Goal: Complete application form

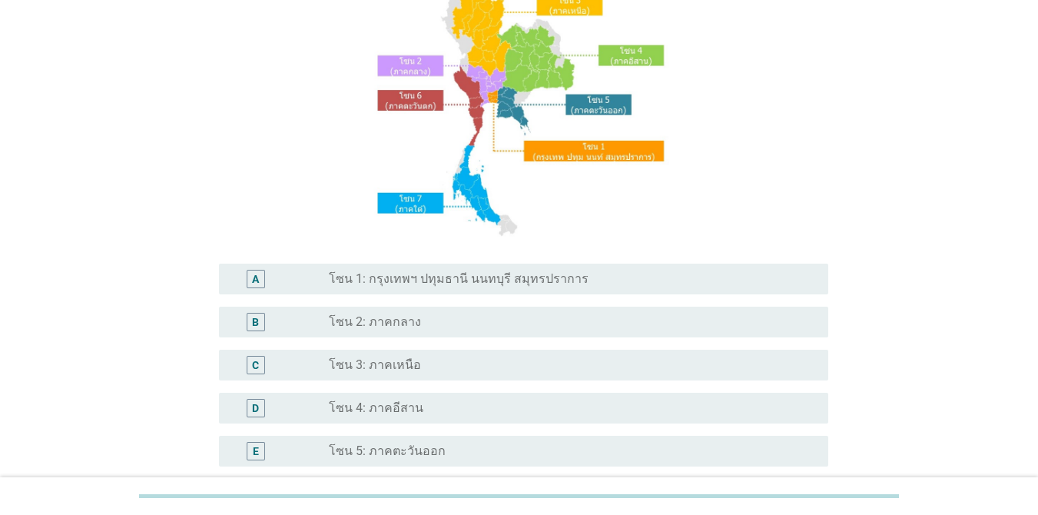
scroll to position [154, 0]
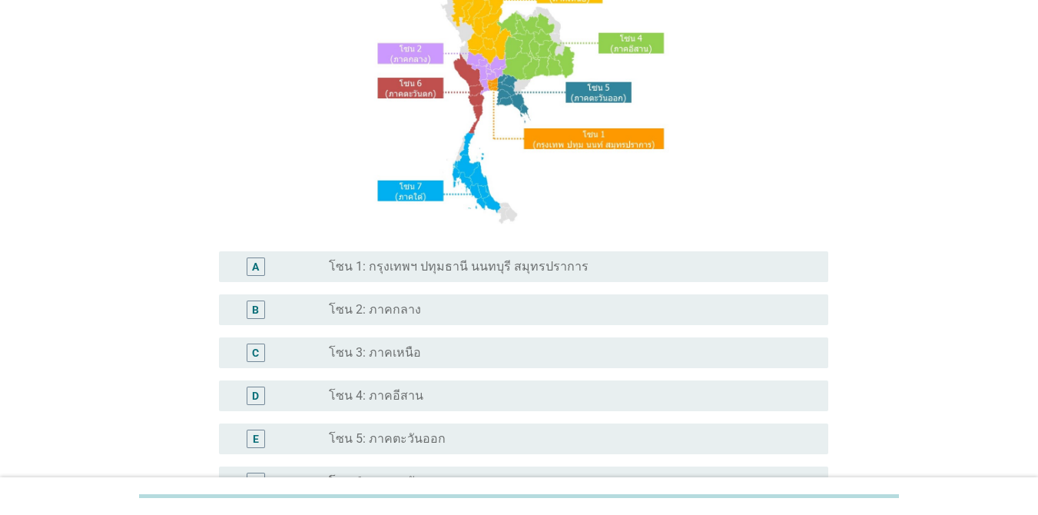
click at [447, 261] on label "โซน 1: กรุงเทพฯ ปทุมธานี นนทบุรี สมุทรปราการ" at bounding box center [459, 266] width 260 height 15
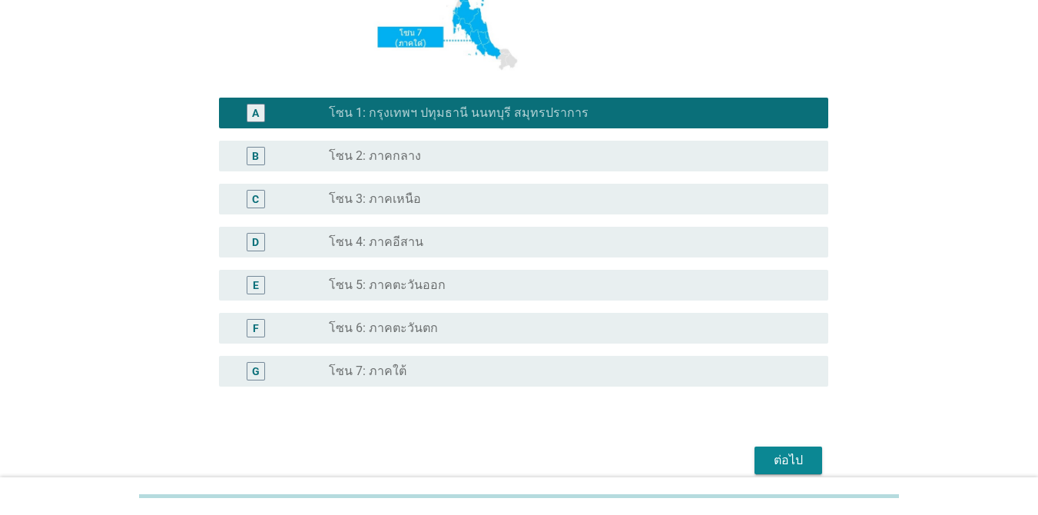
scroll to position [377, 0]
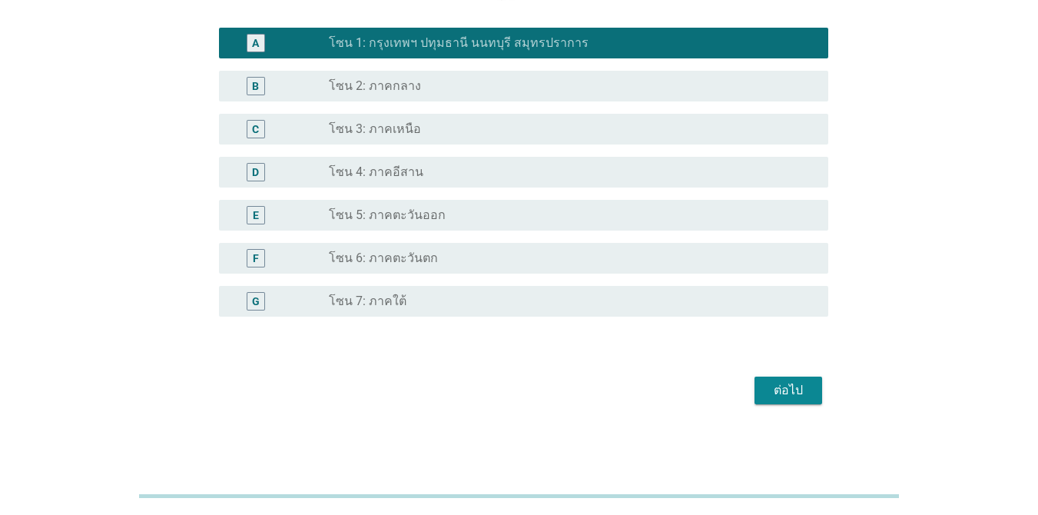
click at [797, 393] on div "ต่อไป" at bounding box center [788, 390] width 43 height 18
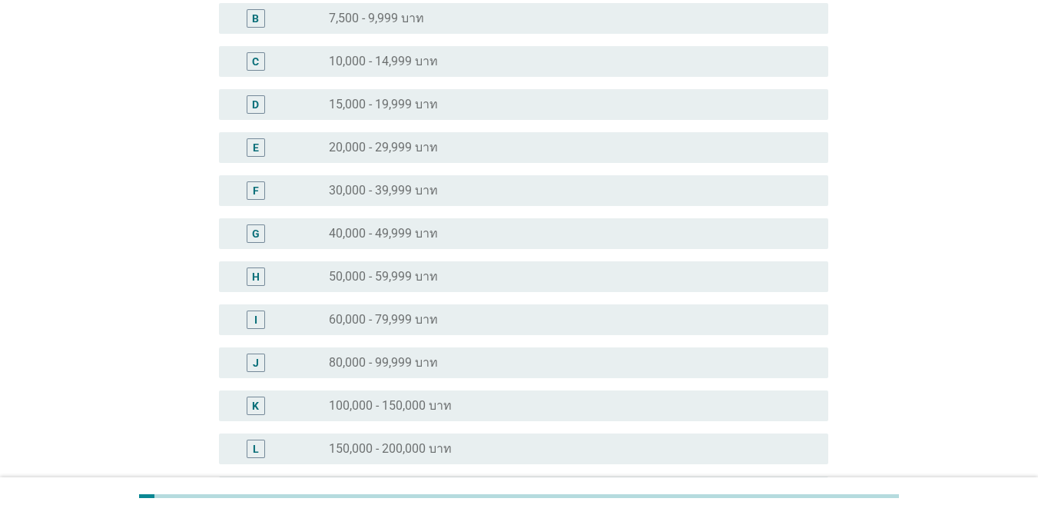
scroll to position [231, 0]
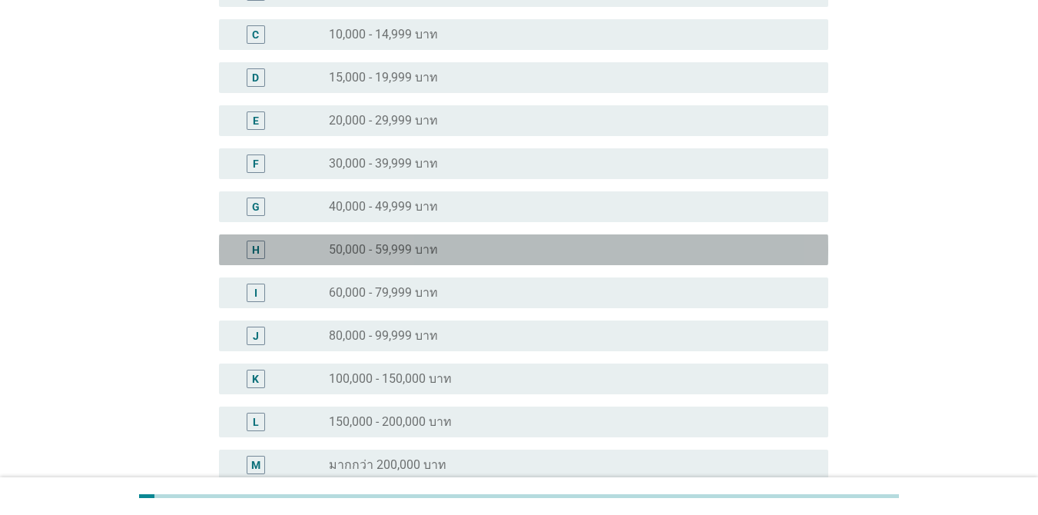
click at [379, 254] on label "50,000 - 59,999 บาท" at bounding box center [383, 249] width 109 height 15
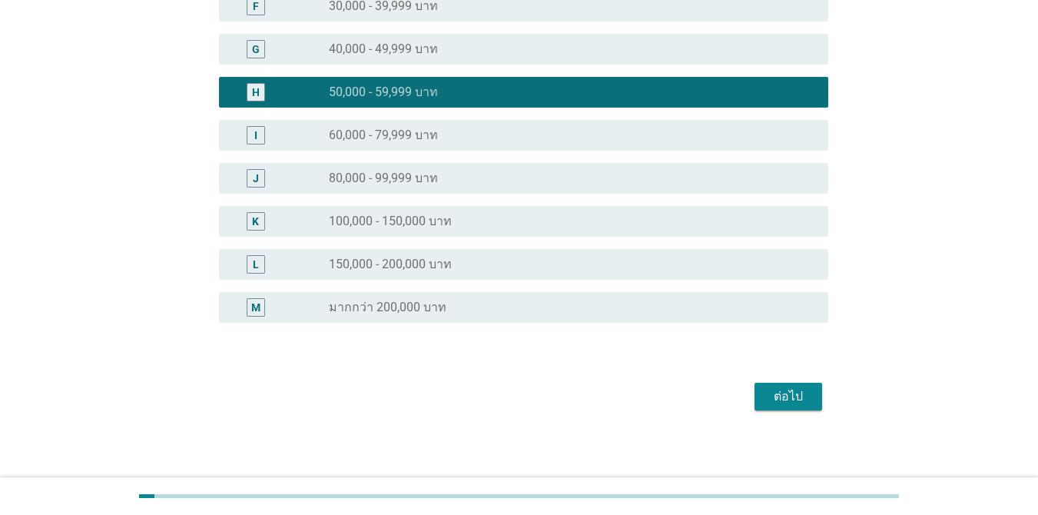
scroll to position [393, 0]
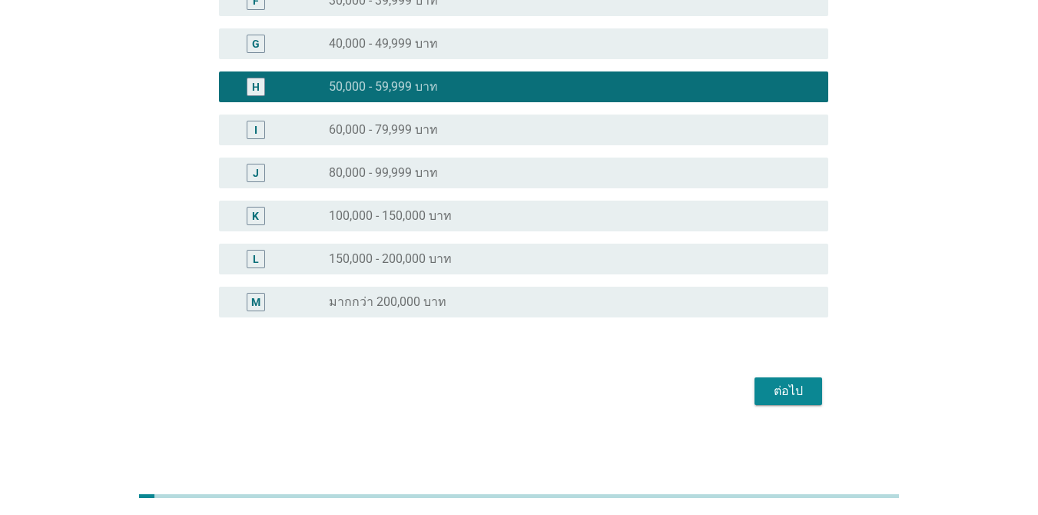
drag, startPoint x: 781, startPoint y: 385, endPoint x: 772, endPoint y: 387, distance: 8.8
click at [781, 386] on div "ต่อไป" at bounding box center [788, 391] width 43 height 18
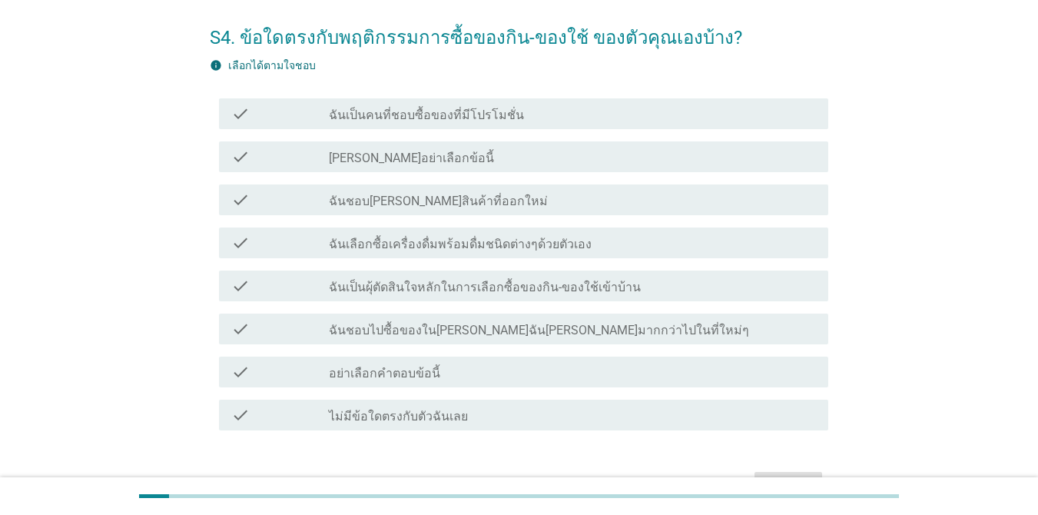
scroll to position [77, 0]
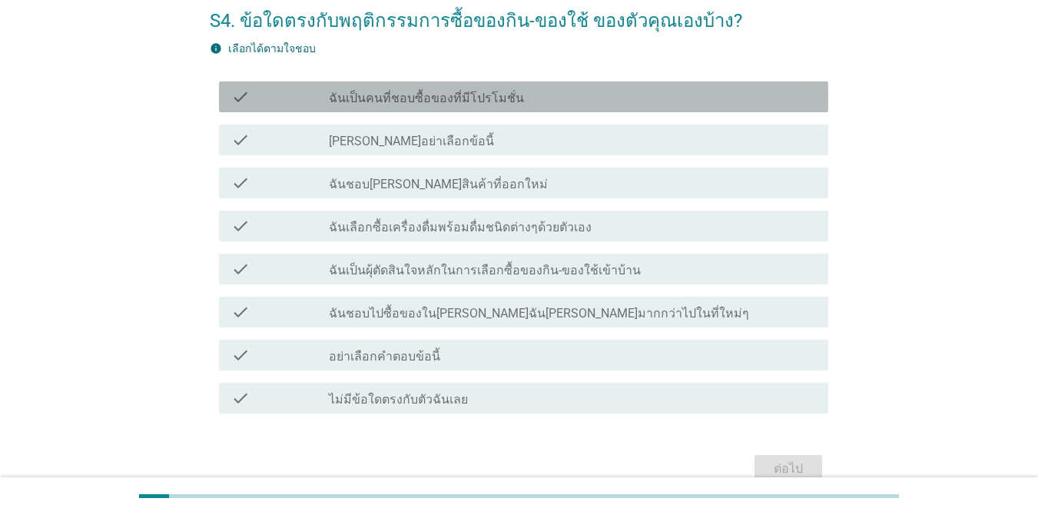
click at [411, 96] on label "ฉันเป็นคนที่ชอบซื้อของที่มีโปรโมชั่น" at bounding box center [426, 98] width 195 height 15
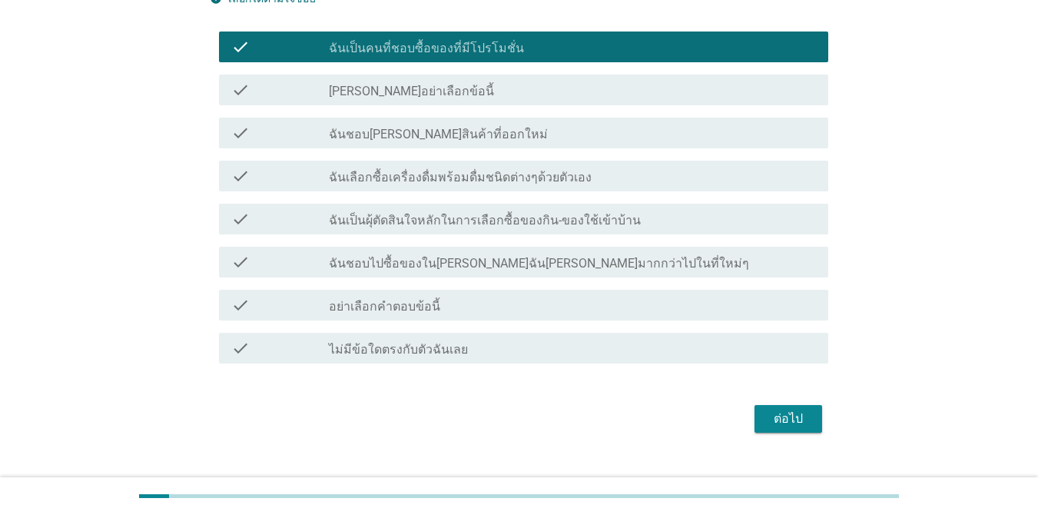
scroll to position [154, 0]
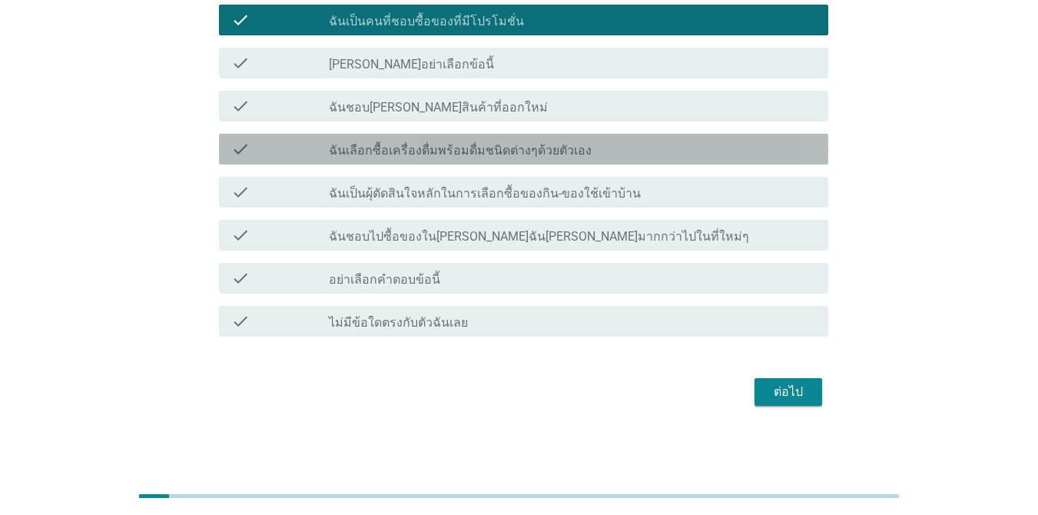
click at [426, 145] on label "ฉันเลือกซื้อเครื่องดื่มพร้อมดื่มชนิดต่างๆด้วยตัวเอง" at bounding box center [460, 150] width 263 height 15
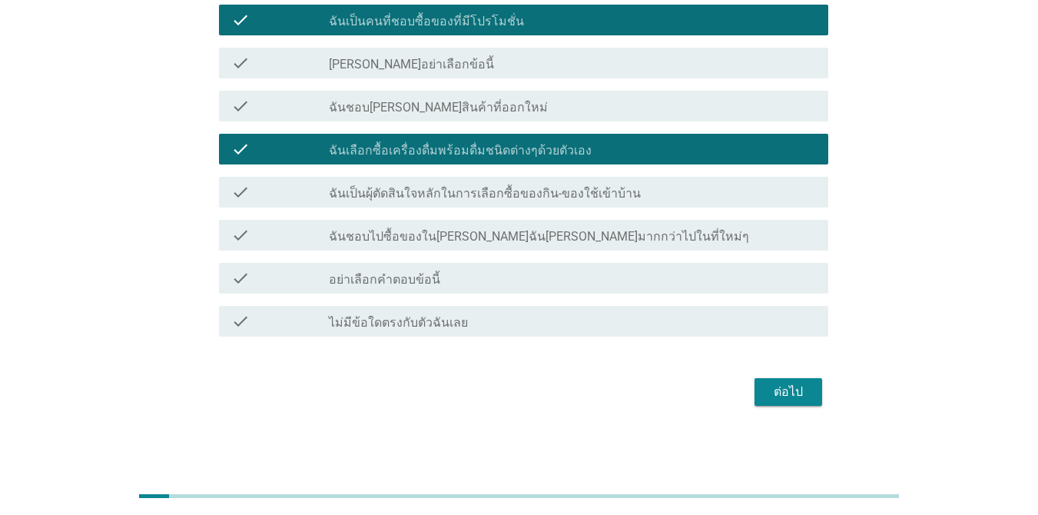
scroll to position [154, 0]
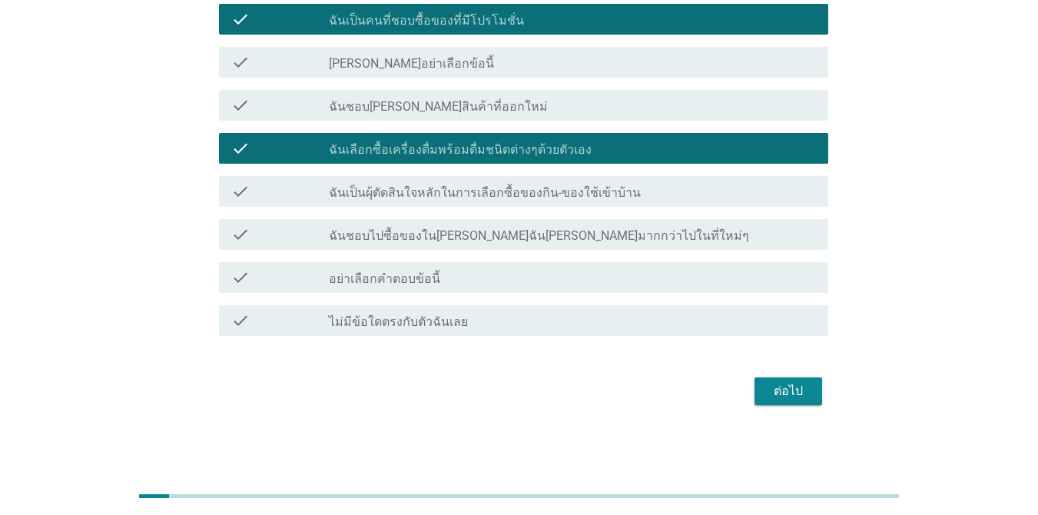
click at [414, 189] on label "ฉันเป็นผุ้ตัดสินใจหลักในการเลือกซื้อของกิน-ของใช้เข้าบ้าน" at bounding box center [485, 192] width 312 height 15
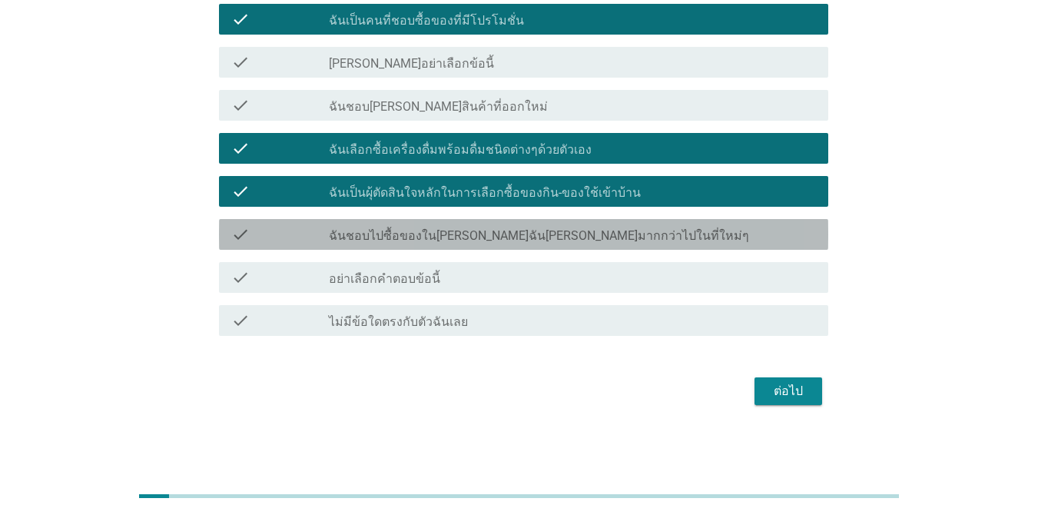
click at [380, 237] on label "ฉันชอบไปซื้อของใน[PERSON_NAME]ฉัน[PERSON_NAME]มากกว่าไปในที่ใหม่ๆ" at bounding box center [539, 235] width 420 height 15
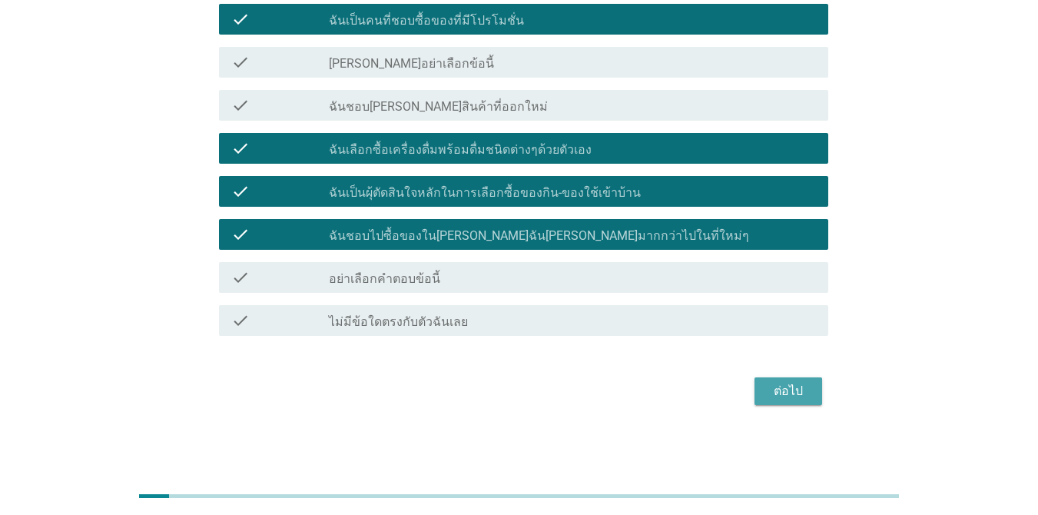
click at [786, 392] on div "ต่อไป" at bounding box center [788, 391] width 43 height 18
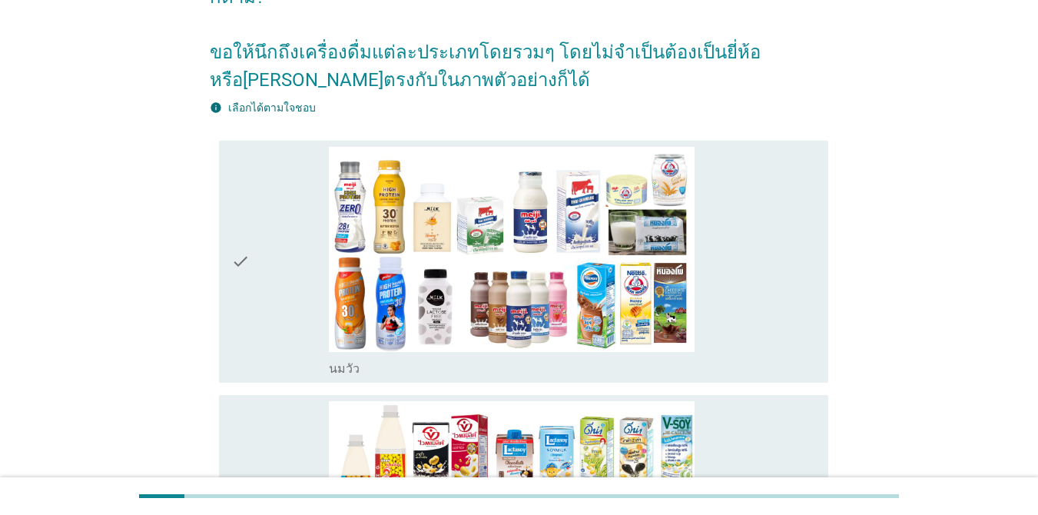
scroll to position [154, 0]
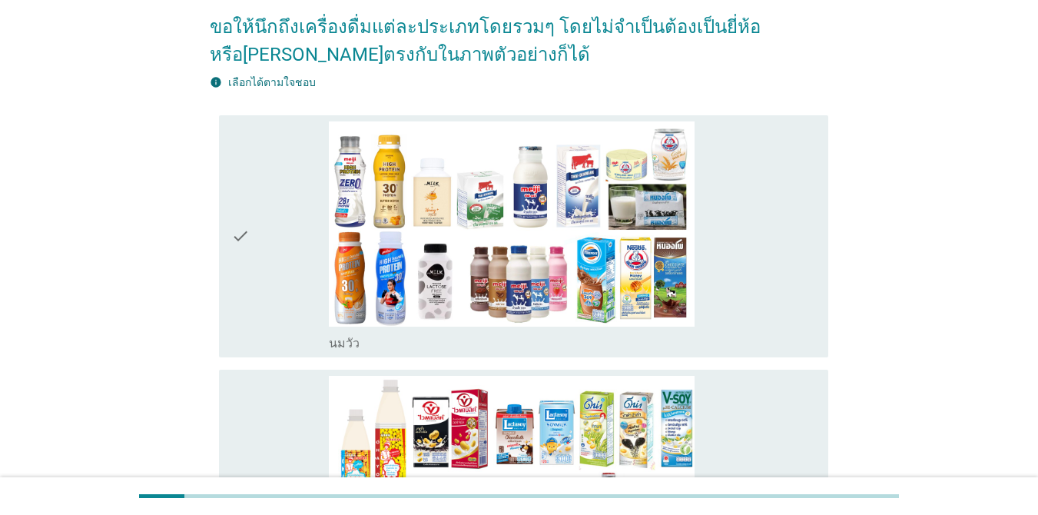
click at [279, 132] on div "check" at bounding box center [280, 236] width 98 height 230
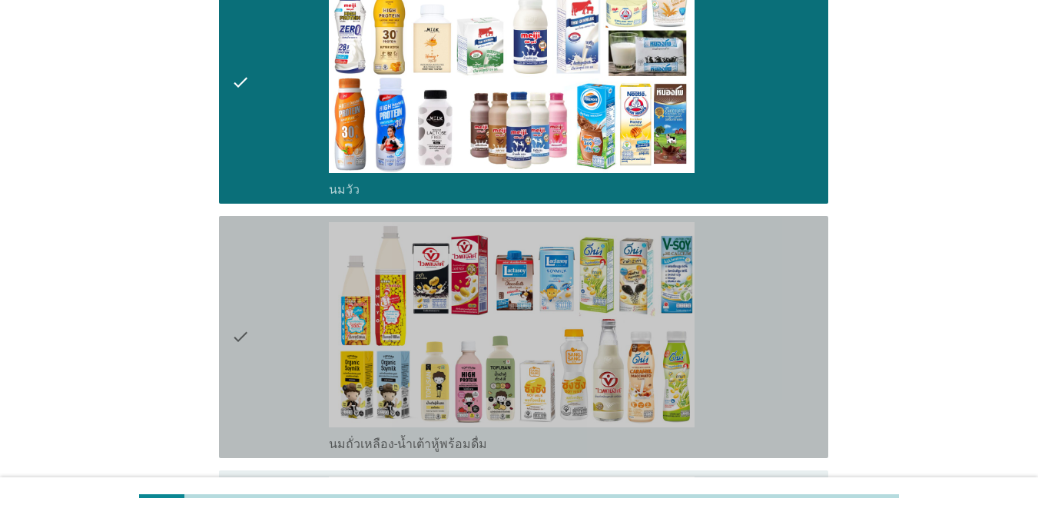
click at [293, 224] on div "check" at bounding box center [280, 337] width 98 height 230
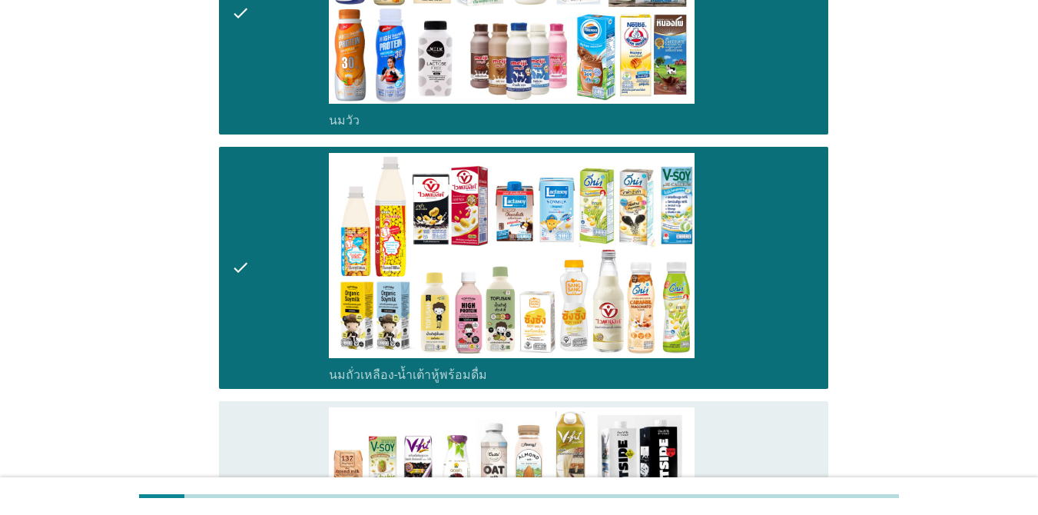
scroll to position [538, 0]
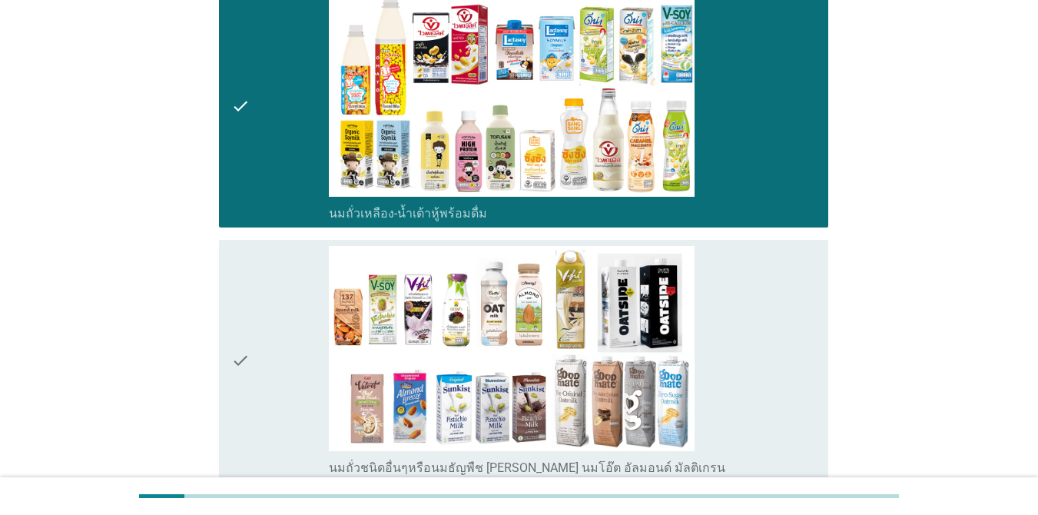
click at [298, 246] on div "check" at bounding box center [280, 361] width 98 height 230
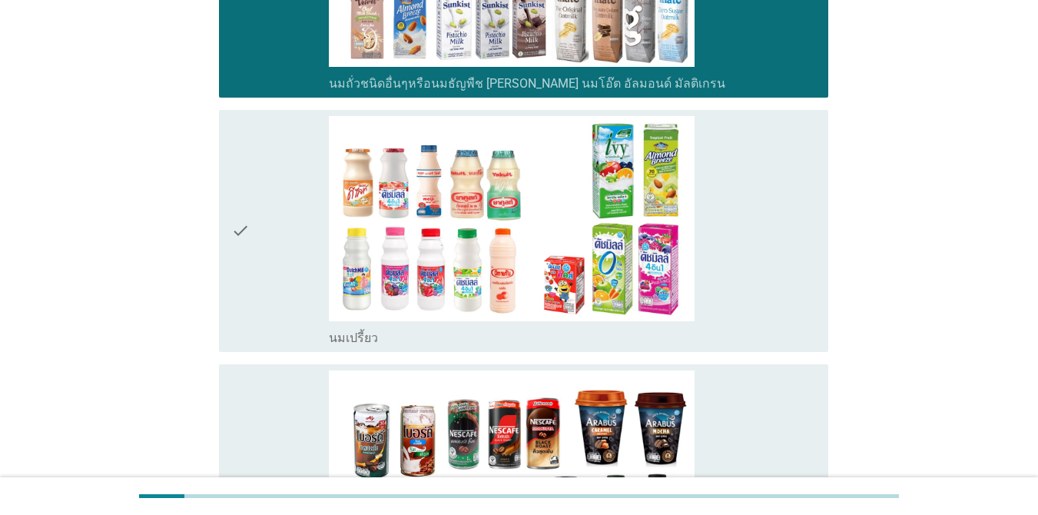
click at [289, 129] on div "check" at bounding box center [280, 231] width 98 height 230
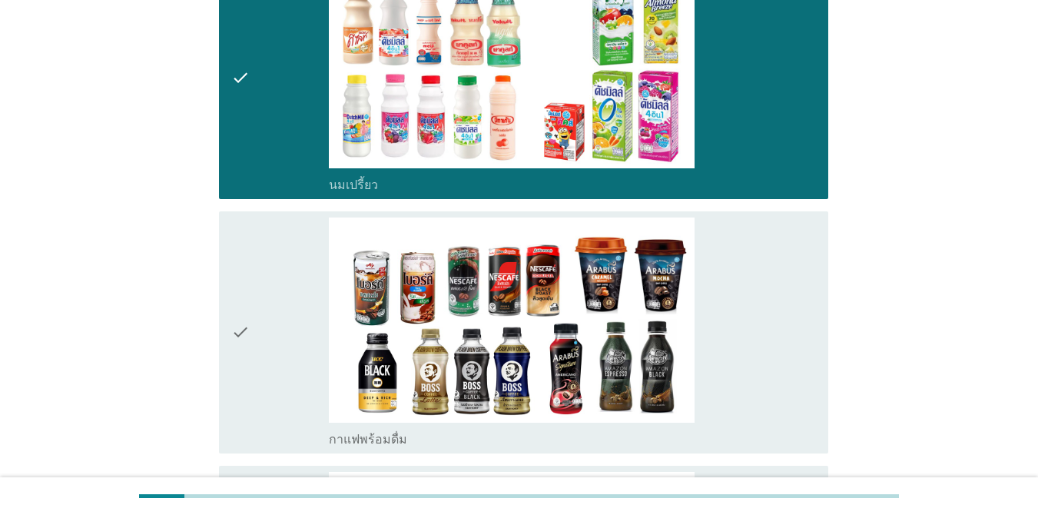
scroll to position [1076, 0]
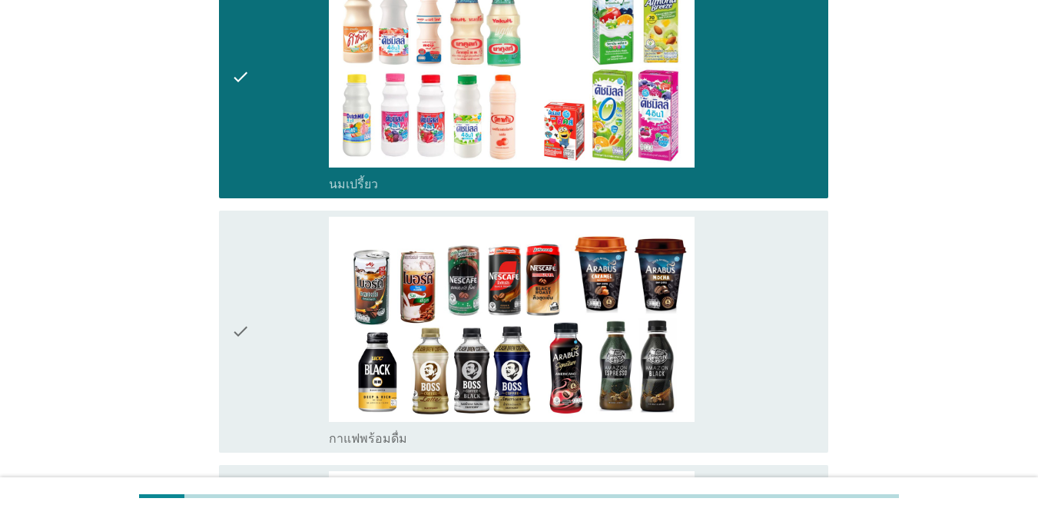
click at [296, 217] on div "check" at bounding box center [280, 332] width 98 height 230
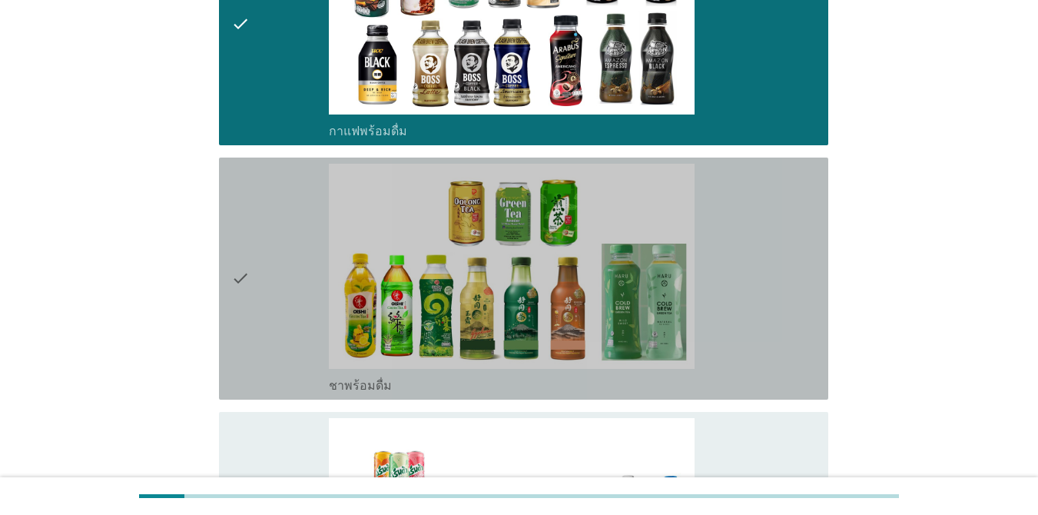
click at [296, 181] on div "check" at bounding box center [280, 279] width 98 height 230
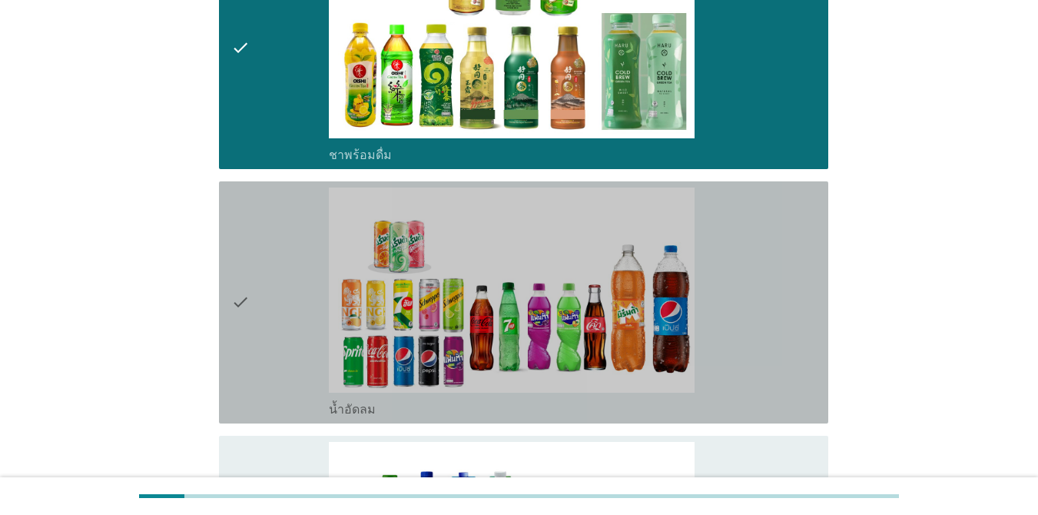
click at [294, 187] on div "check" at bounding box center [280, 302] width 98 height 230
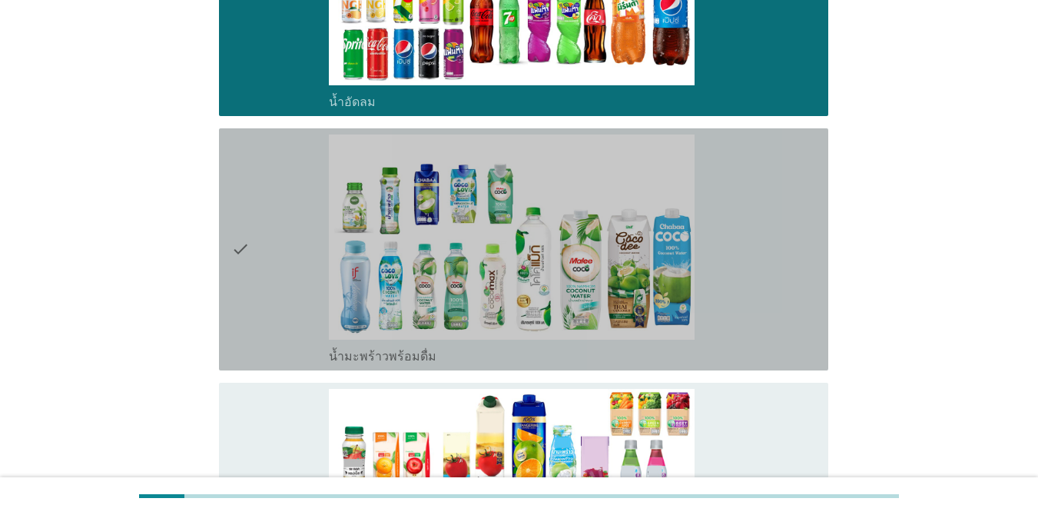
click at [292, 165] on div "check" at bounding box center [280, 249] width 98 height 230
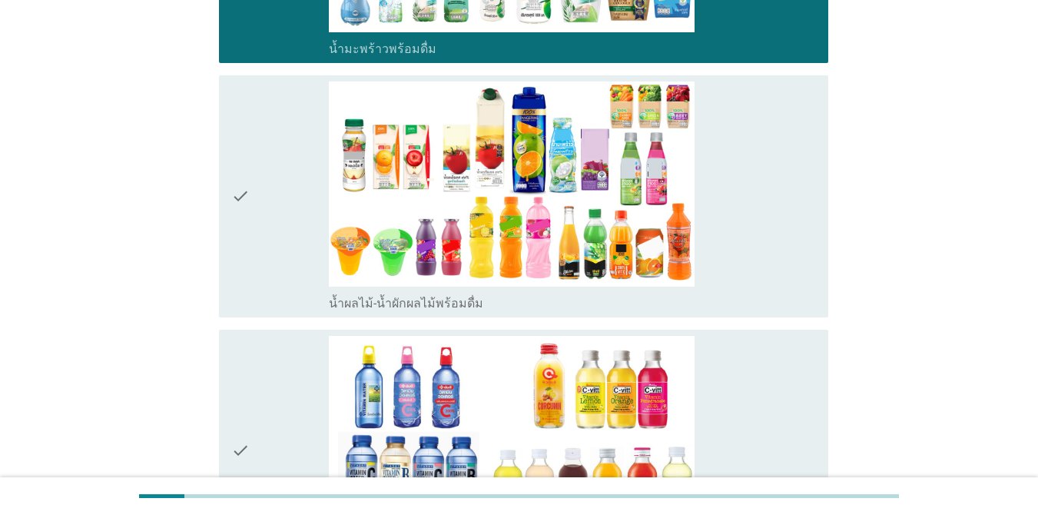
click at [294, 124] on div "check" at bounding box center [280, 196] width 98 height 230
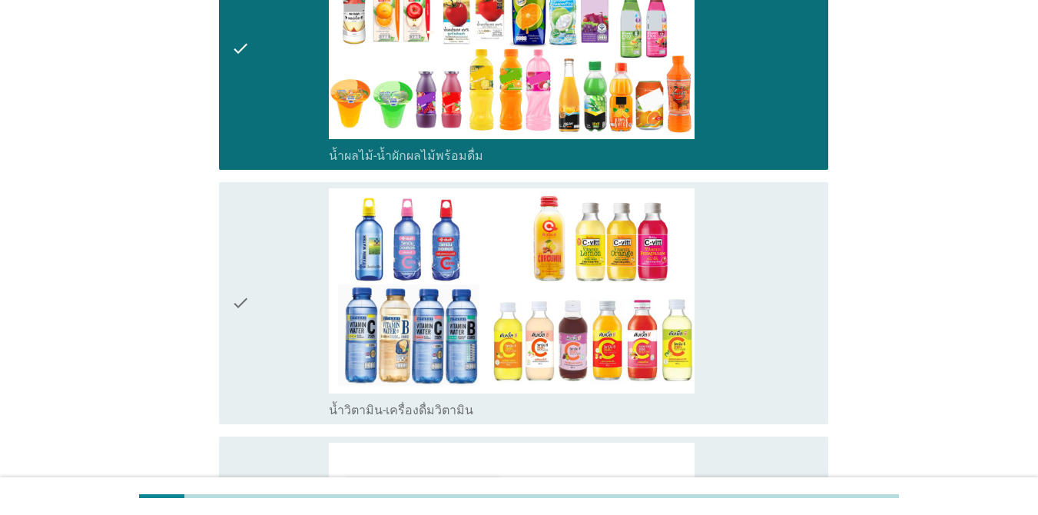
scroll to position [2382, 0]
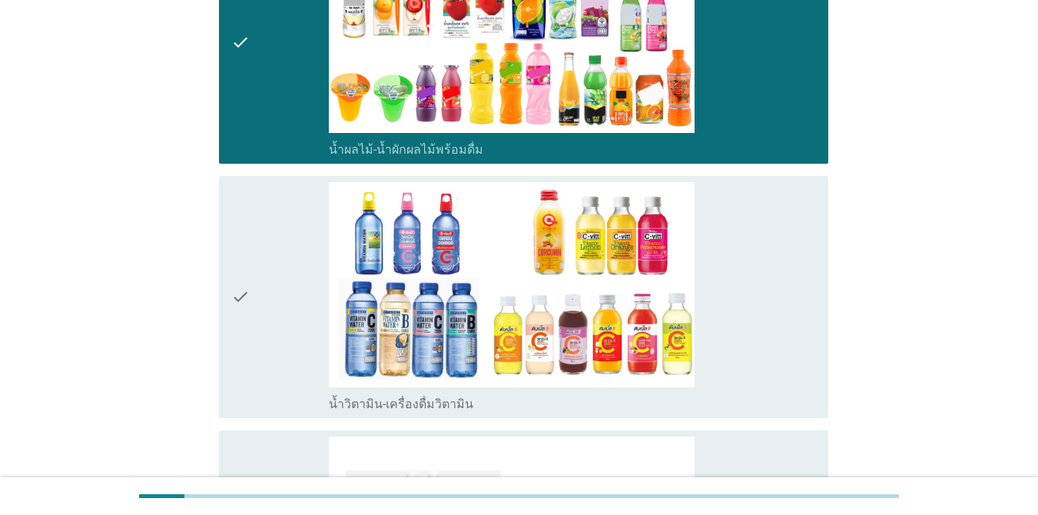
click at [294, 182] on div "check" at bounding box center [280, 297] width 98 height 230
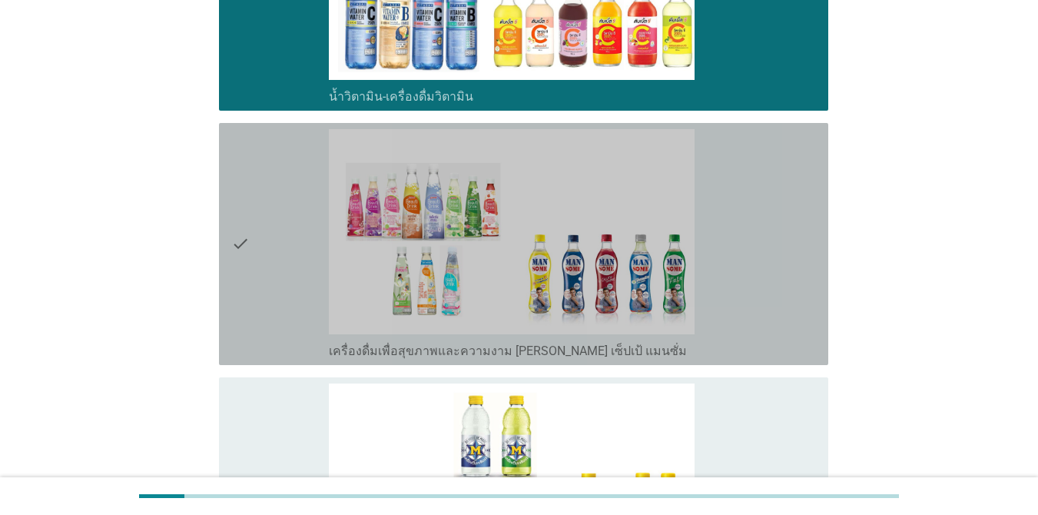
click at [293, 136] on div "check" at bounding box center [280, 244] width 98 height 230
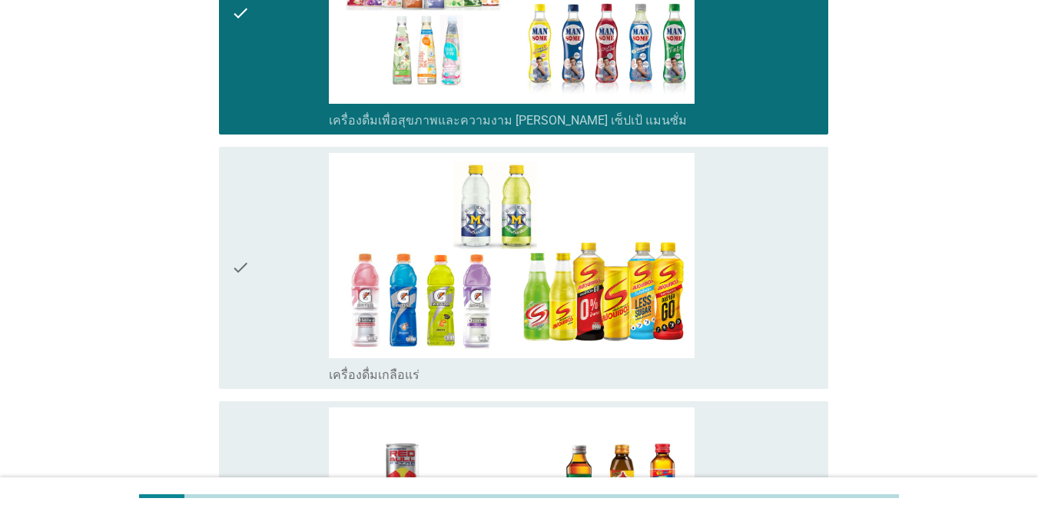
click at [292, 153] on div "check" at bounding box center [280, 268] width 98 height 230
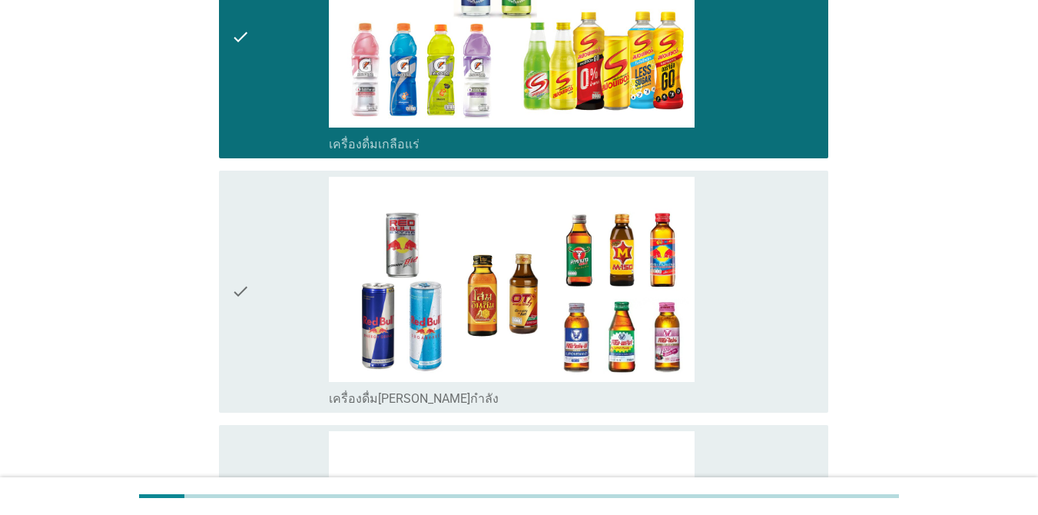
click at [287, 184] on div "check" at bounding box center [280, 292] width 98 height 230
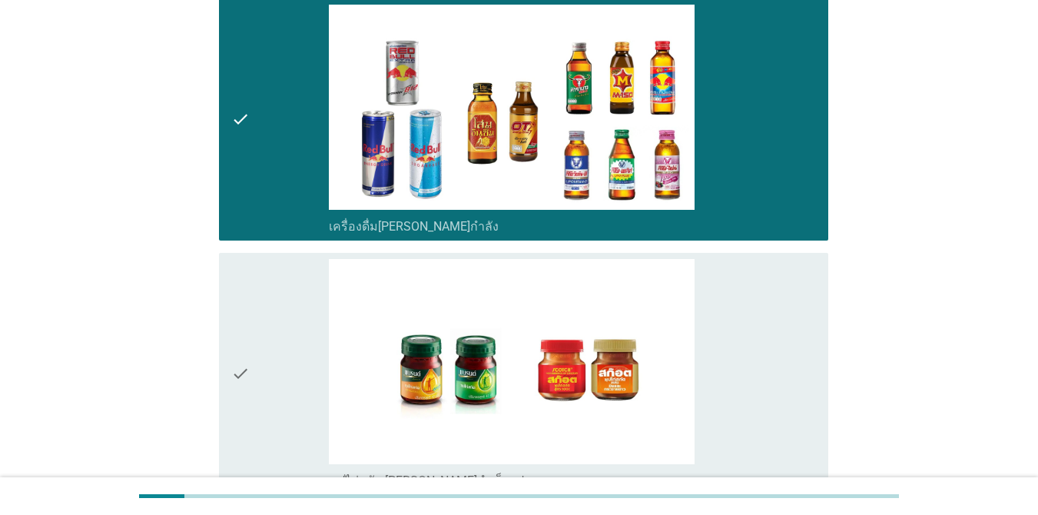
scroll to position [3381, 0]
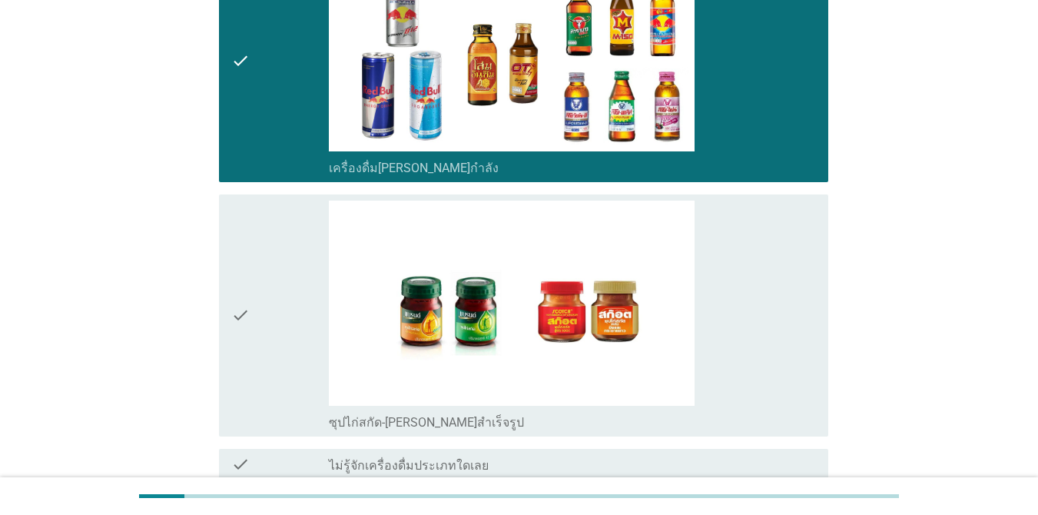
click at [286, 207] on div "check" at bounding box center [280, 316] width 98 height 230
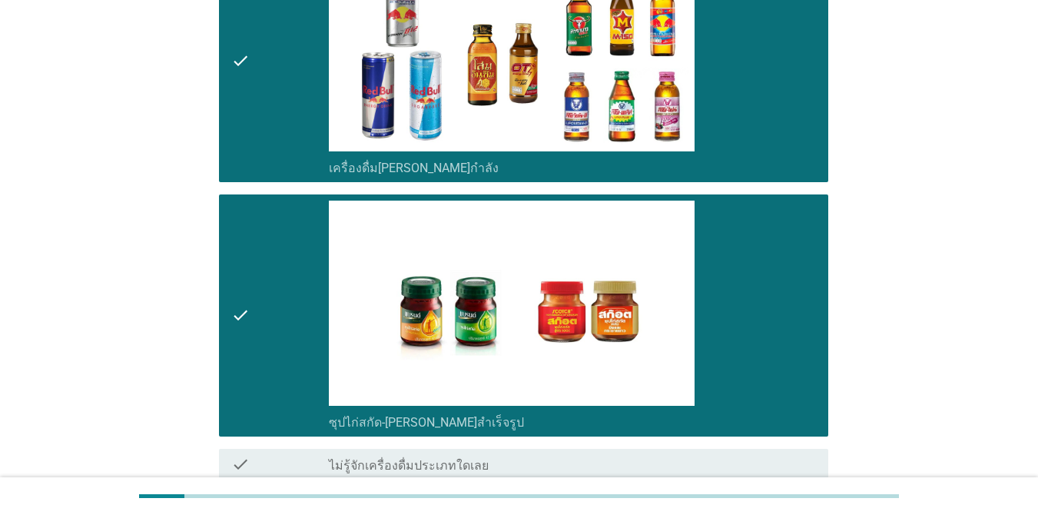
scroll to position [3497, 0]
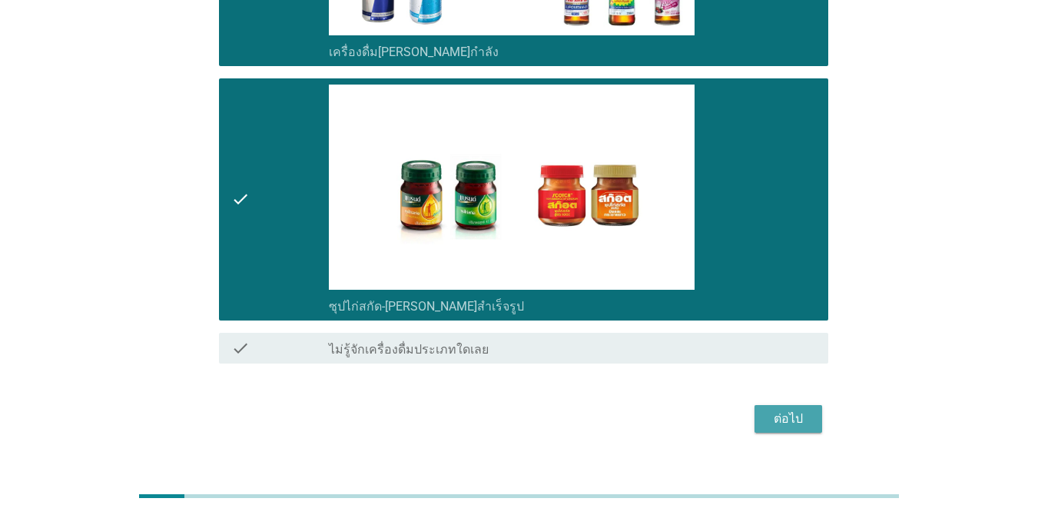
click at [801, 410] on div "ต่อไป" at bounding box center [788, 419] width 43 height 18
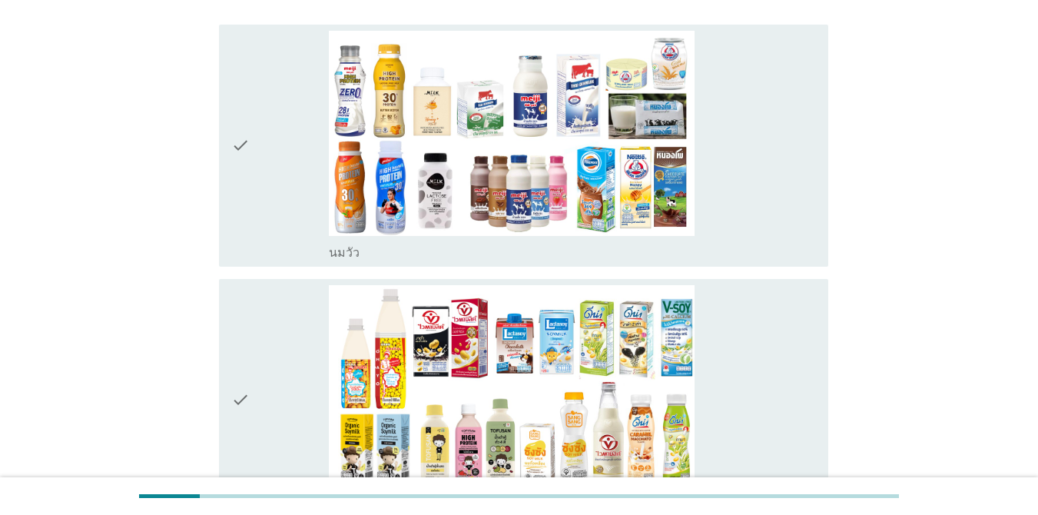
scroll to position [154, 0]
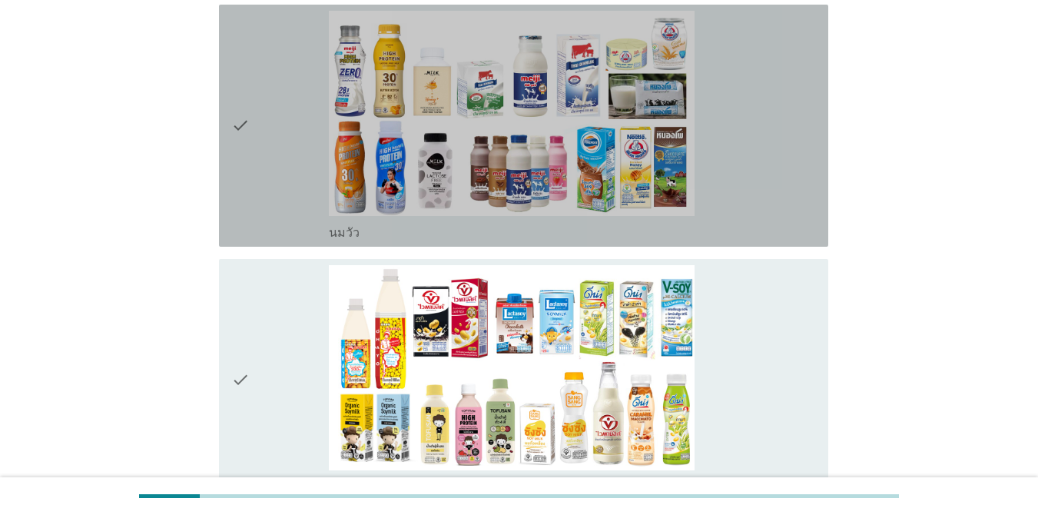
click at [266, 104] on div "check" at bounding box center [280, 126] width 98 height 230
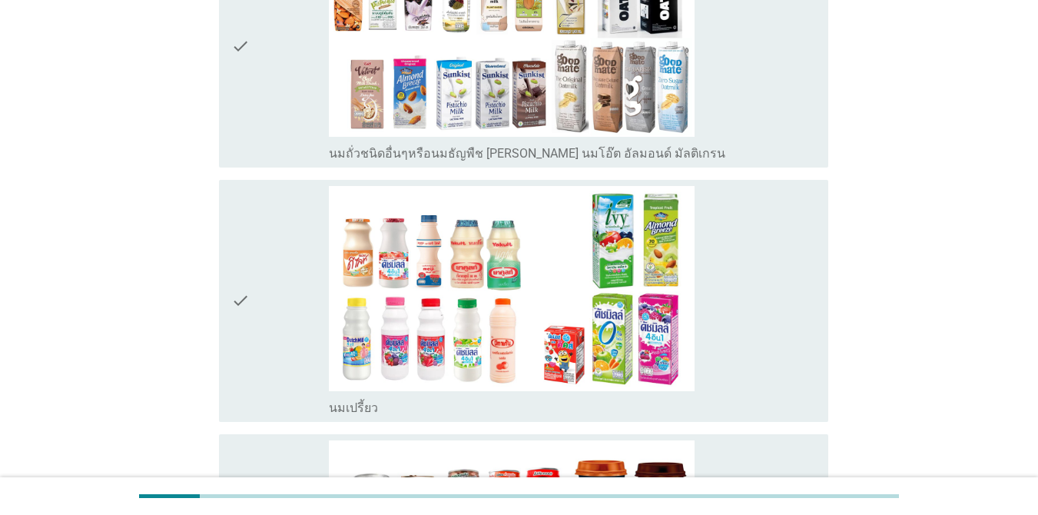
scroll to position [768, 0]
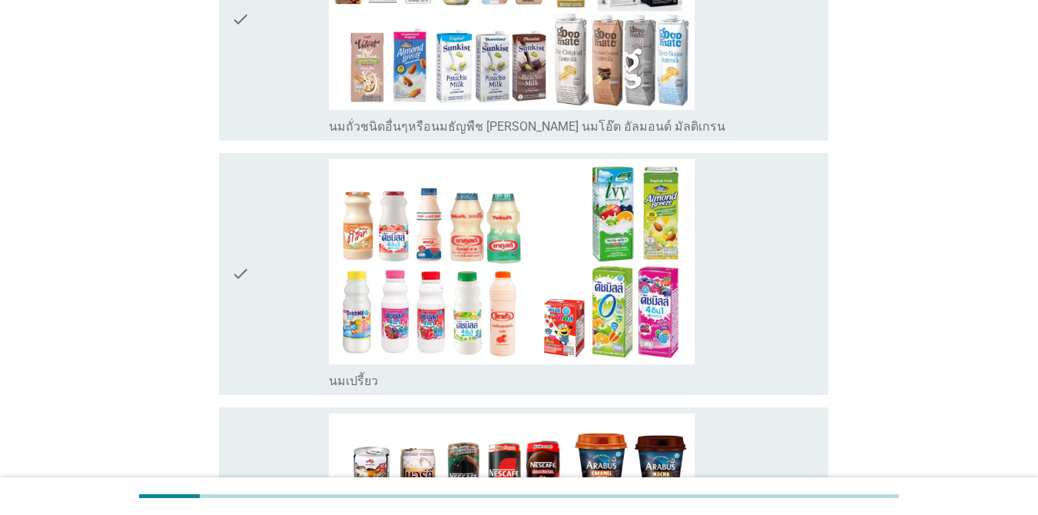
click at [276, 203] on div "check" at bounding box center [280, 274] width 98 height 230
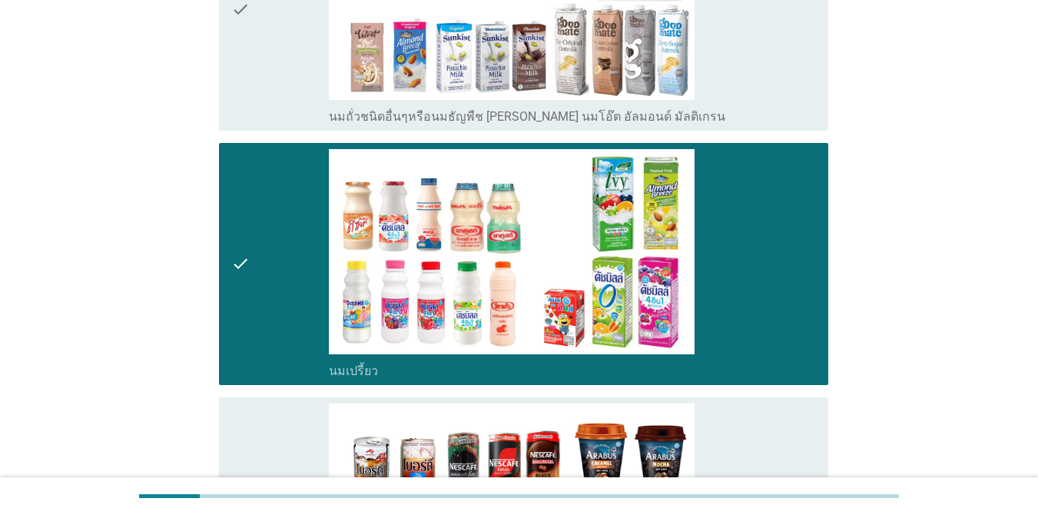
scroll to position [922, 0]
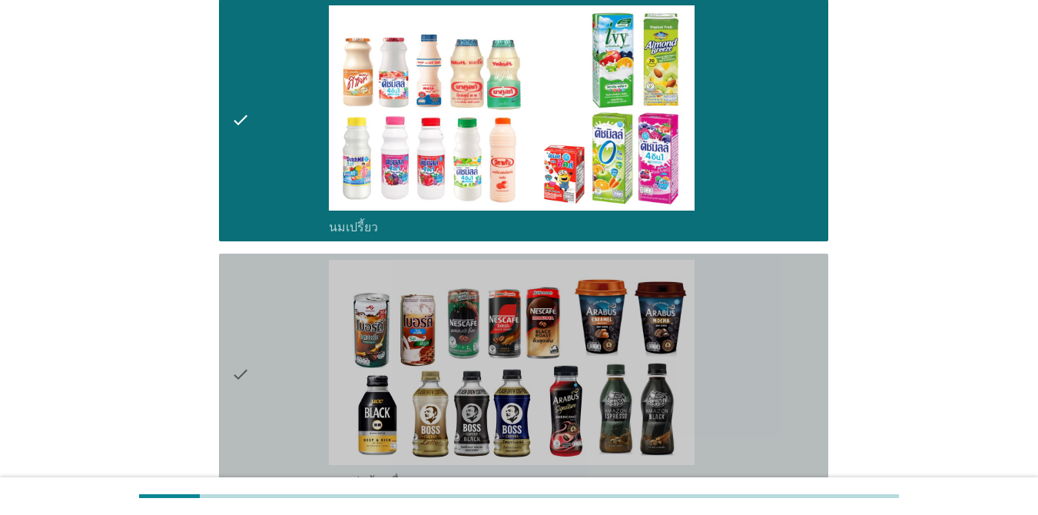
click at [277, 286] on div "check" at bounding box center [280, 375] width 98 height 230
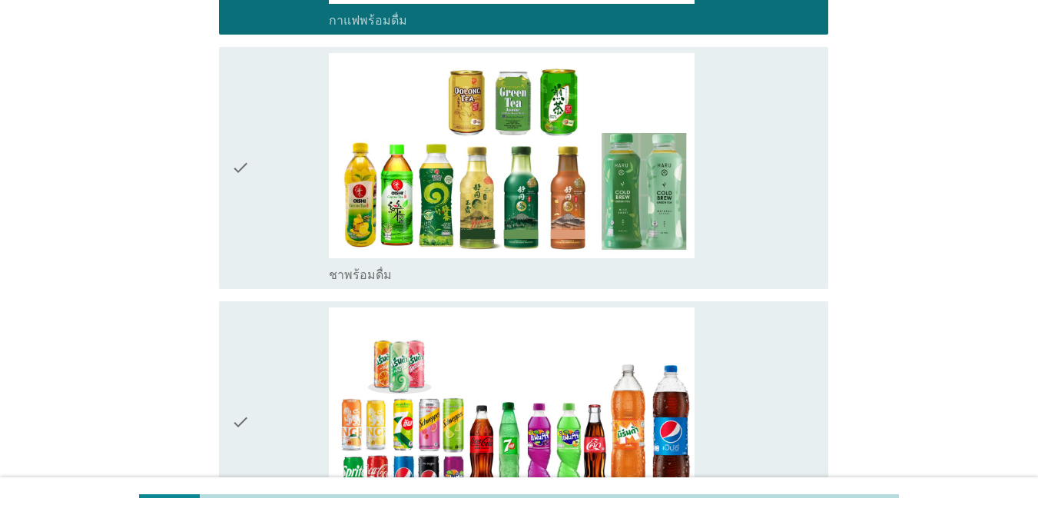
click at [283, 102] on div "check" at bounding box center [280, 168] width 98 height 230
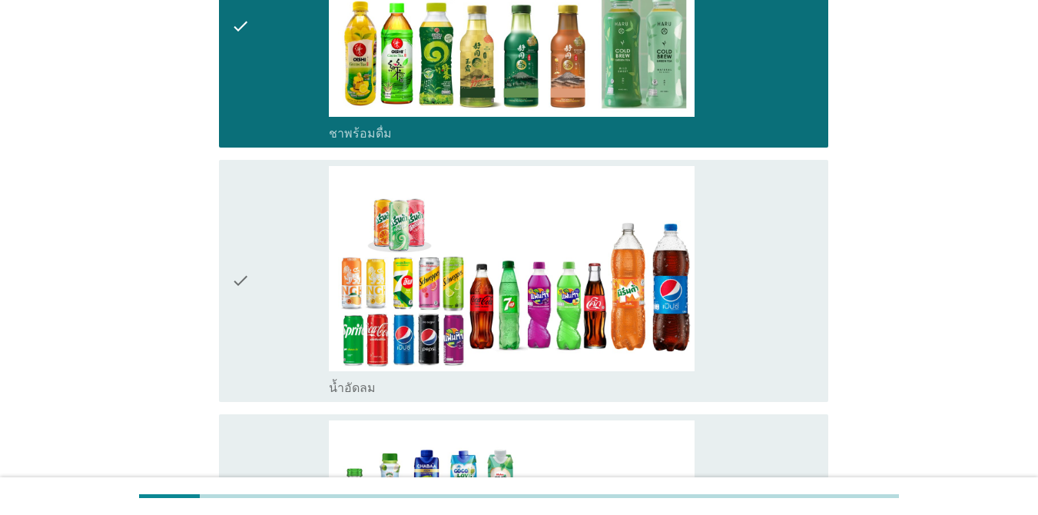
scroll to position [1537, 0]
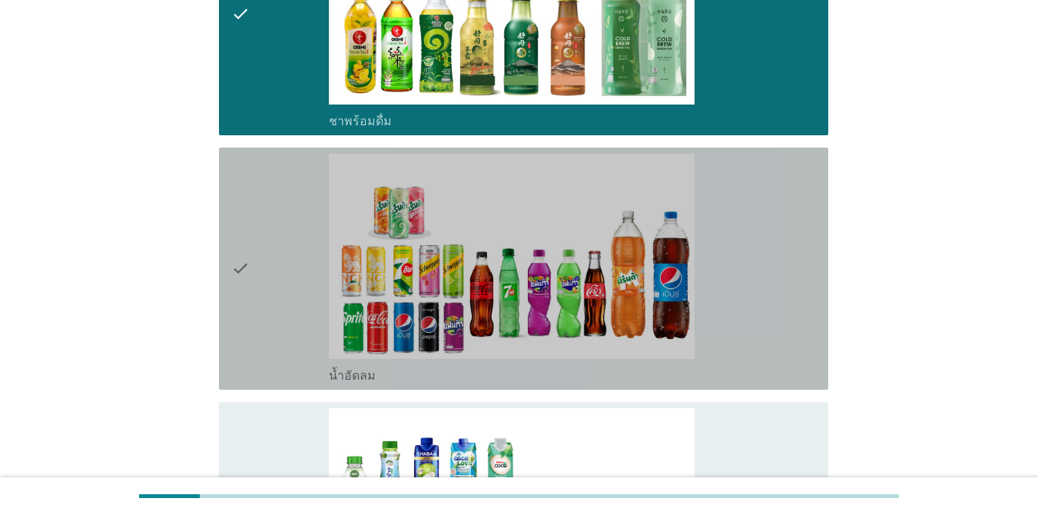
click at [245, 199] on icon "check" at bounding box center [240, 269] width 18 height 230
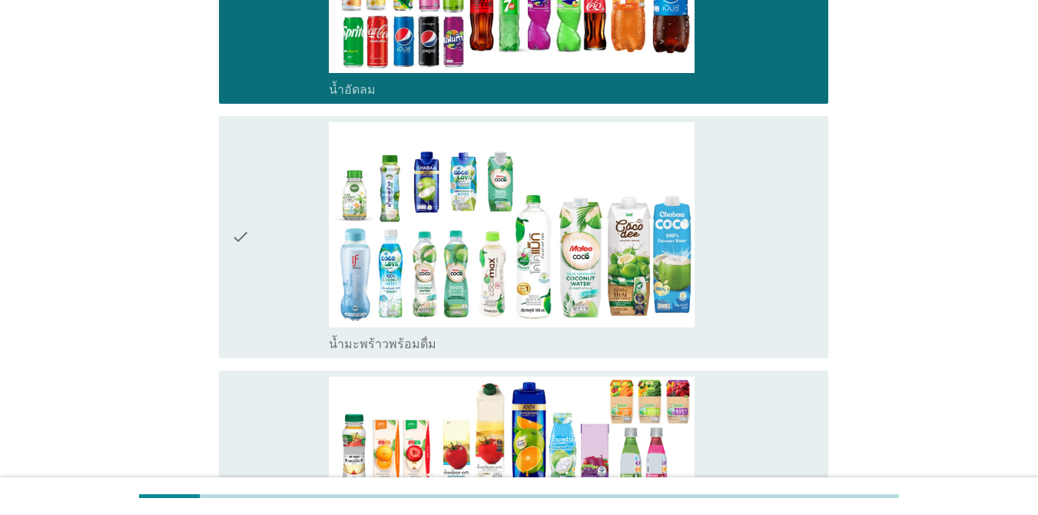
scroll to position [1844, 0]
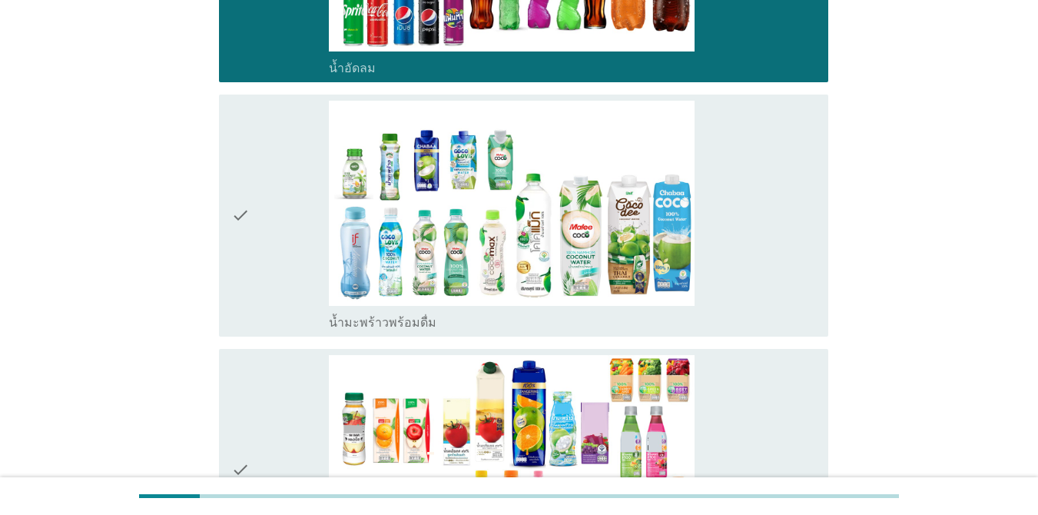
click at [297, 128] on div "check" at bounding box center [280, 216] width 98 height 230
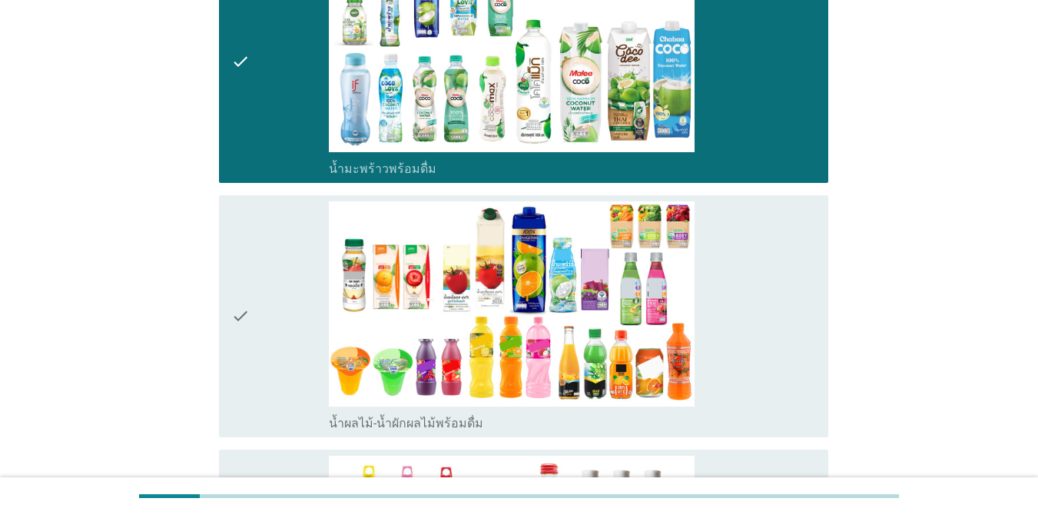
scroll to position [2075, 0]
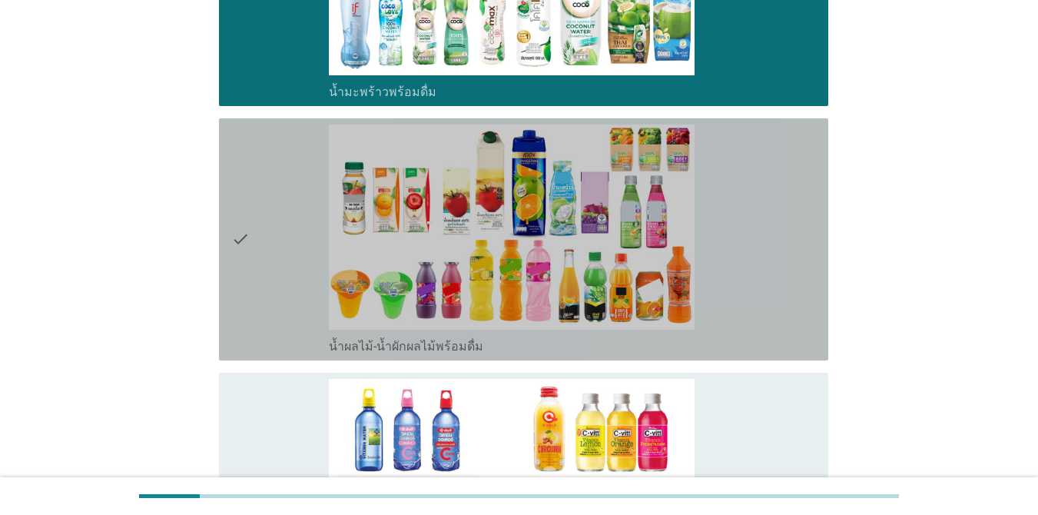
click at [262, 165] on div "check" at bounding box center [280, 239] width 98 height 230
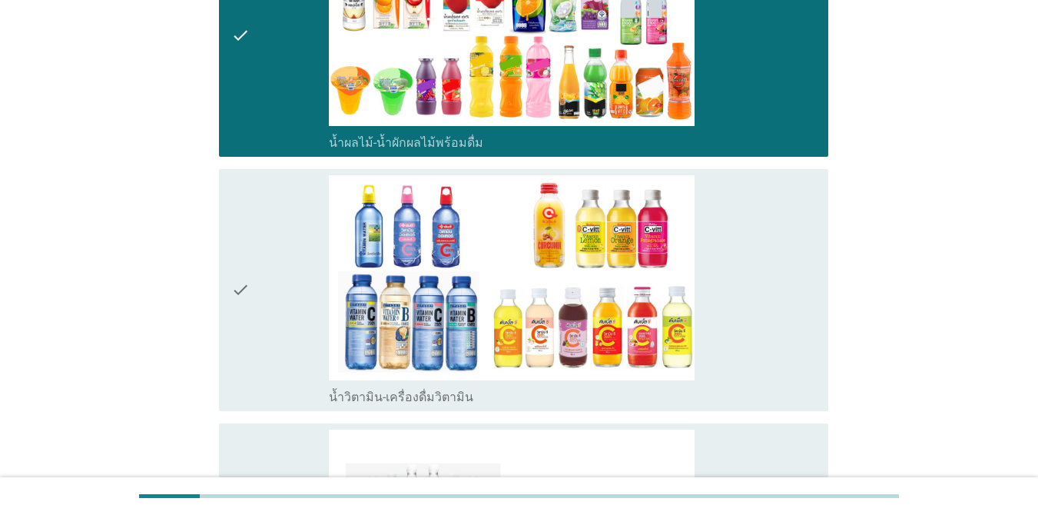
scroll to position [2305, 0]
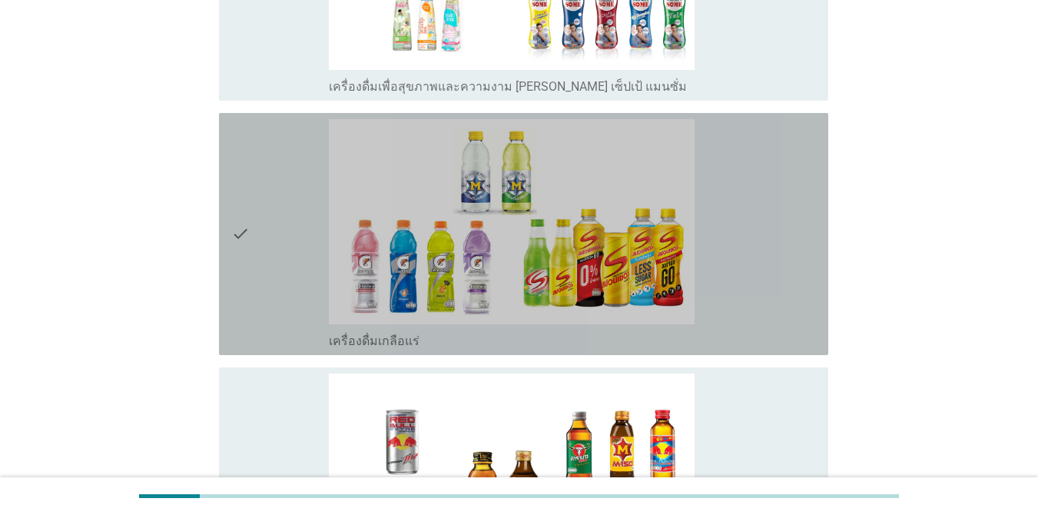
click at [257, 167] on div "check" at bounding box center [280, 234] width 98 height 230
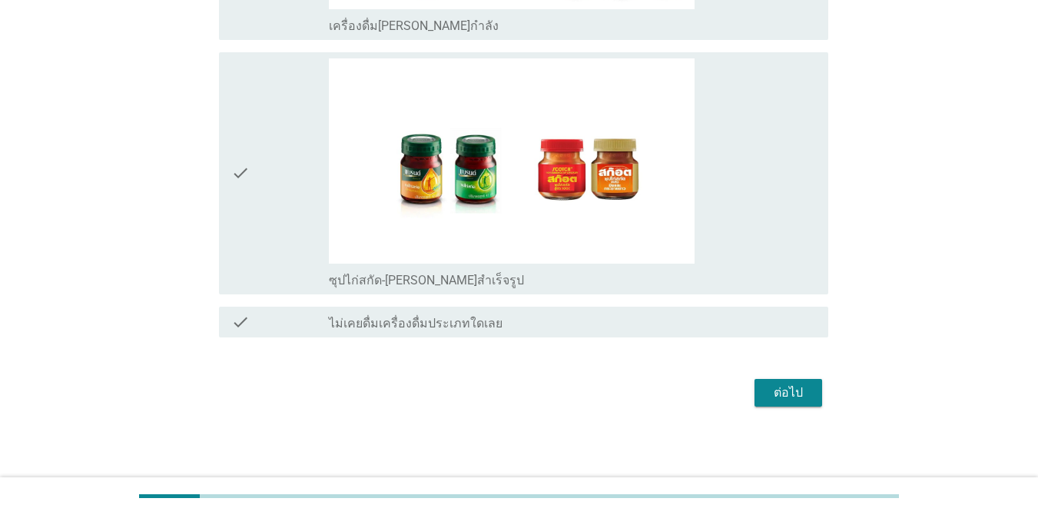
scroll to position [3414, 0]
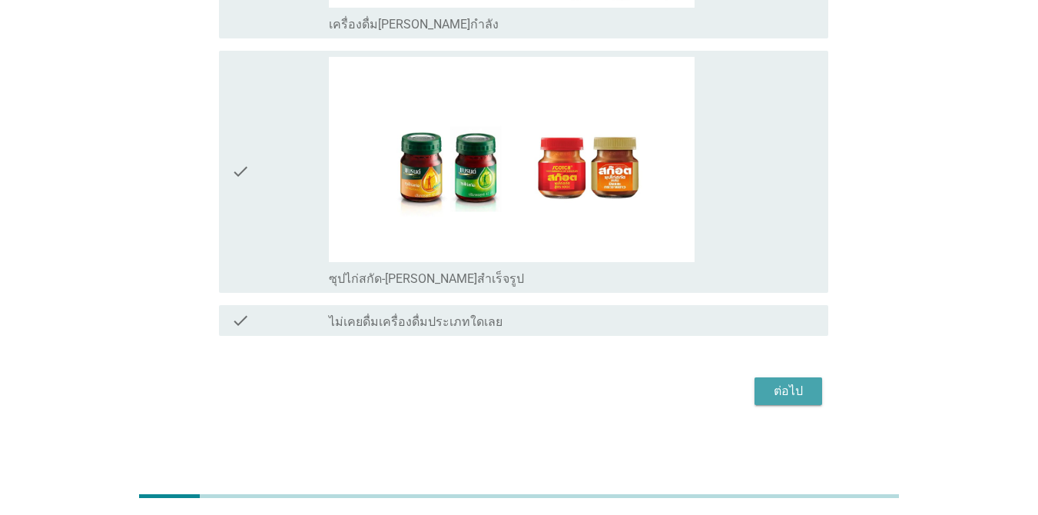
click at [788, 382] on div "ต่อไป" at bounding box center [788, 391] width 43 height 18
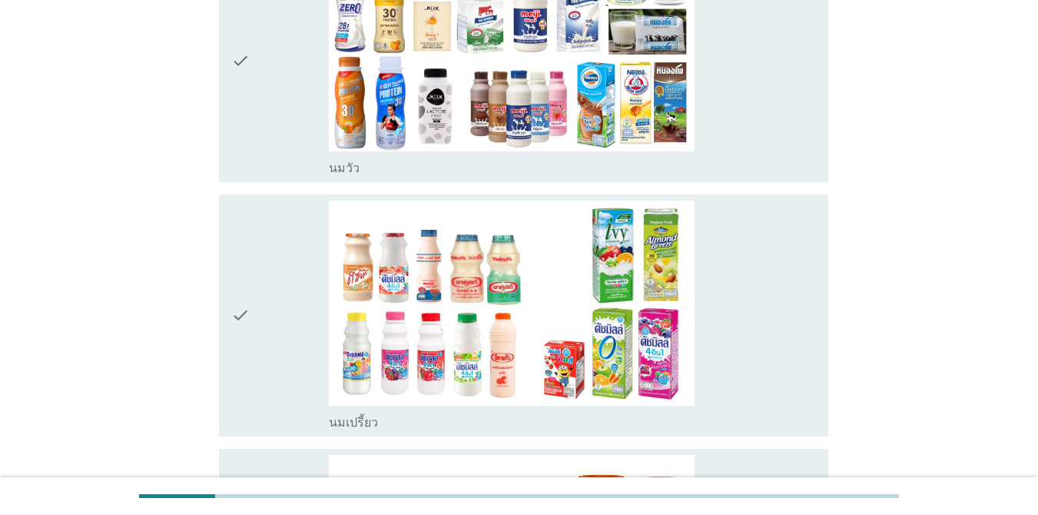
scroll to position [231, 0]
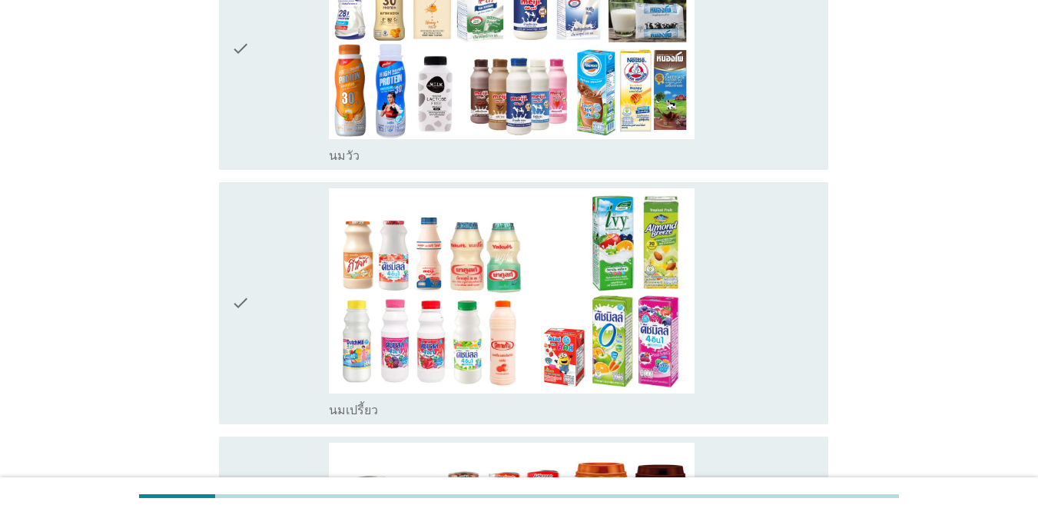
click at [307, 277] on div "check" at bounding box center [280, 303] width 98 height 230
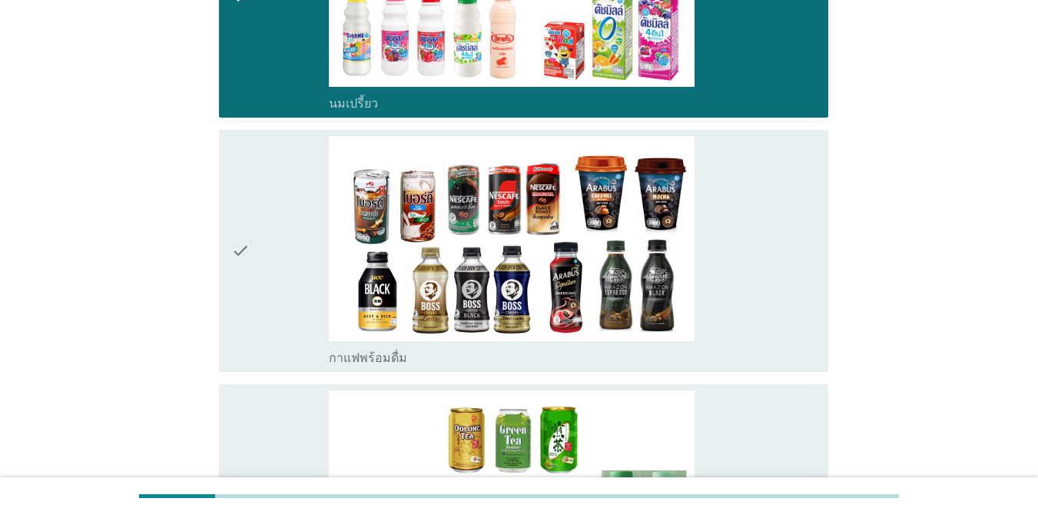
scroll to position [538, 0]
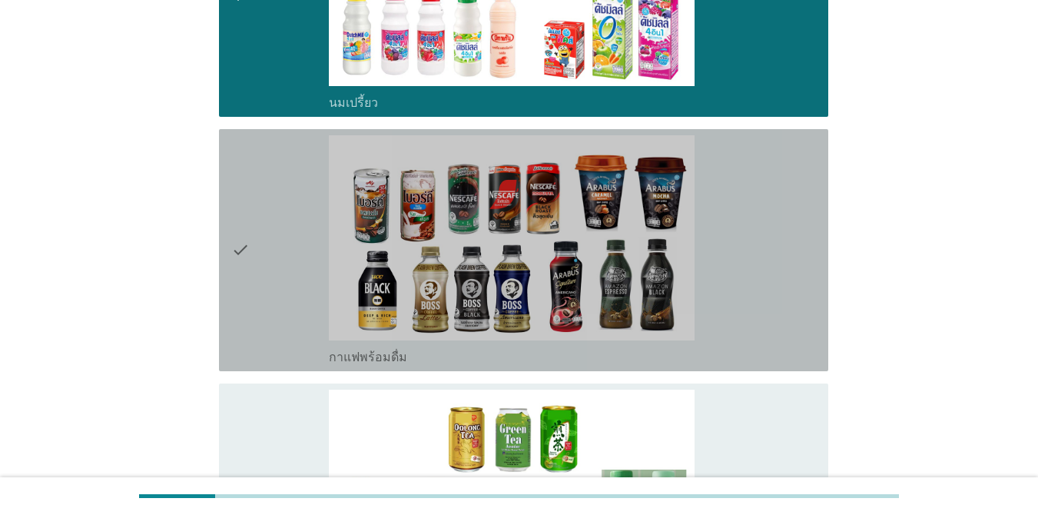
click at [292, 181] on div "check" at bounding box center [280, 250] width 98 height 230
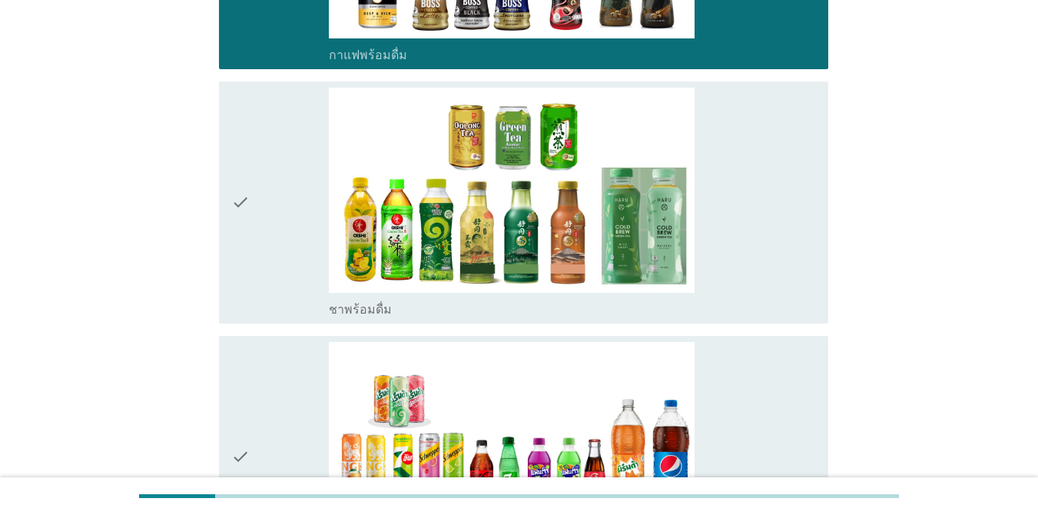
scroll to position [845, 0]
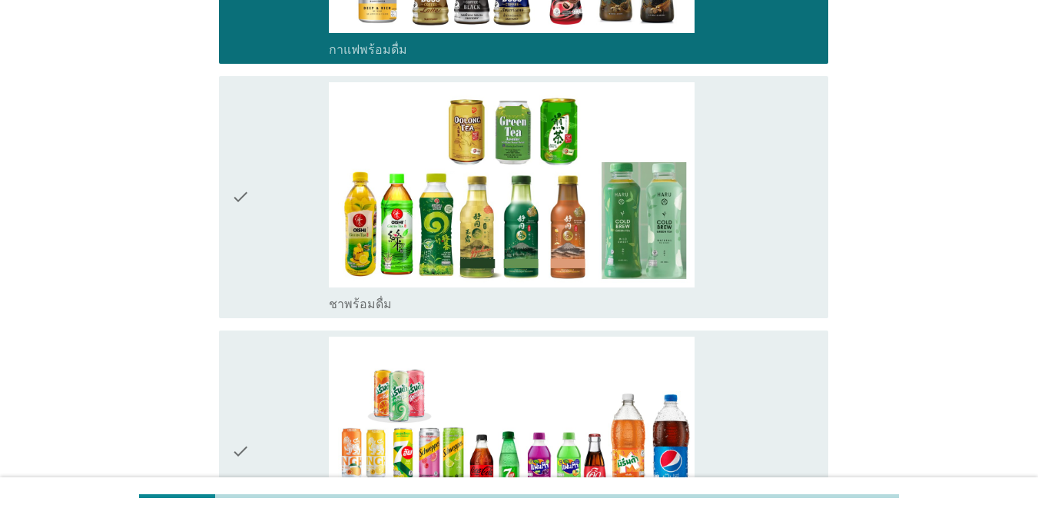
click at [281, 144] on div "check" at bounding box center [280, 197] width 98 height 230
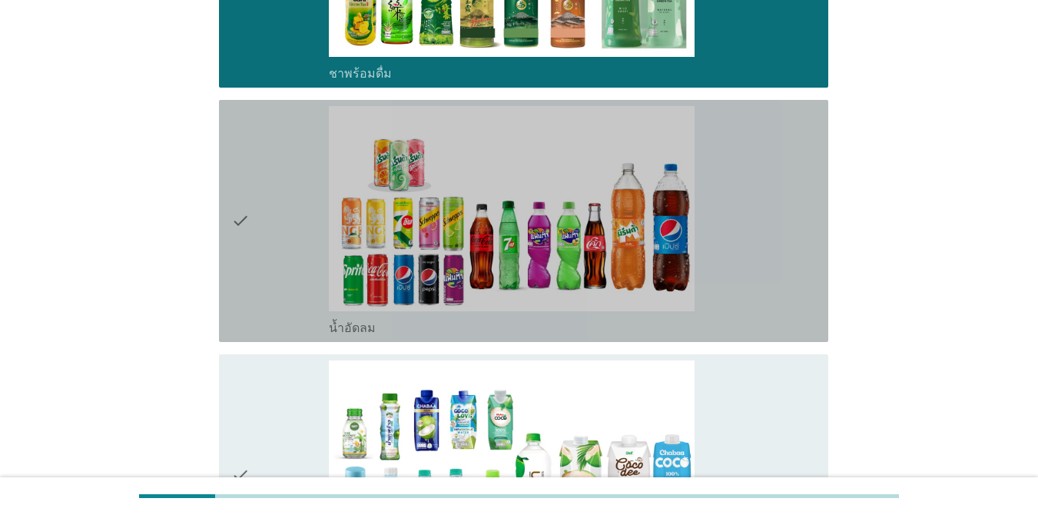
click at [279, 147] on div "check" at bounding box center [280, 221] width 98 height 230
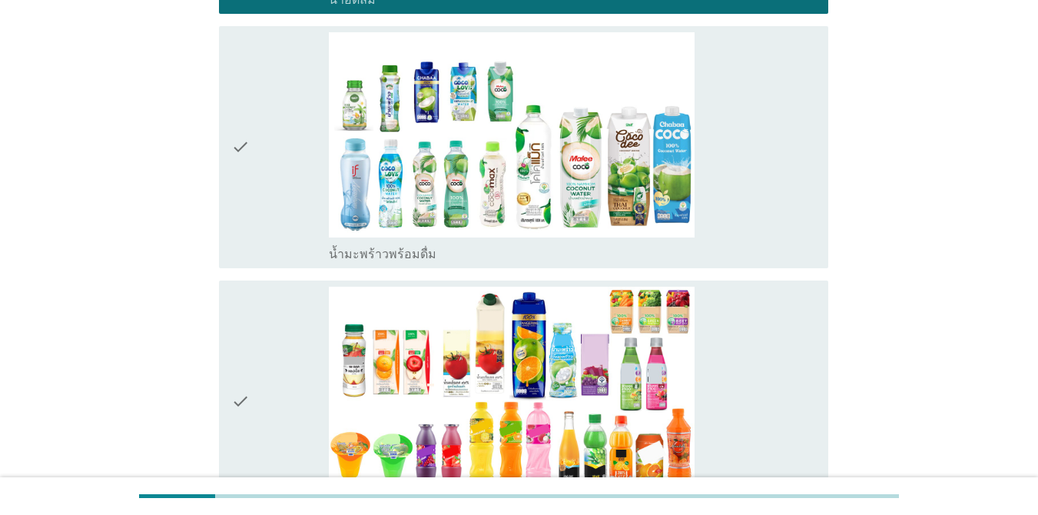
scroll to position [1460, 0]
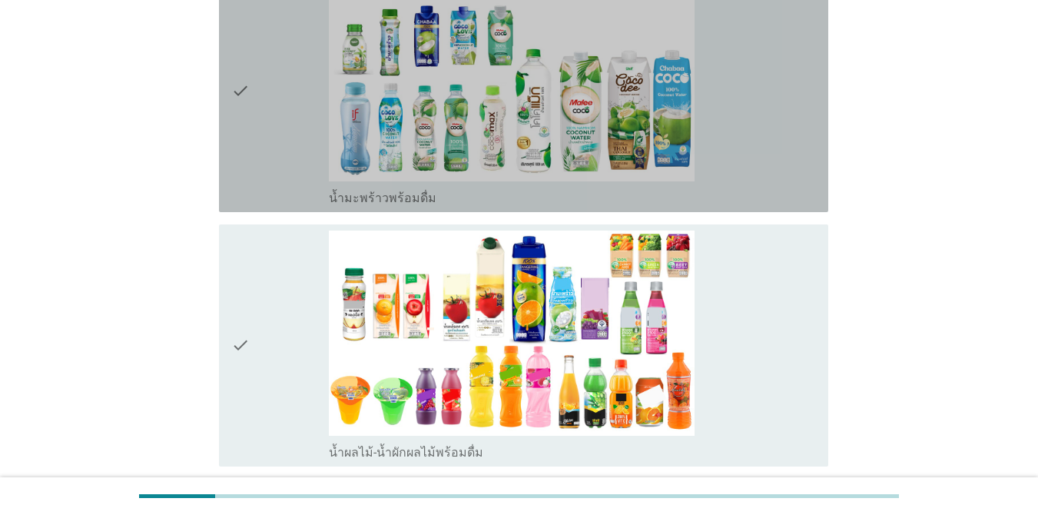
click at [288, 91] on div "check" at bounding box center [280, 91] width 98 height 230
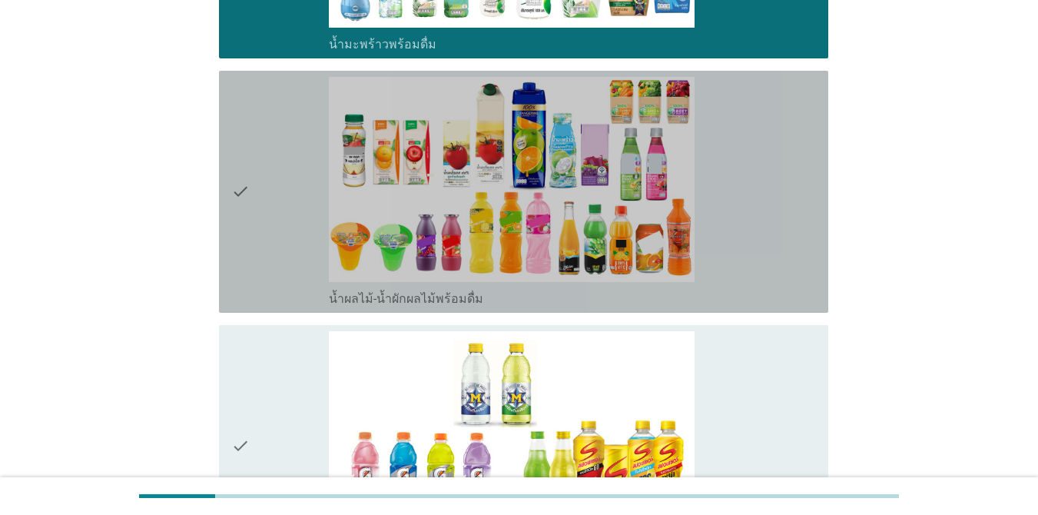
click at [287, 118] on div "check" at bounding box center [280, 192] width 98 height 230
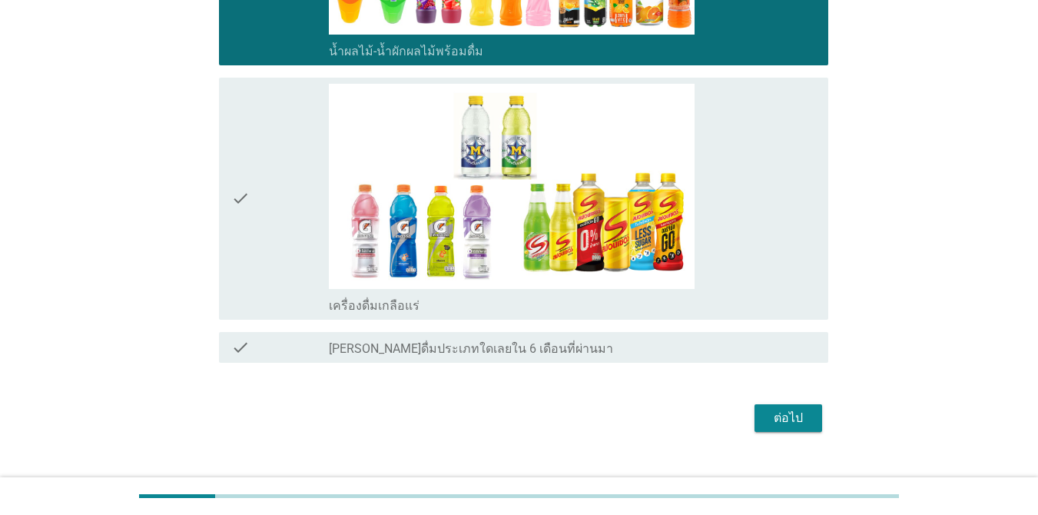
scroll to position [1888, 0]
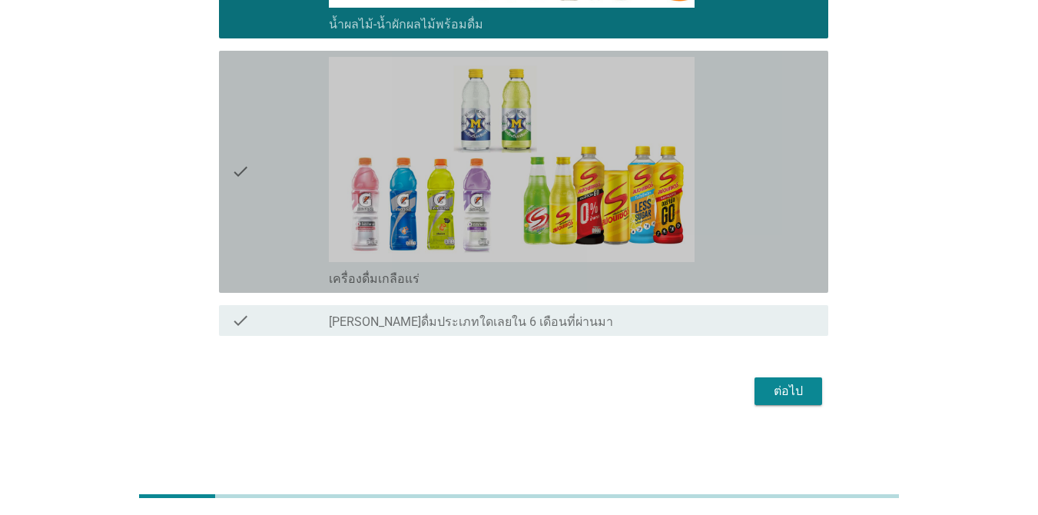
click at [284, 101] on div "check" at bounding box center [280, 172] width 98 height 230
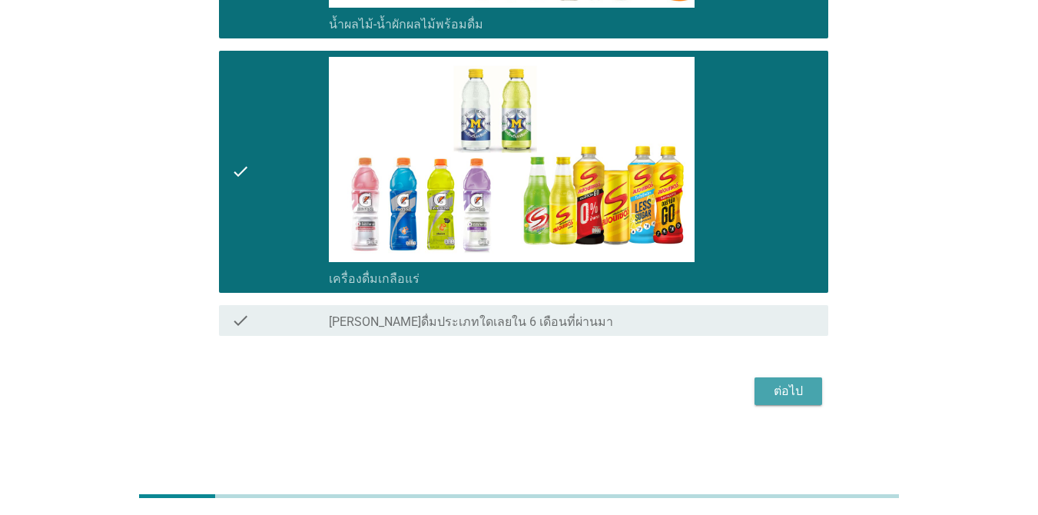
click at [806, 400] on div "ต่อไป" at bounding box center [788, 391] width 43 height 18
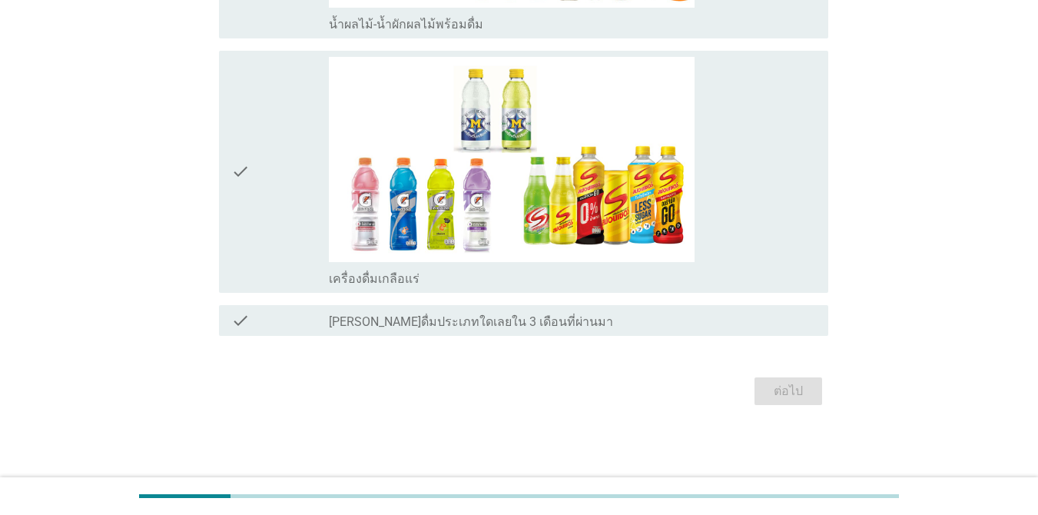
scroll to position [0, 0]
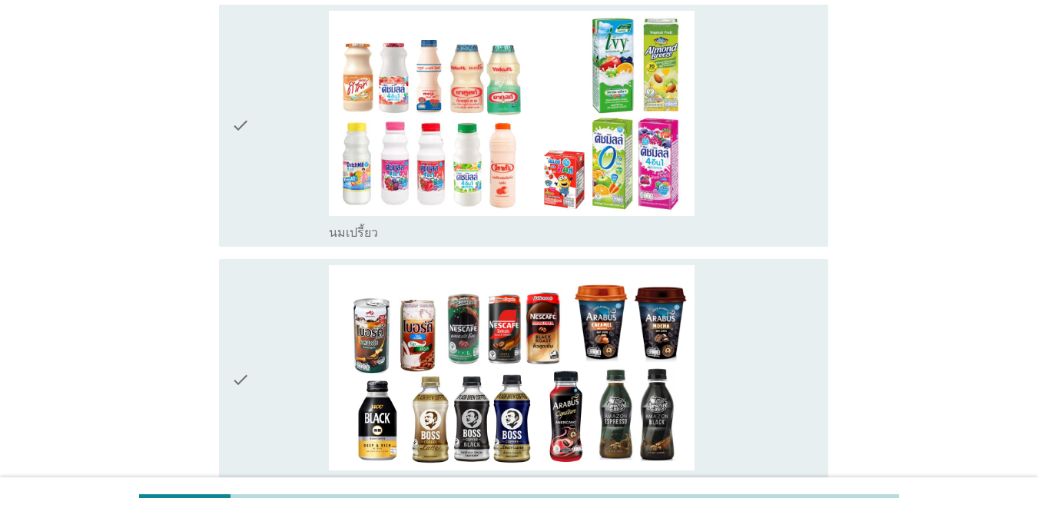
click at [305, 148] on div "check" at bounding box center [280, 126] width 98 height 230
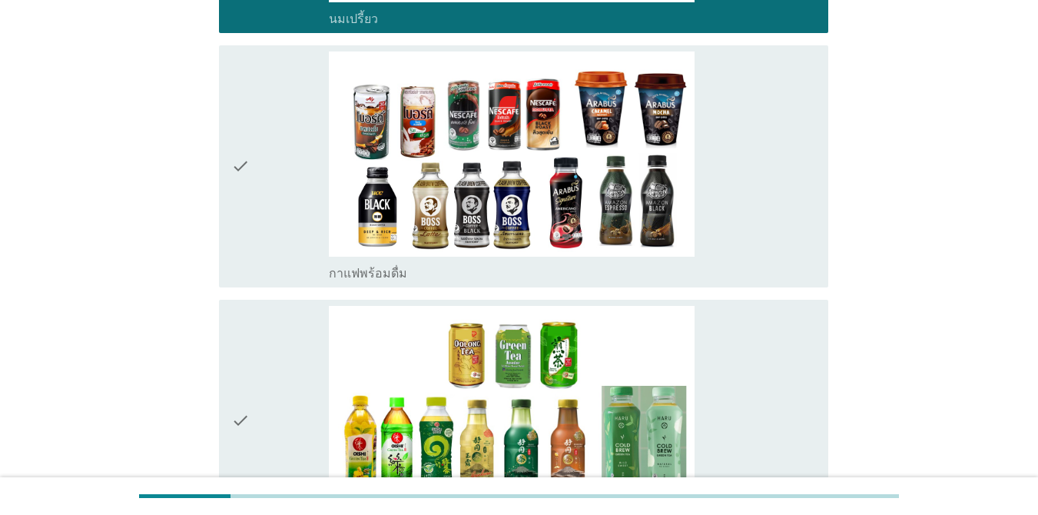
scroll to position [384, 0]
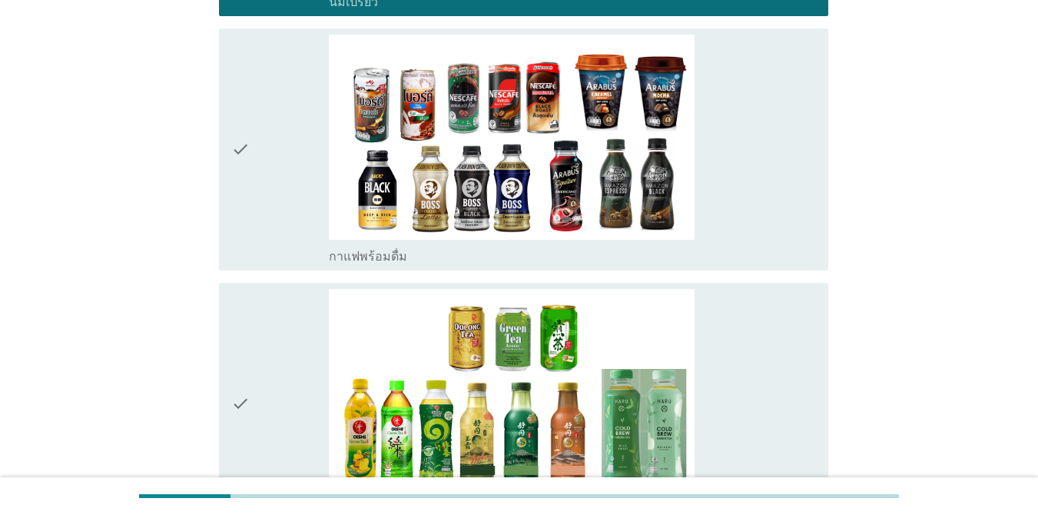
click at [294, 108] on div "check" at bounding box center [280, 150] width 98 height 230
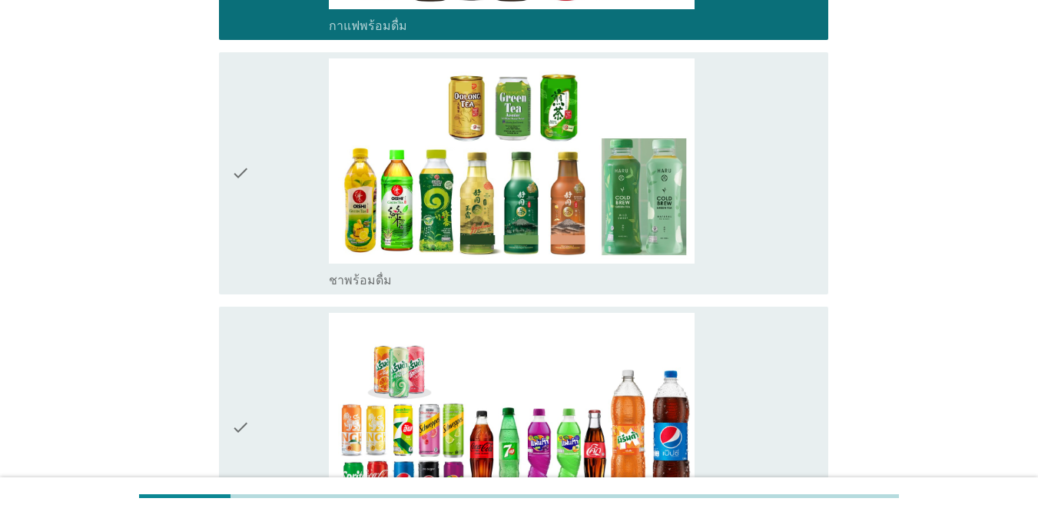
click at [291, 180] on div "check" at bounding box center [280, 173] width 98 height 230
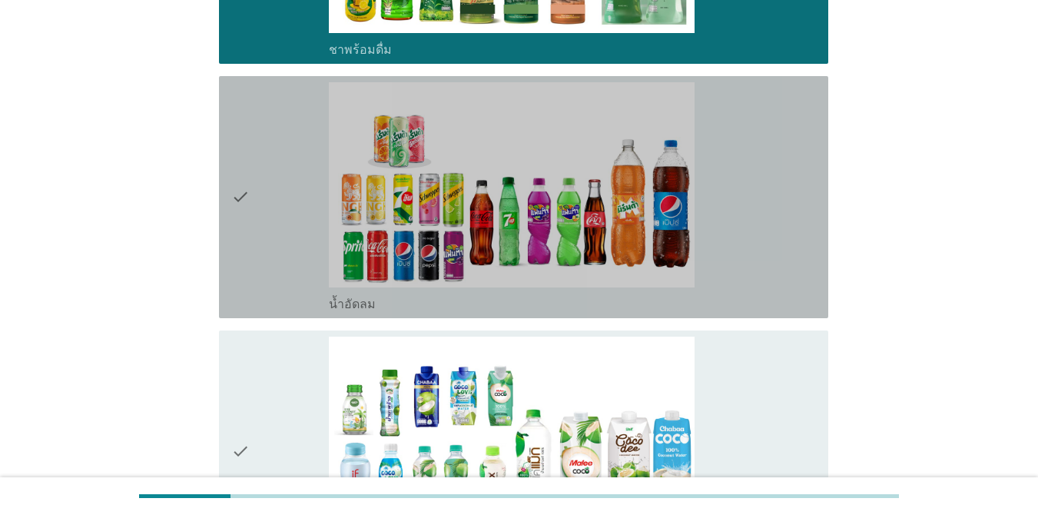
click at [283, 208] on div "check" at bounding box center [280, 197] width 98 height 230
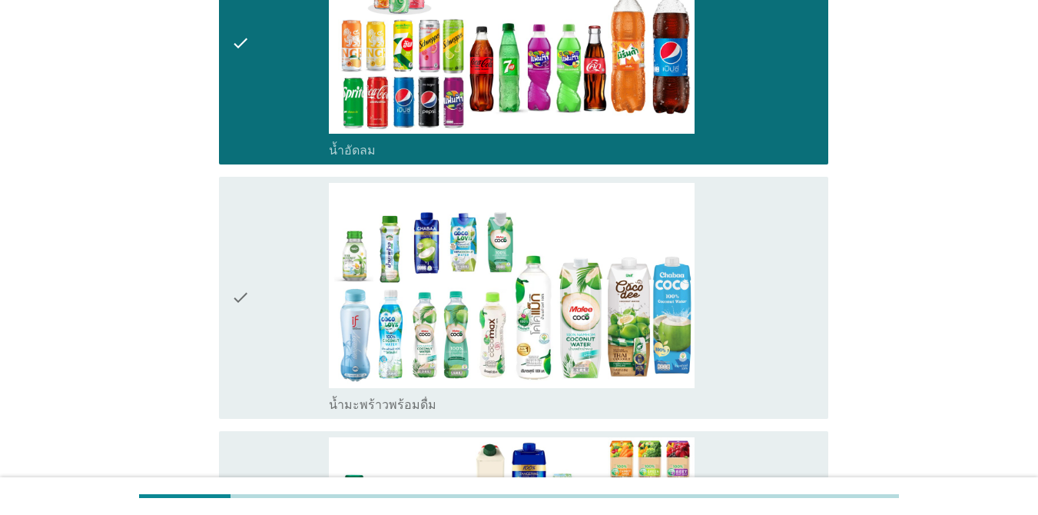
click at [303, 271] on div "check" at bounding box center [280, 298] width 98 height 230
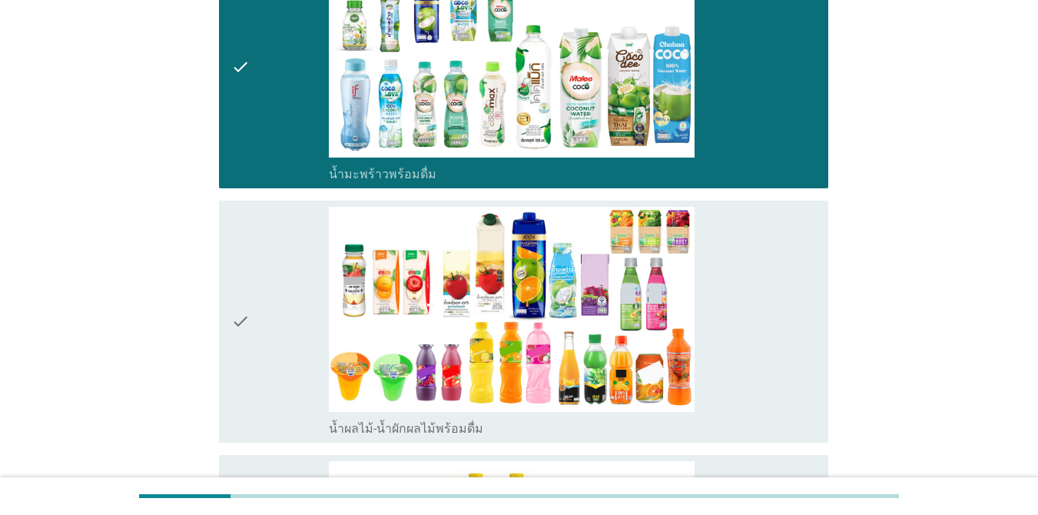
click at [305, 275] on div "check" at bounding box center [280, 322] width 98 height 230
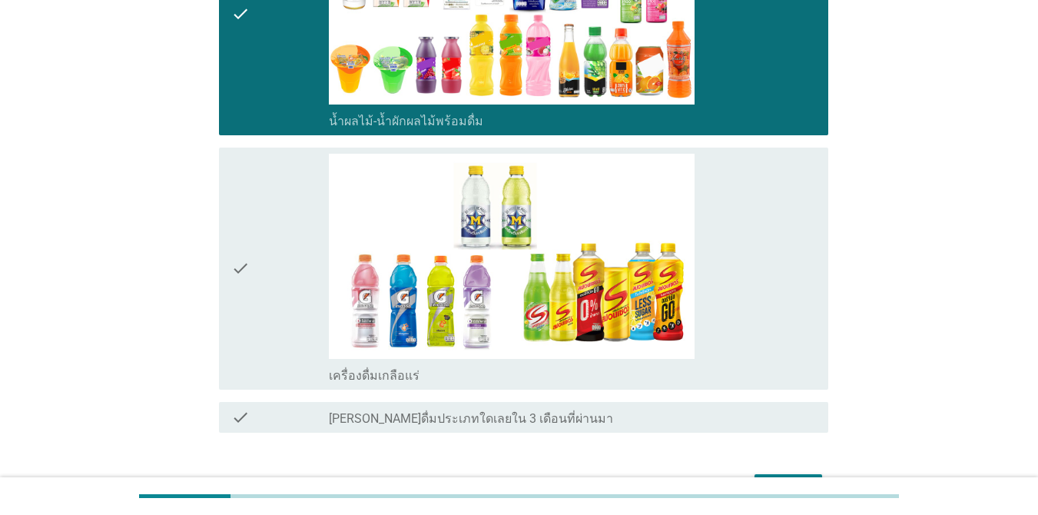
click at [306, 246] on div "check" at bounding box center [280, 269] width 98 height 230
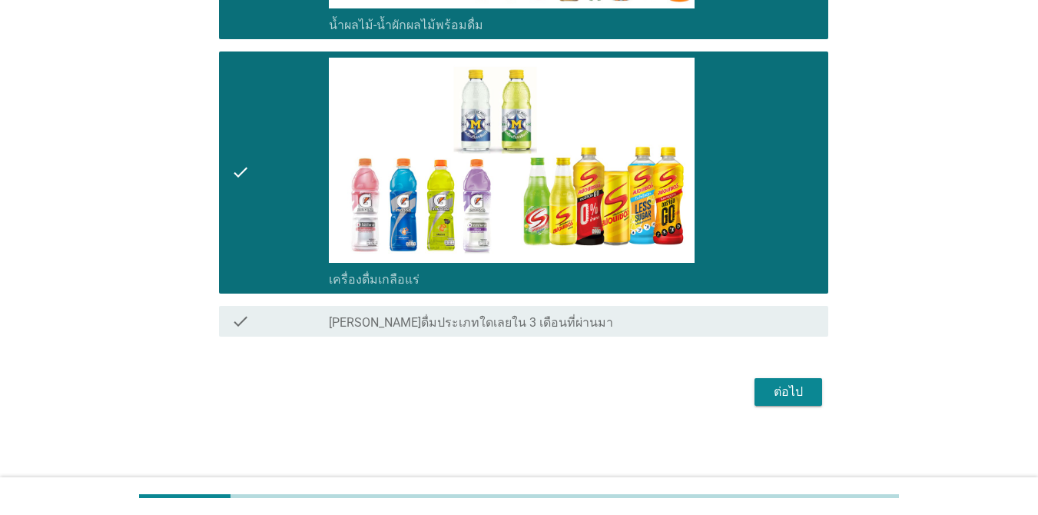
scroll to position [1633, 0]
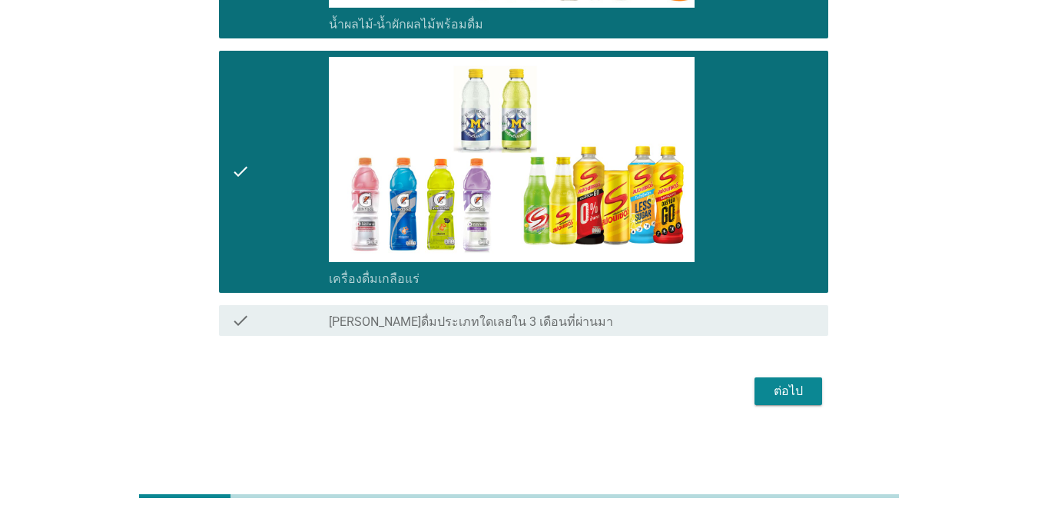
click at [773, 388] on div "ต่อไป" at bounding box center [788, 391] width 43 height 18
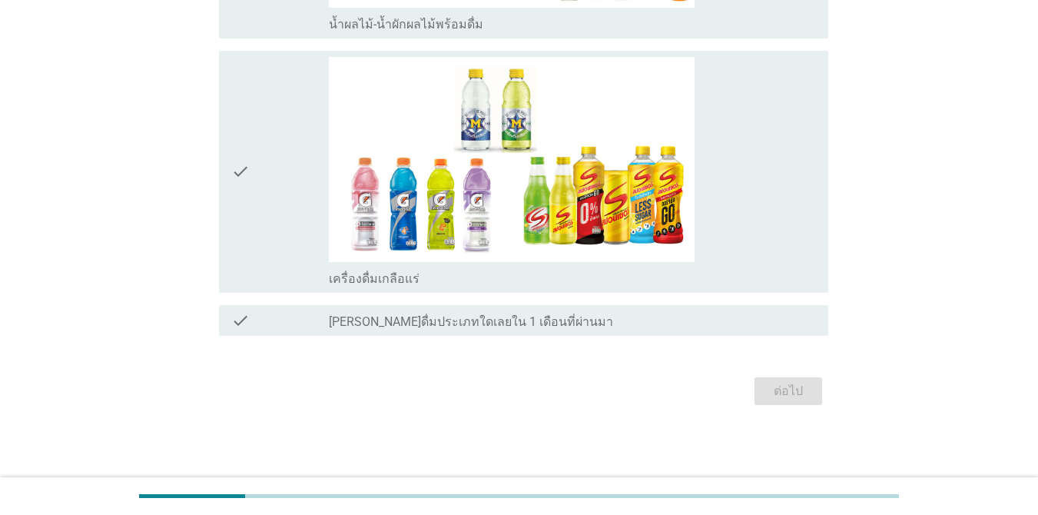
scroll to position [0, 0]
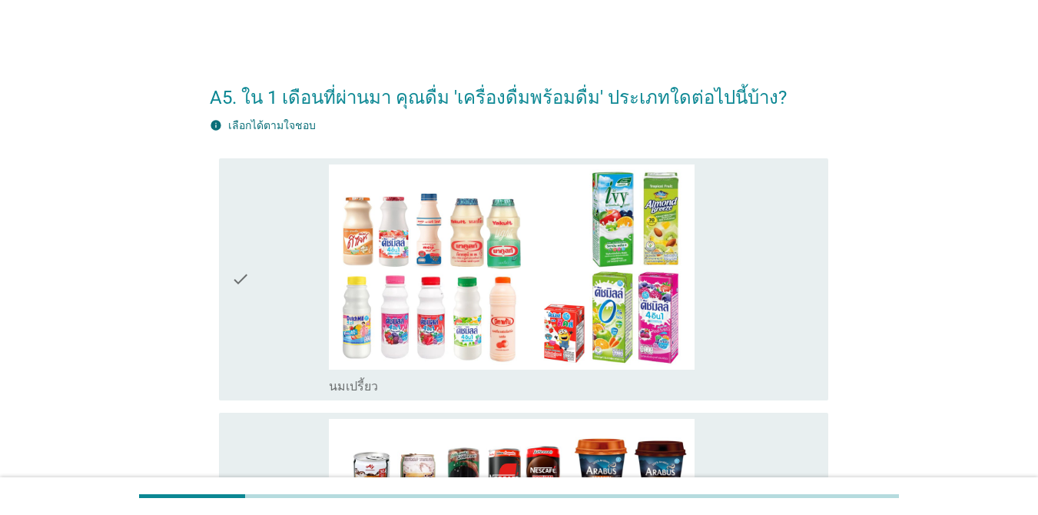
click at [267, 244] on div "check" at bounding box center [280, 279] width 98 height 230
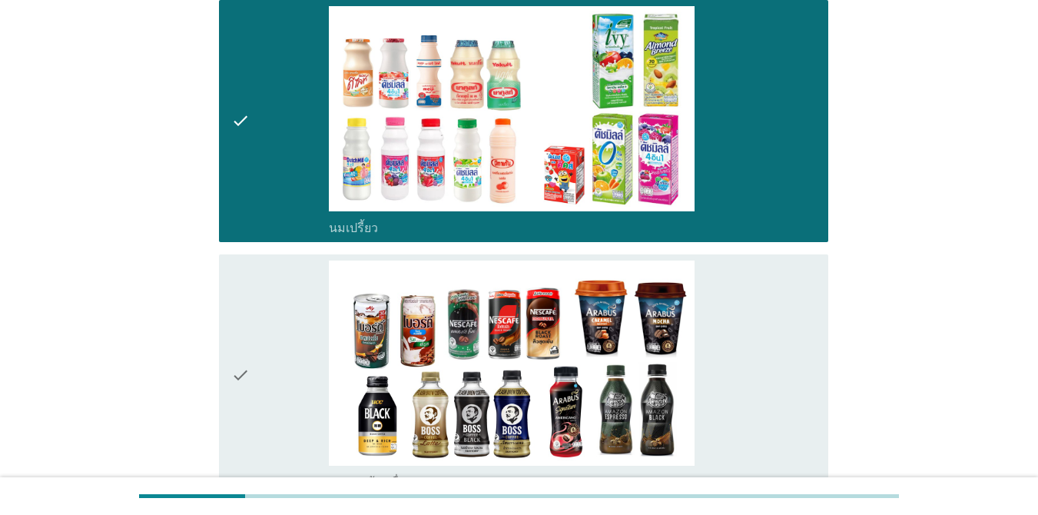
scroll to position [307, 0]
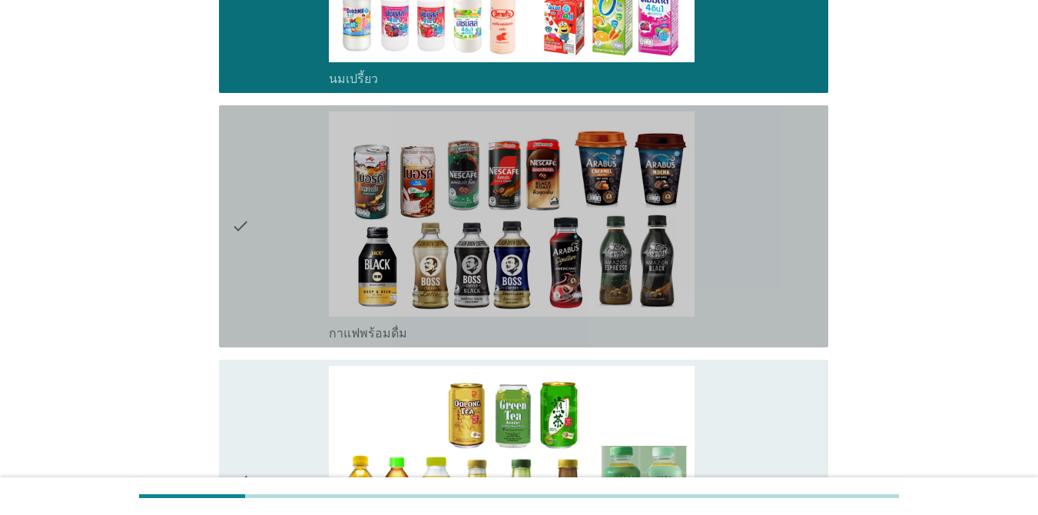
click at [280, 190] on div "check" at bounding box center [280, 226] width 98 height 230
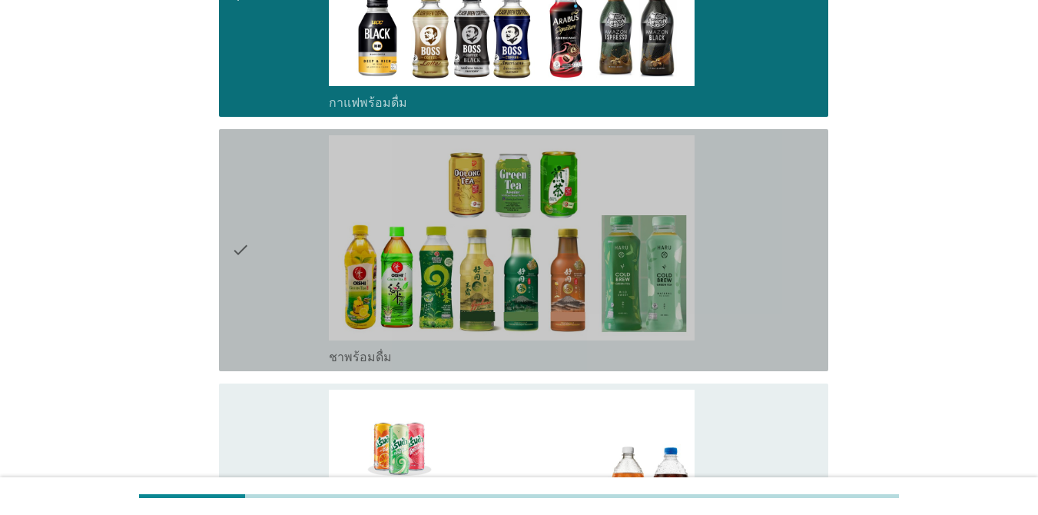
click at [275, 181] on div "check" at bounding box center [280, 250] width 98 height 230
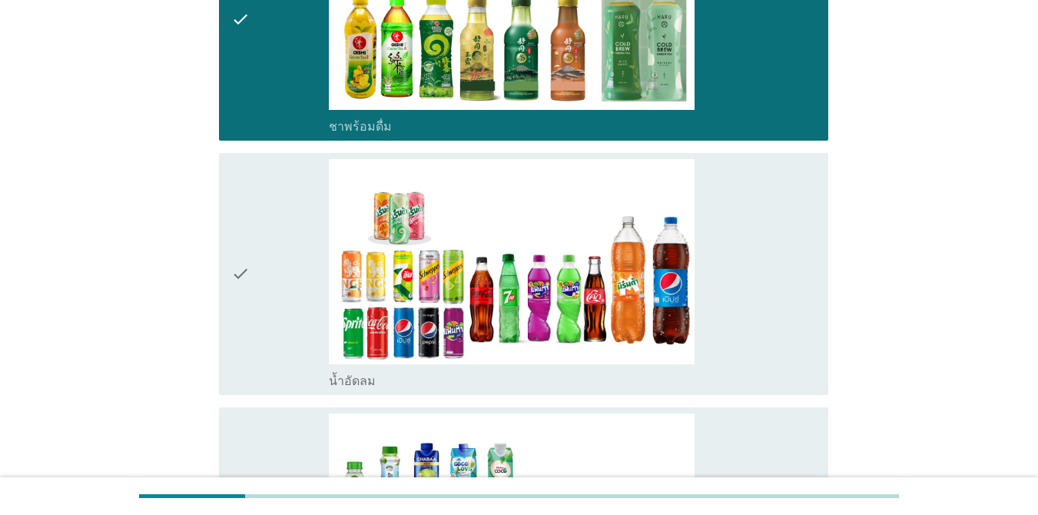
click at [274, 187] on div "check" at bounding box center [280, 274] width 98 height 230
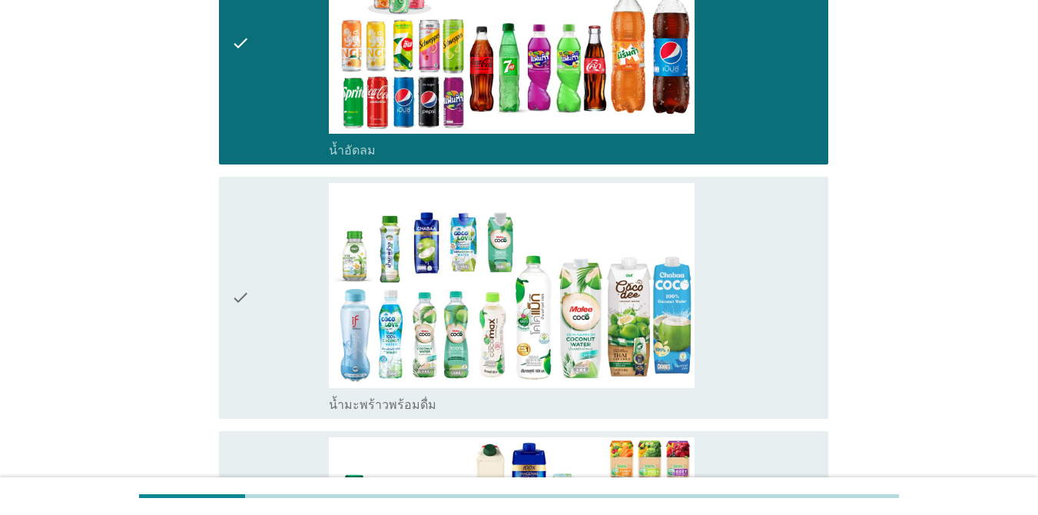
click at [277, 205] on div "check" at bounding box center [280, 298] width 98 height 230
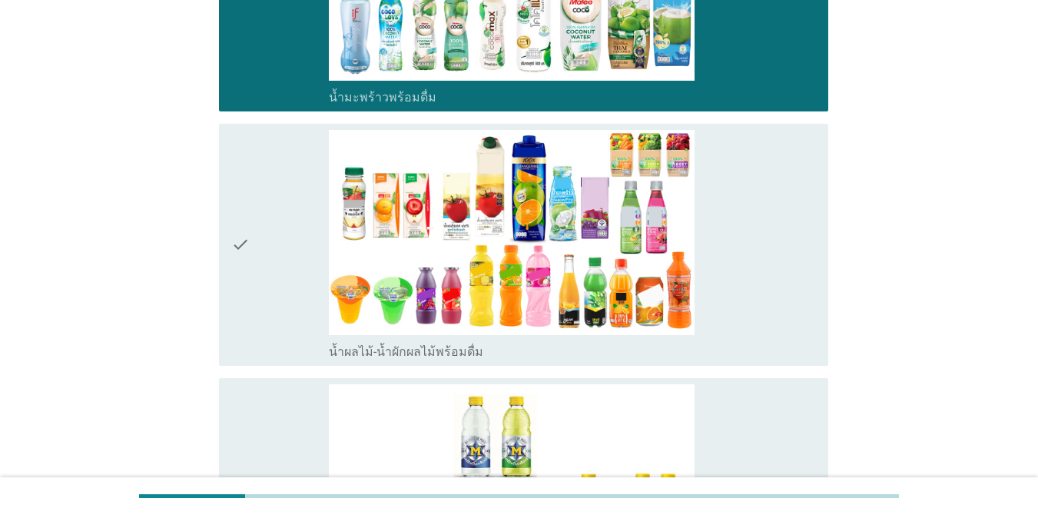
click at [278, 204] on div "check" at bounding box center [280, 245] width 98 height 230
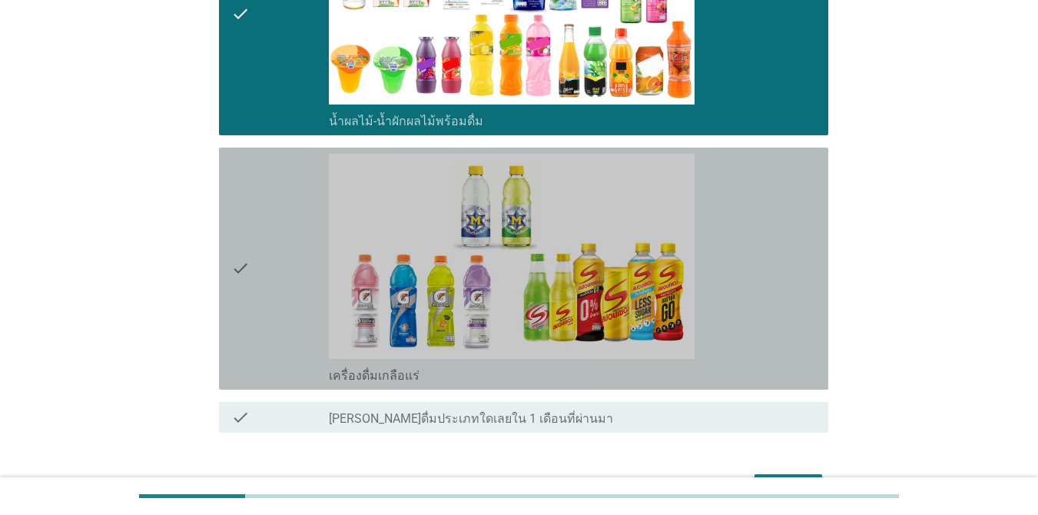
click at [277, 204] on div "check" at bounding box center [280, 269] width 98 height 230
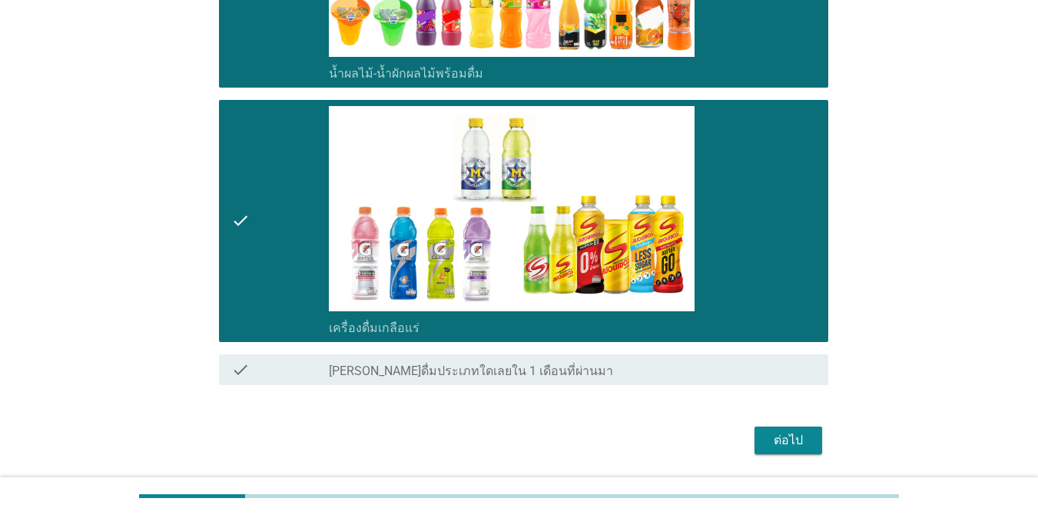
scroll to position [1633, 0]
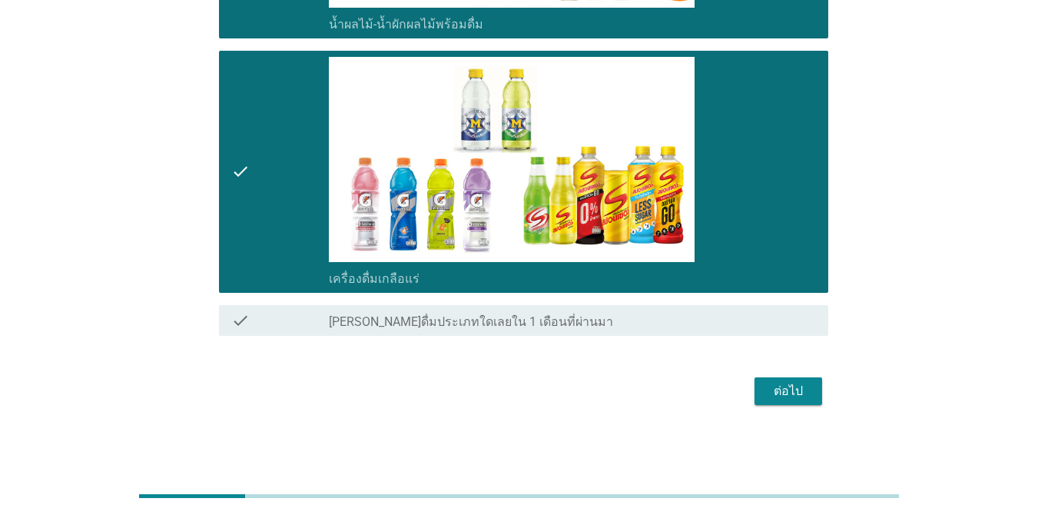
click at [792, 383] on div "ต่อไป" at bounding box center [788, 391] width 43 height 18
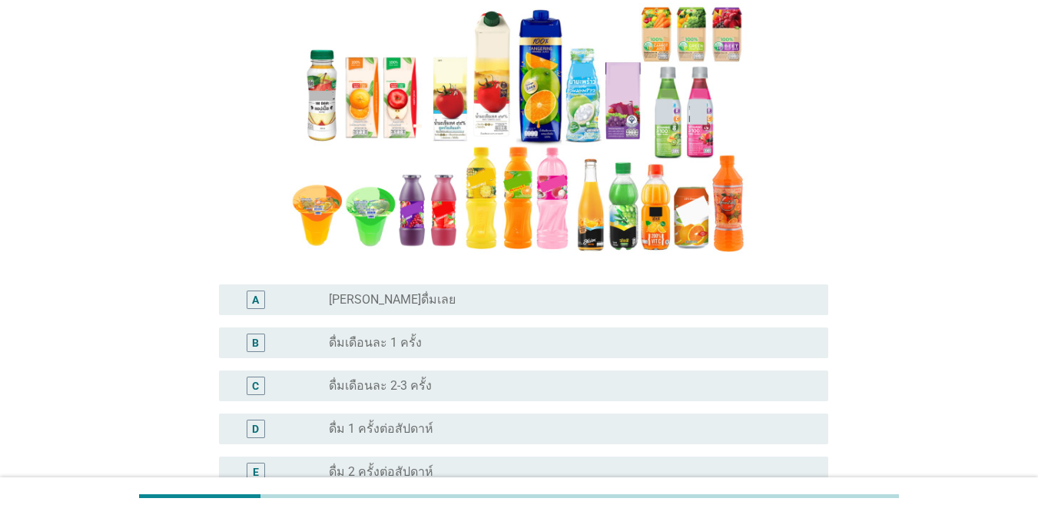
scroll to position [231, 0]
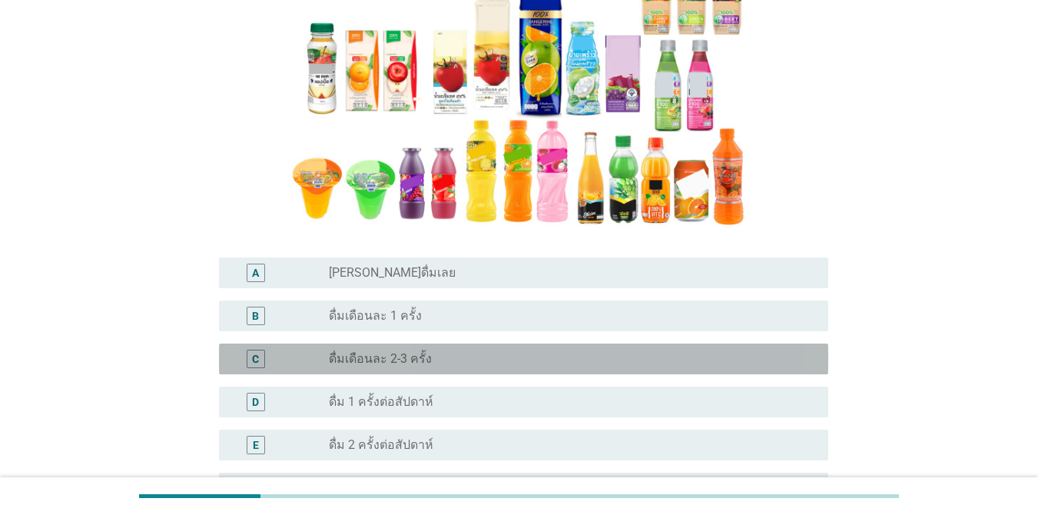
click at [440, 357] on div "radio_button_unchecked ดื่มเดือนละ 2-3 ครั้ง" at bounding box center [566, 358] width 475 height 15
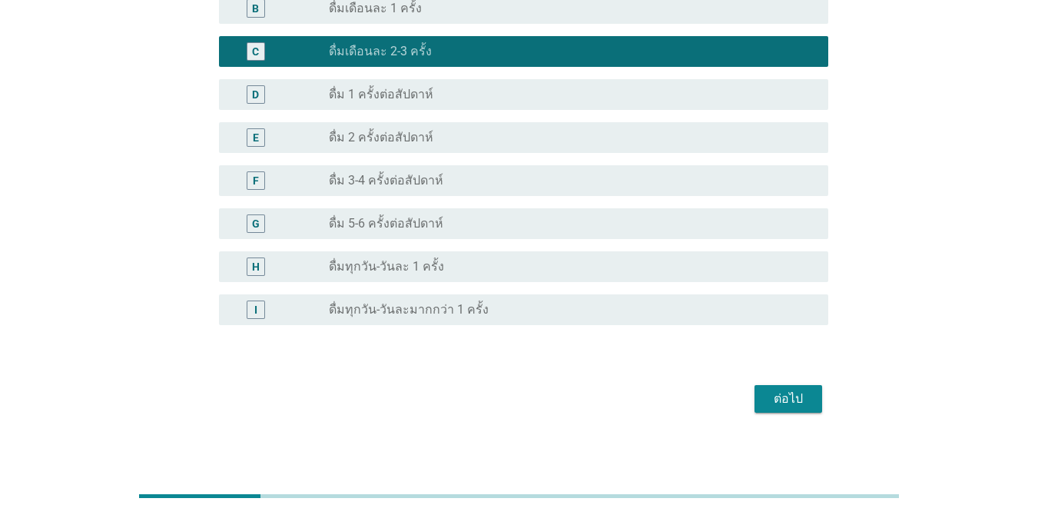
scroll to position [546, 0]
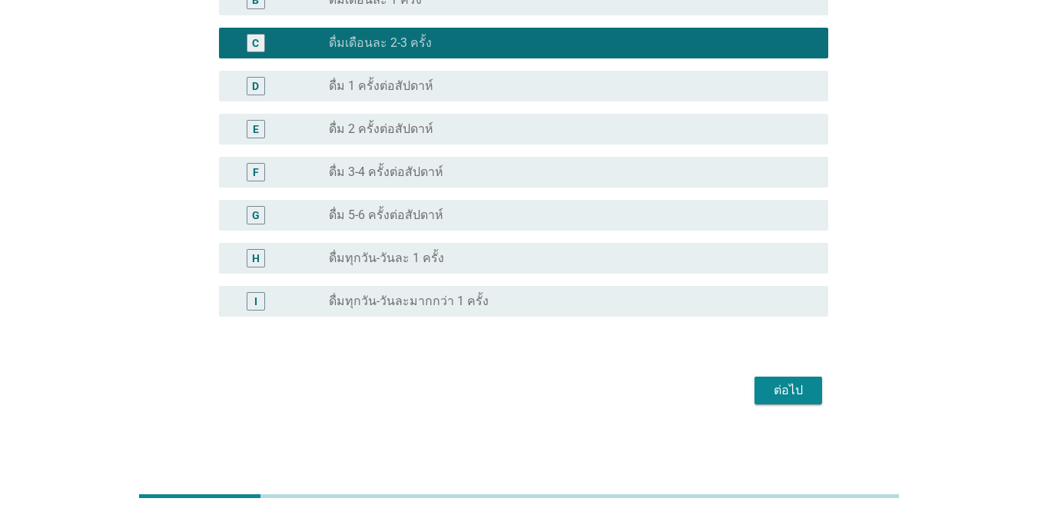
click at [780, 380] on button "ต่อไป" at bounding box center [789, 390] width 68 height 28
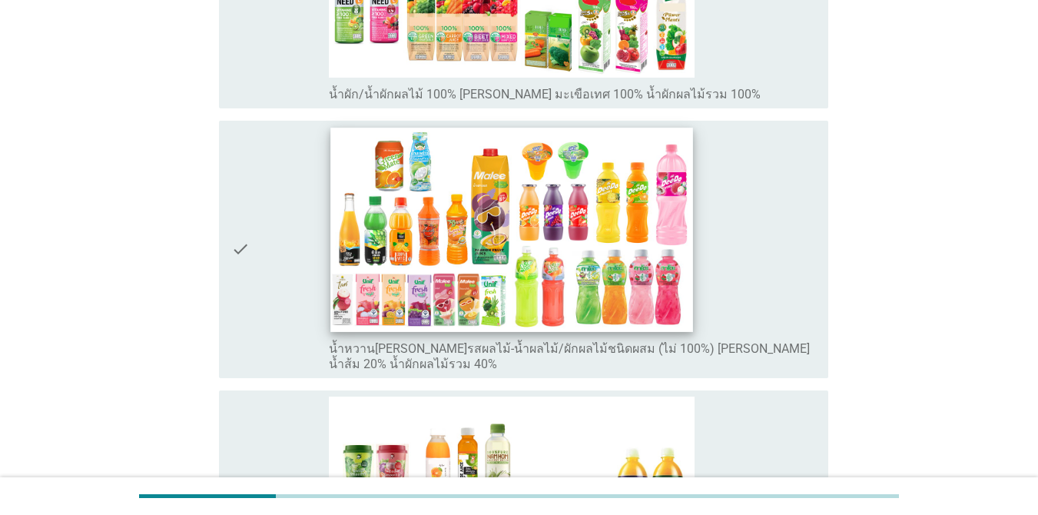
scroll to position [628, 0]
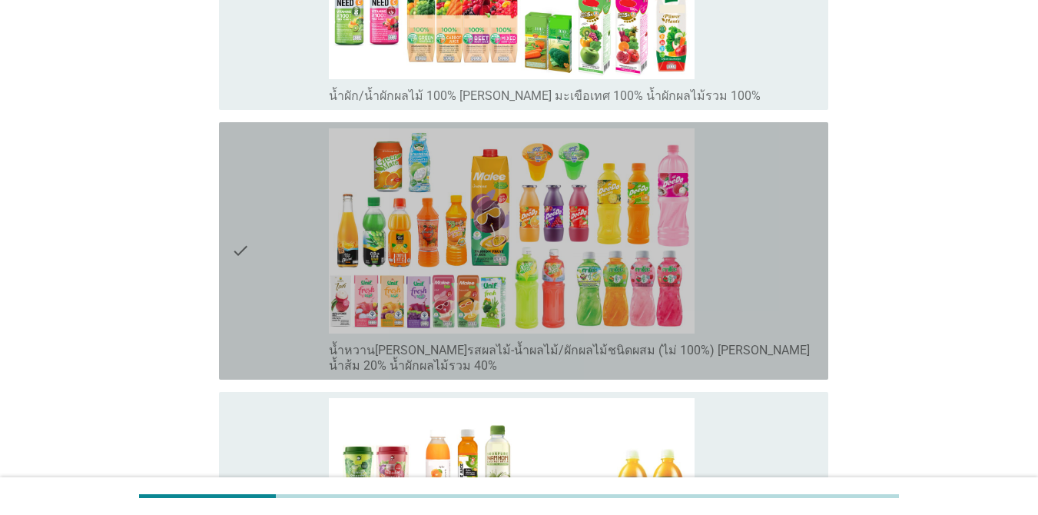
click at [292, 199] on div "check" at bounding box center [280, 250] width 98 height 245
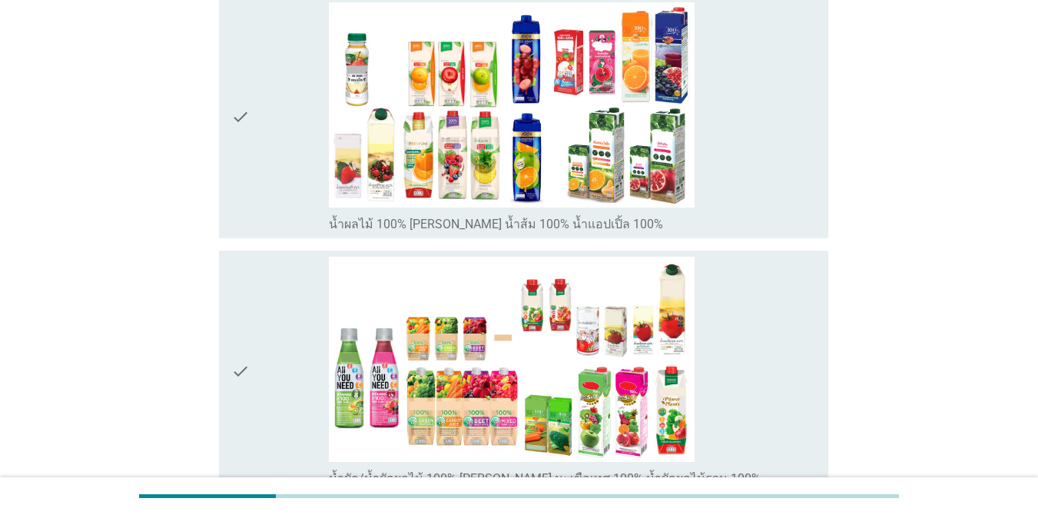
scroll to position [244, 0]
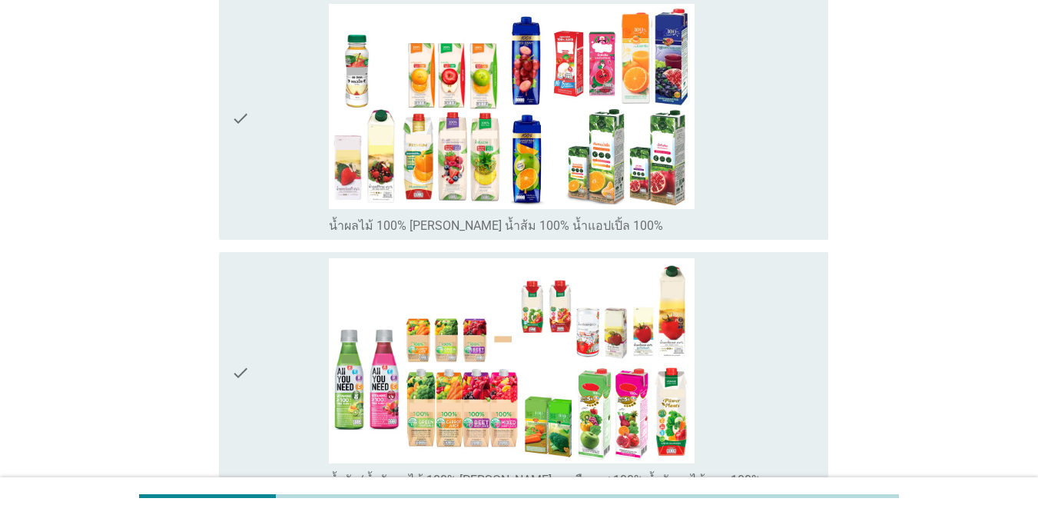
click at [289, 126] on div "check" at bounding box center [280, 119] width 98 height 230
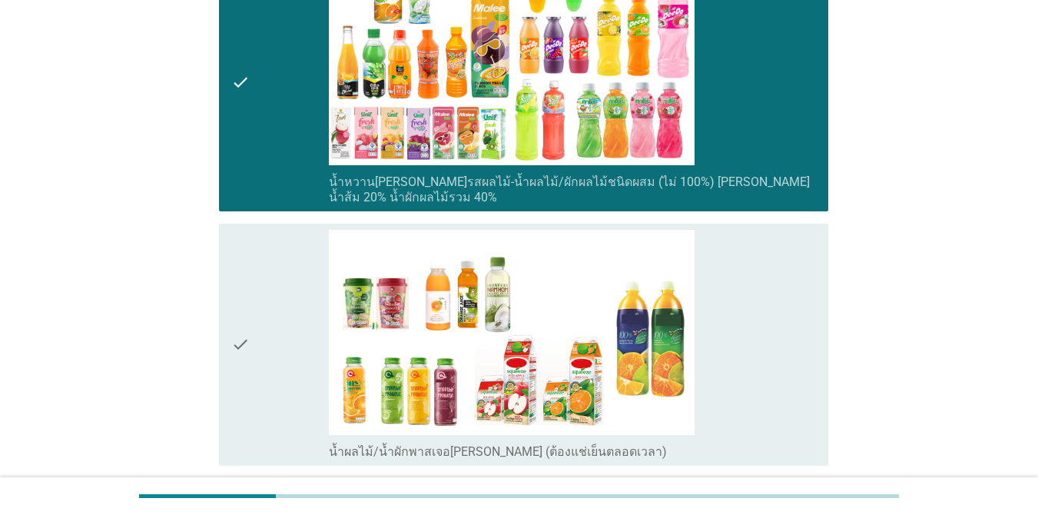
scroll to position [935, 0]
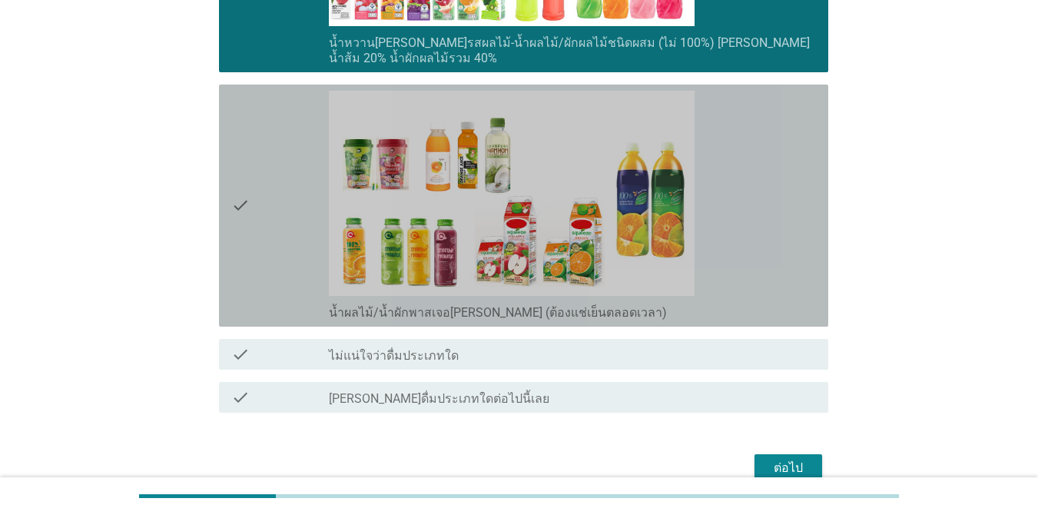
click at [280, 134] on div "check" at bounding box center [280, 206] width 98 height 230
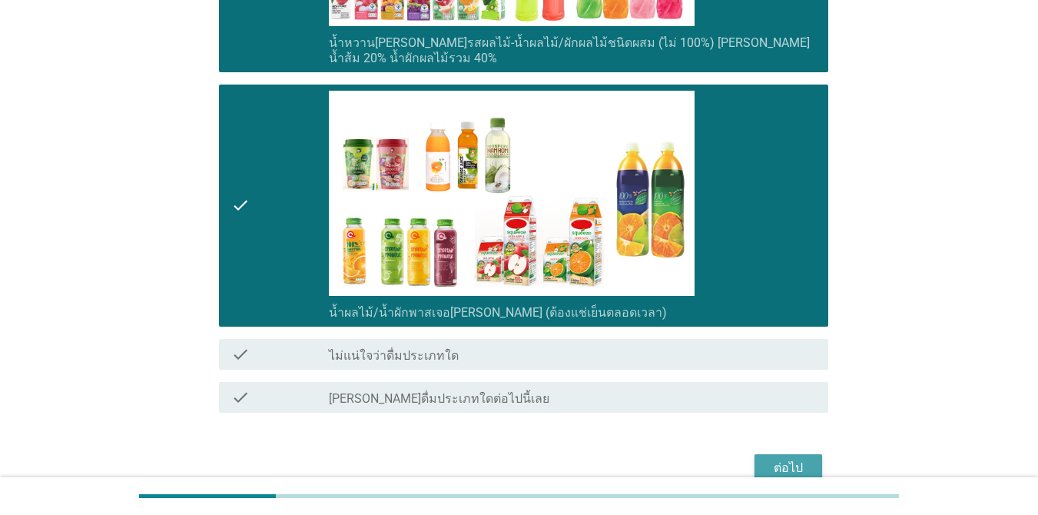
click at [778, 470] on div "ต่อไป" at bounding box center [788, 468] width 43 height 18
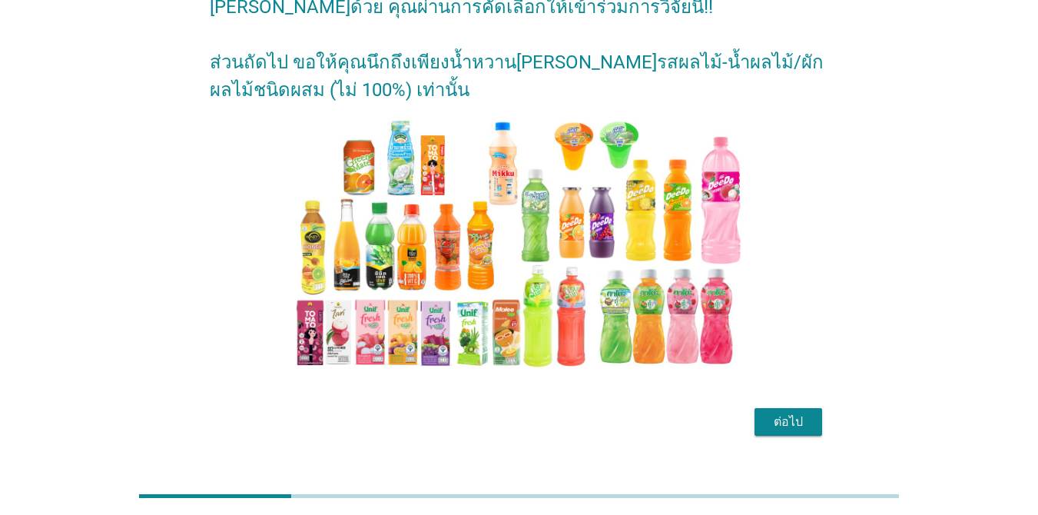
scroll to position [122, 0]
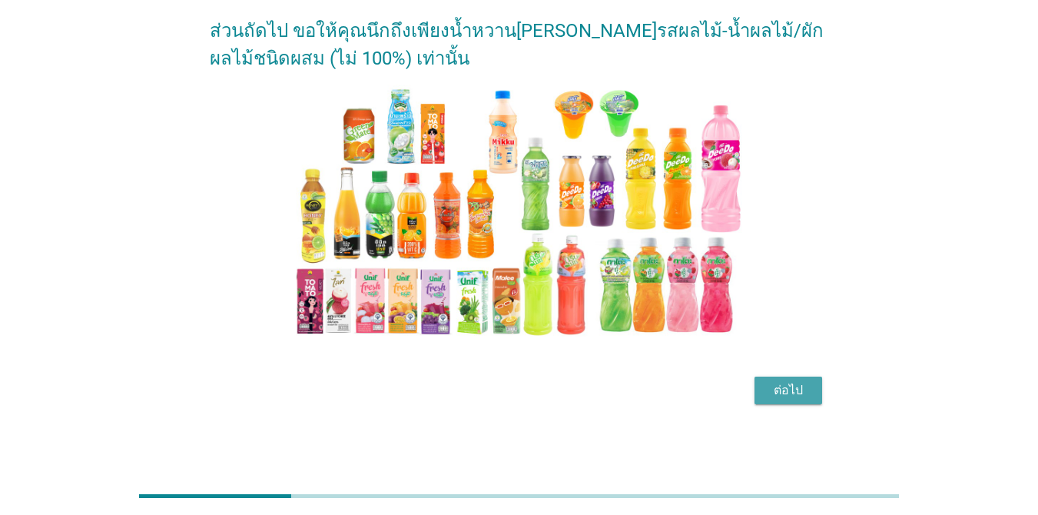
click at [781, 396] on div "ต่อไป" at bounding box center [788, 390] width 43 height 18
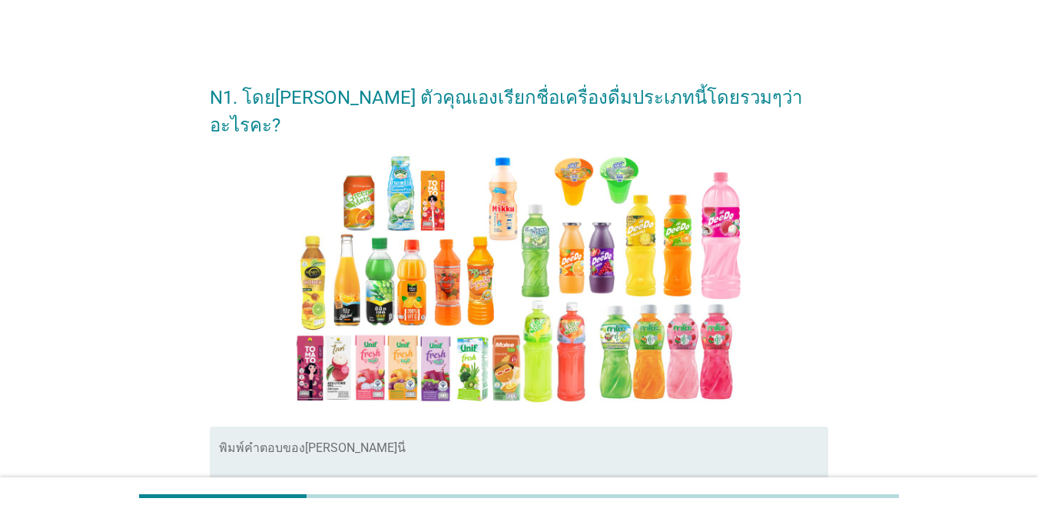
scroll to position [77, 0]
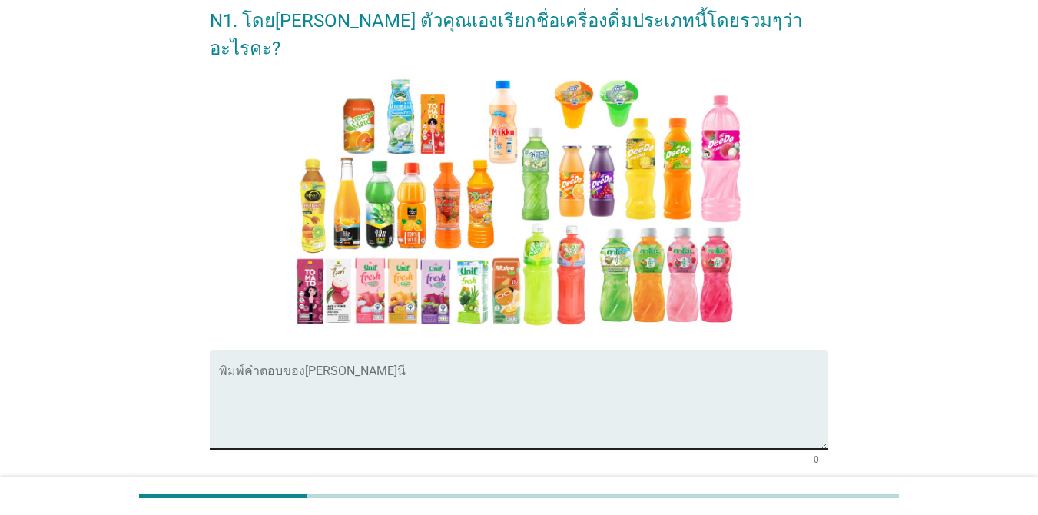
click at [349, 377] on textarea "พิมพ์คำตอบของคุณ ที่นี่" at bounding box center [523, 408] width 609 height 81
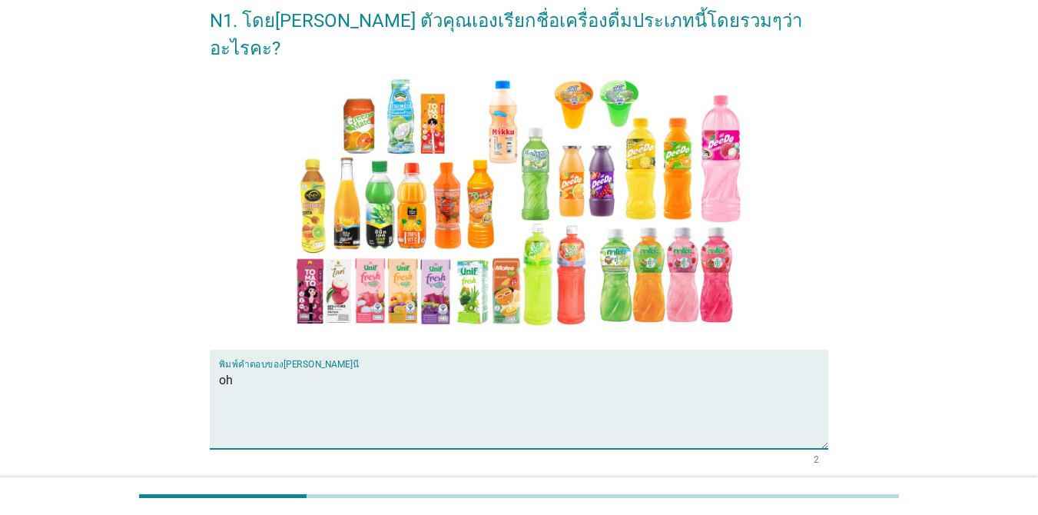
type textarea "o"
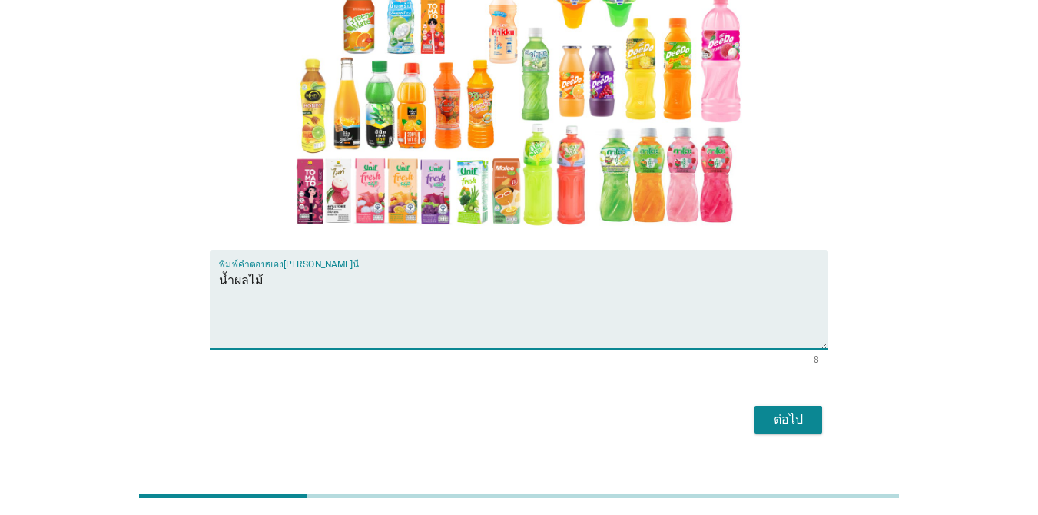
scroll to position [178, 0]
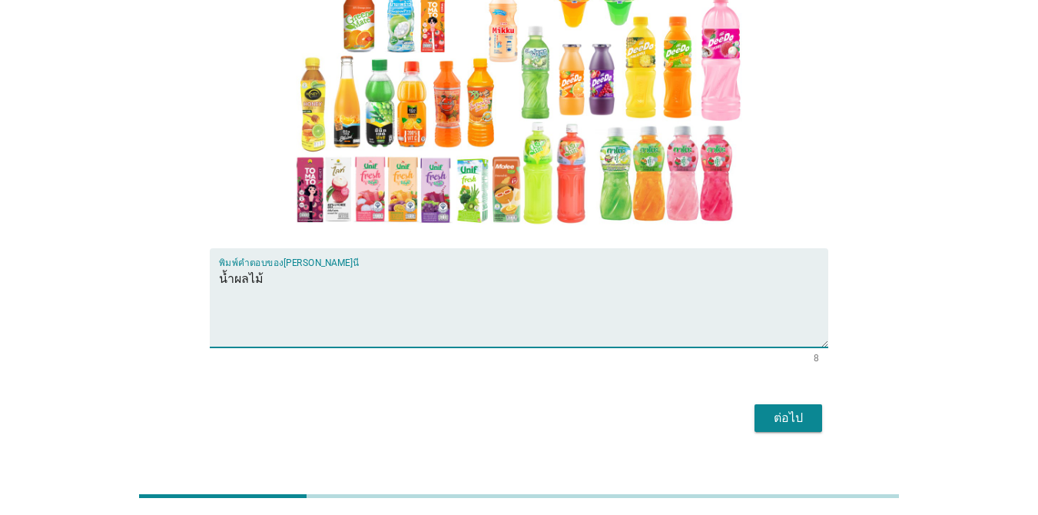
type textarea "น้ำผลไม้"
click at [792, 409] on div "ต่อไป" at bounding box center [788, 418] width 43 height 18
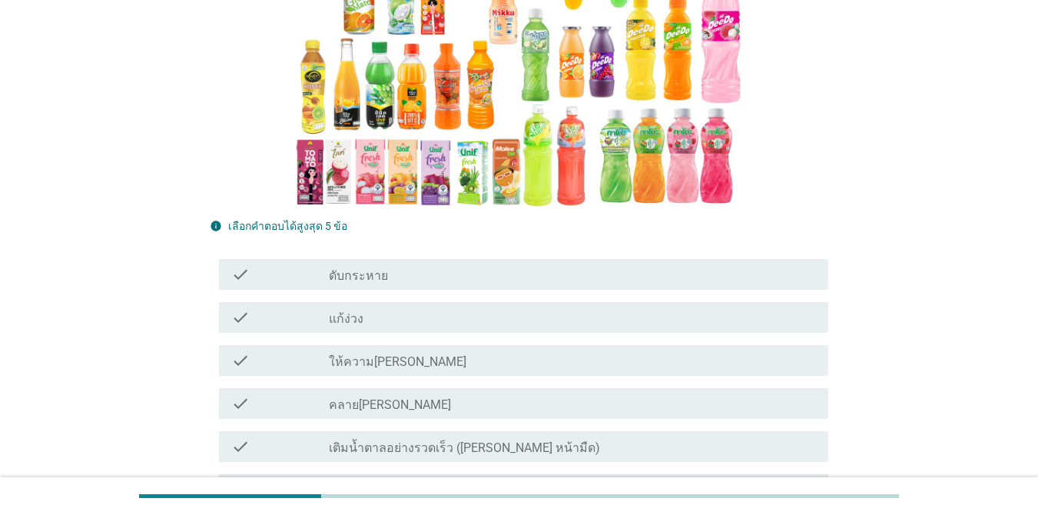
scroll to position [307, 0]
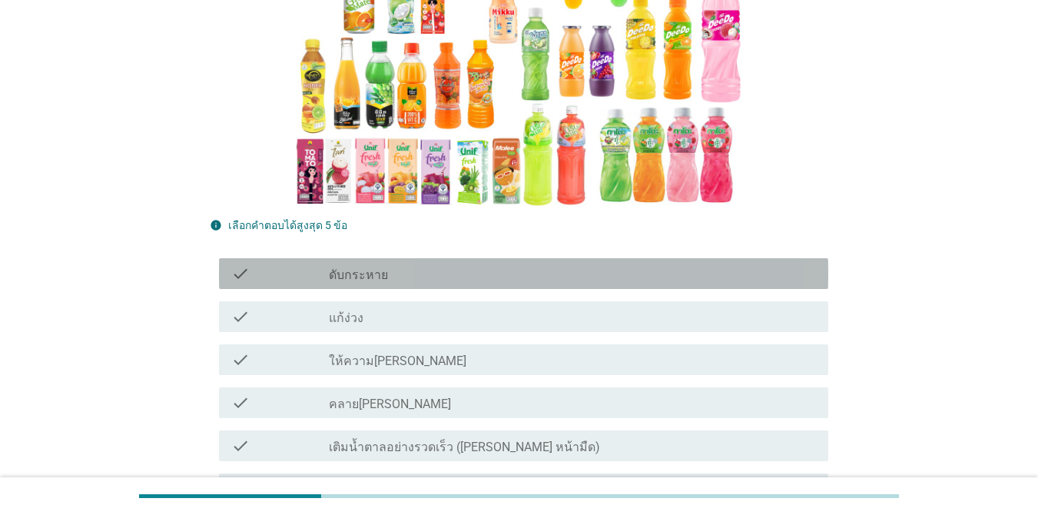
click at [366, 267] on label "ดับกระหาย" at bounding box center [358, 274] width 59 height 15
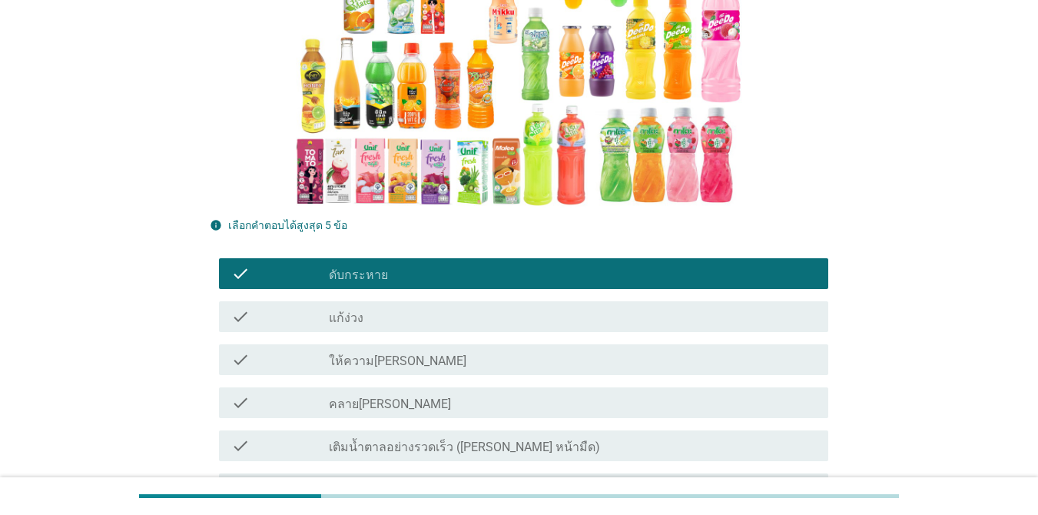
click at [371, 353] on label "ให้ความ[PERSON_NAME]" at bounding box center [398, 360] width 138 height 15
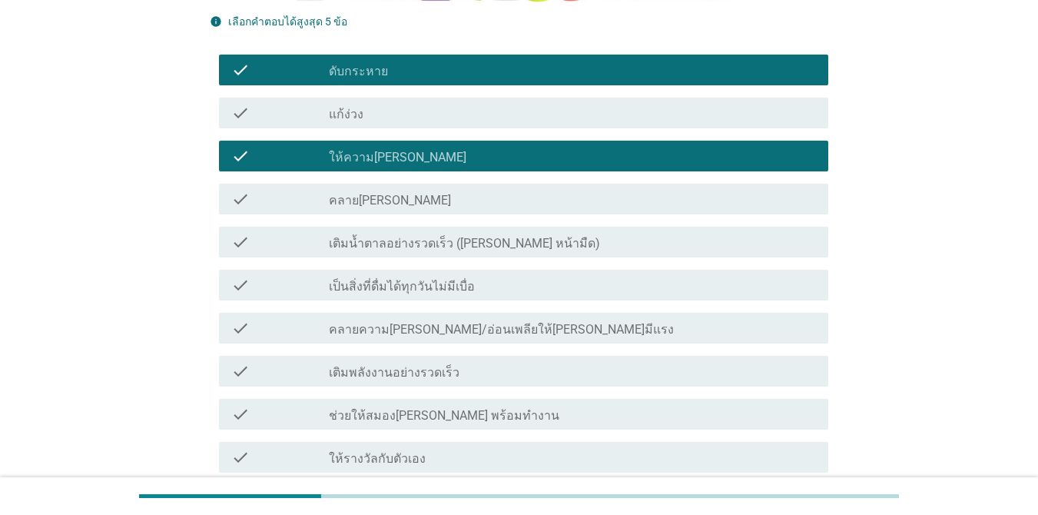
scroll to position [538, 0]
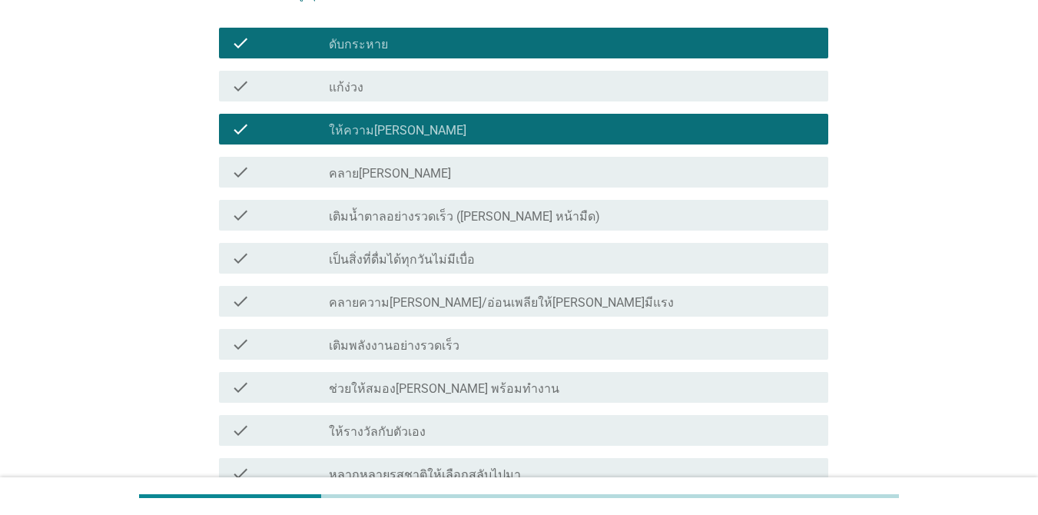
click at [535, 295] on label "คลายความ[PERSON_NAME]/อ่อนเพลียให้[PERSON_NAME]มีแรง" at bounding box center [501, 302] width 345 height 15
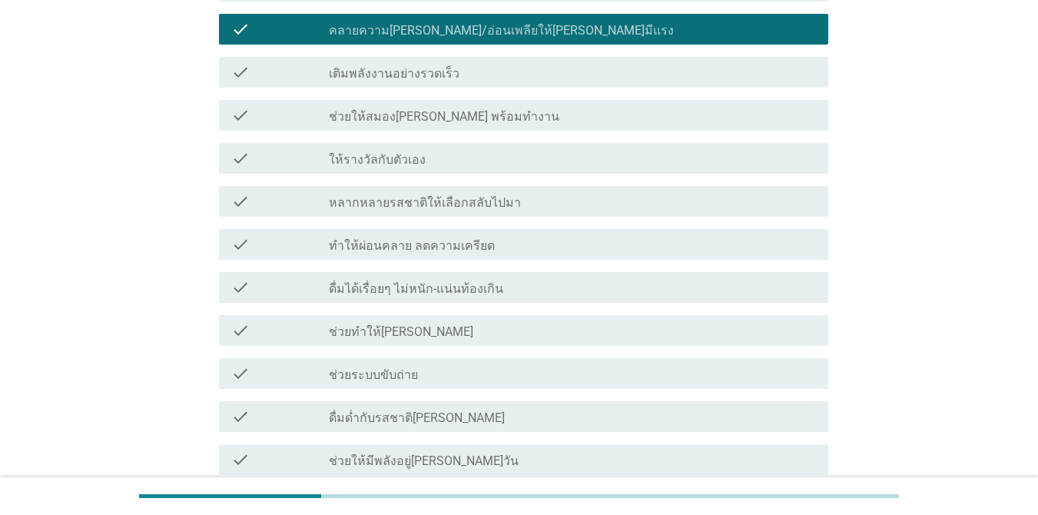
scroll to position [845, 0]
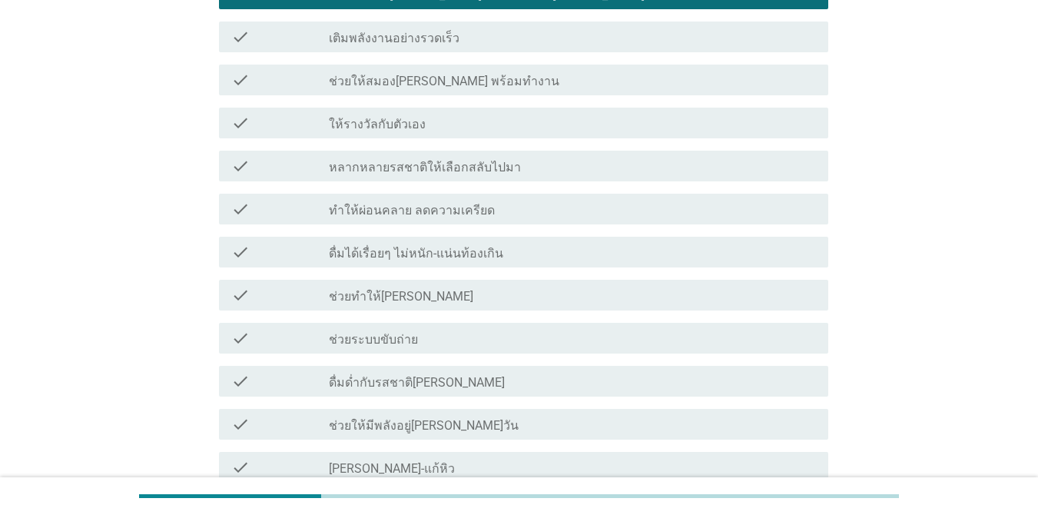
click at [482, 323] on div "check check_box_outline_blank ช่วยระบบขับถ่าย" at bounding box center [523, 338] width 609 height 31
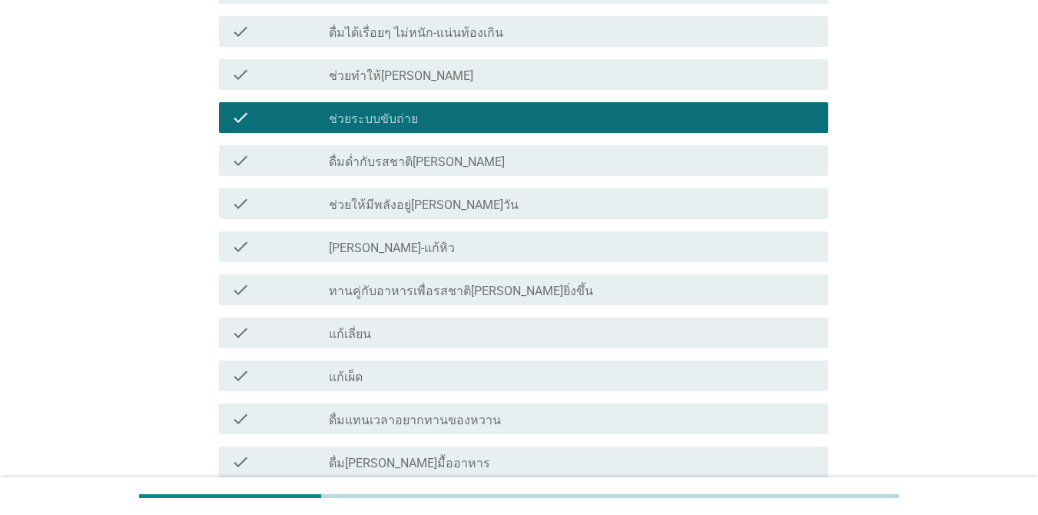
scroll to position [1076, 0]
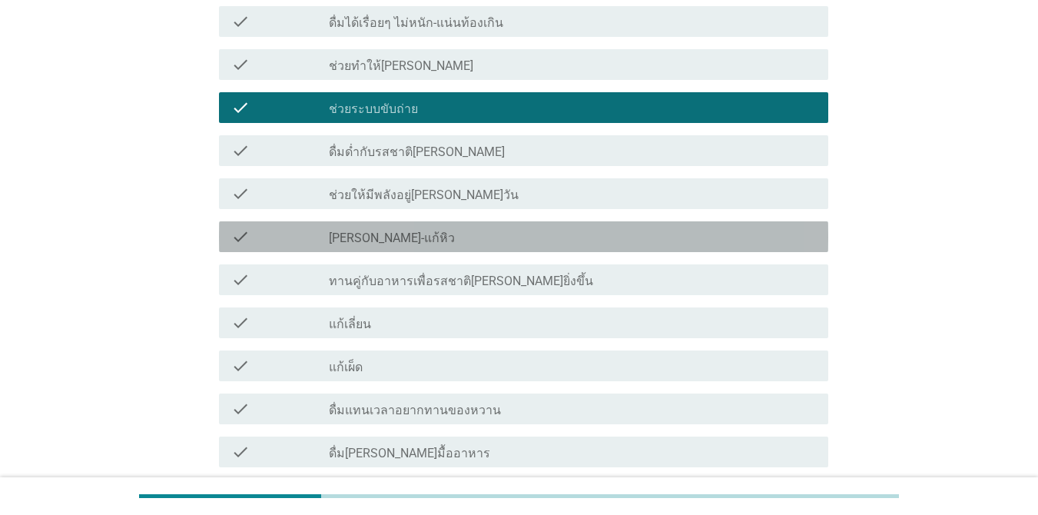
click at [502, 227] on div "check_box_outline_blank [PERSON_NAME]-แก้หิว" at bounding box center [572, 236] width 487 height 18
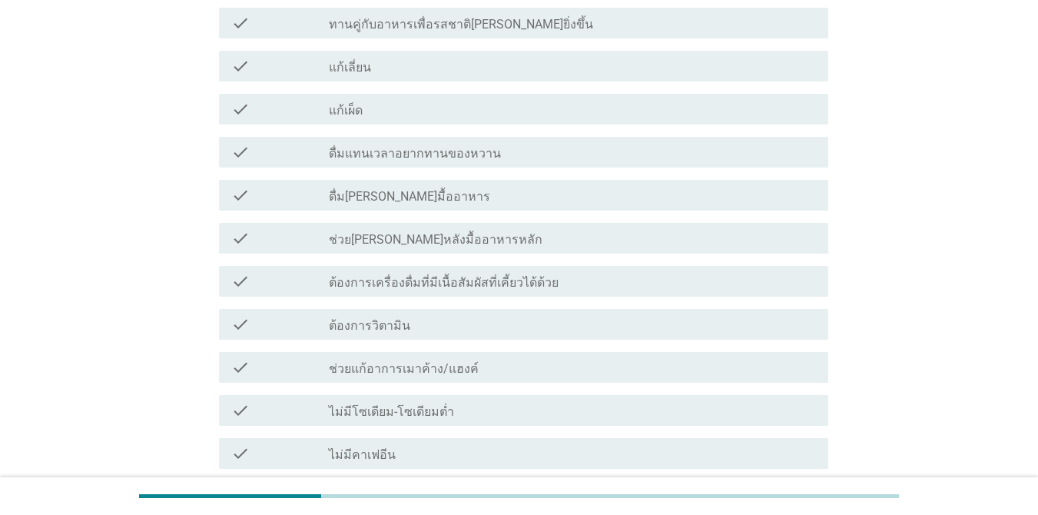
scroll to position [1537, 0]
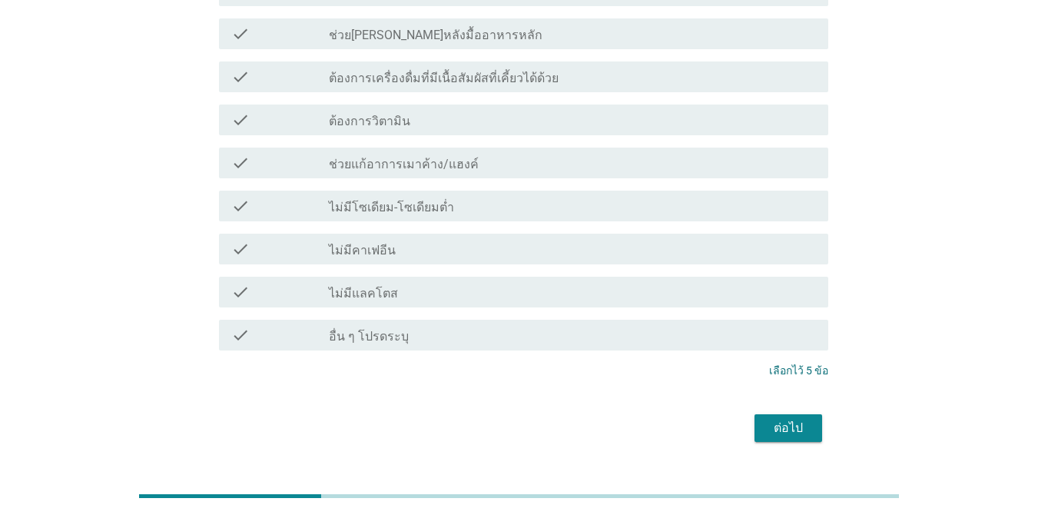
click at [771, 419] on div "ต่อไป" at bounding box center [788, 428] width 43 height 18
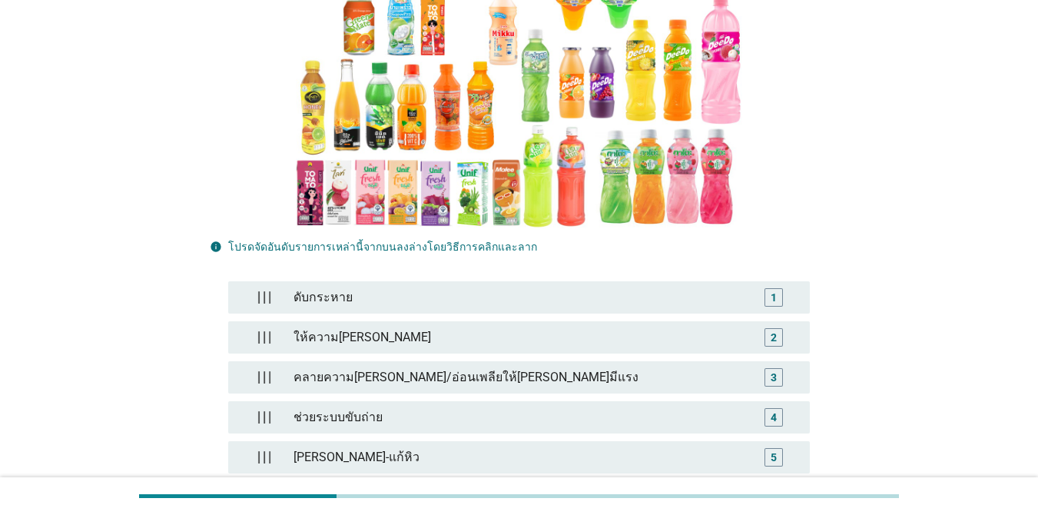
scroll to position [307, 0]
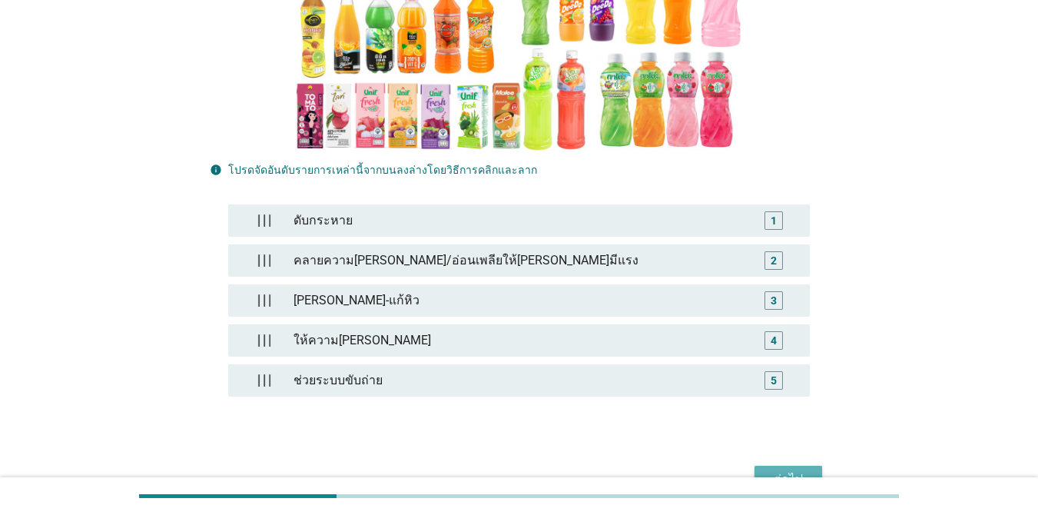
click at [794, 466] on button "ต่อไป" at bounding box center [789, 480] width 68 height 28
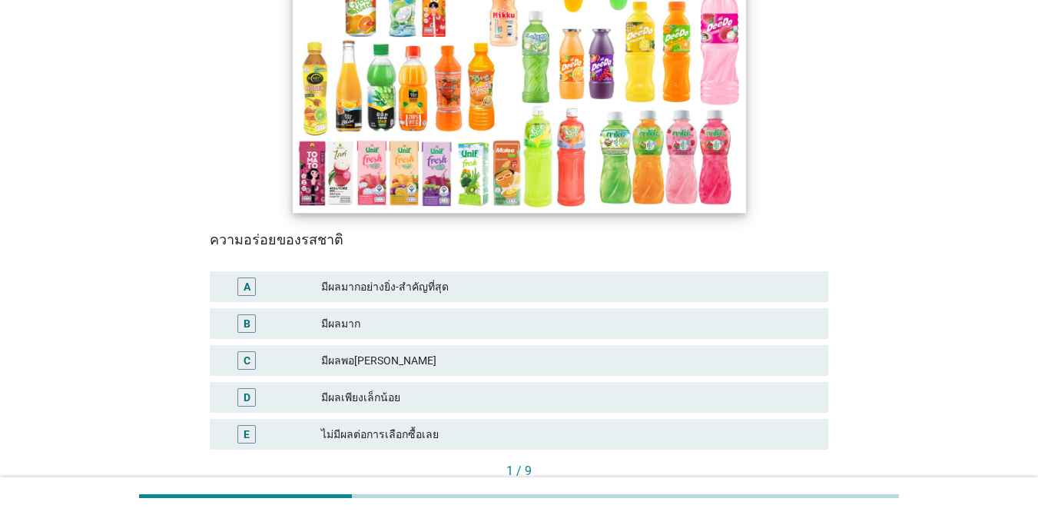
scroll to position [231, 0]
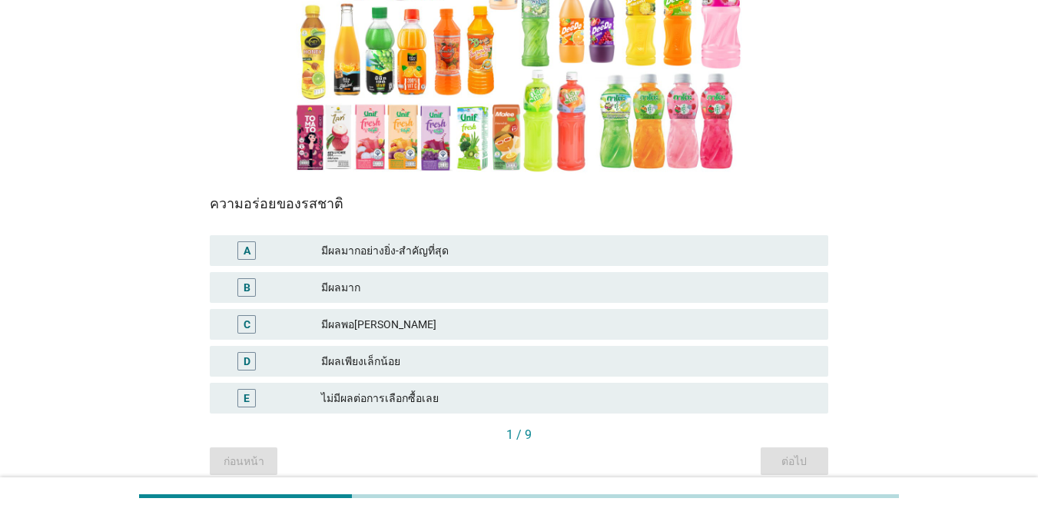
click at [435, 289] on div "มีผลมาก" at bounding box center [568, 287] width 495 height 18
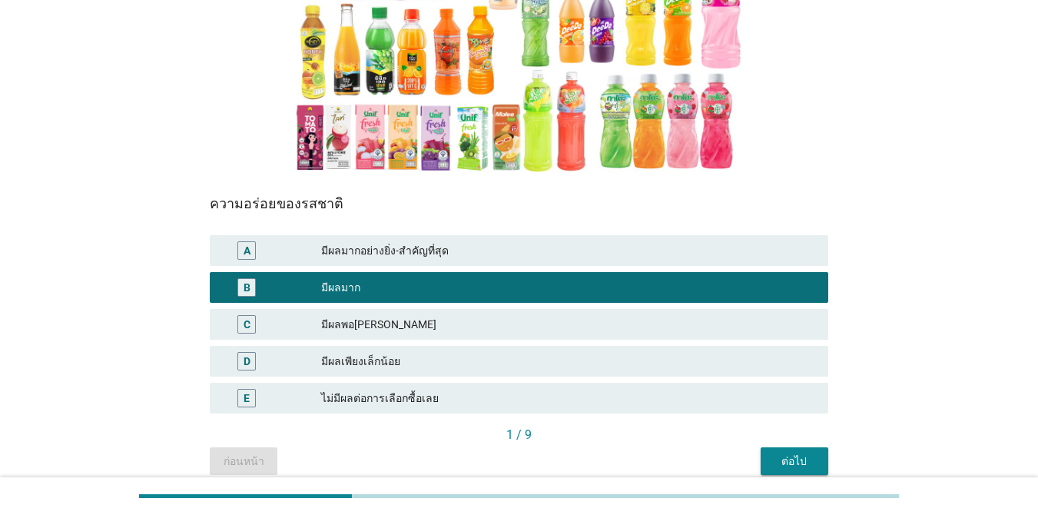
click at [798, 456] on div "ต่อไป" at bounding box center [794, 461] width 43 height 16
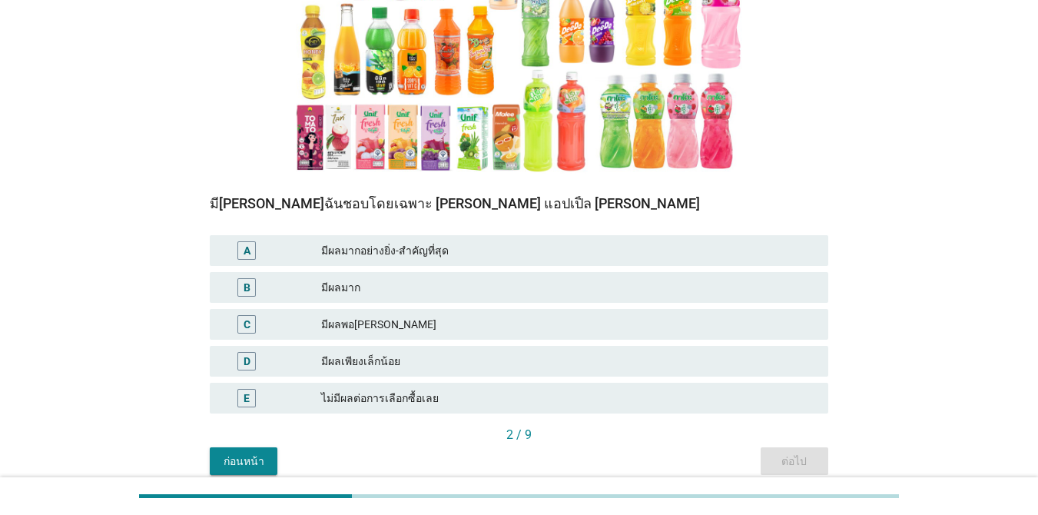
click at [532, 244] on div "มีผลมากอย่างยิ่ง-สำคัญที่สุด" at bounding box center [568, 250] width 495 height 18
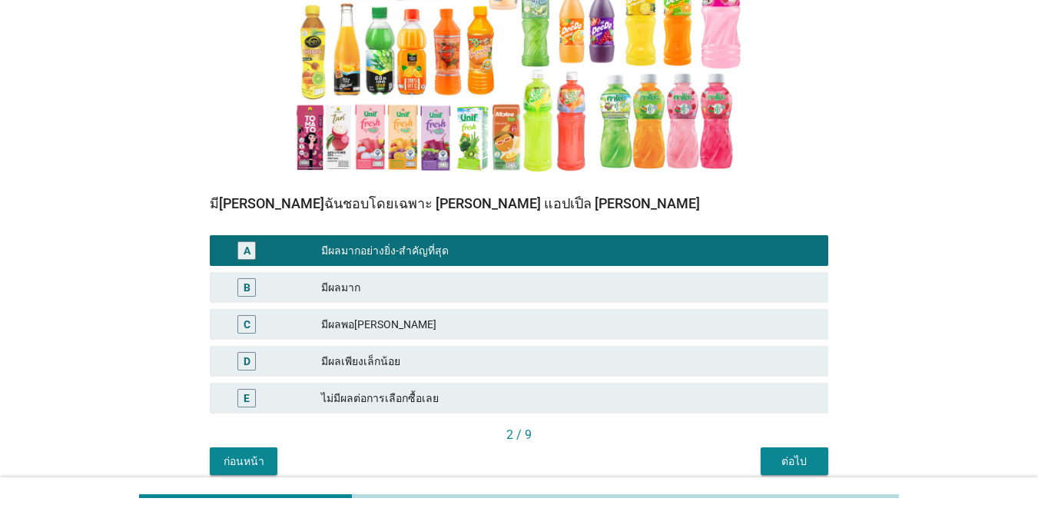
click at [794, 455] on div "ต่อไป" at bounding box center [794, 461] width 43 height 16
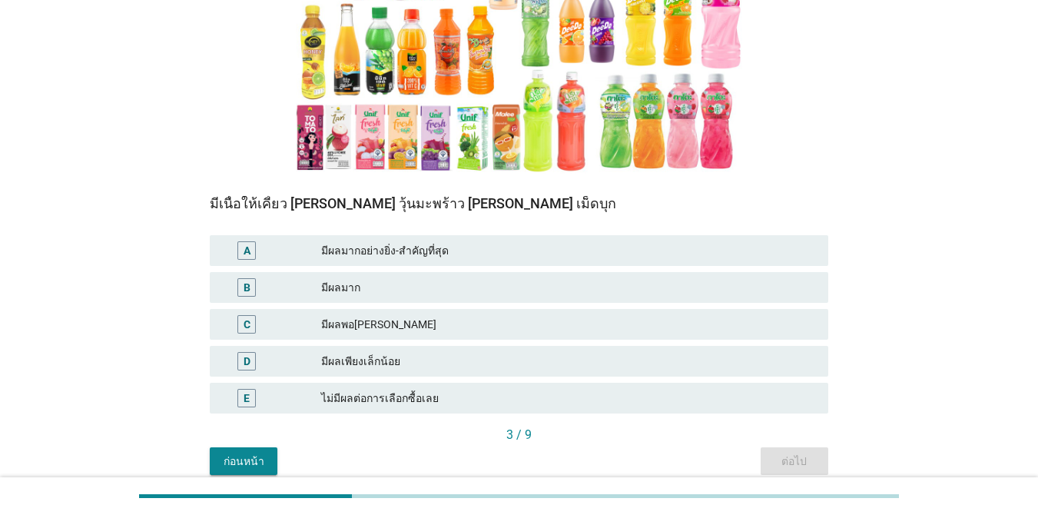
click at [377, 320] on div "มีผลพอ[PERSON_NAME]" at bounding box center [568, 324] width 495 height 18
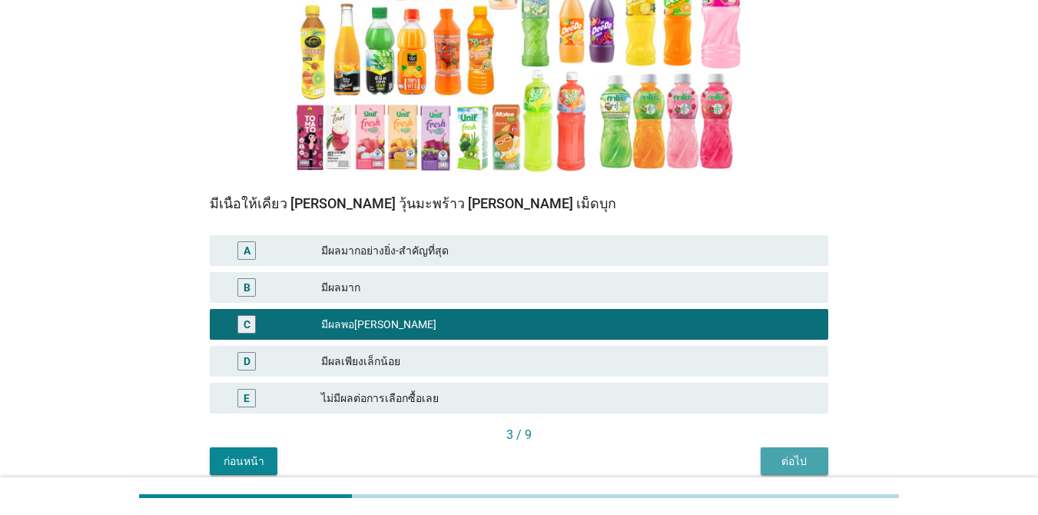
click at [809, 463] on div "ต่อไป" at bounding box center [794, 461] width 43 height 16
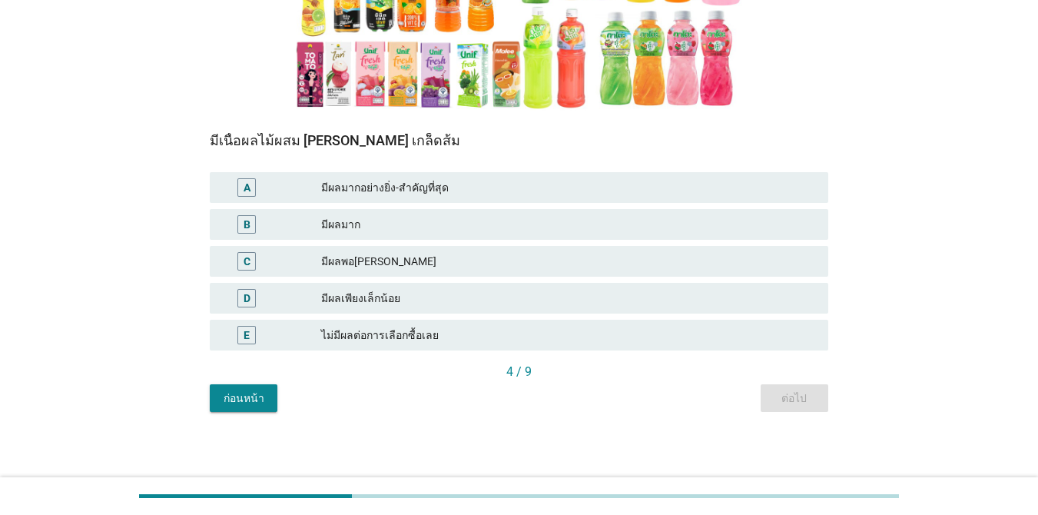
scroll to position [297, 0]
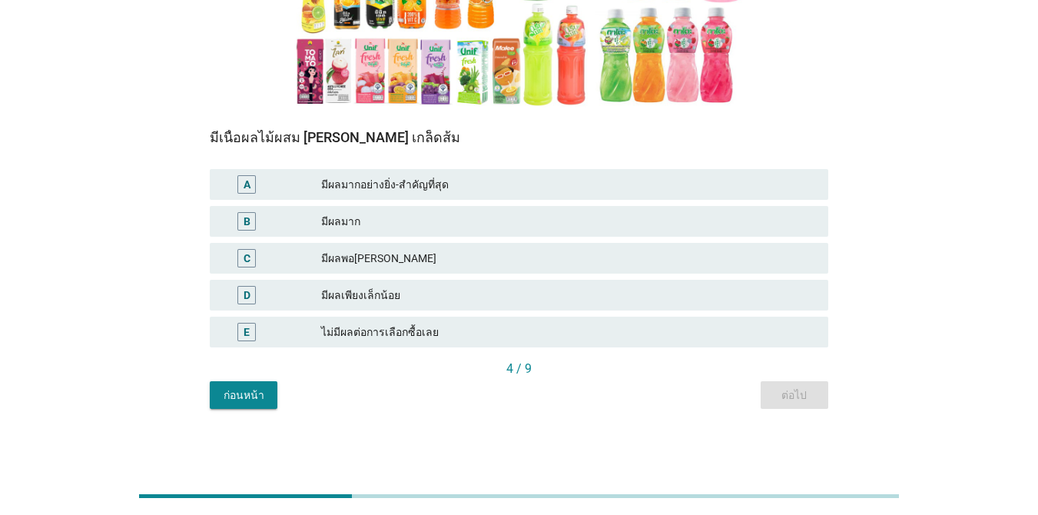
click at [343, 220] on div "มีผลมาก" at bounding box center [568, 221] width 495 height 18
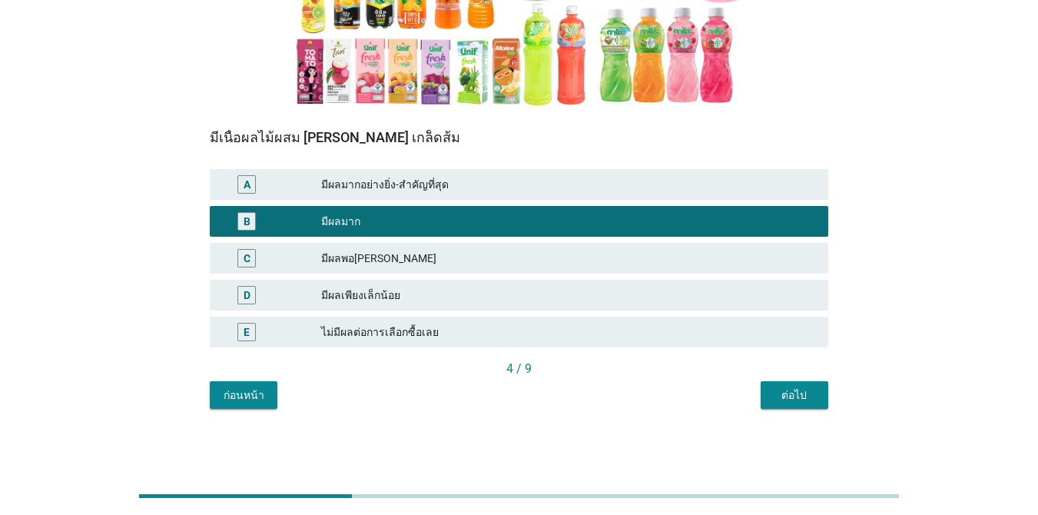
click at [773, 390] on div "ต่อไป" at bounding box center [794, 395] width 43 height 16
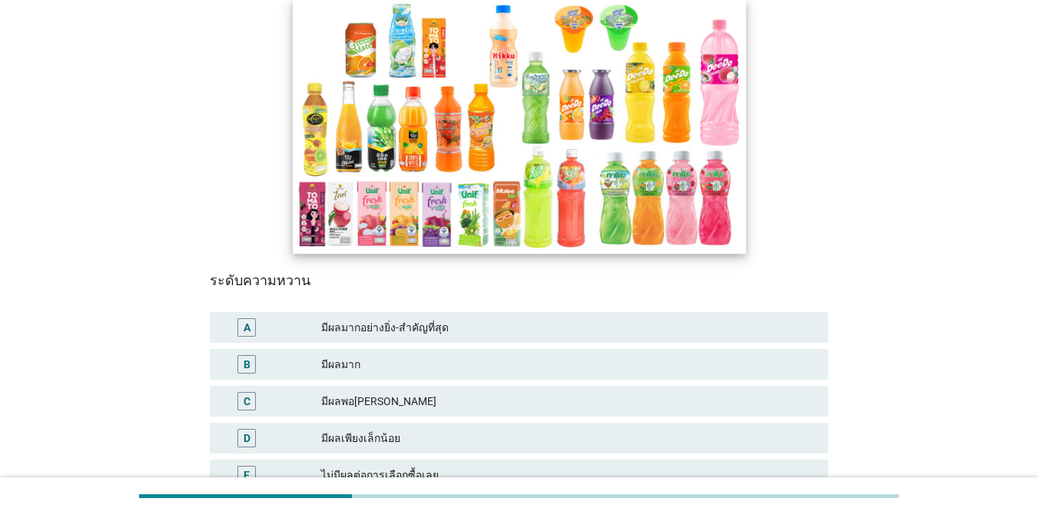
scroll to position [231, 0]
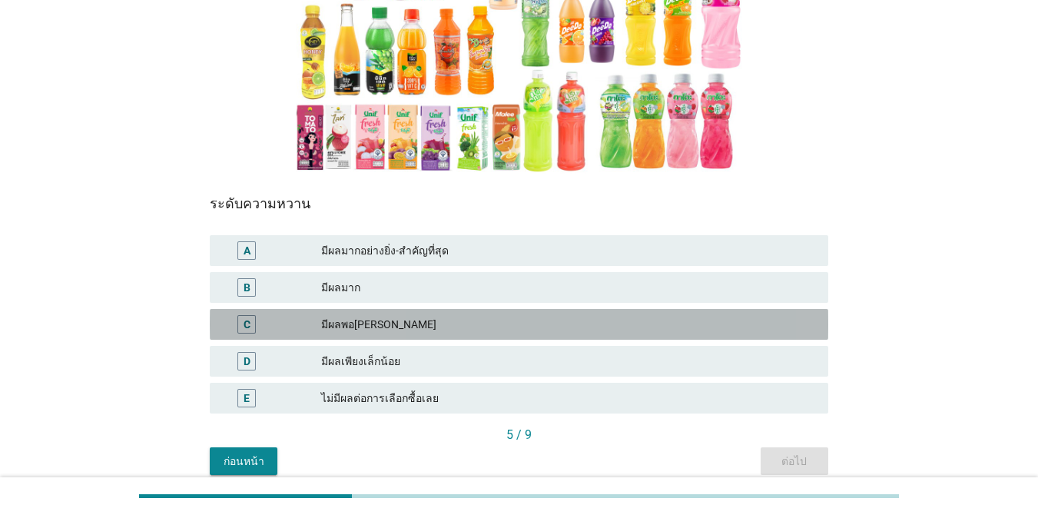
click at [474, 321] on div "มีผลพอ[PERSON_NAME]" at bounding box center [568, 324] width 495 height 18
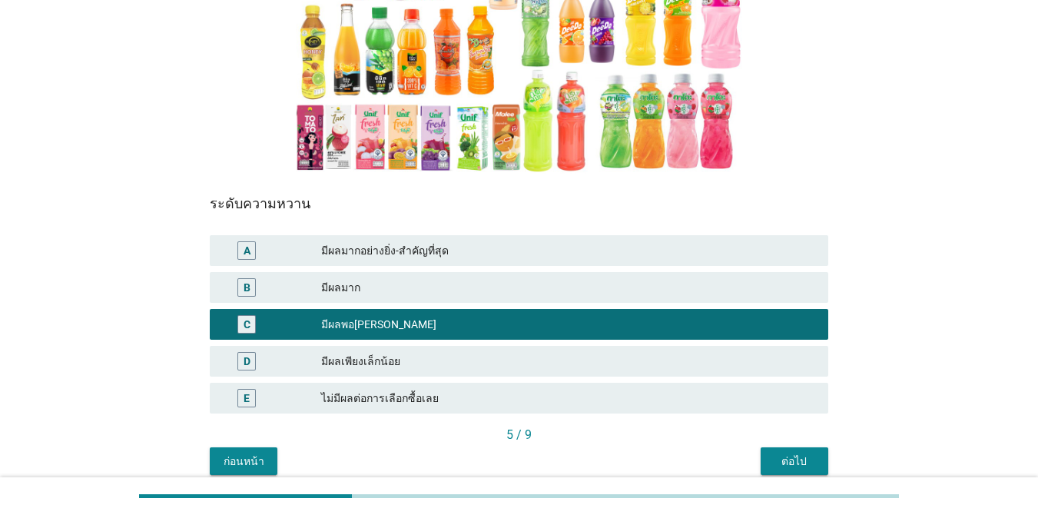
click at [781, 459] on div "ต่อไป" at bounding box center [794, 461] width 43 height 16
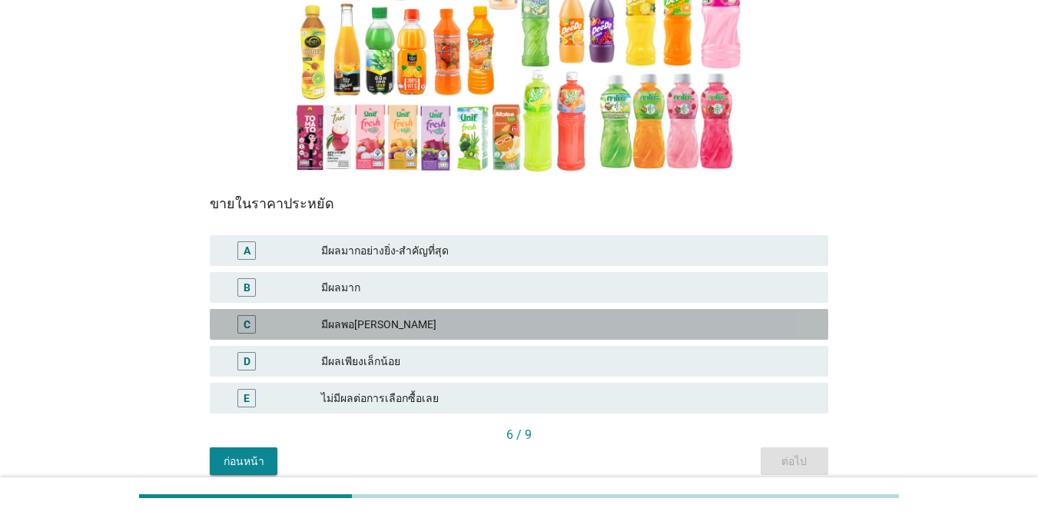
click at [466, 317] on div "มีผลพอ[PERSON_NAME]" at bounding box center [568, 324] width 495 height 18
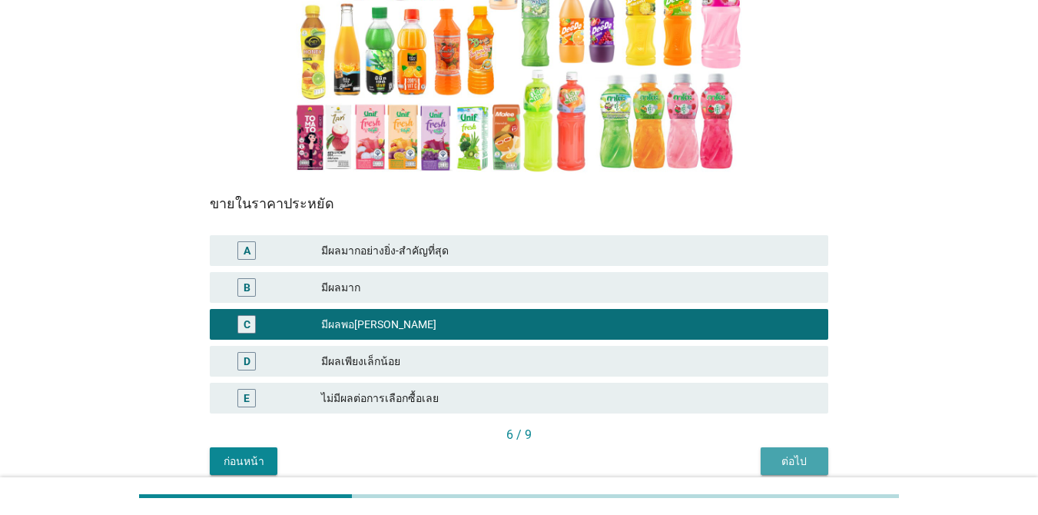
click at [801, 471] on button "ต่อไป" at bounding box center [795, 461] width 68 height 28
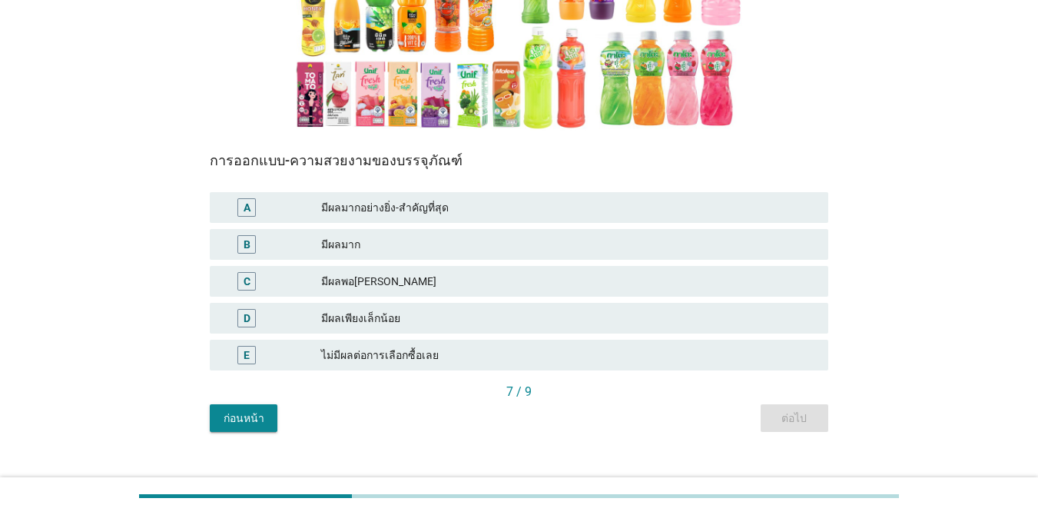
scroll to position [297, 0]
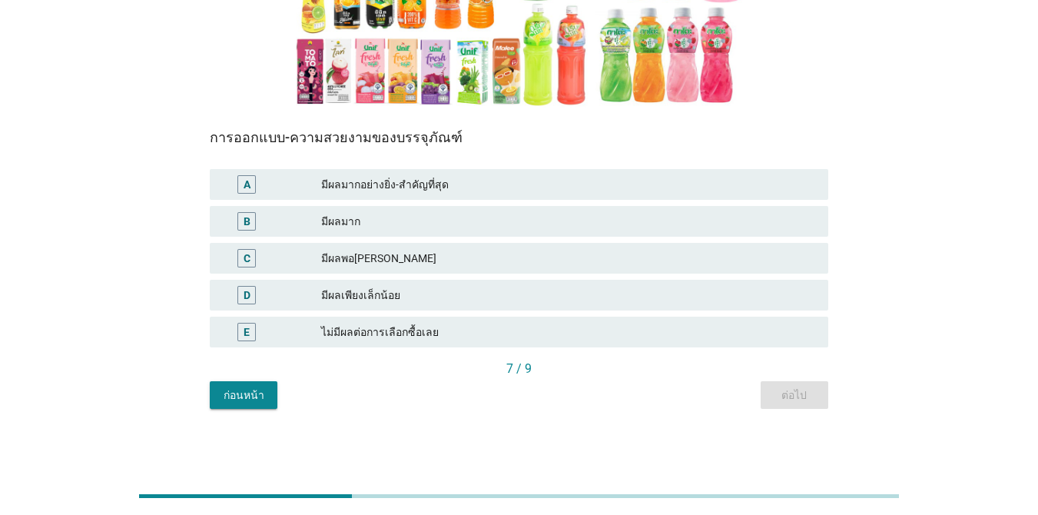
click at [434, 294] on div "มีผลเพียงเล็กน้อย" at bounding box center [568, 295] width 495 height 18
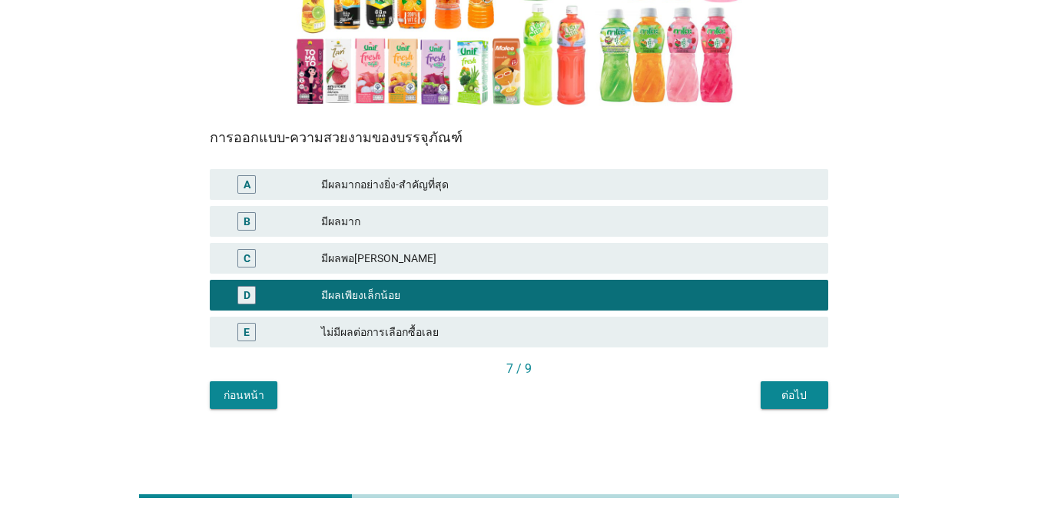
click at [811, 400] on div "ต่อไป" at bounding box center [794, 395] width 43 height 16
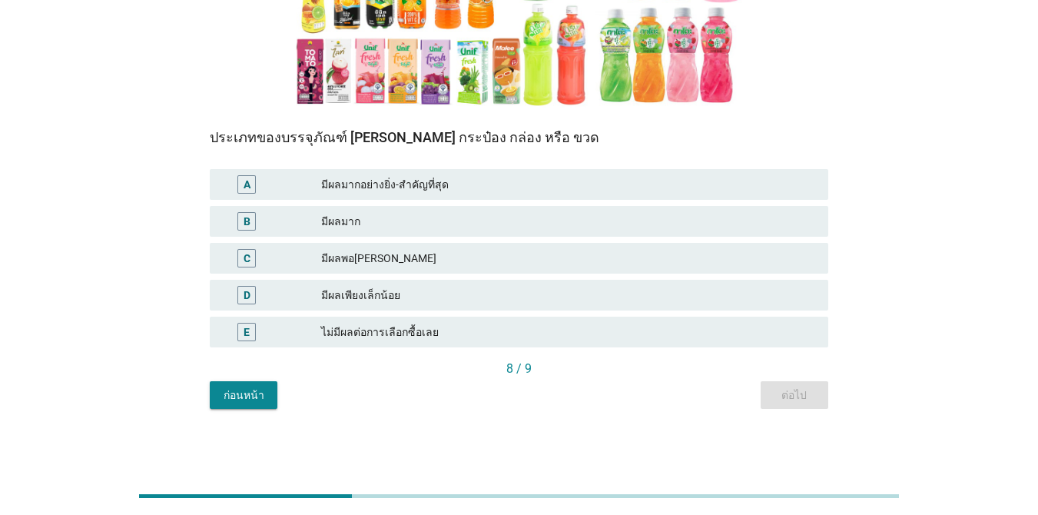
click at [495, 258] on div "มีผลพอ[PERSON_NAME]" at bounding box center [568, 258] width 495 height 18
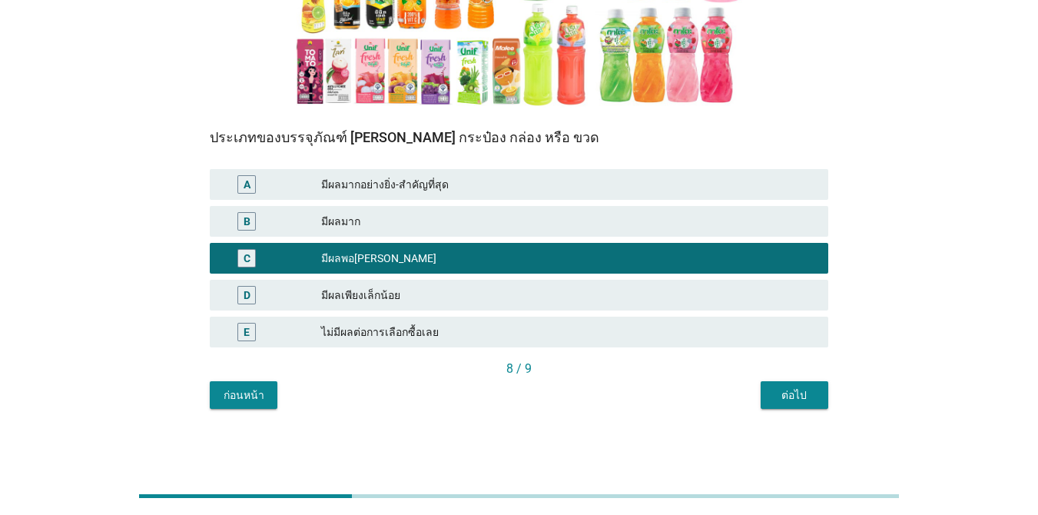
click at [800, 403] on div "ต่อไป" at bounding box center [794, 395] width 43 height 16
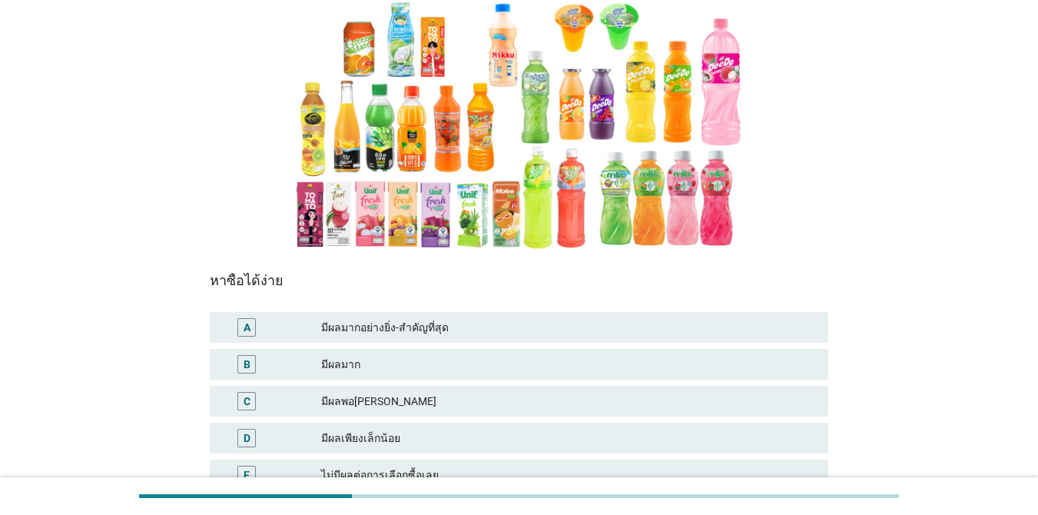
scroll to position [231, 0]
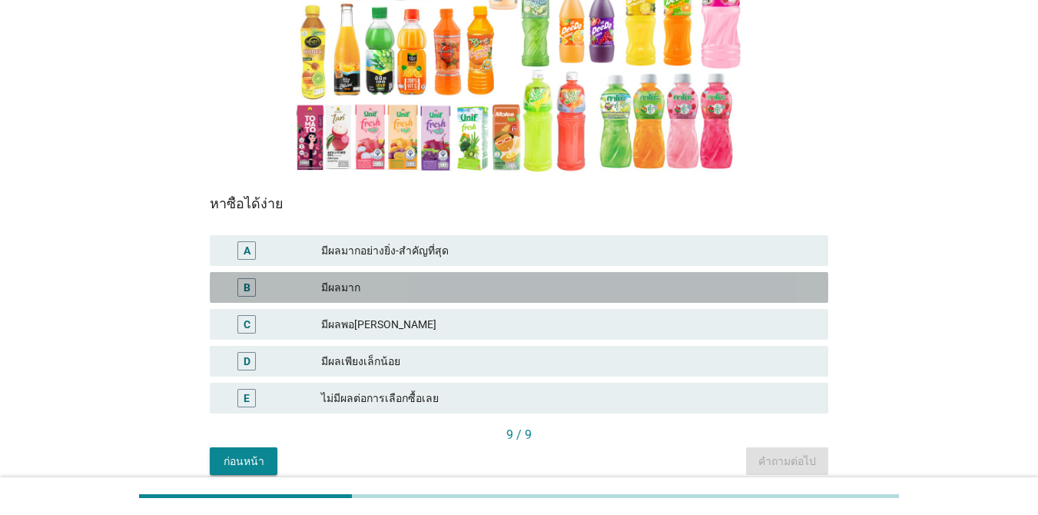
click at [474, 280] on div "มีผลมาก" at bounding box center [568, 287] width 495 height 18
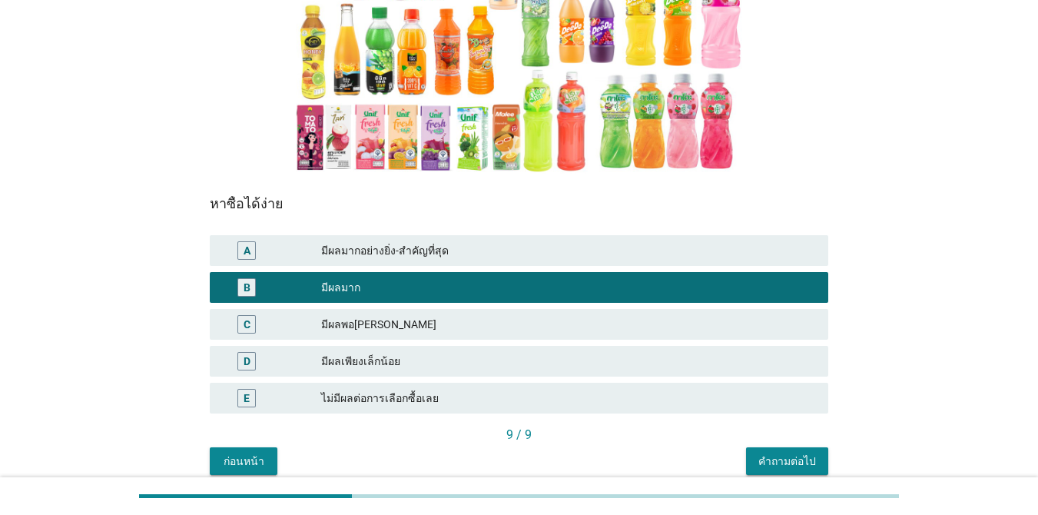
click at [797, 456] on div "คำถามต่อไป" at bounding box center [787, 461] width 58 height 16
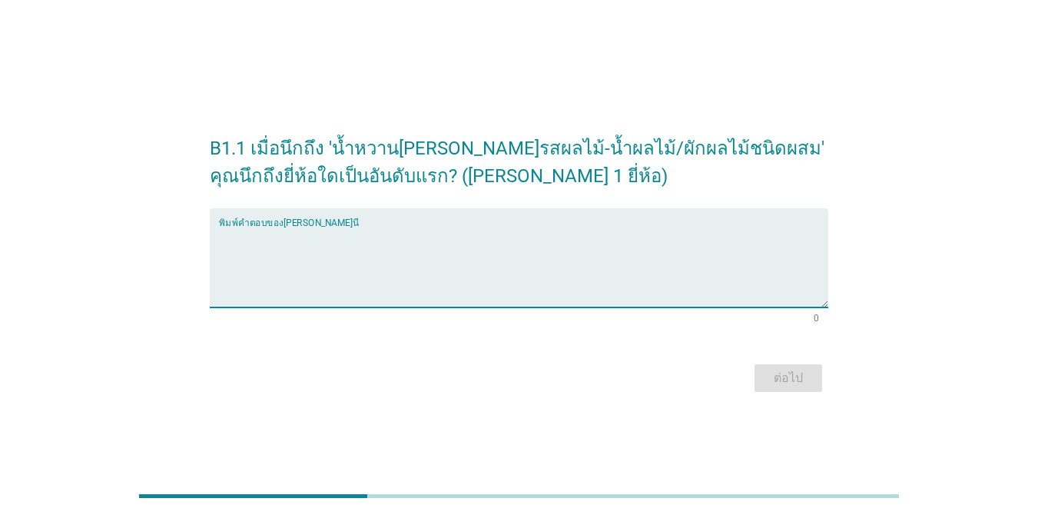
click at [278, 277] on textarea "พิมพ์คำตอบของคุณ ที่นี่" at bounding box center [523, 267] width 609 height 81
type textarea "มินิเมท"
click at [804, 387] on button "ต่อไป" at bounding box center [789, 378] width 68 height 28
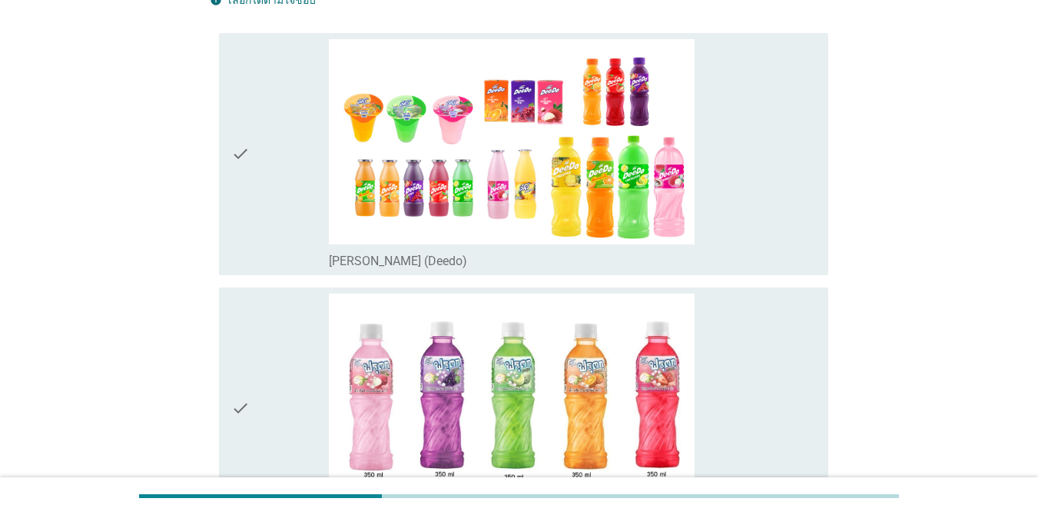
scroll to position [231, 0]
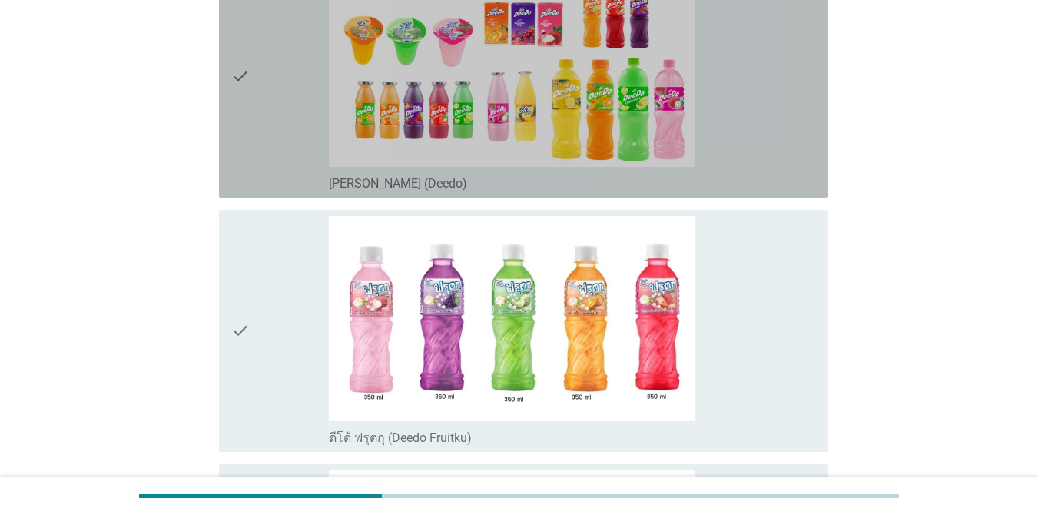
click at [261, 95] on div "check" at bounding box center [280, 77] width 98 height 230
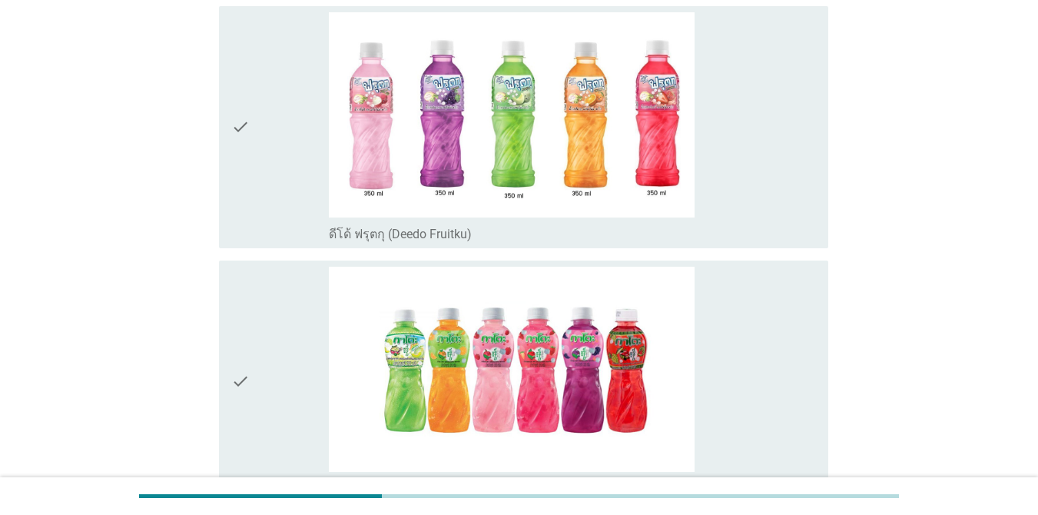
scroll to position [461, 0]
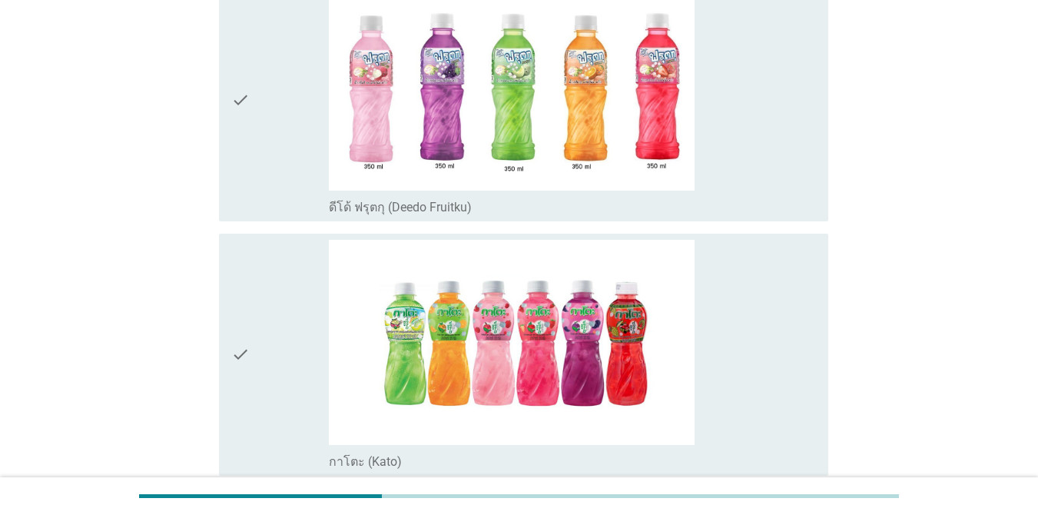
click at [281, 299] on div "check" at bounding box center [280, 355] width 98 height 230
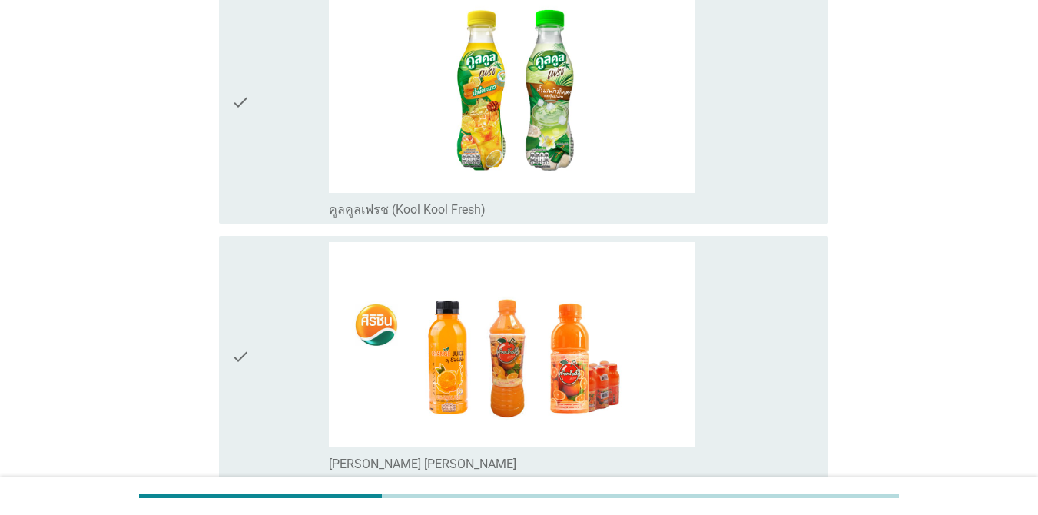
scroll to position [1229, 0]
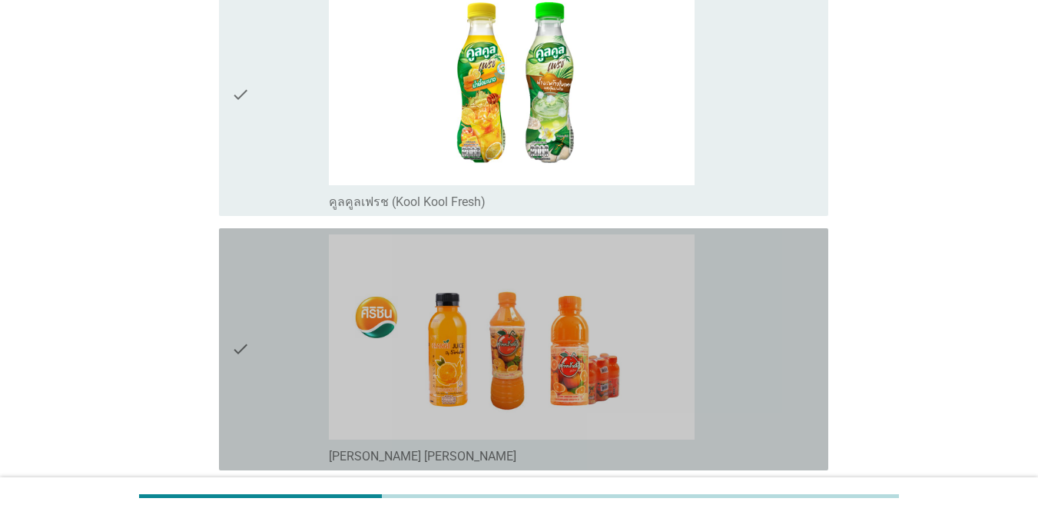
click at [289, 276] on div "check" at bounding box center [280, 349] width 98 height 230
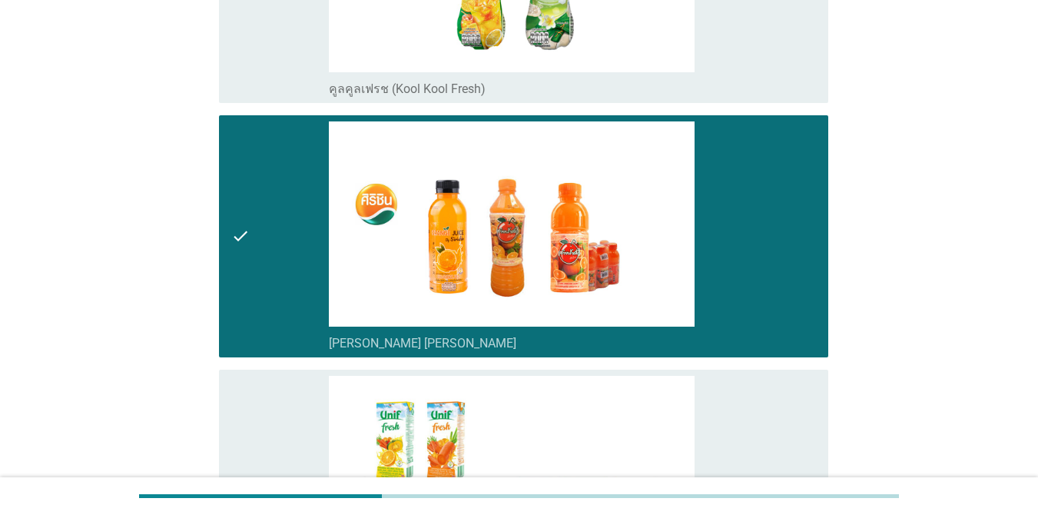
scroll to position [1460, 0]
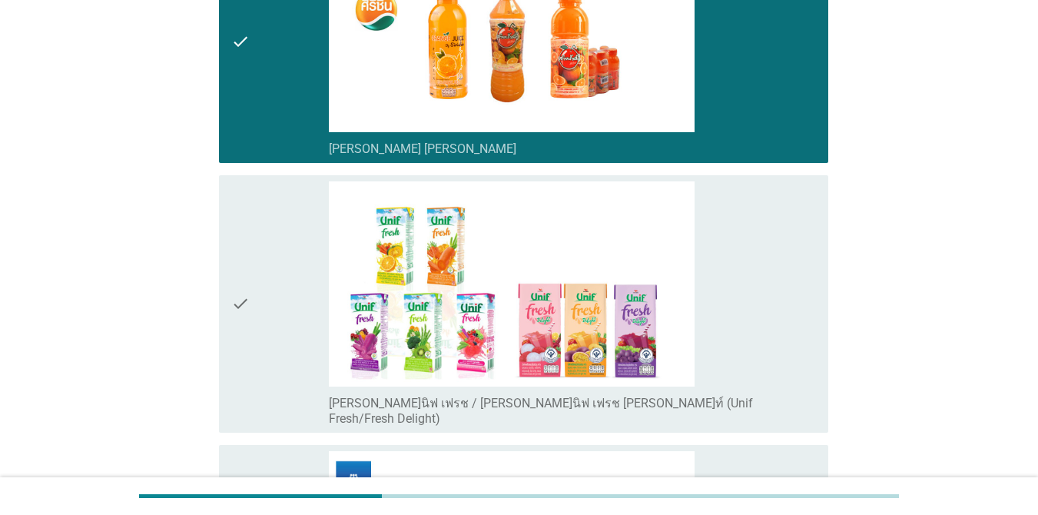
click at [267, 227] on div "check" at bounding box center [280, 303] width 98 height 245
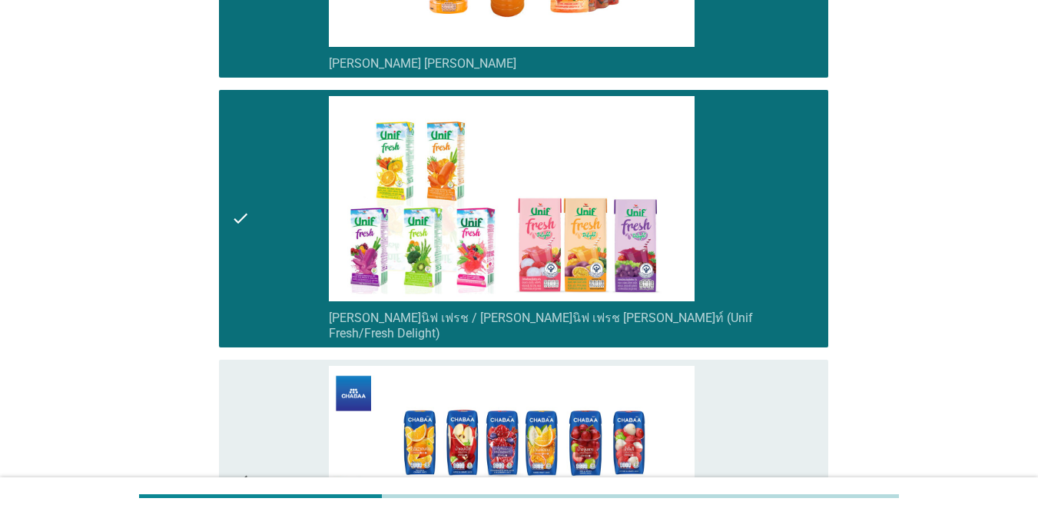
scroll to position [1767, 0]
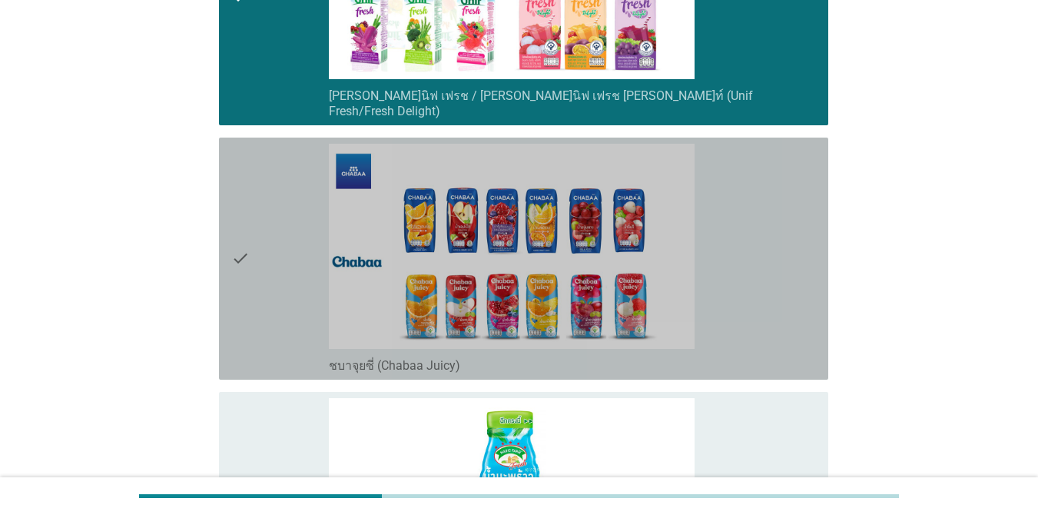
click at [276, 184] on div "check" at bounding box center [280, 259] width 98 height 230
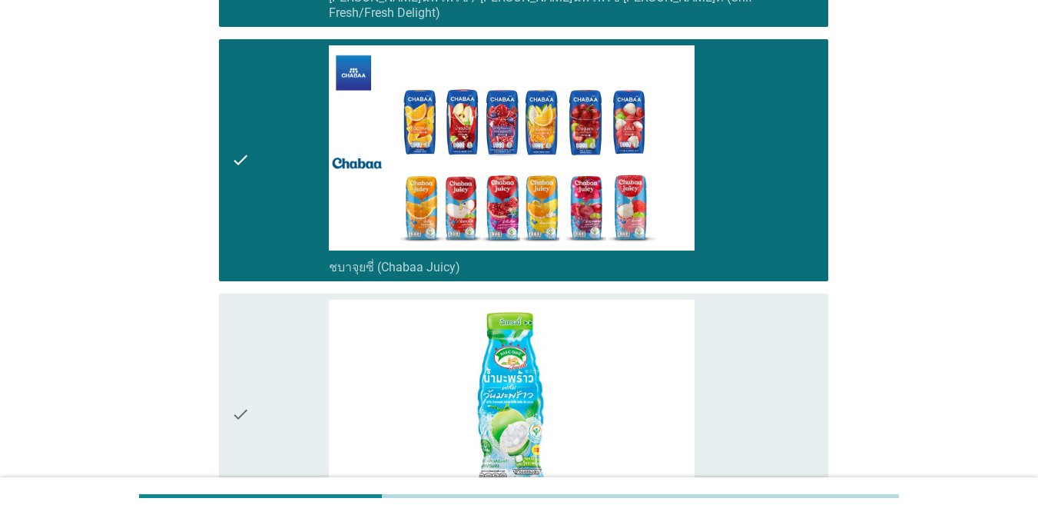
scroll to position [2075, 0]
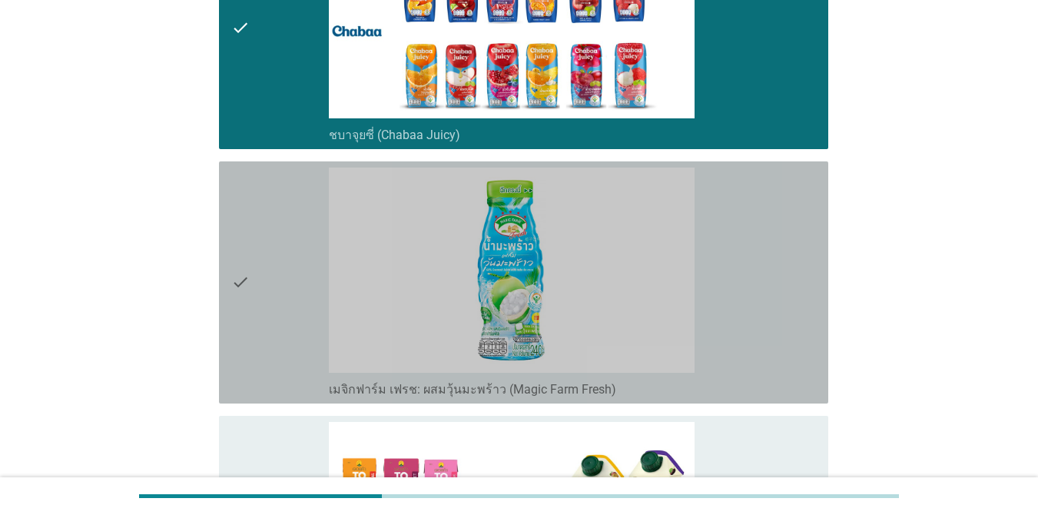
click at [277, 191] on div "check" at bounding box center [280, 282] width 98 height 230
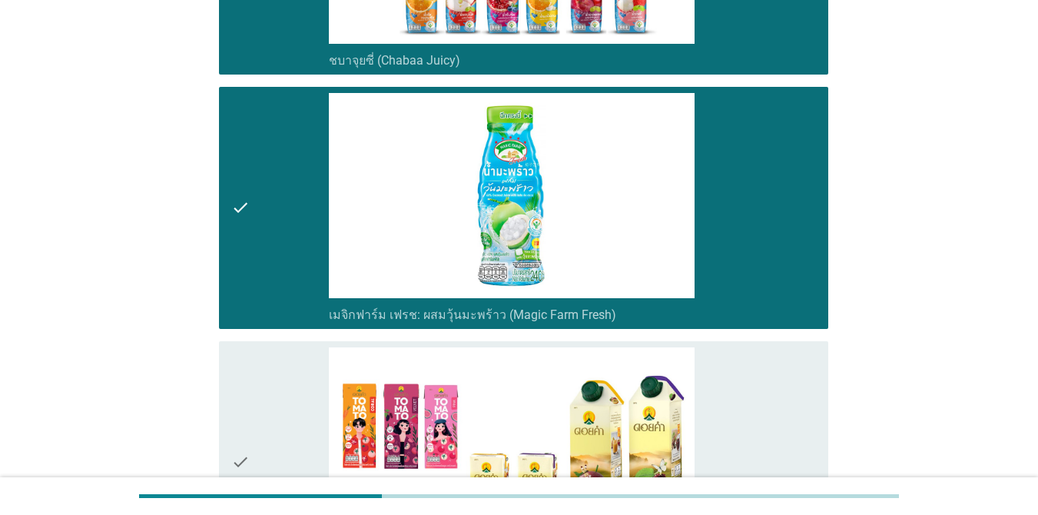
scroll to position [2382, 0]
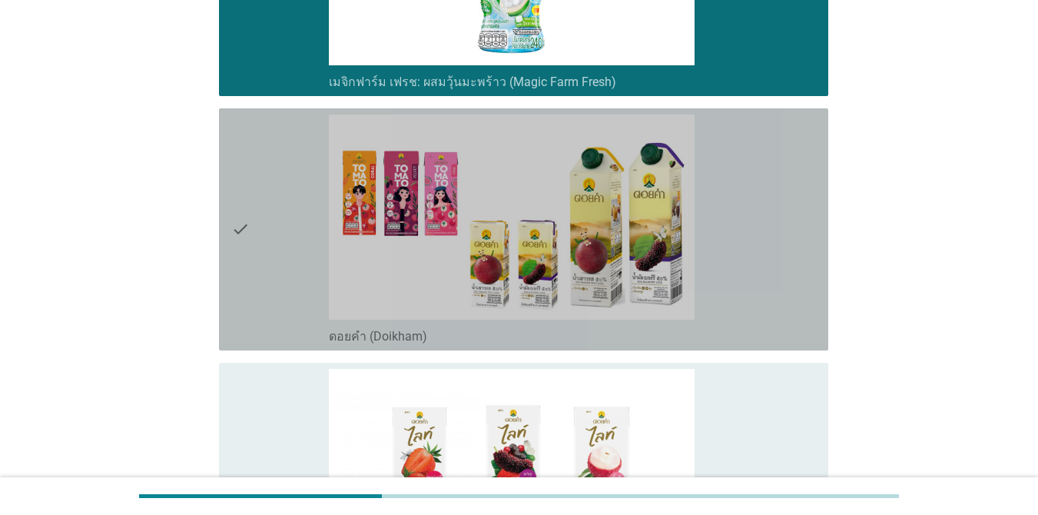
click at [283, 177] on div "check" at bounding box center [280, 229] width 98 height 230
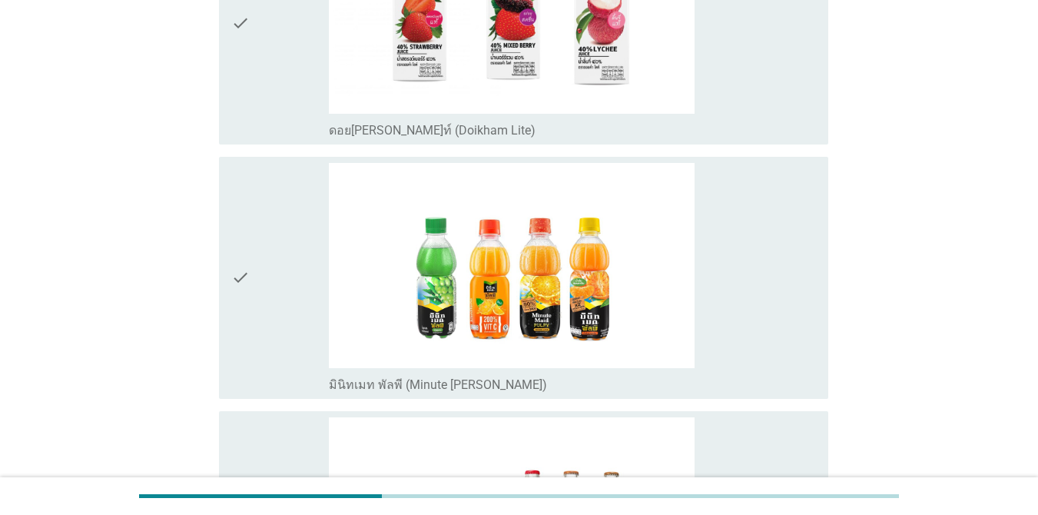
scroll to position [2843, 0]
click at [276, 187] on div "check" at bounding box center [280, 277] width 98 height 230
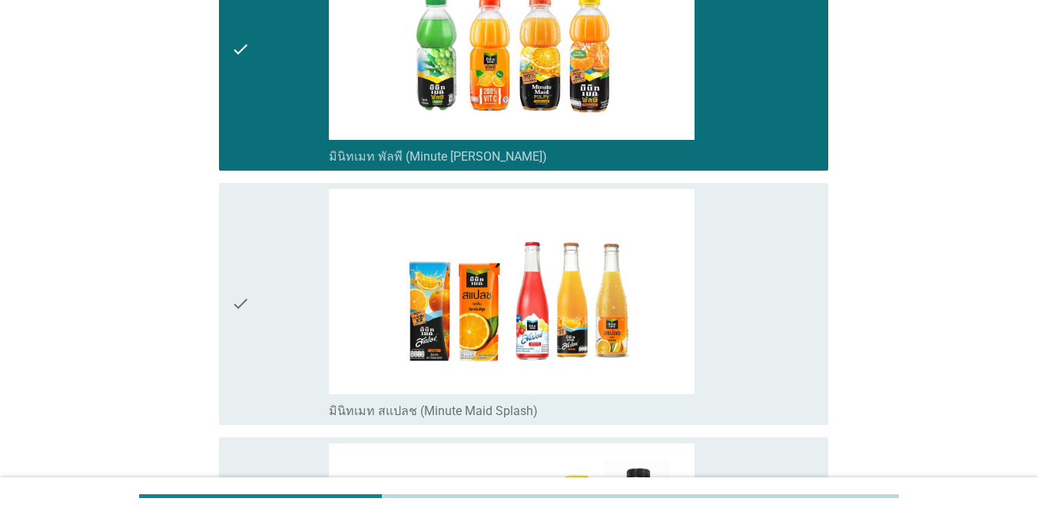
scroll to position [3073, 0]
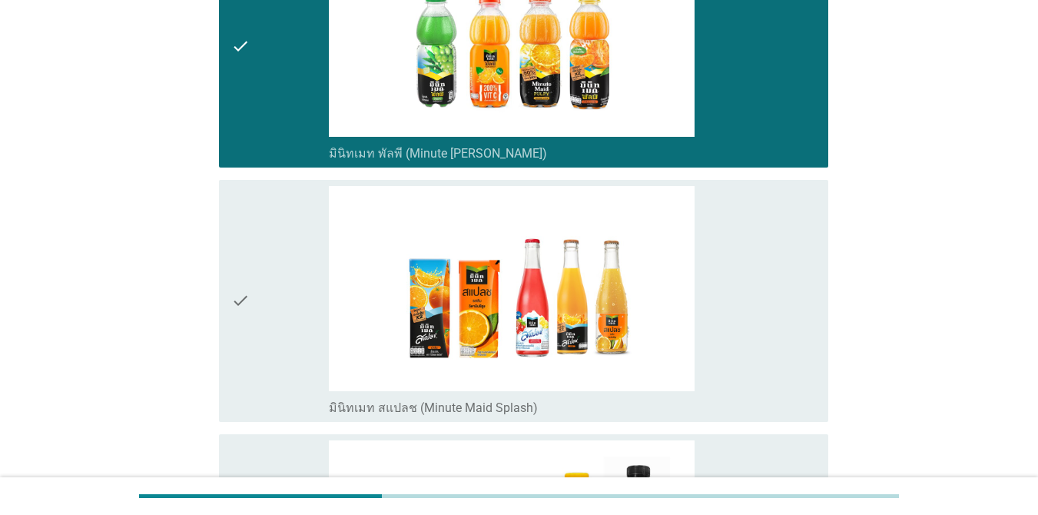
click at [280, 204] on div "check" at bounding box center [280, 301] width 98 height 230
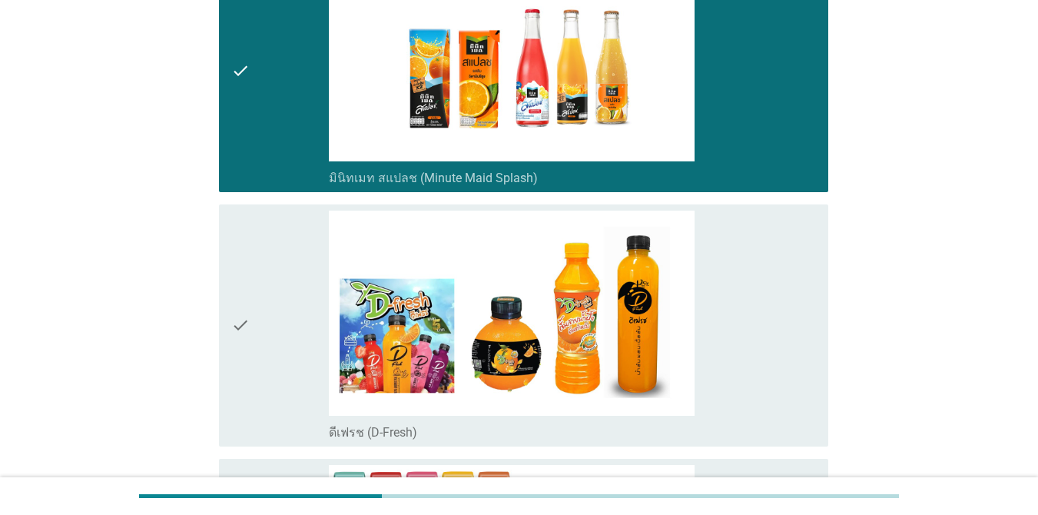
scroll to position [3304, 0]
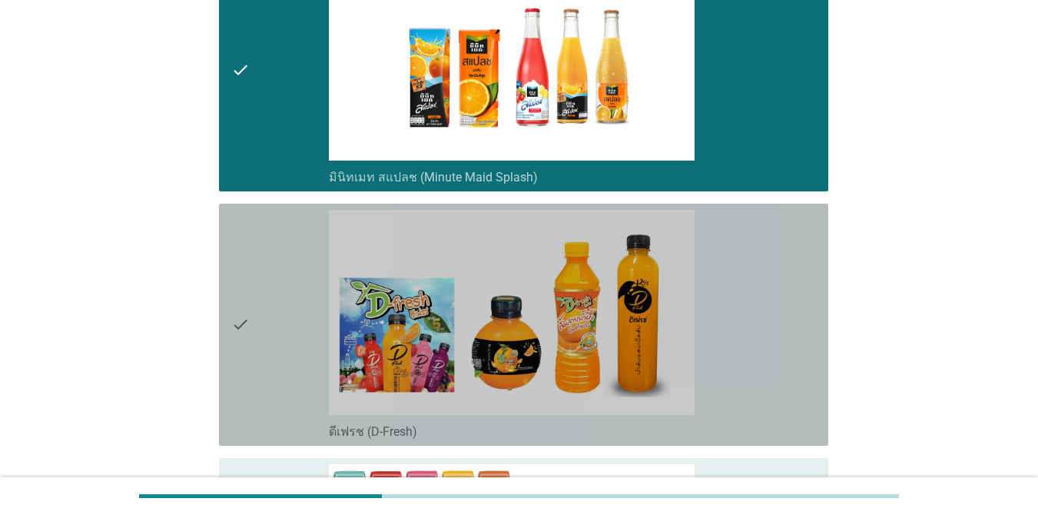
click at [277, 211] on div "check" at bounding box center [280, 325] width 98 height 230
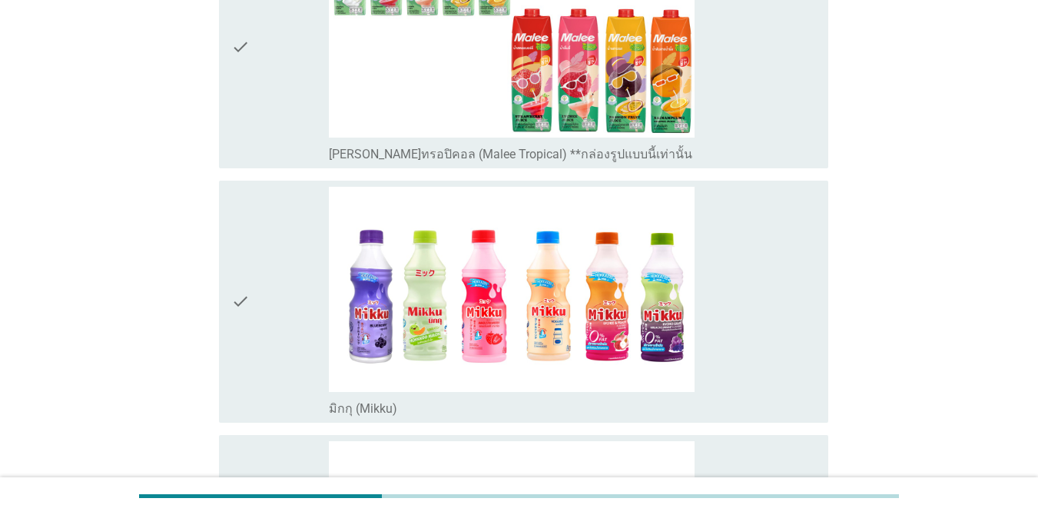
scroll to position [3842, 0]
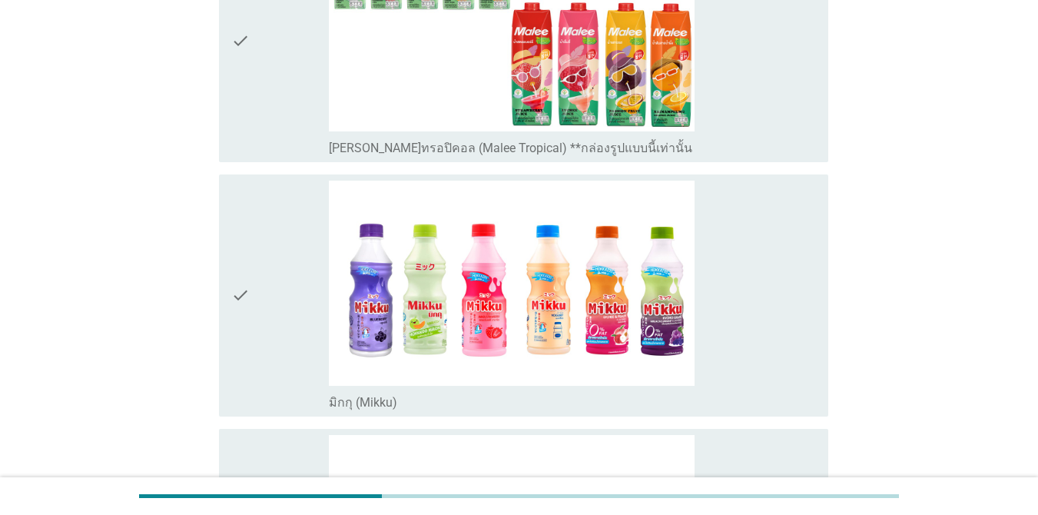
click at [271, 207] on div "check" at bounding box center [280, 296] width 98 height 230
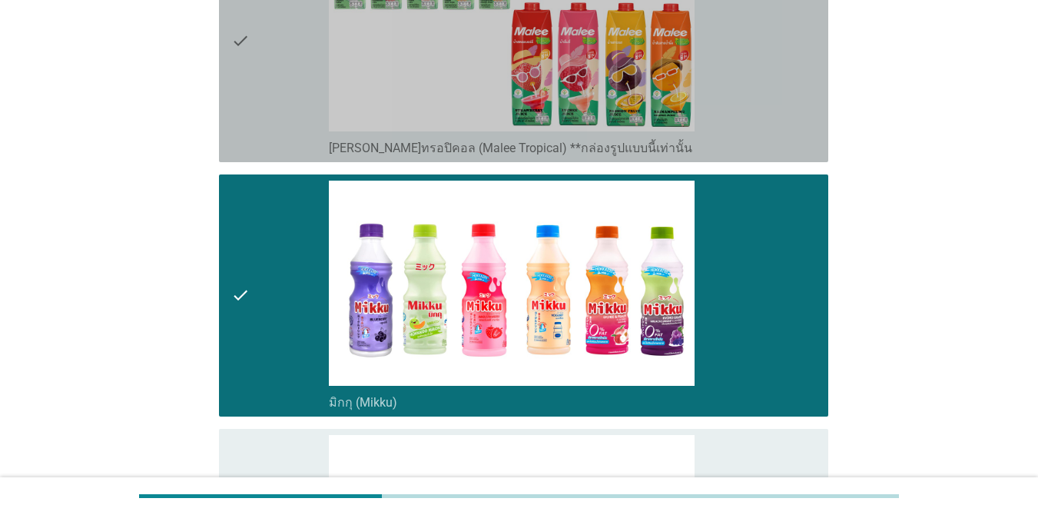
click at [284, 95] on div "check" at bounding box center [280, 41] width 98 height 230
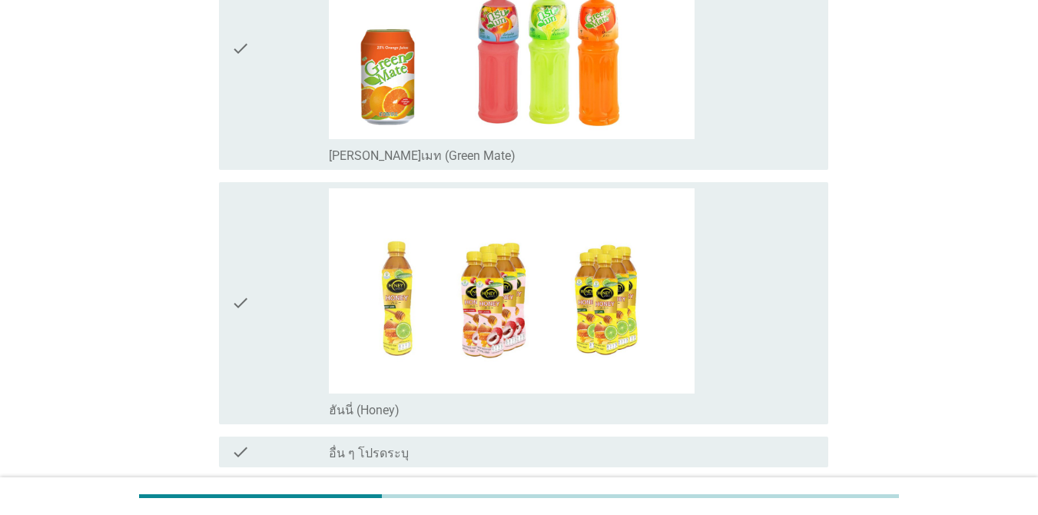
scroll to position [4380, 0]
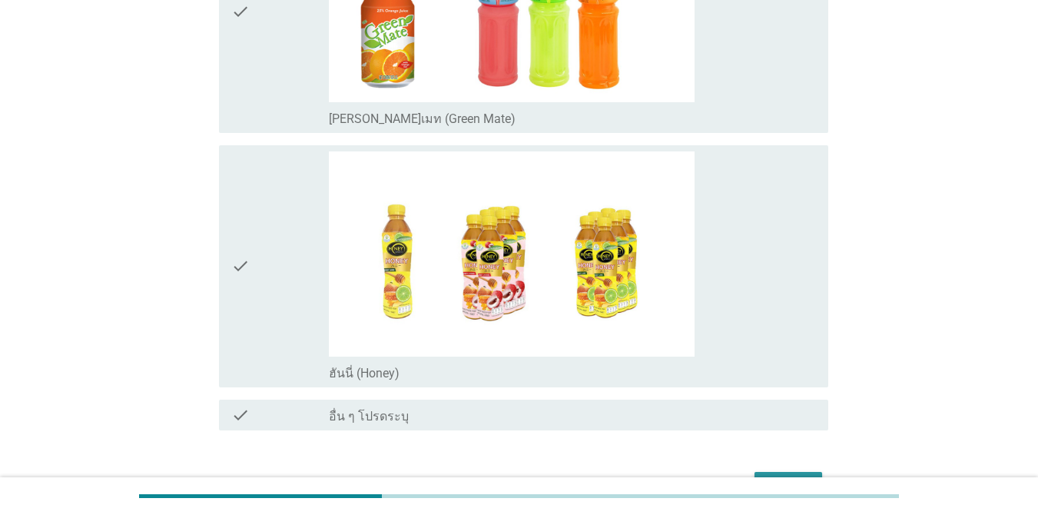
click at [804, 476] on div "ต่อไป" at bounding box center [788, 485] width 43 height 18
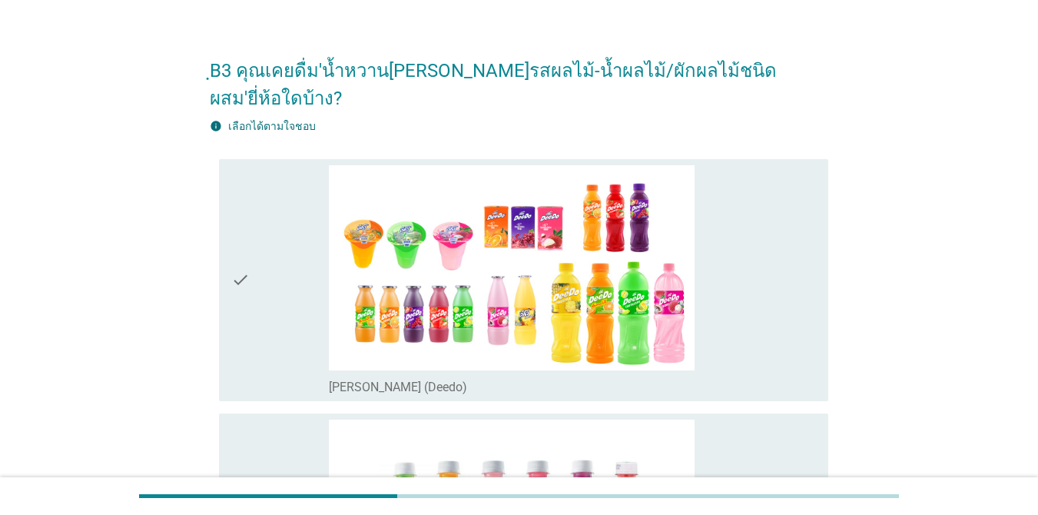
scroll to position [0, 0]
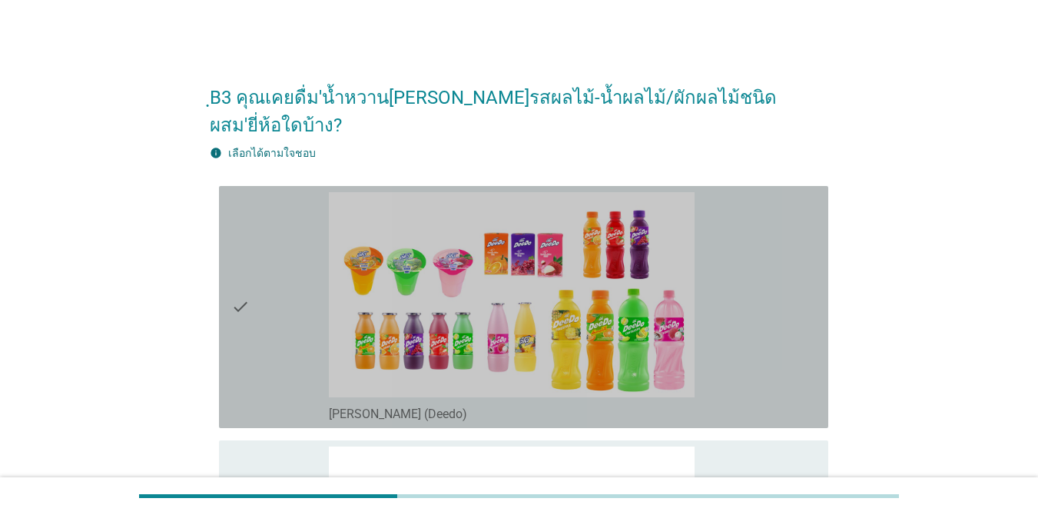
click at [250, 244] on div "check" at bounding box center [280, 307] width 98 height 230
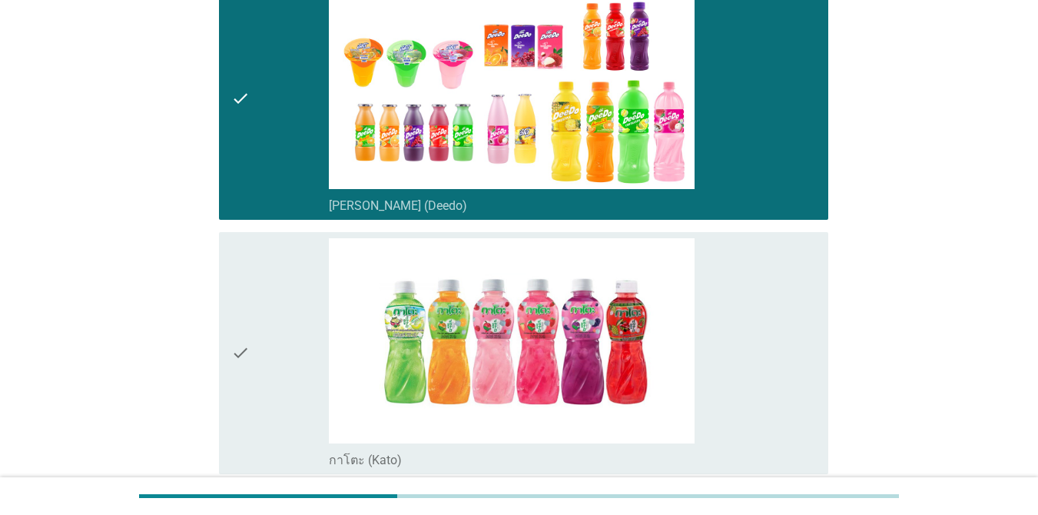
scroll to position [231, 0]
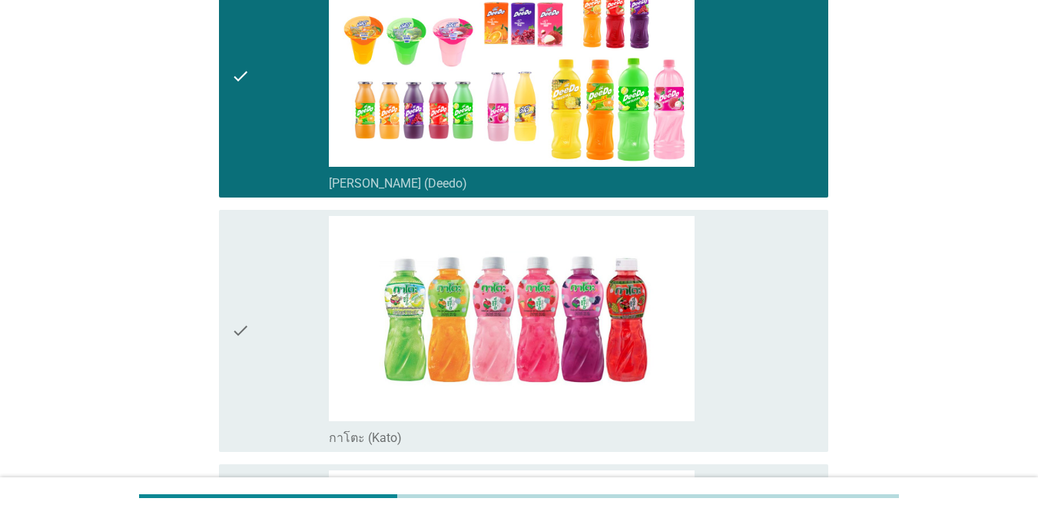
click at [280, 216] on div "check" at bounding box center [280, 331] width 98 height 230
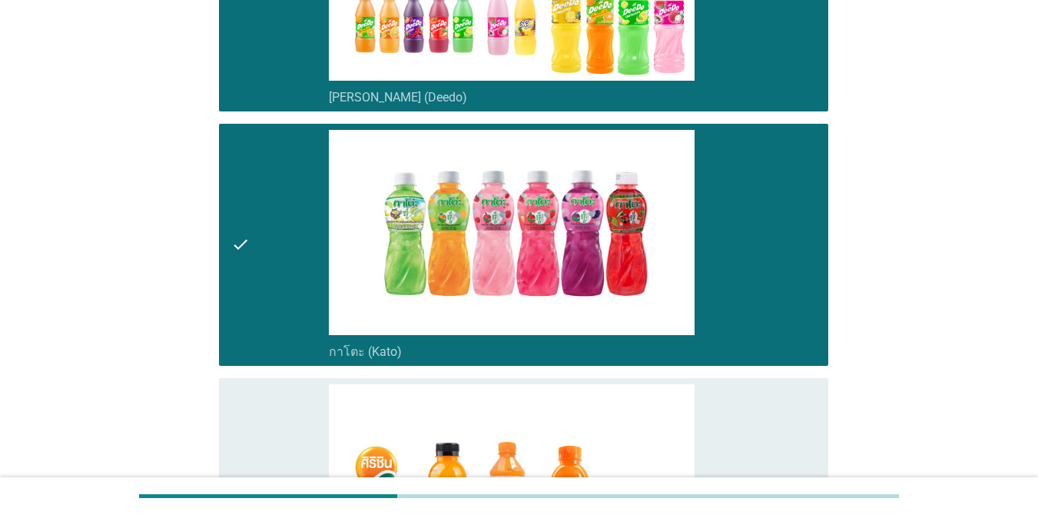
scroll to position [538, 0]
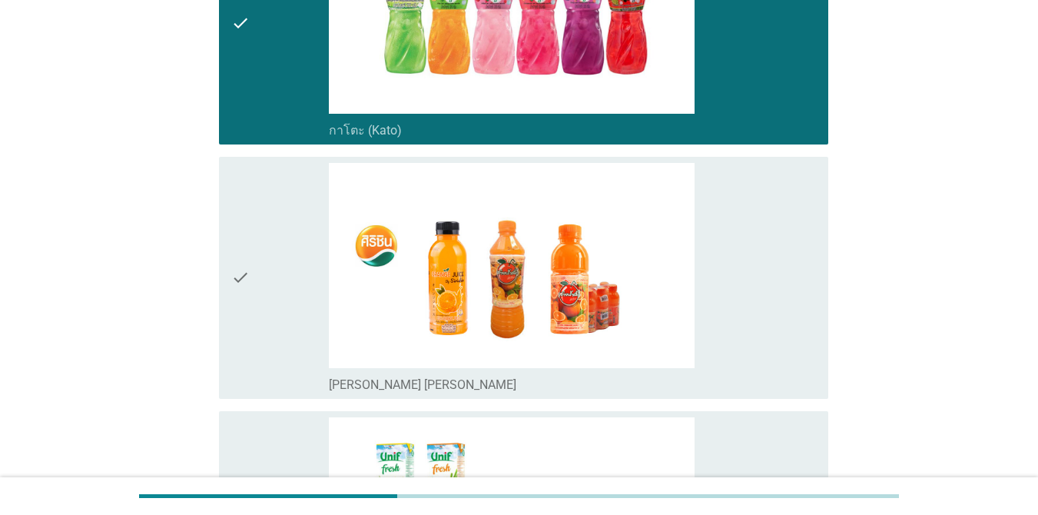
click at [283, 193] on div "check" at bounding box center [280, 278] width 98 height 230
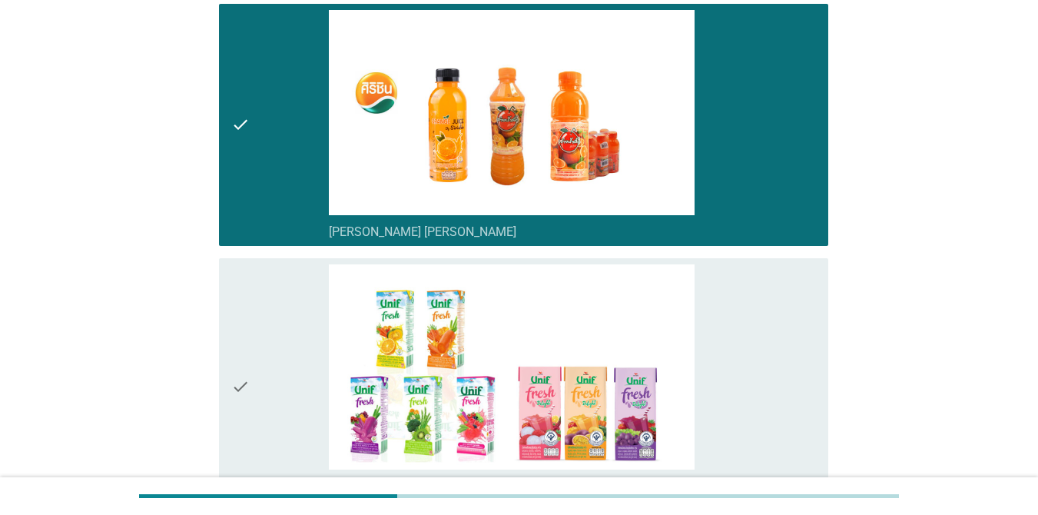
scroll to position [692, 0]
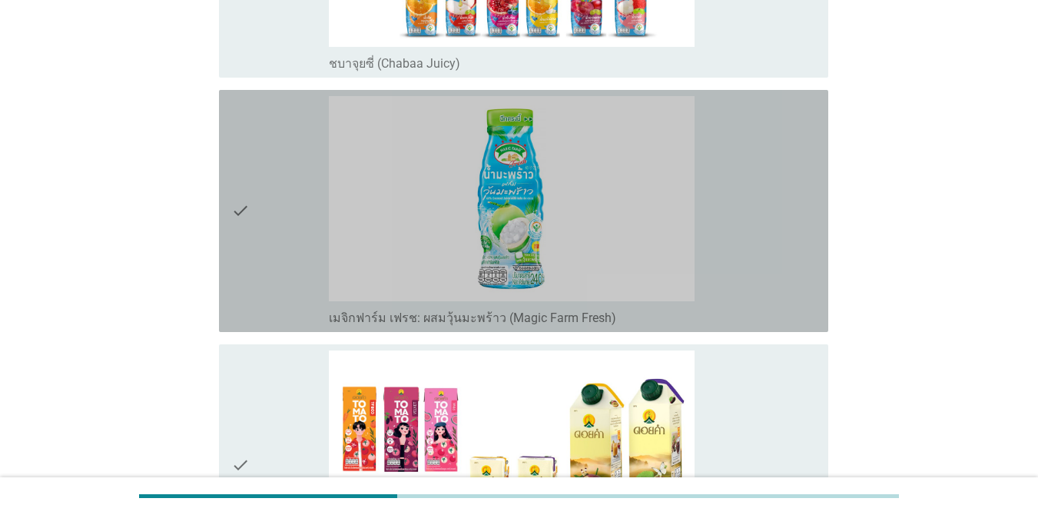
click at [262, 108] on div "check" at bounding box center [280, 211] width 98 height 230
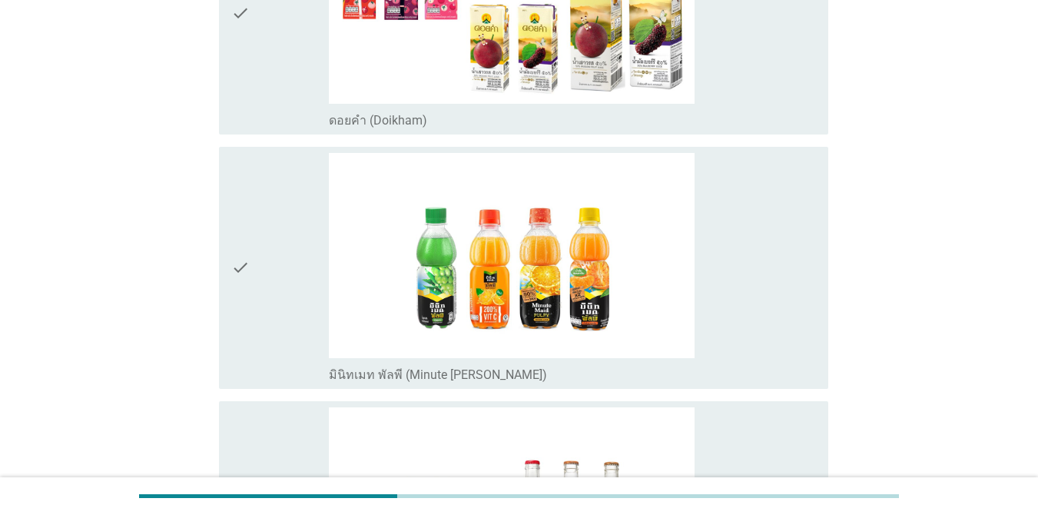
scroll to position [1844, 0]
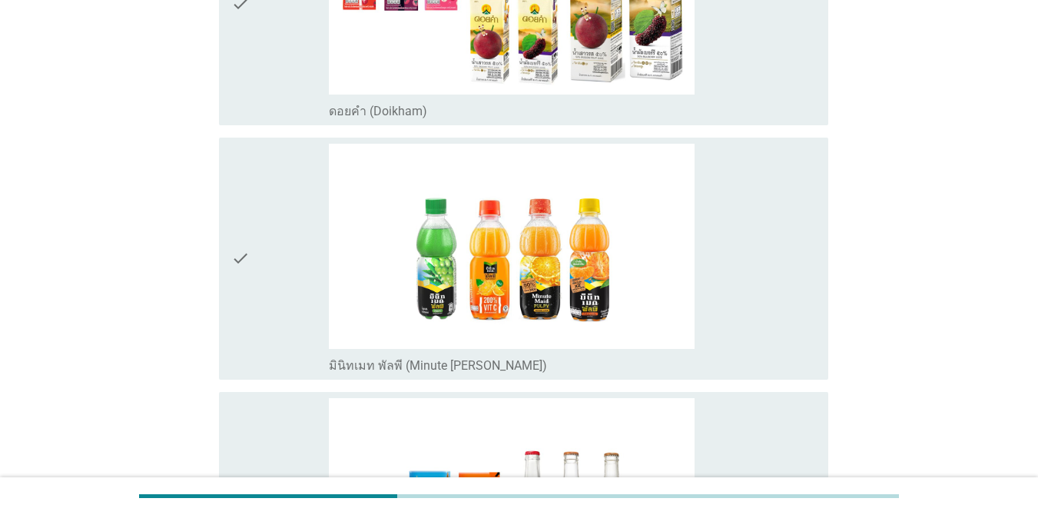
click at [260, 144] on div "check" at bounding box center [280, 259] width 98 height 230
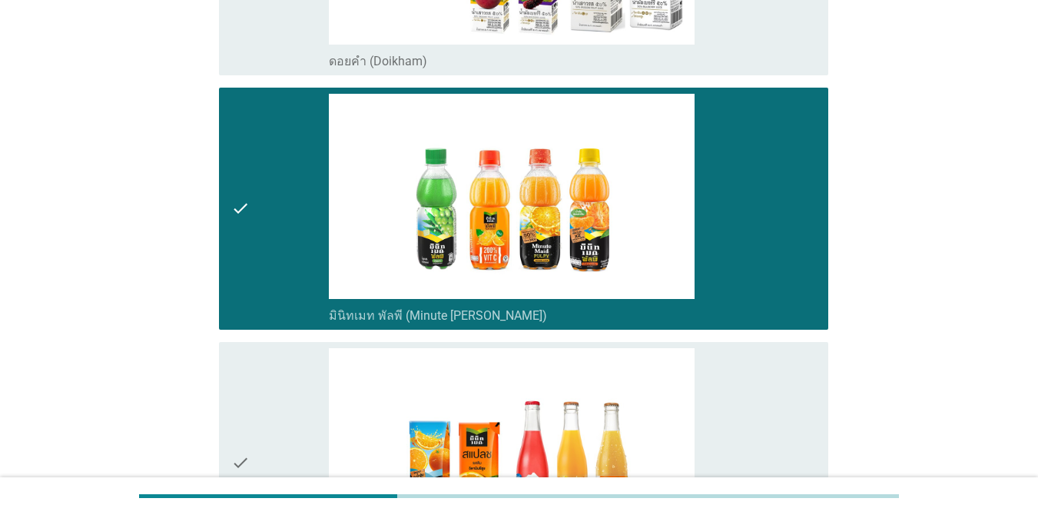
scroll to position [1921, 0]
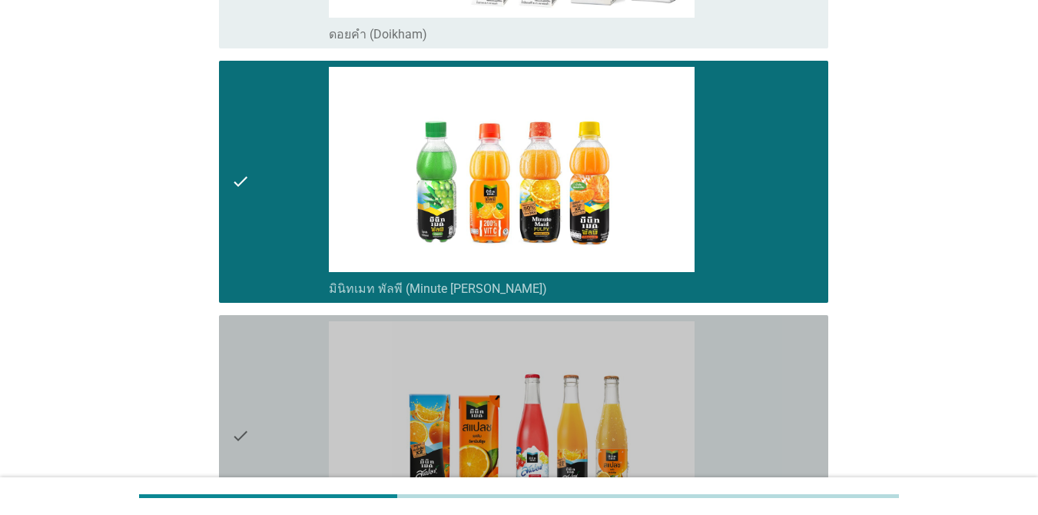
click at [256, 327] on div "check" at bounding box center [280, 436] width 98 height 230
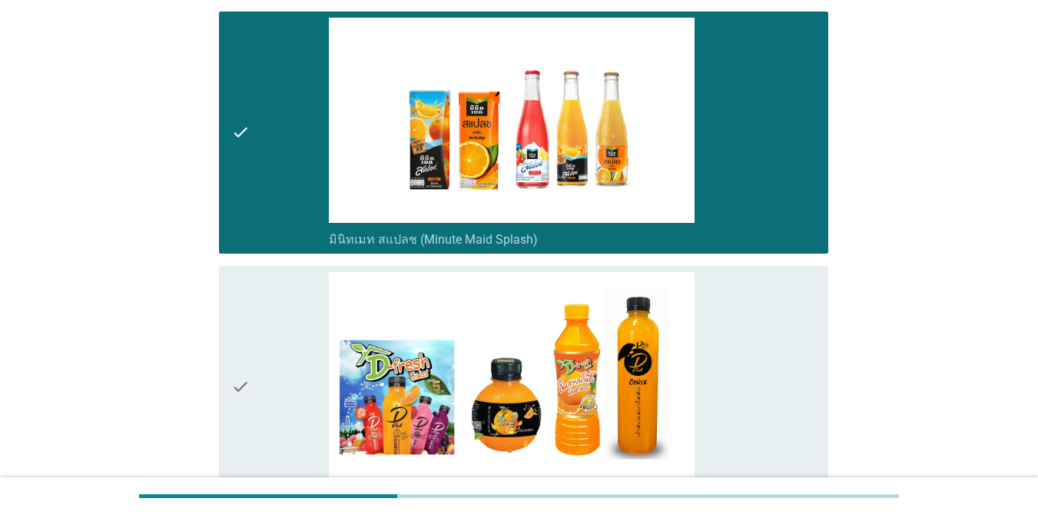
scroll to position [2305, 0]
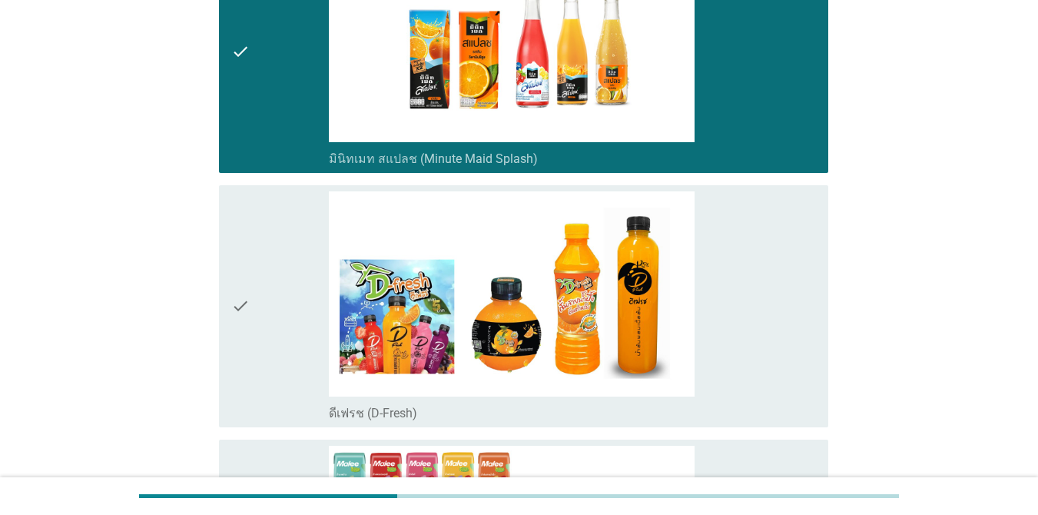
click at [270, 244] on div "check" at bounding box center [280, 306] width 98 height 230
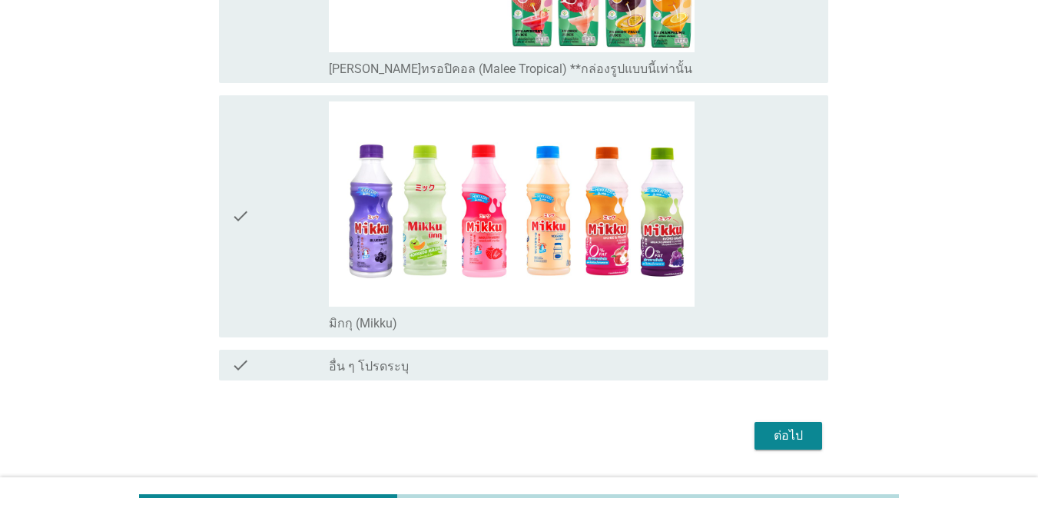
scroll to position [2905, 0]
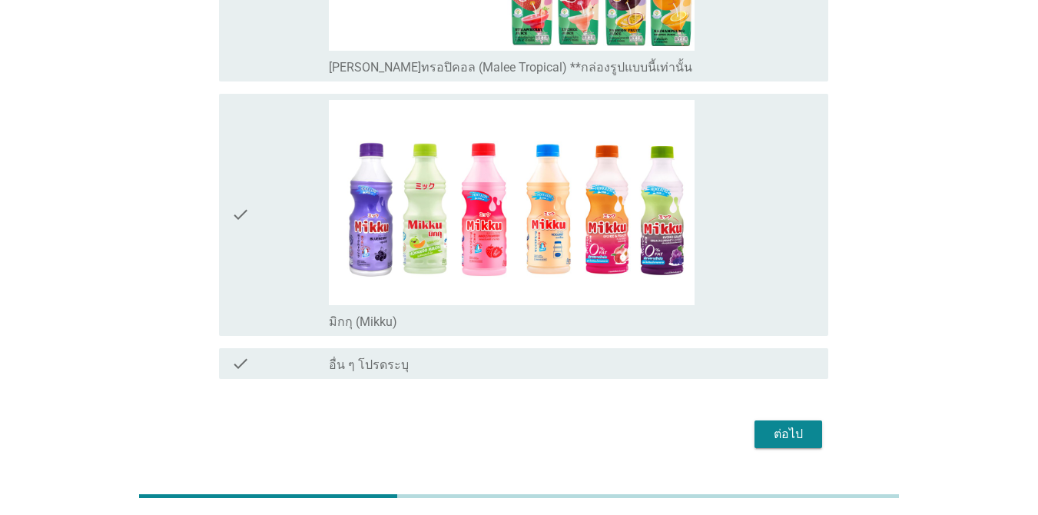
click at [784, 425] on div "ต่อไป" at bounding box center [788, 434] width 43 height 18
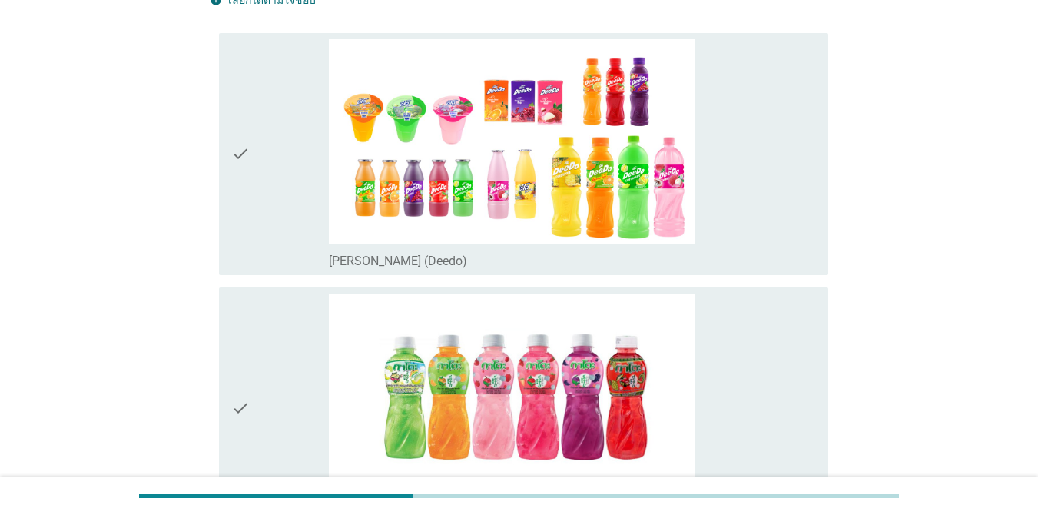
scroll to position [154, 0]
click at [268, 202] on div "check" at bounding box center [280, 153] width 98 height 230
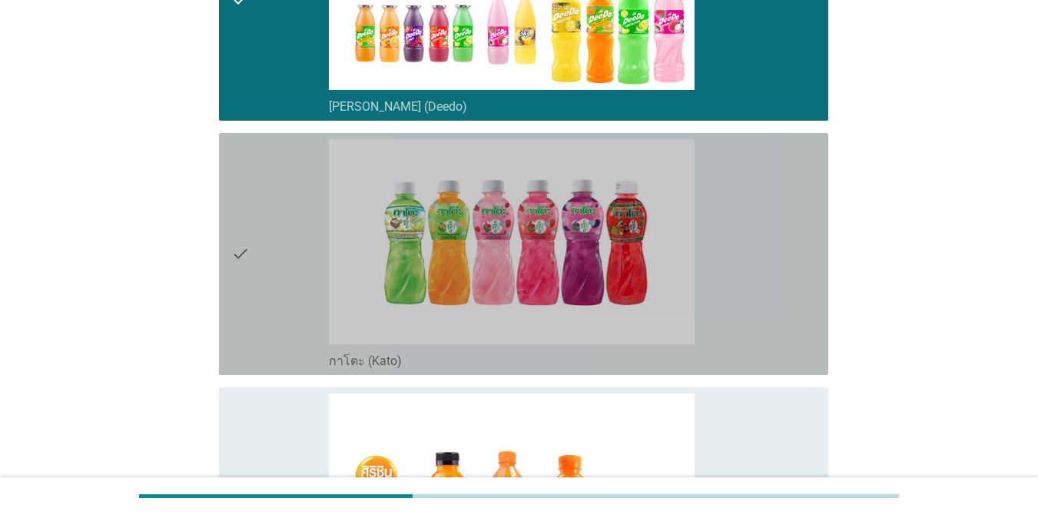
click at [277, 205] on div "check" at bounding box center [280, 254] width 98 height 230
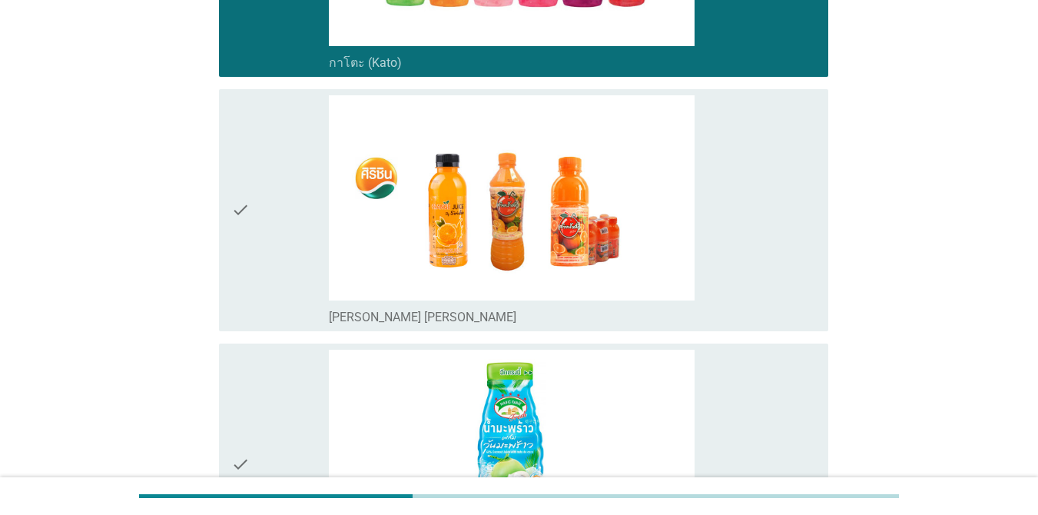
scroll to position [615, 0]
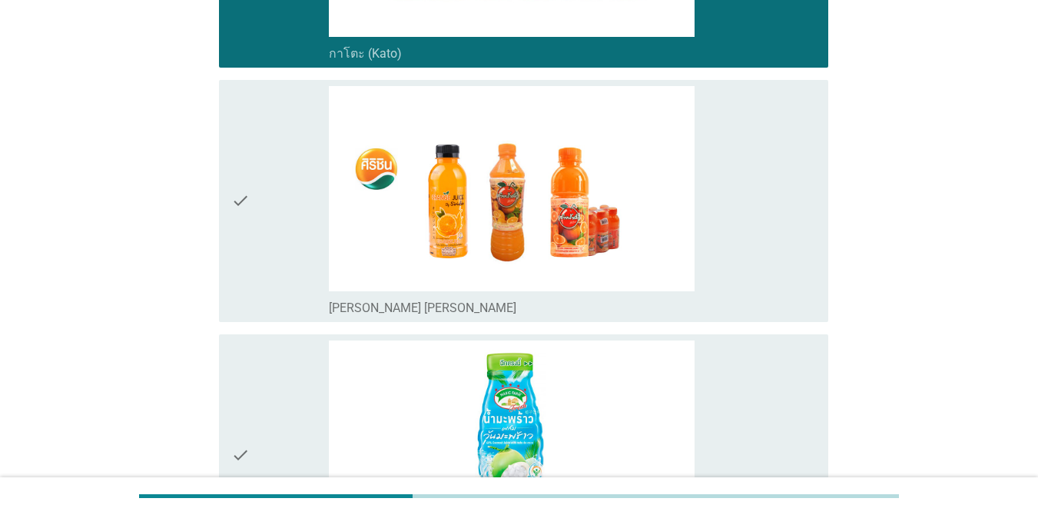
click at [279, 199] on div "check" at bounding box center [280, 201] width 98 height 230
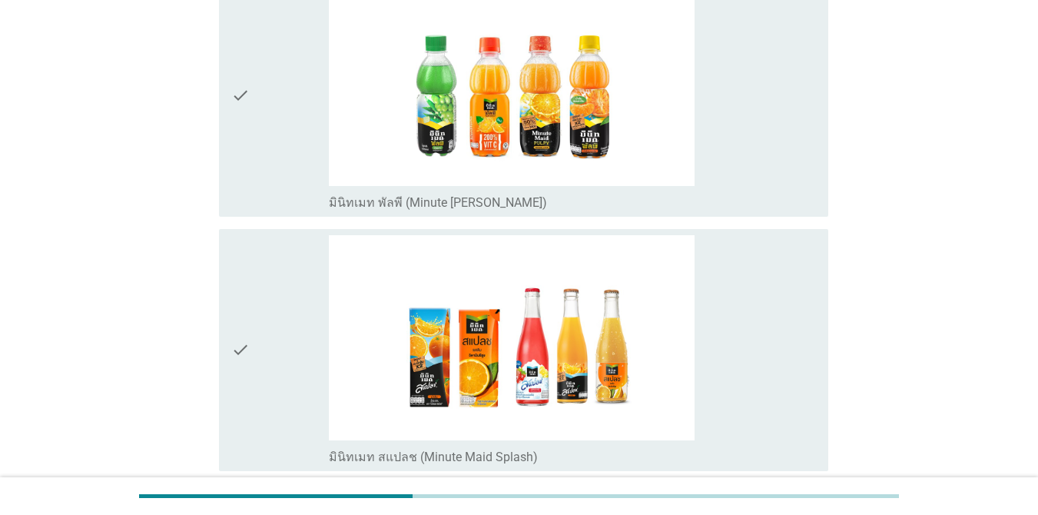
scroll to position [1229, 0]
click at [284, 108] on div "check" at bounding box center [280, 95] width 98 height 230
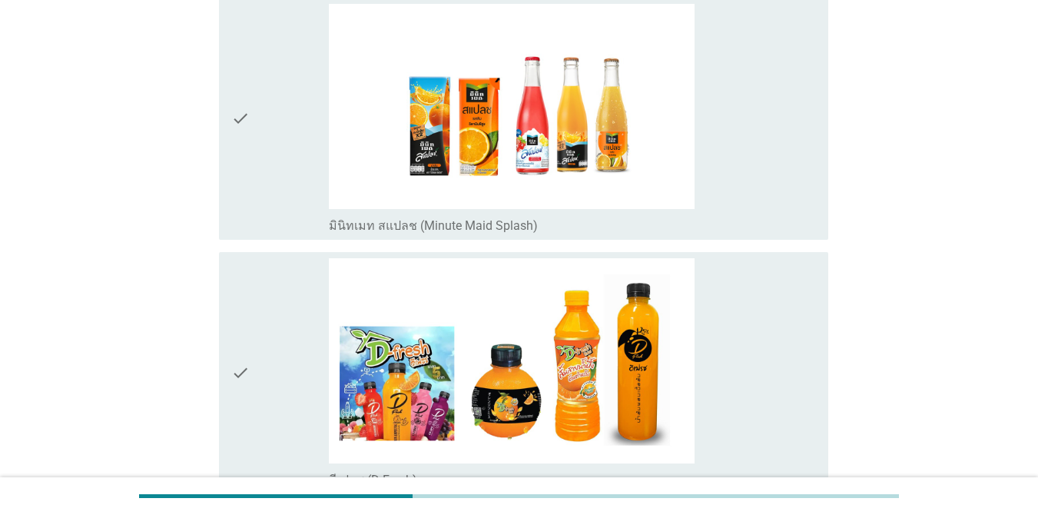
scroll to position [1537, 0]
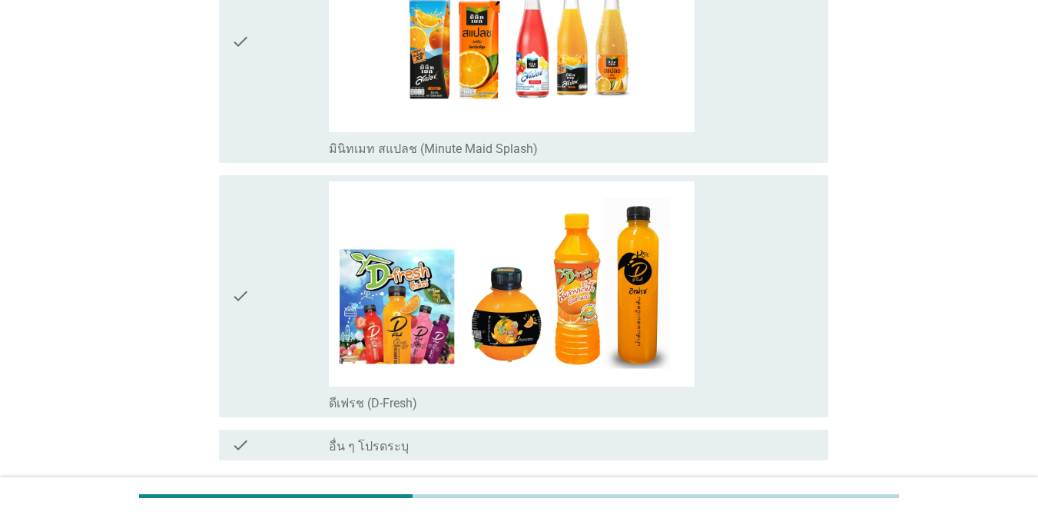
click at [254, 233] on div "check" at bounding box center [280, 296] width 98 height 230
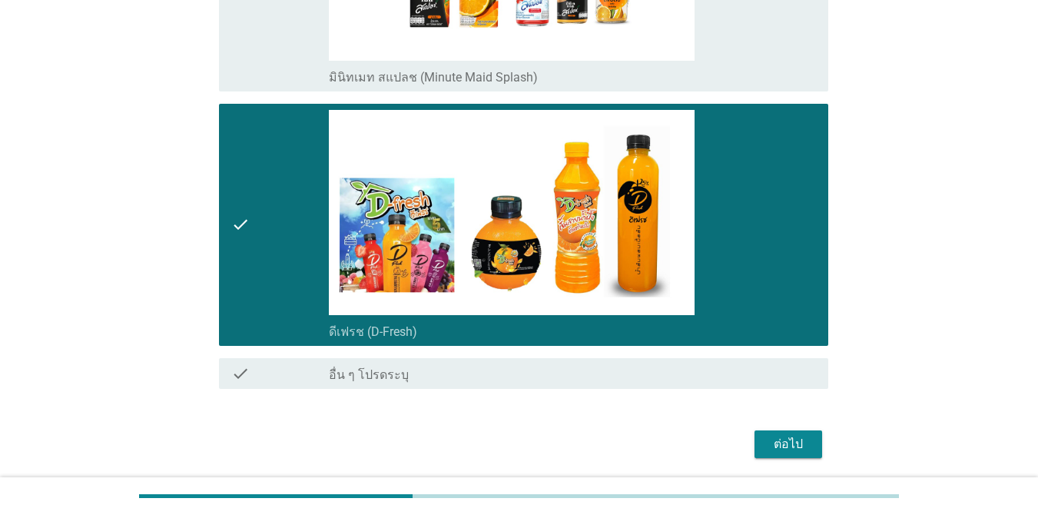
scroll to position [1661, 0]
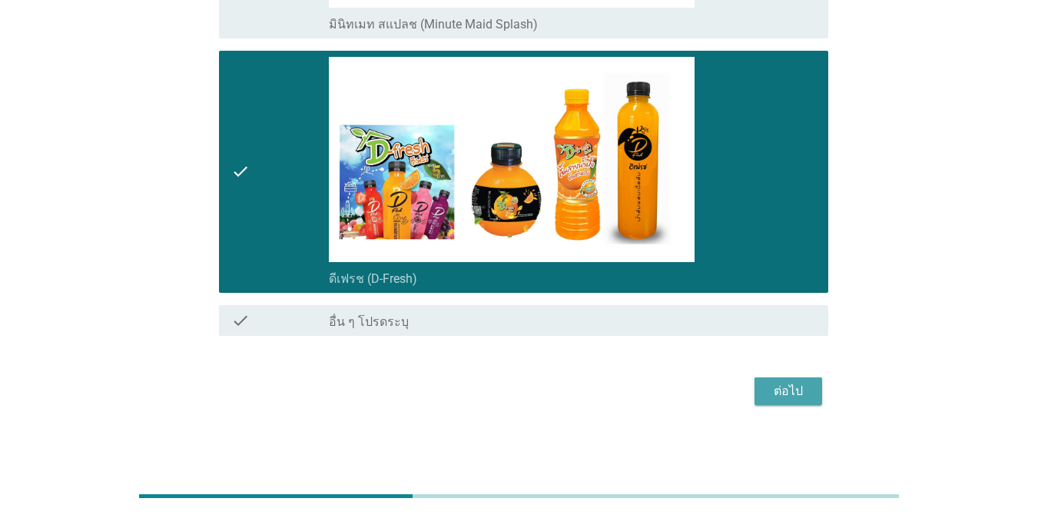
click at [784, 383] on div "ต่อไป" at bounding box center [788, 391] width 43 height 18
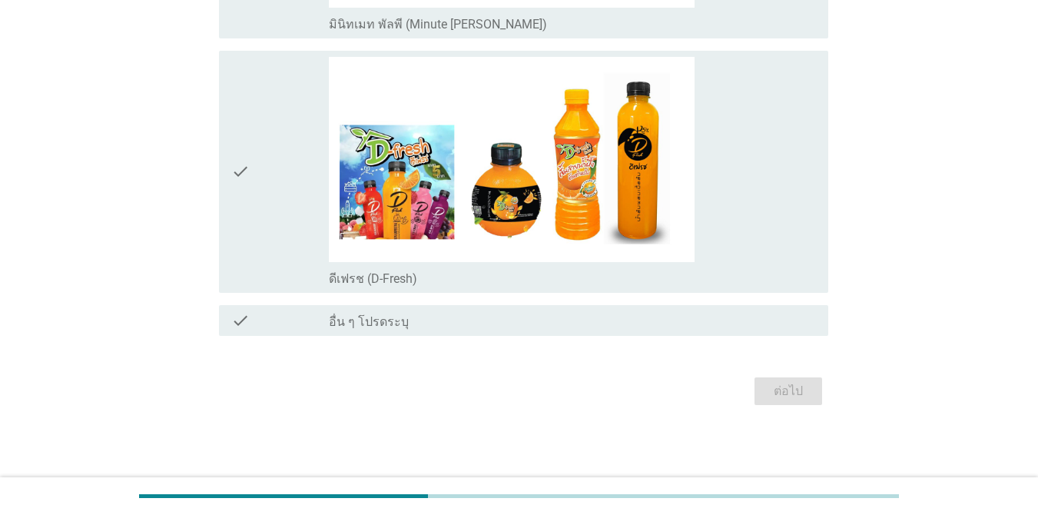
scroll to position [0, 0]
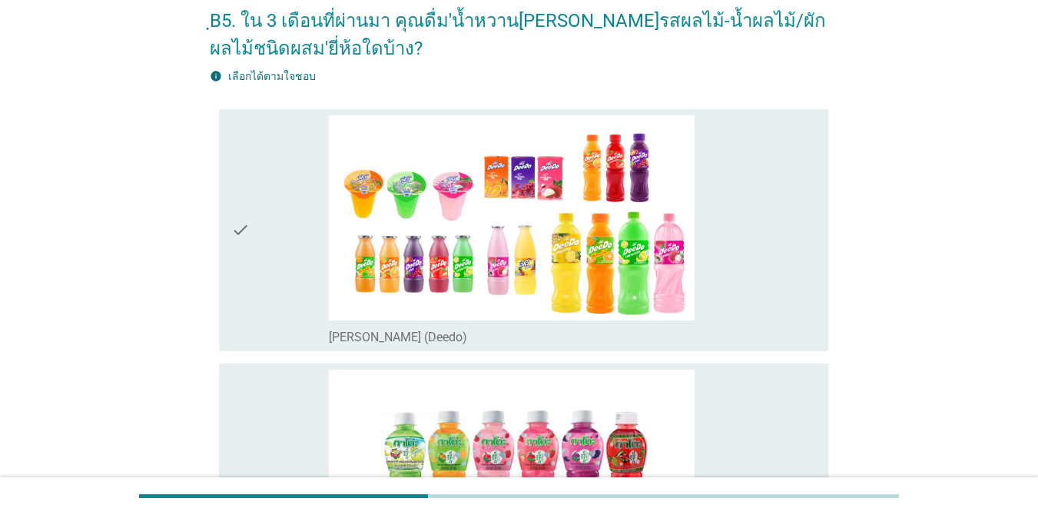
click at [277, 224] on div "check" at bounding box center [280, 230] width 98 height 230
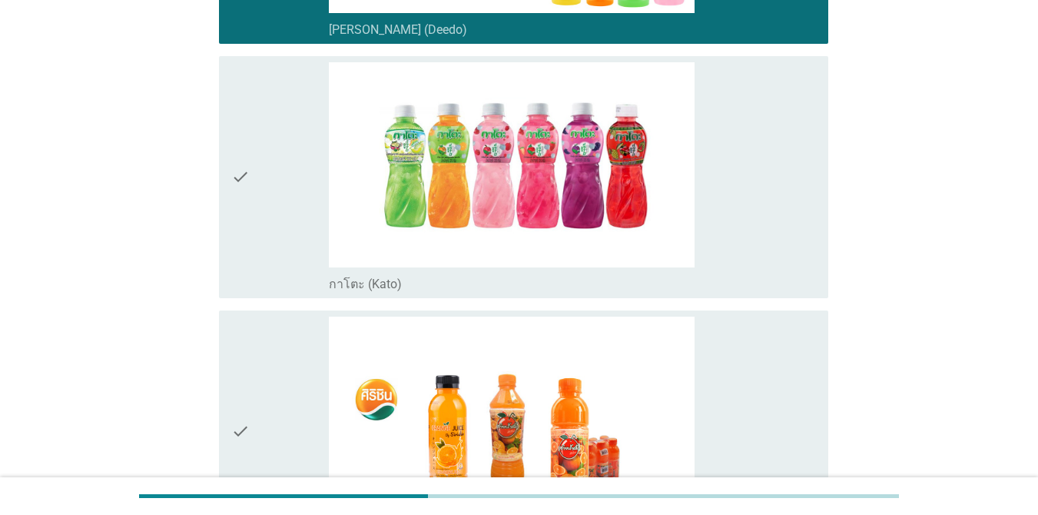
click at [268, 242] on div "check" at bounding box center [280, 177] width 98 height 230
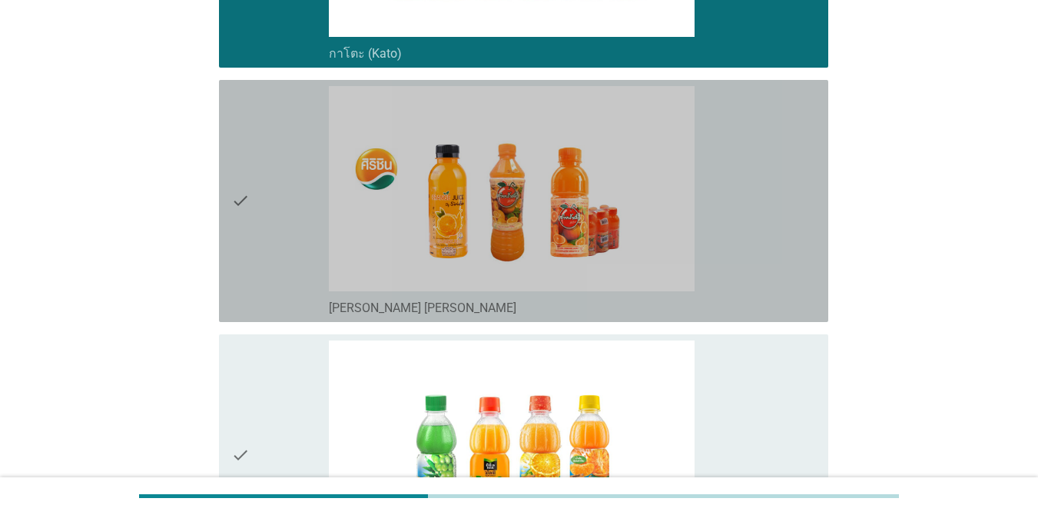
click at [274, 237] on div "check" at bounding box center [280, 201] width 98 height 230
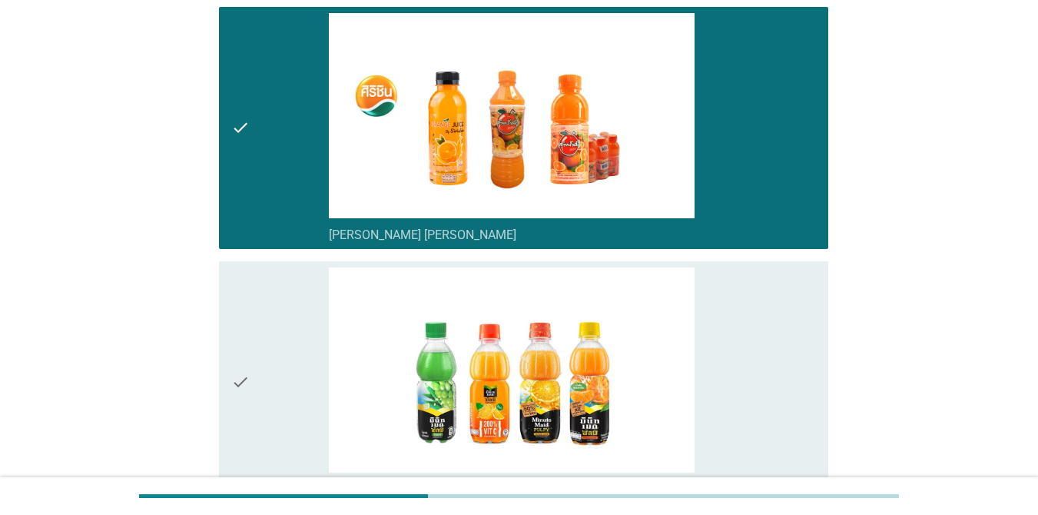
scroll to position [845, 0]
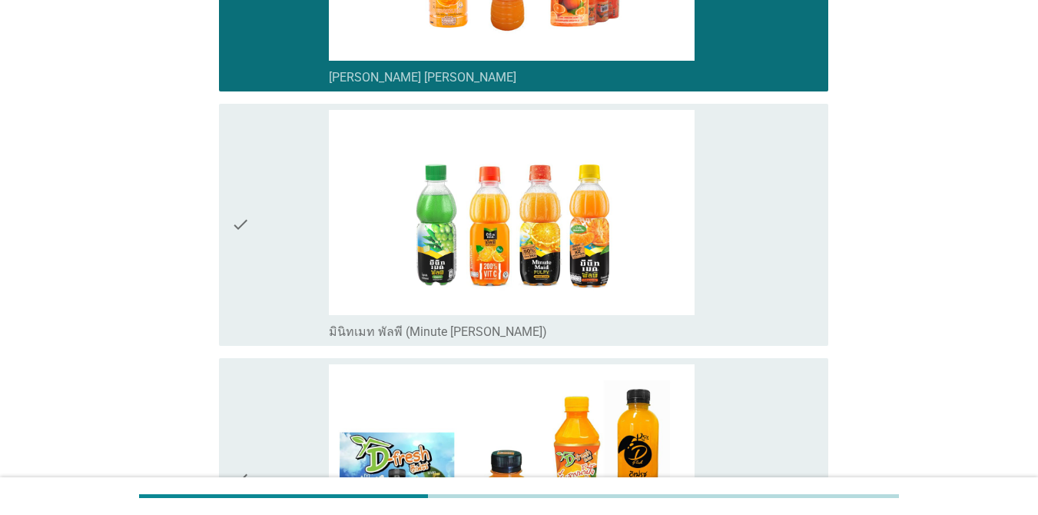
click at [283, 222] on div "check" at bounding box center [280, 225] width 98 height 230
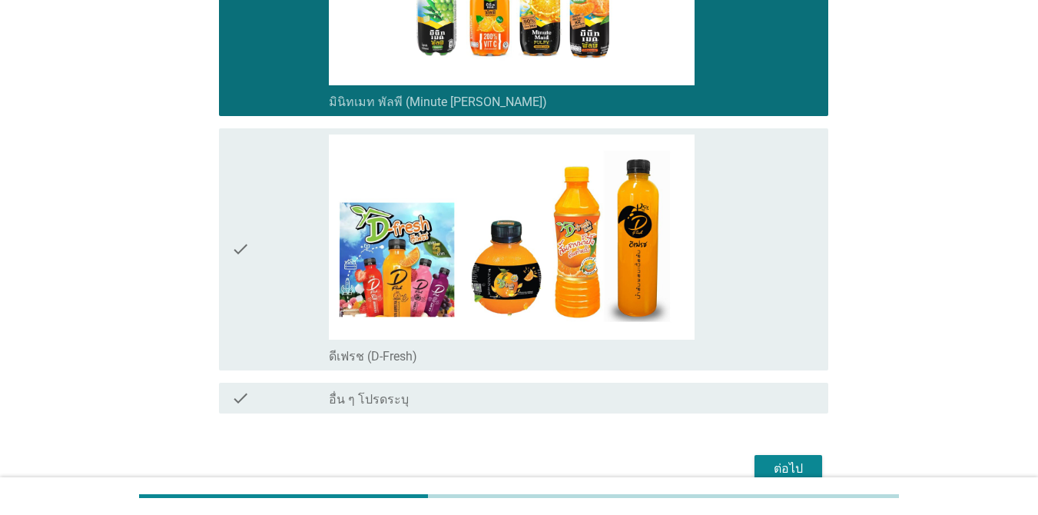
scroll to position [1076, 0]
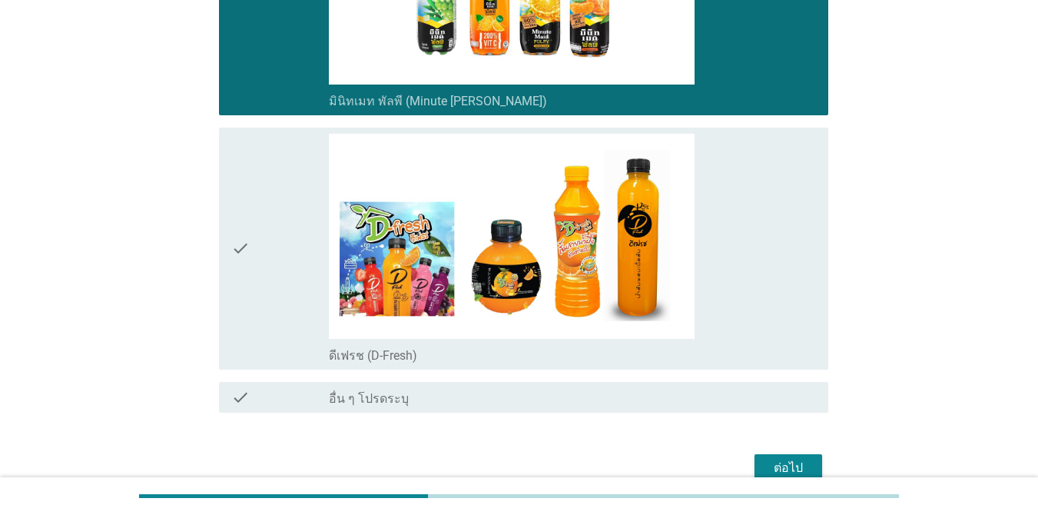
click at [283, 211] on div "check" at bounding box center [280, 249] width 98 height 230
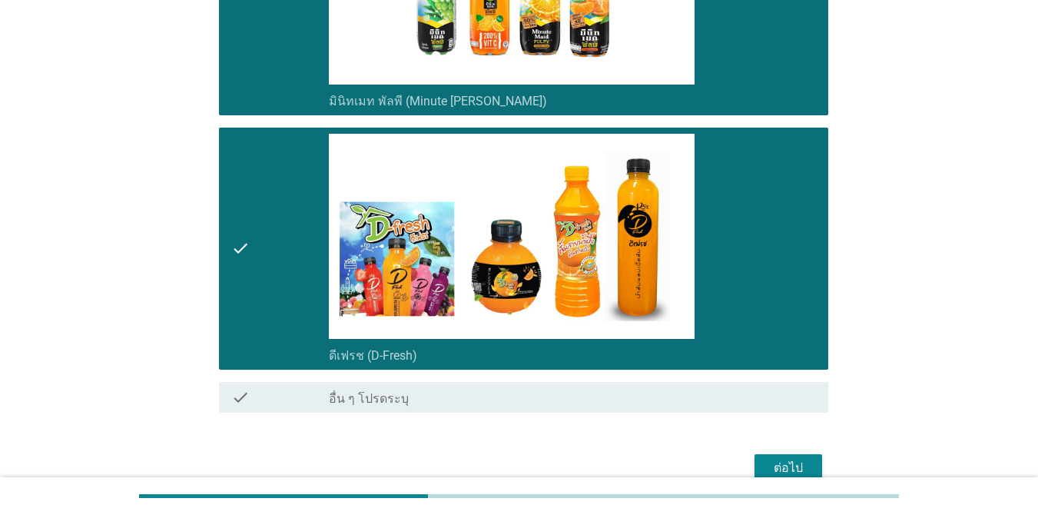
click at [776, 461] on div "ต่อไป" at bounding box center [788, 468] width 43 height 18
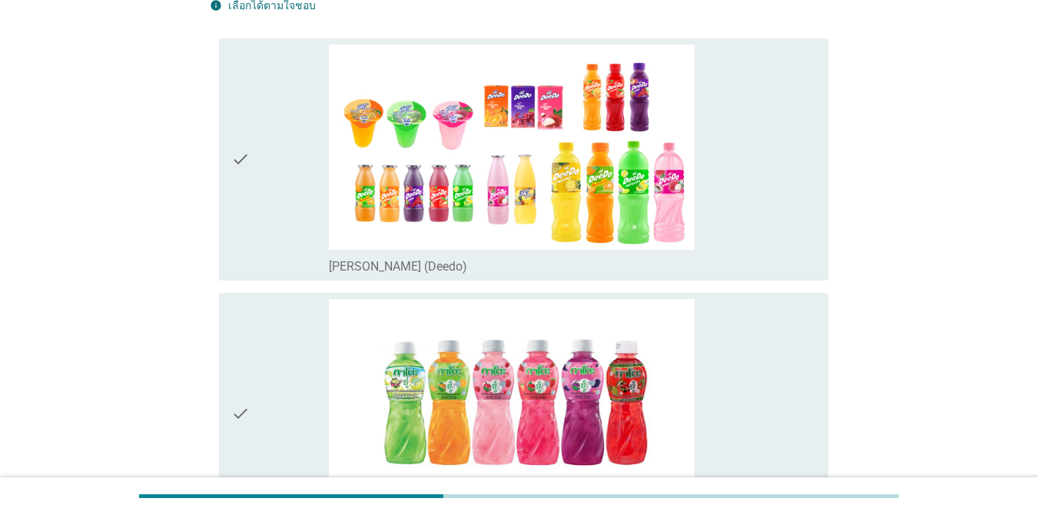
scroll to position [154, 0]
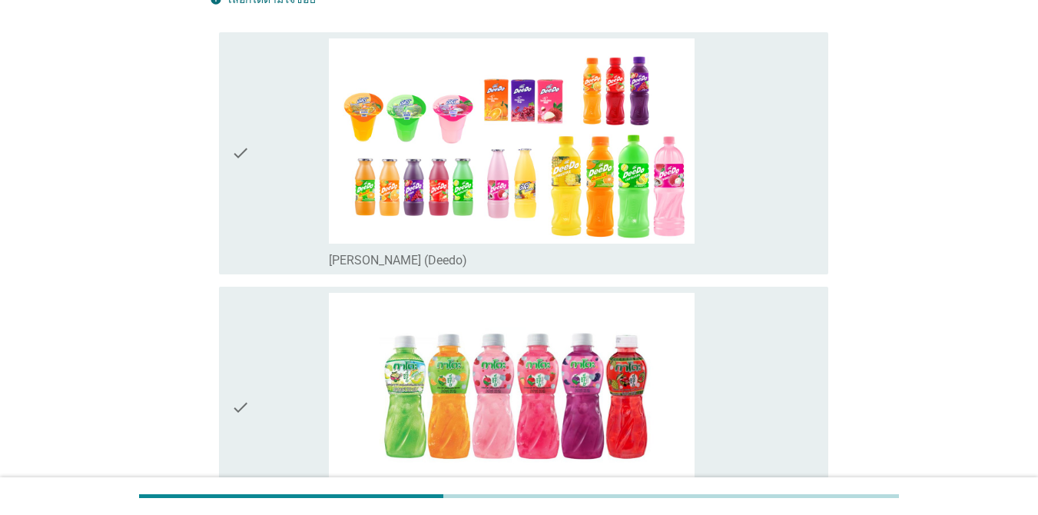
click at [224, 163] on div "check check_box_outline_blank [PERSON_NAME] (Deedo)" at bounding box center [523, 153] width 609 height 242
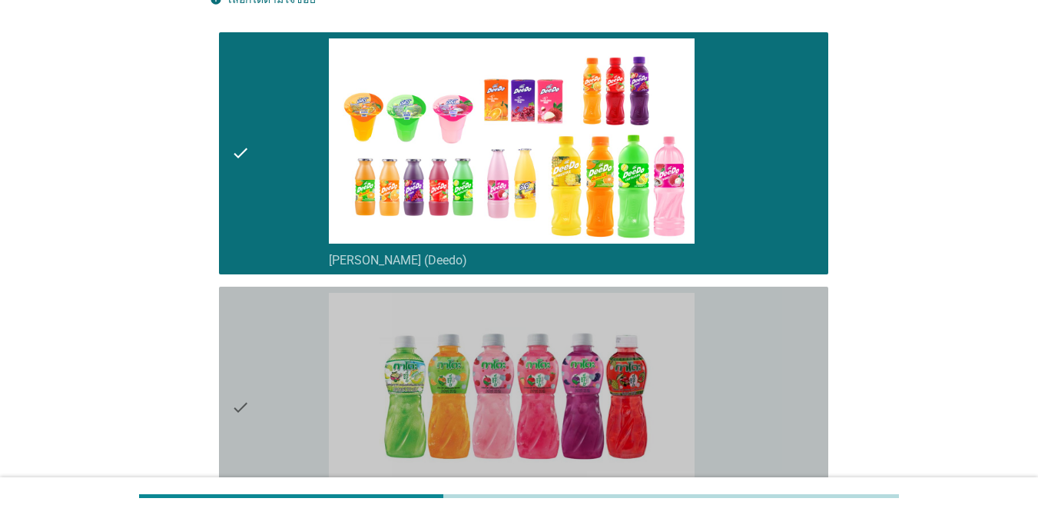
click at [269, 326] on div "check" at bounding box center [280, 408] width 98 height 230
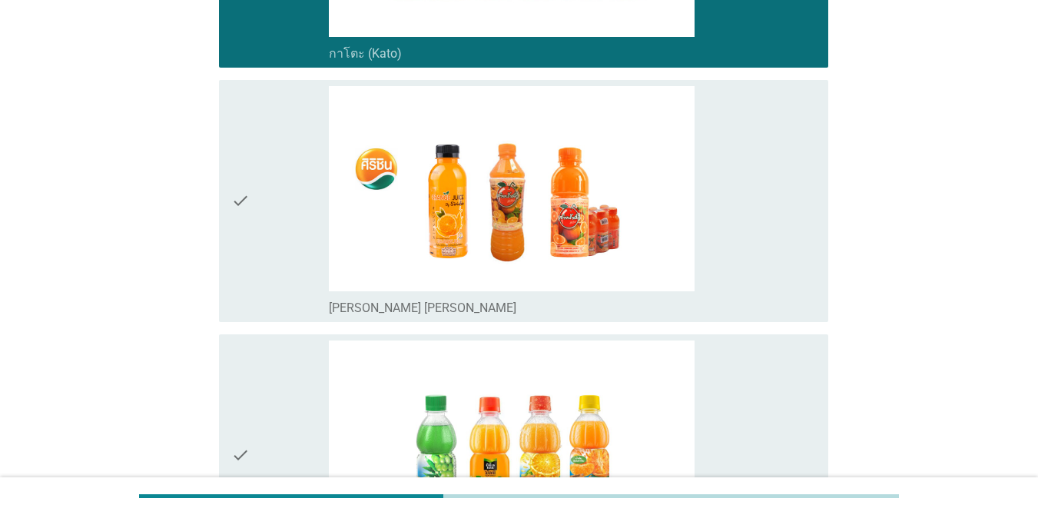
click at [286, 234] on div "check" at bounding box center [280, 201] width 98 height 230
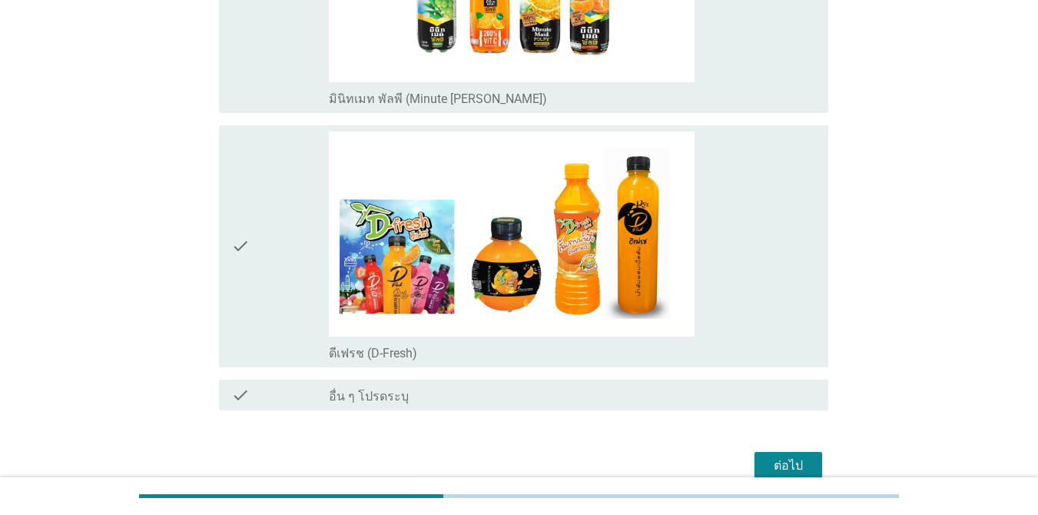
scroll to position [1153, 0]
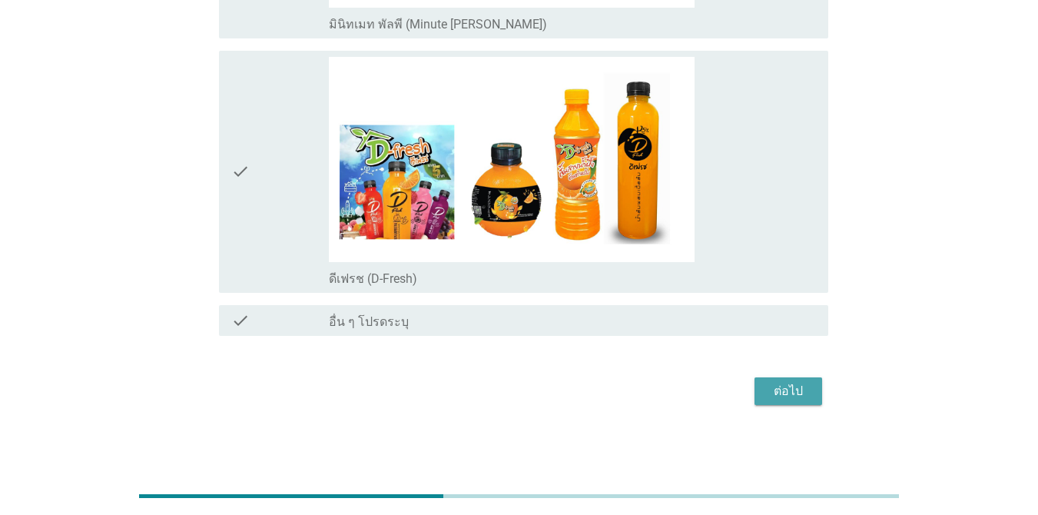
click at [801, 388] on div "ต่อไป" at bounding box center [788, 391] width 43 height 18
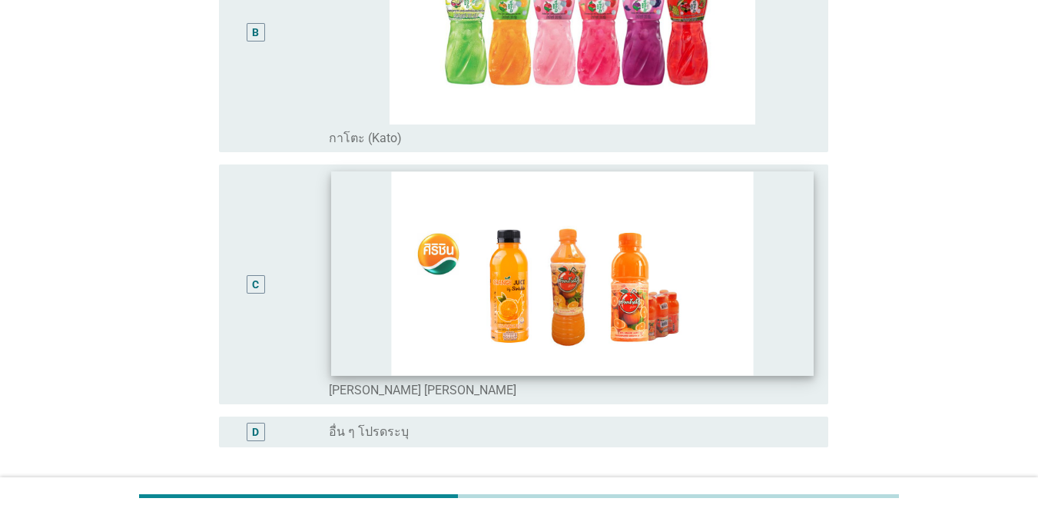
scroll to position [538, 0]
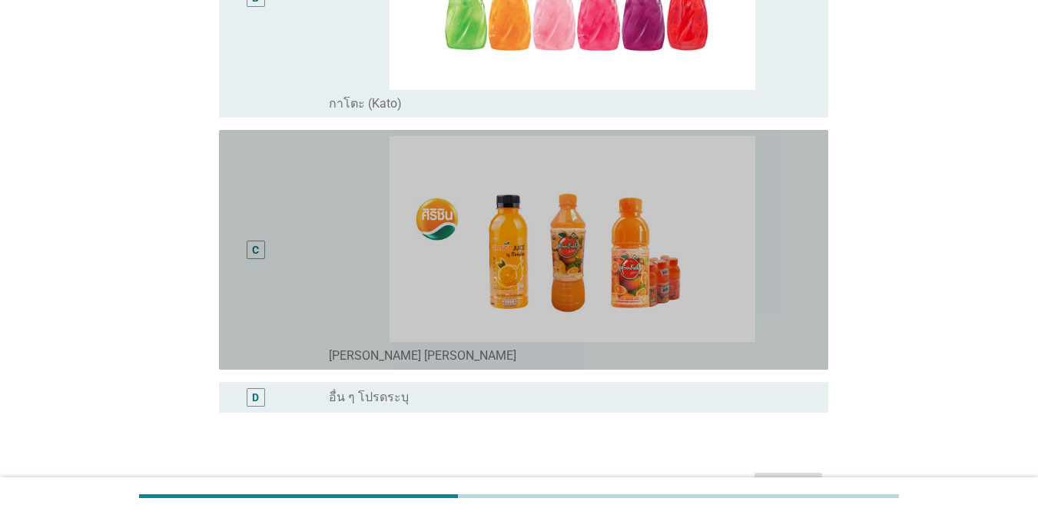
click at [313, 267] on div "C" at bounding box center [280, 249] width 98 height 227
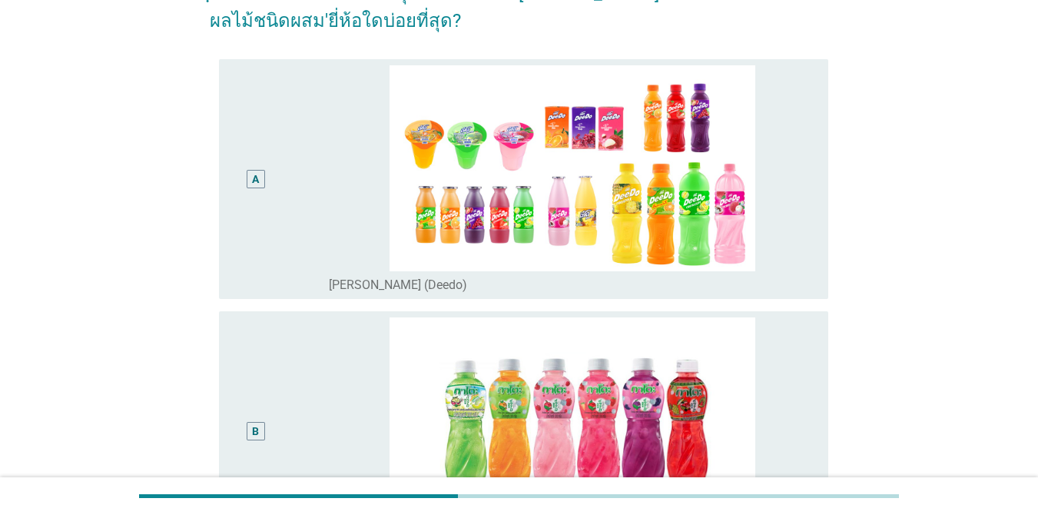
scroll to position [249, 0]
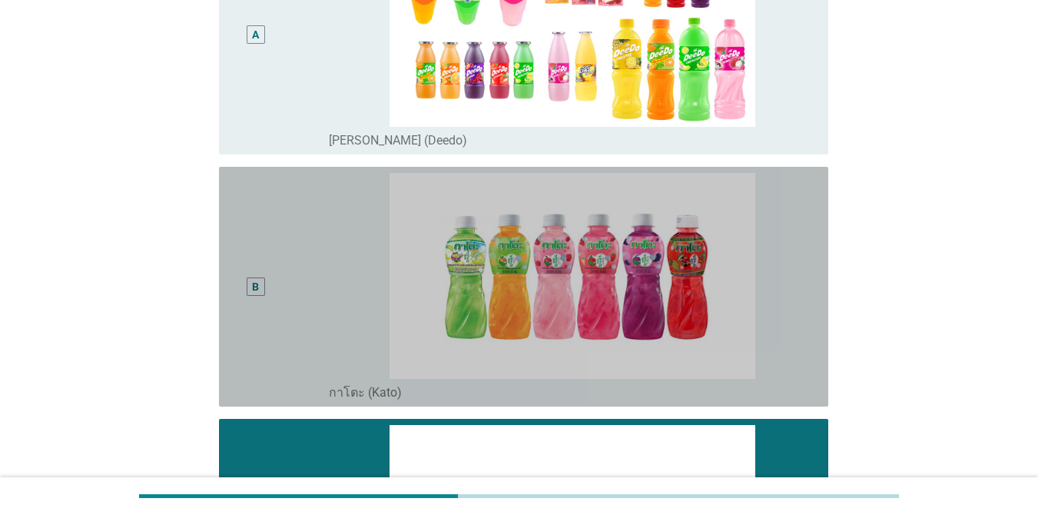
click at [320, 248] on div "B" at bounding box center [280, 286] width 98 height 227
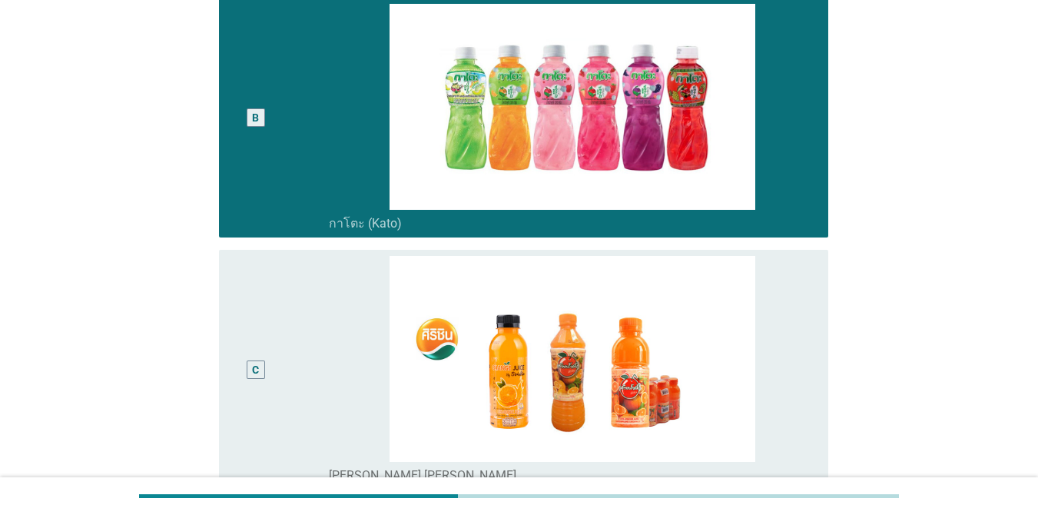
scroll to position [633, 0]
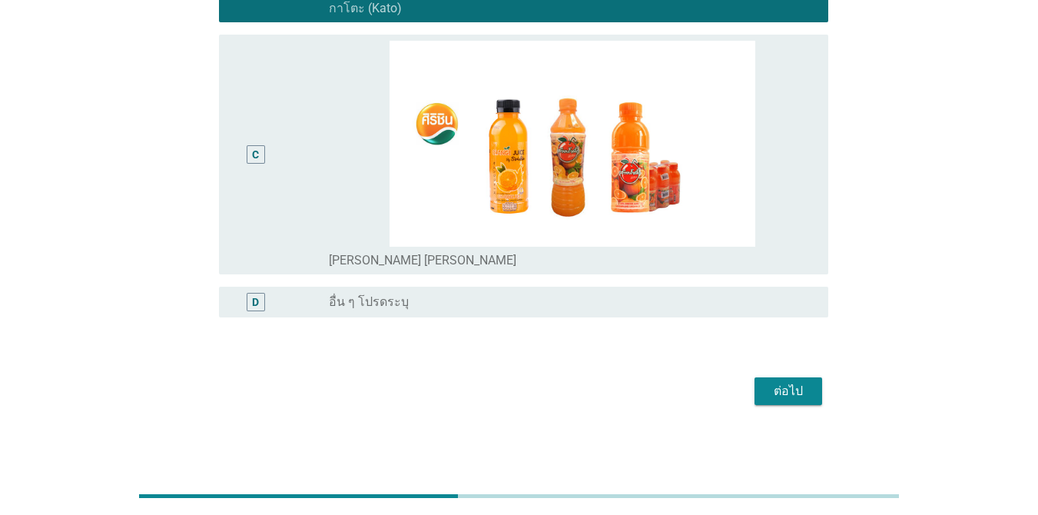
click at [810, 393] on button "ต่อไป" at bounding box center [789, 391] width 68 height 28
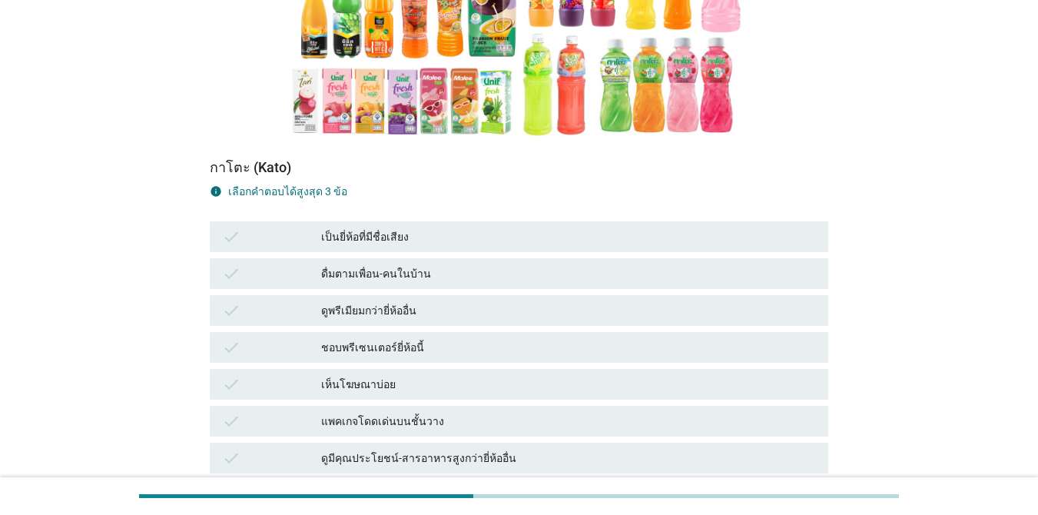
scroll to position [307, 0]
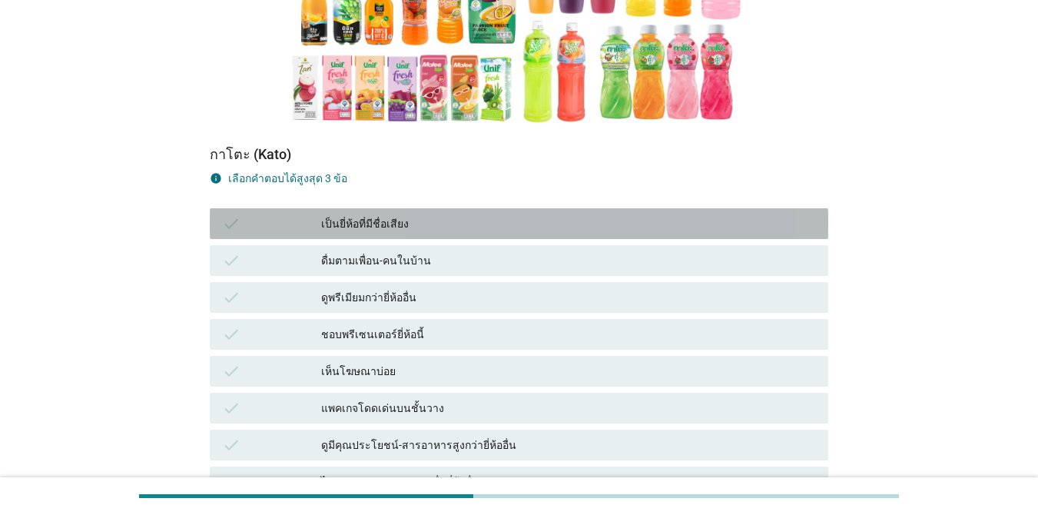
click at [516, 214] on div "เป็นยี่ห้อที่มีชื่อเสียง" at bounding box center [568, 223] width 495 height 18
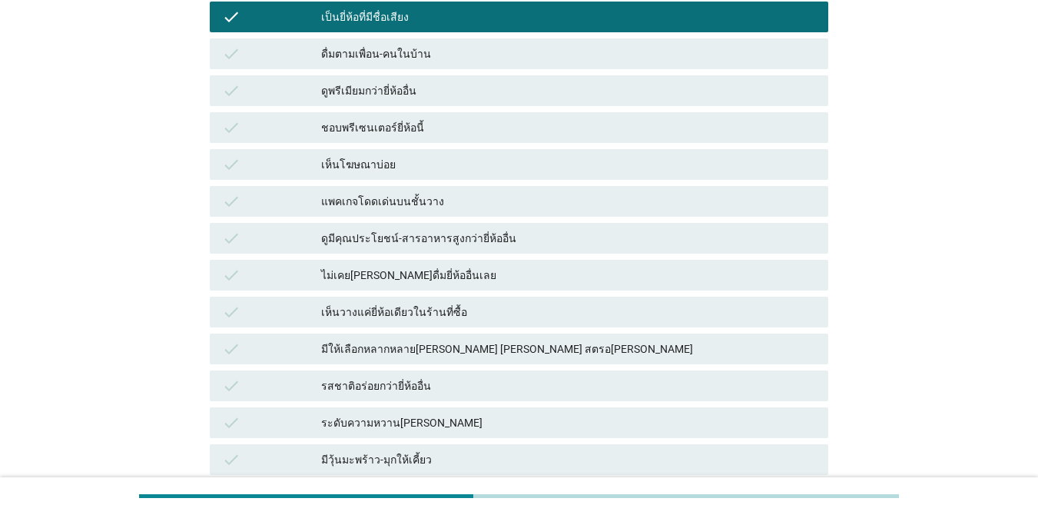
scroll to position [538, 0]
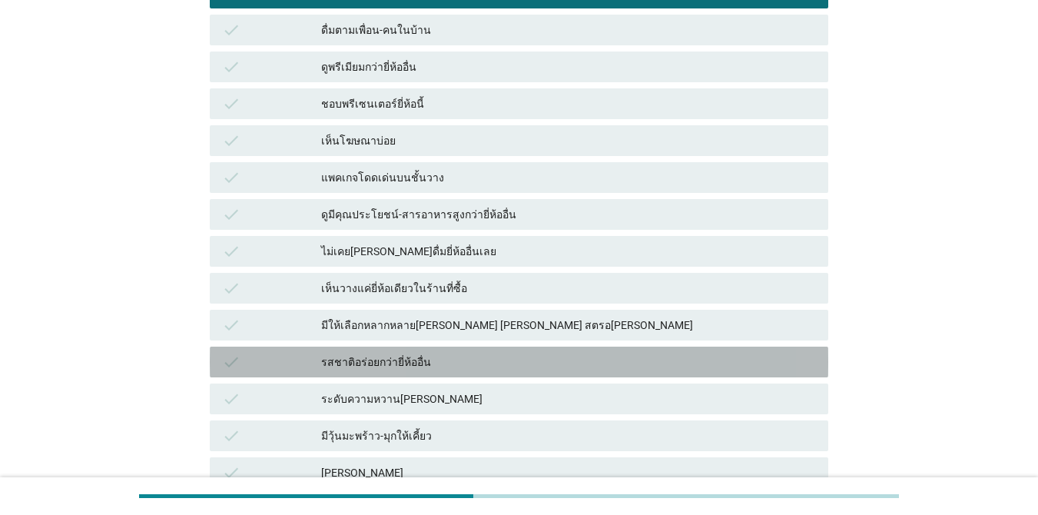
click at [473, 353] on div "รสชาติอร่อยกว่ายี่ห้ออื่น" at bounding box center [568, 362] width 495 height 18
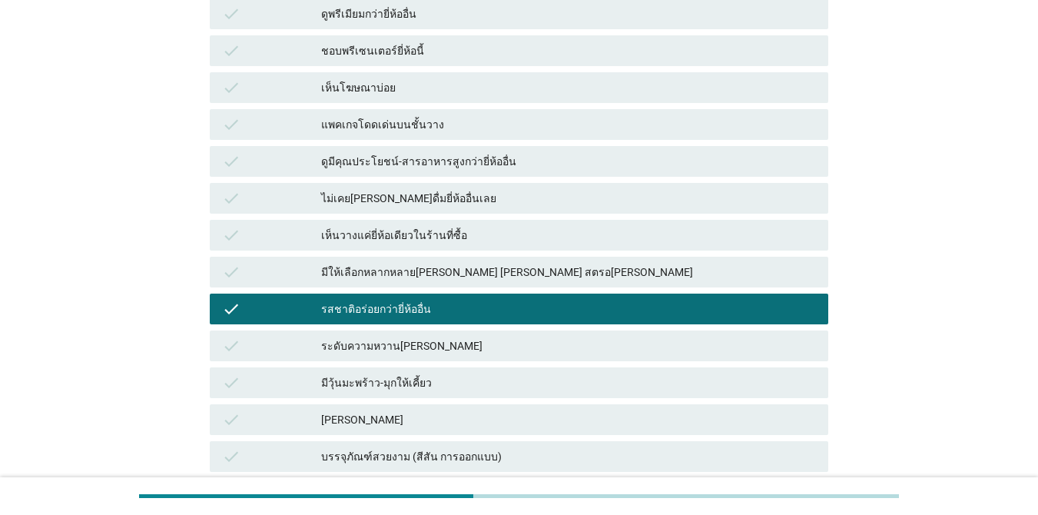
scroll to position [615, 0]
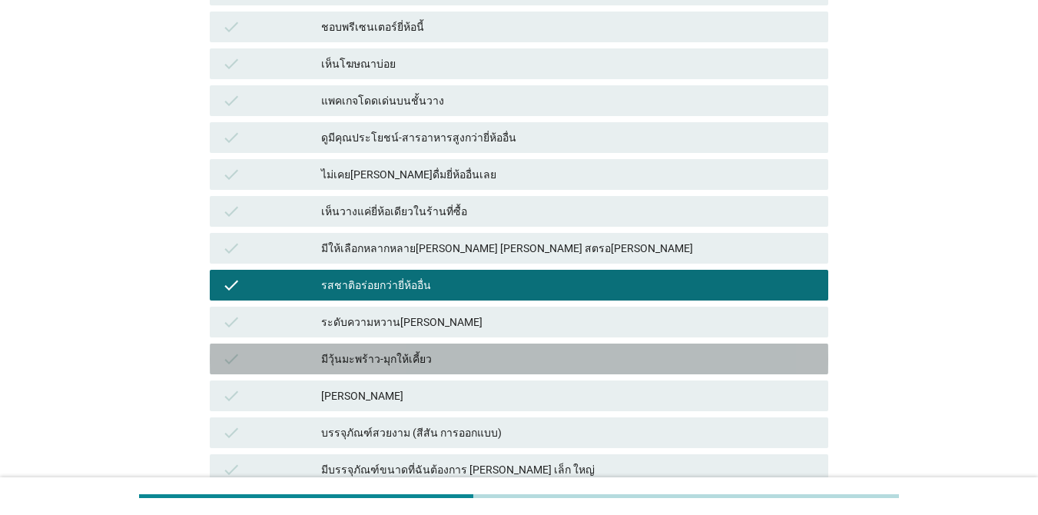
click at [473, 350] on div "มีวุ้นมะพร้าว-มุกให้เคี้ยว" at bounding box center [568, 359] width 495 height 18
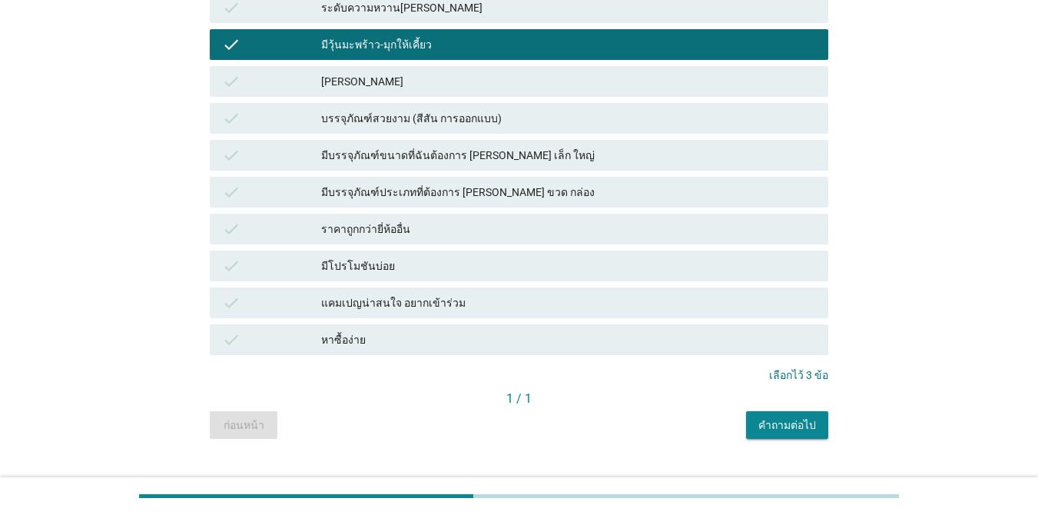
scroll to position [931, 0]
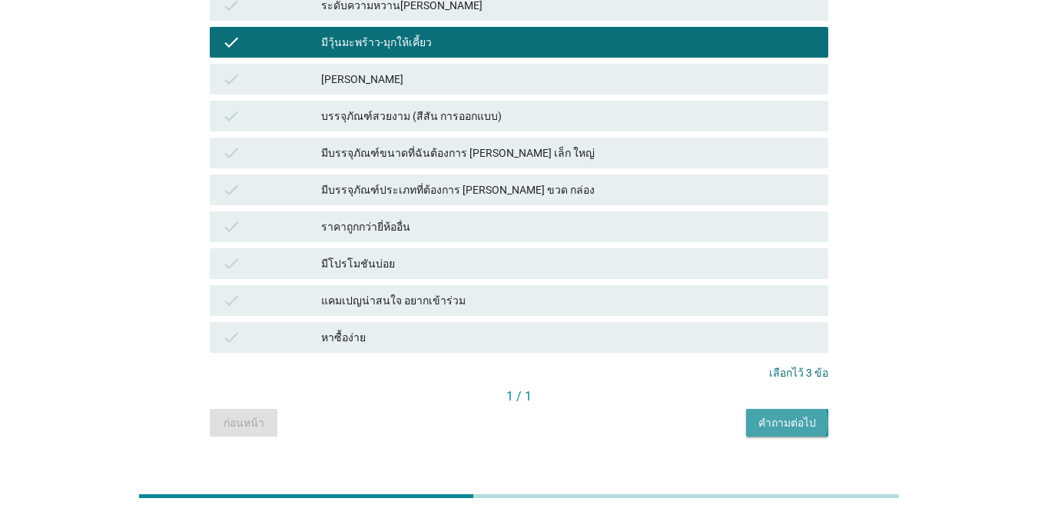
click at [764, 415] on div "คำถามต่อไป" at bounding box center [787, 423] width 58 height 16
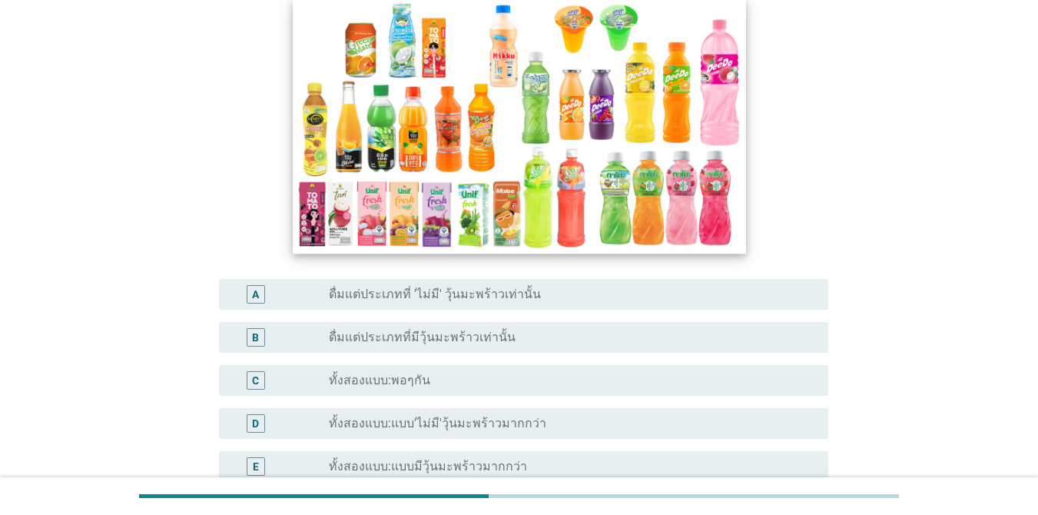
scroll to position [231, 0]
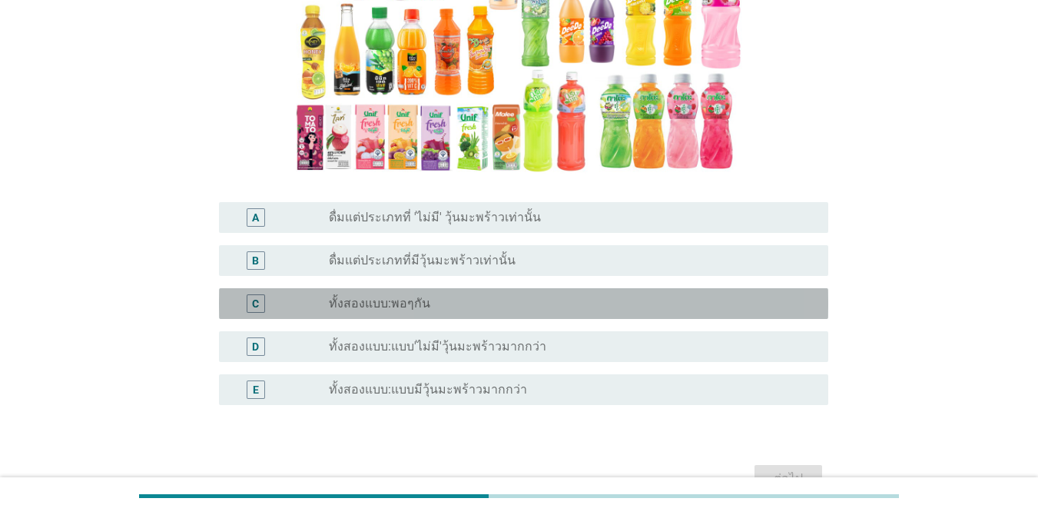
click at [559, 304] on div "radio_button_unchecked ทั้งสองแบบ:พอๆกัน" at bounding box center [566, 303] width 475 height 15
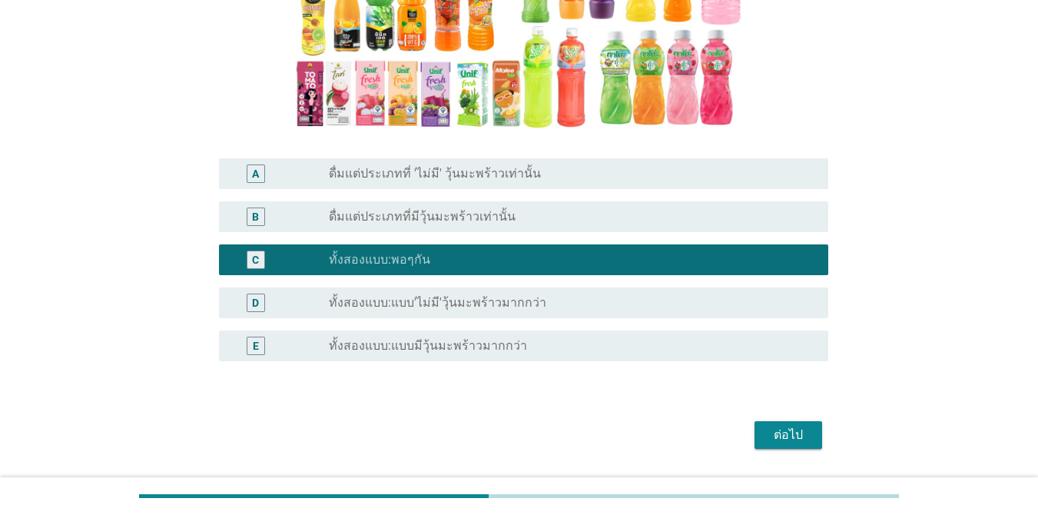
scroll to position [319, 0]
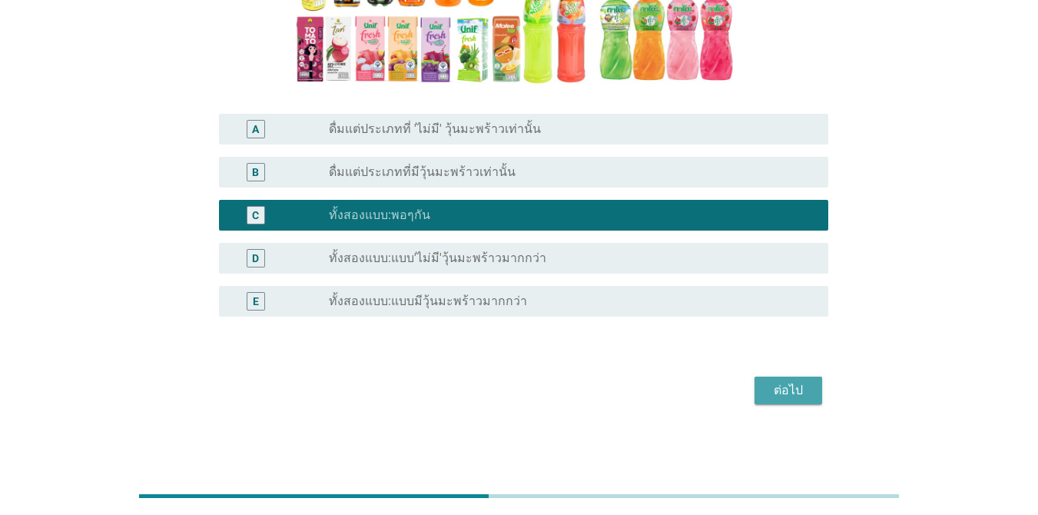
click at [768, 391] on div "ต่อไป" at bounding box center [788, 390] width 43 height 18
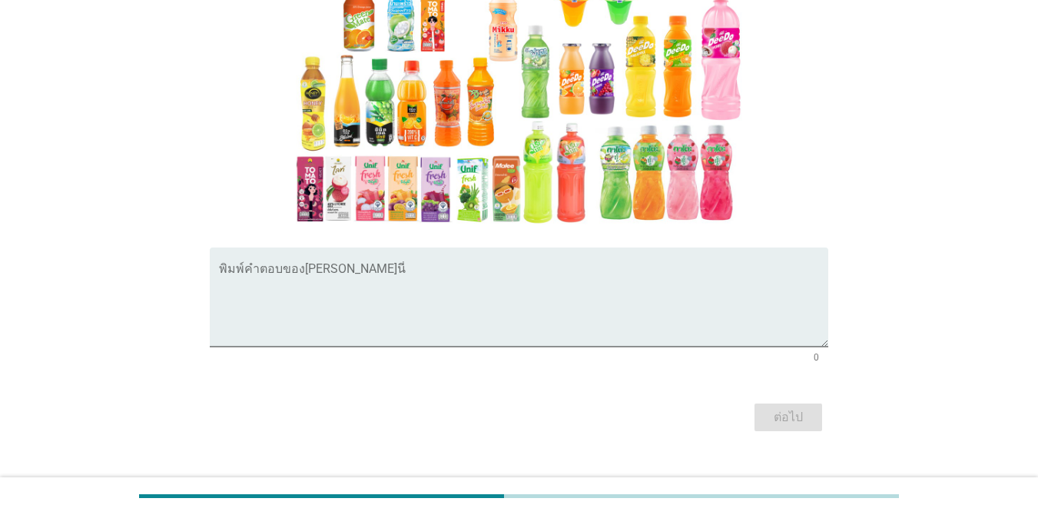
scroll to position [231, 0]
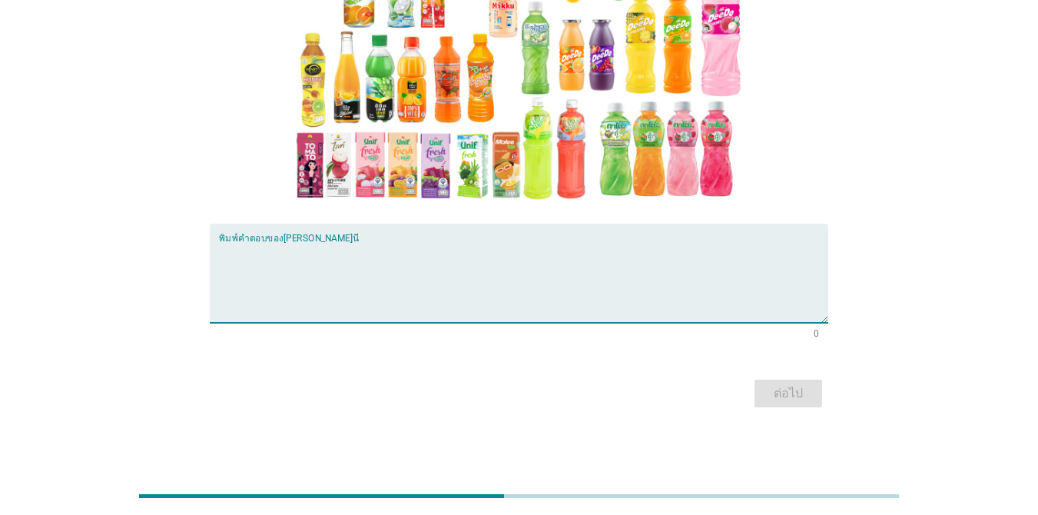
click at [274, 255] on textarea "พิมพ์คำตอบของคุณ ที่นี่" at bounding box center [523, 282] width 609 height 81
type textarea "ได้เคี้ยวพร้อมดื่มน้ำรู้สึกสบาย"
click at [800, 398] on div "ต่อไป" at bounding box center [788, 393] width 43 height 18
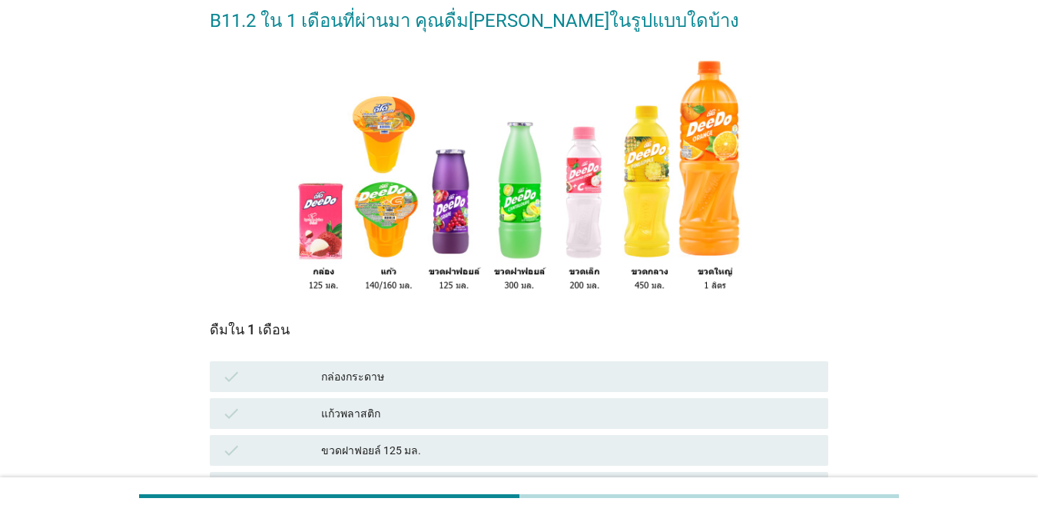
scroll to position [154, 0]
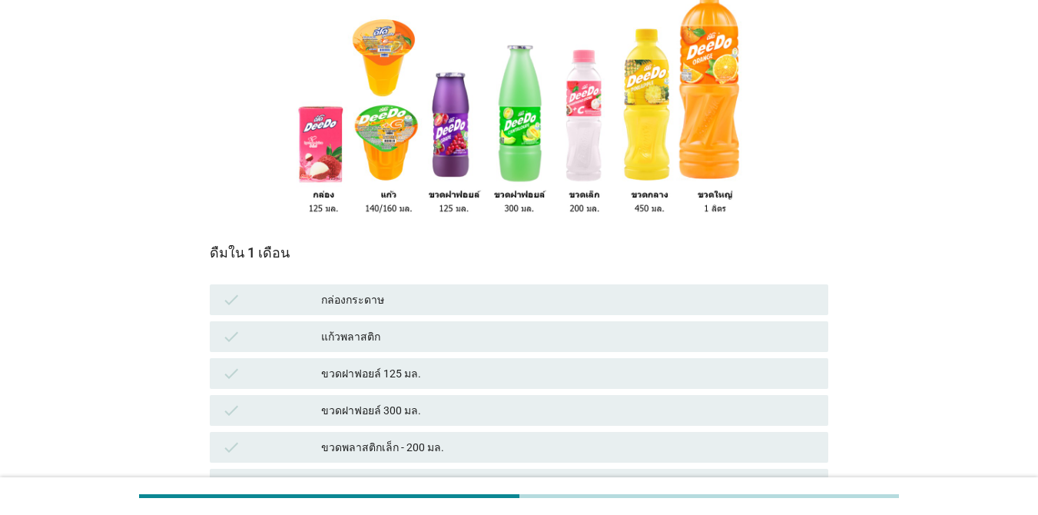
click at [454, 347] on div "check แก้วพลาสติก" at bounding box center [519, 336] width 619 height 31
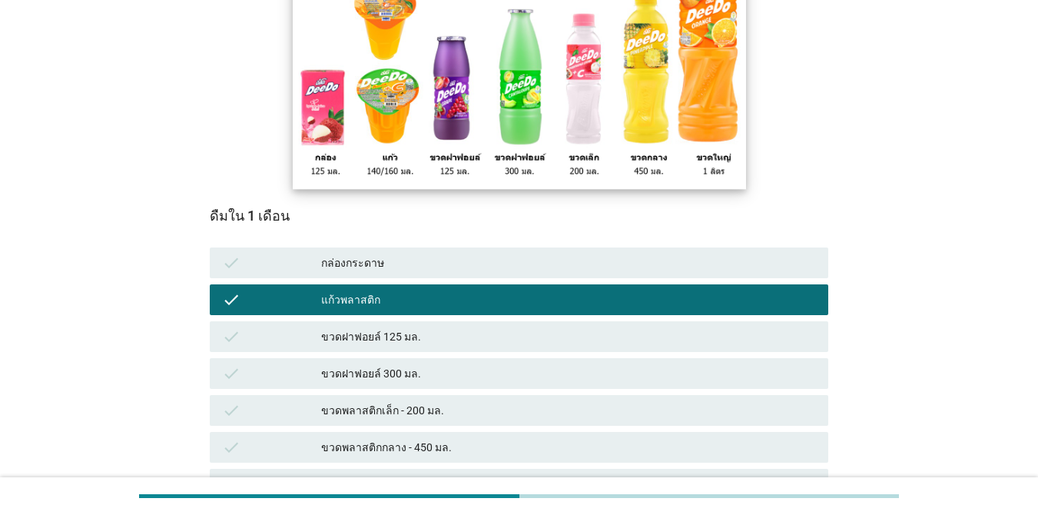
scroll to position [231, 0]
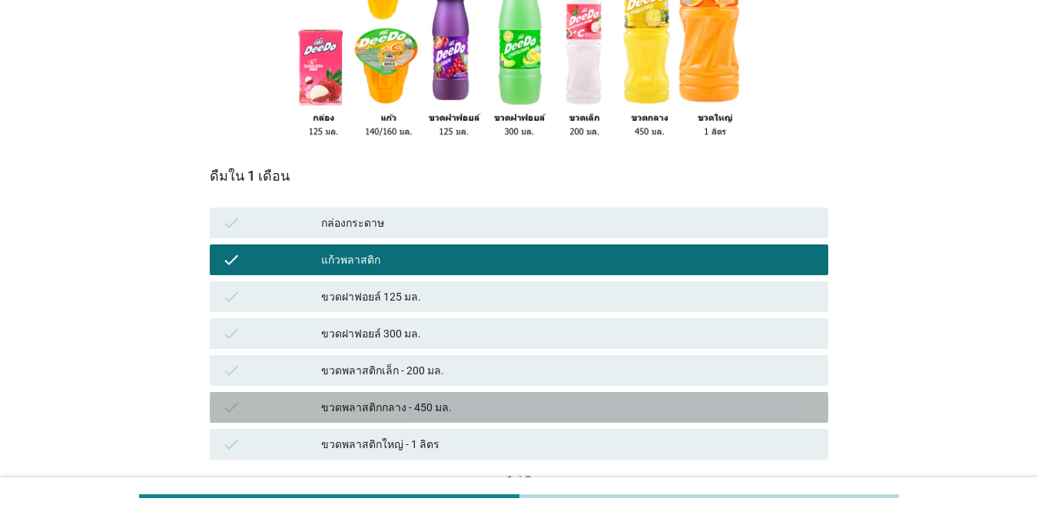
click at [462, 403] on div "ขวดพลาสติกกลาง - 450 มล." at bounding box center [568, 407] width 495 height 18
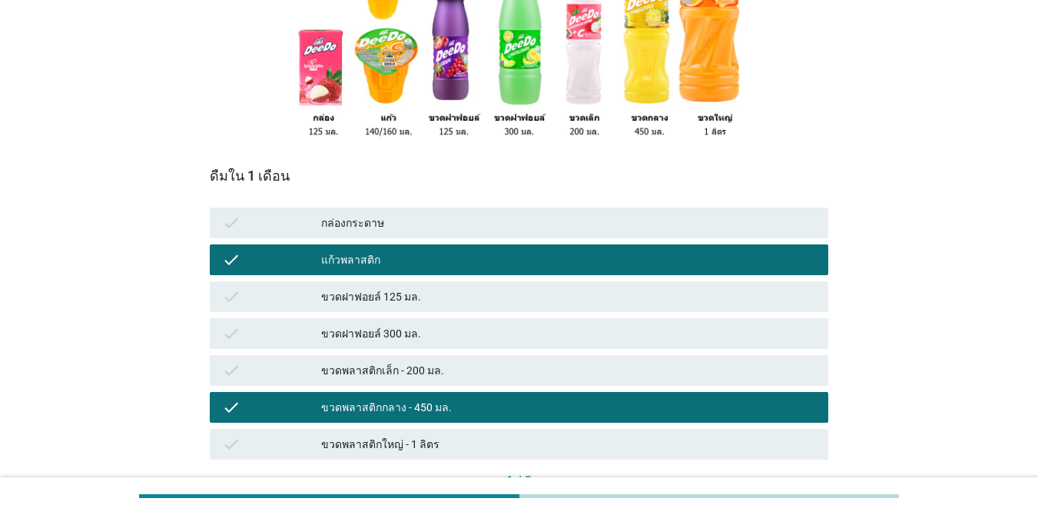
click at [543, 250] on div "แก้วพลาสติก" at bounding box center [568, 259] width 495 height 18
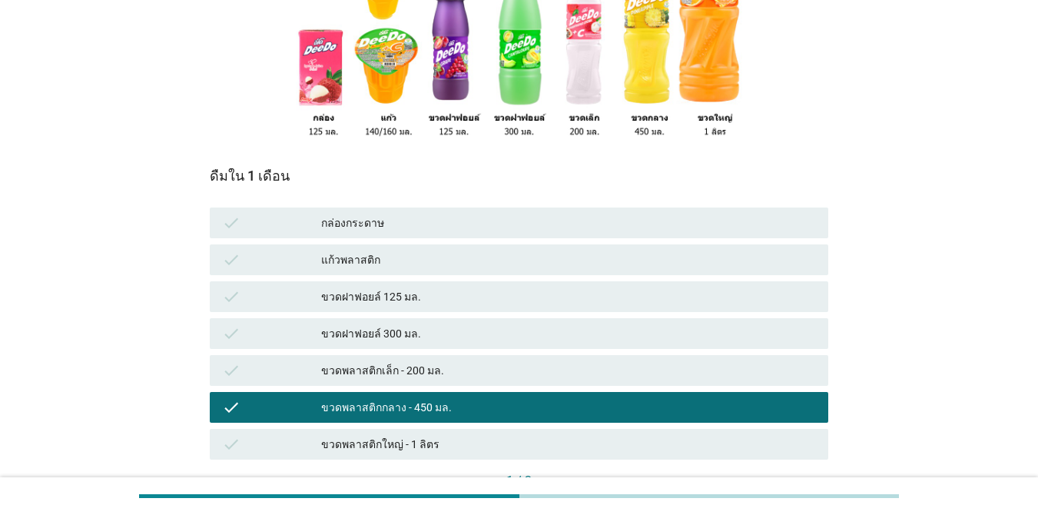
click at [476, 364] on div "ขวดพลาสติกเล็ก - 200 มล." at bounding box center [568, 370] width 495 height 18
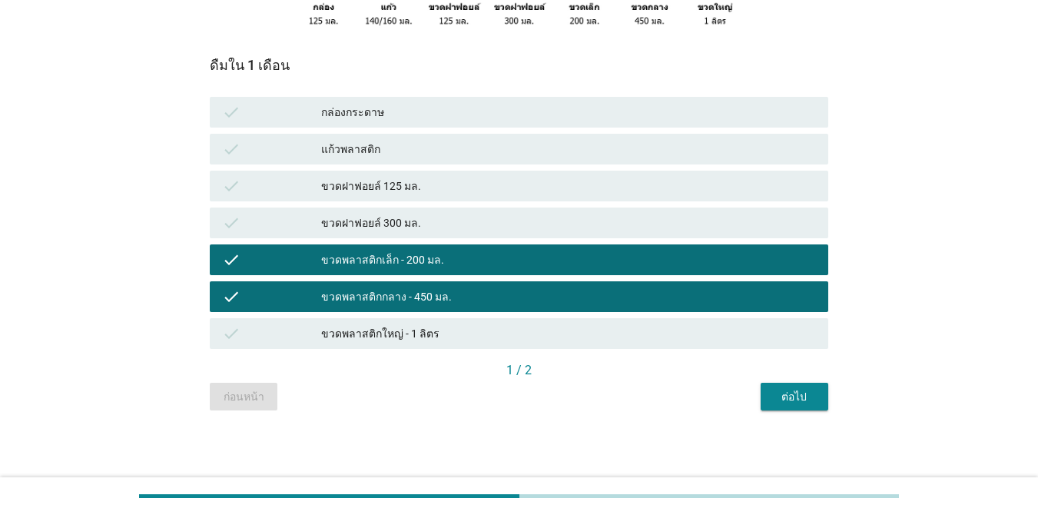
scroll to position [343, 0]
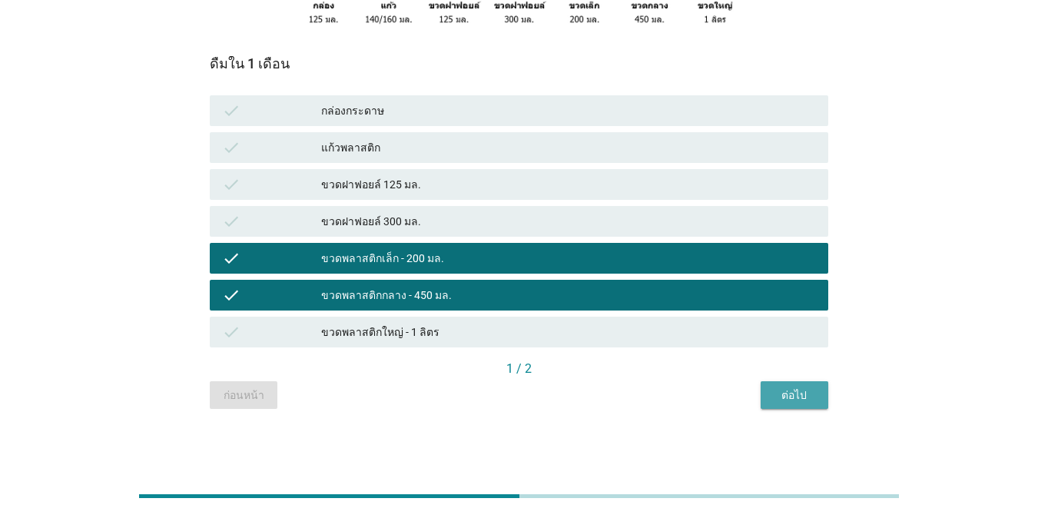
click at [814, 396] on div "ต่อไป" at bounding box center [794, 395] width 43 height 16
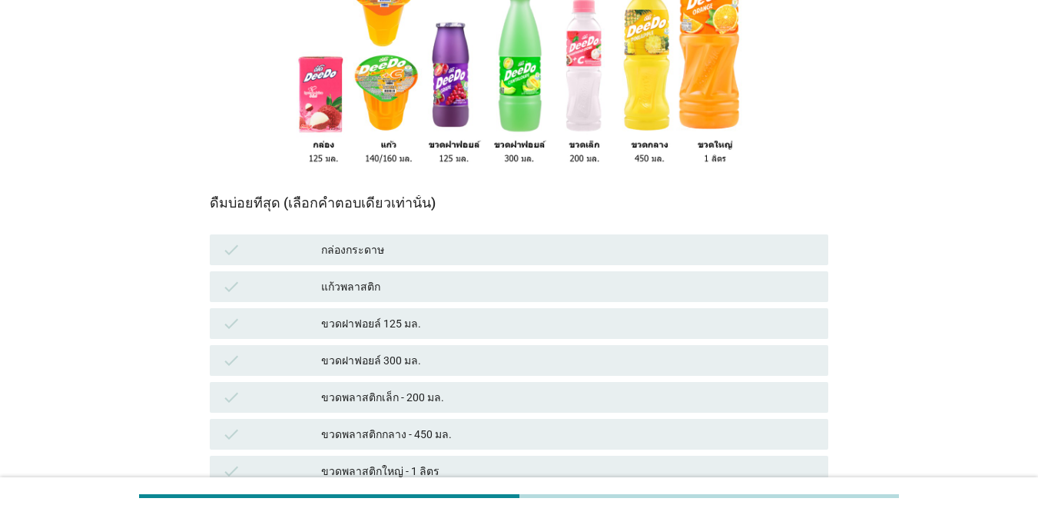
scroll to position [231, 0]
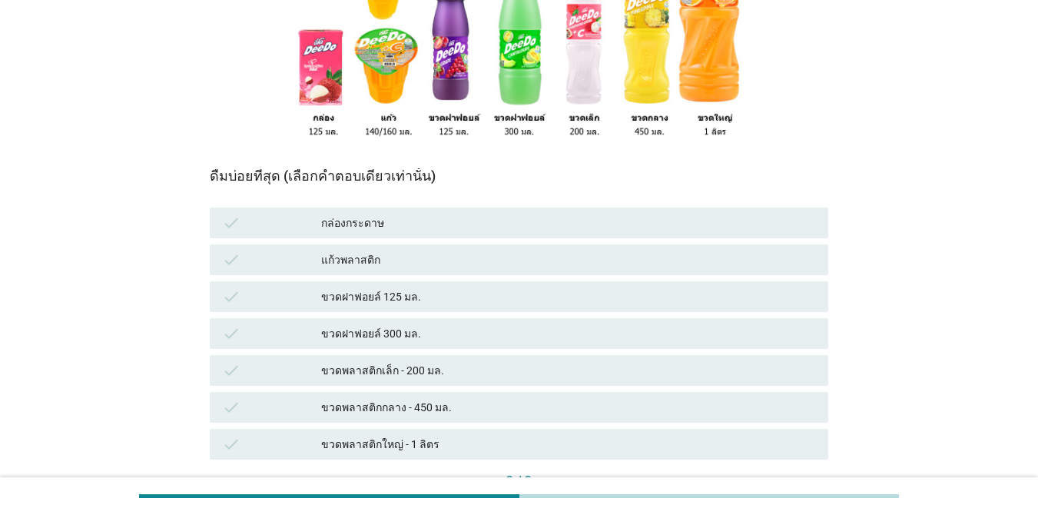
click at [552, 353] on div "check ขวดพลาสติกเล็ก - 200 มล." at bounding box center [519, 370] width 625 height 37
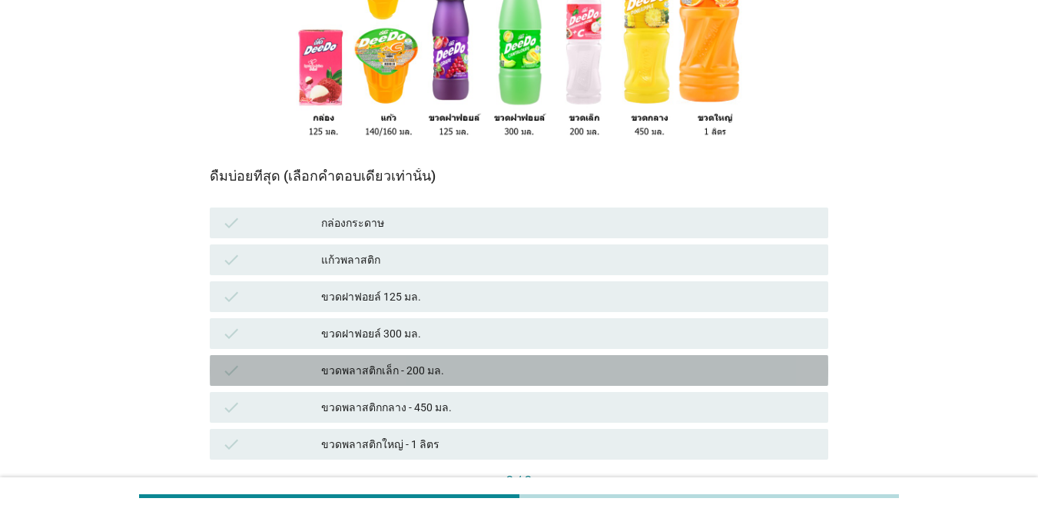
click at [522, 375] on div "ขวดพลาสติกเล็ก - 200 มล." at bounding box center [568, 370] width 495 height 18
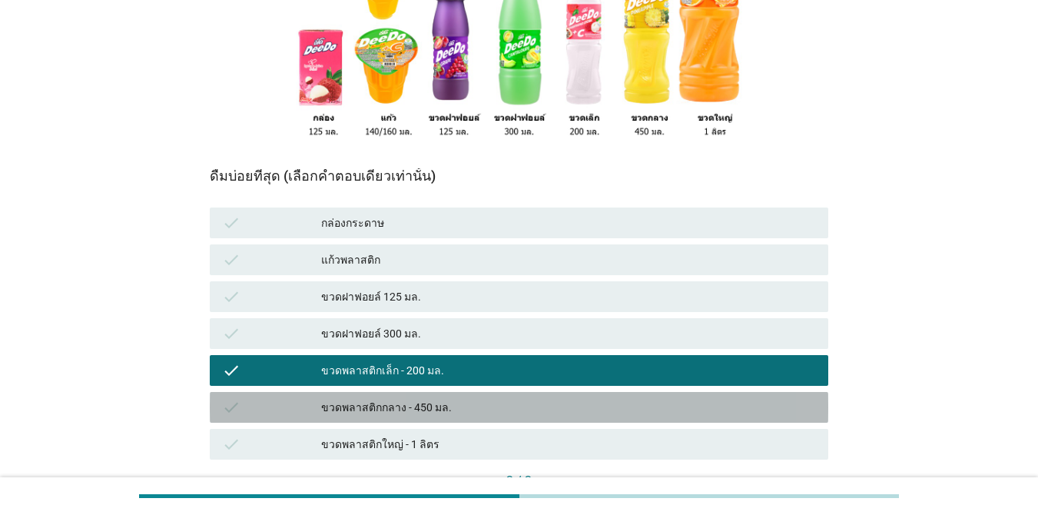
click at [519, 398] on div "ขวดพลาสติกกลาง - 450 มล." at bounding box center [568, 407] width 495 height 18
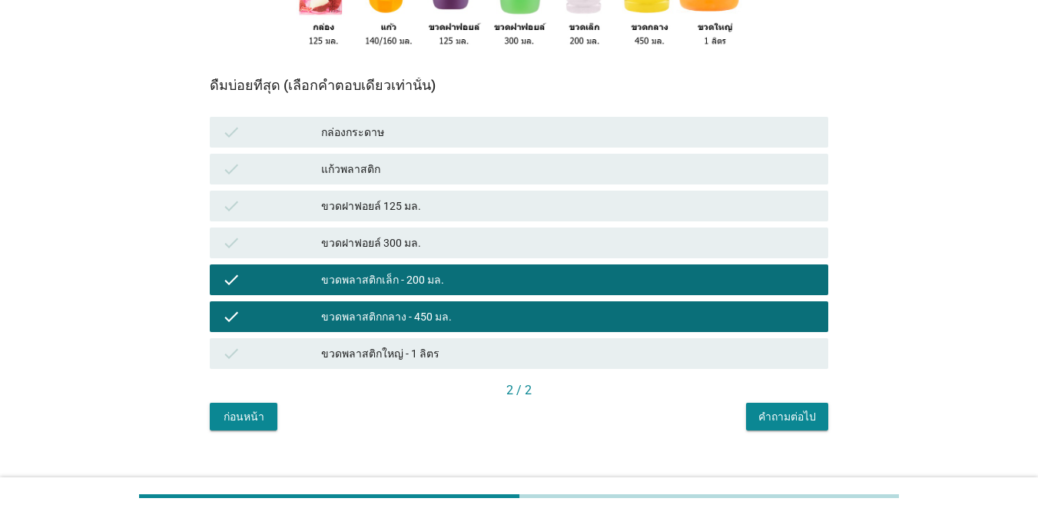
scroll to position [343, 0]
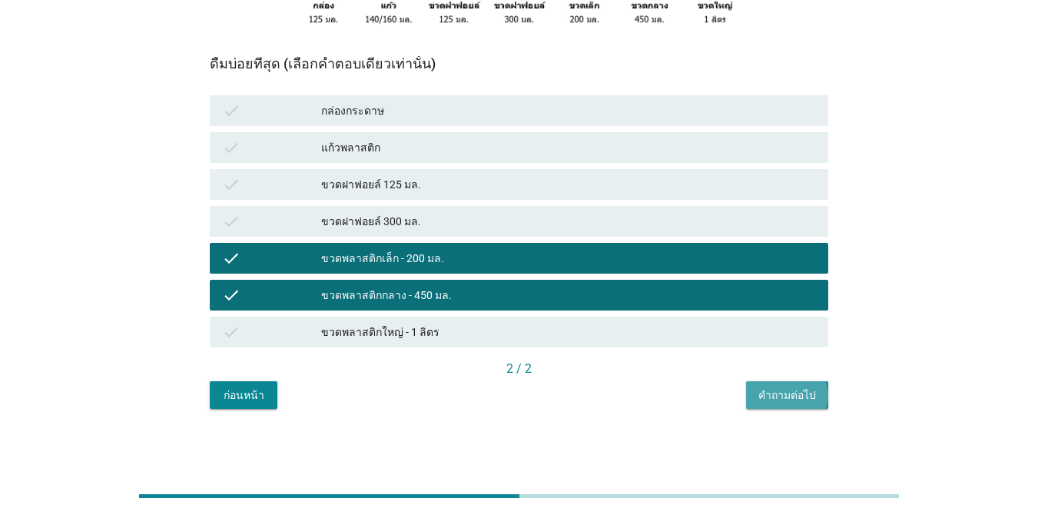
click at [796, 394] on div "คำถามต่อไป" at bounding box center [787, 395] width 58 height 16
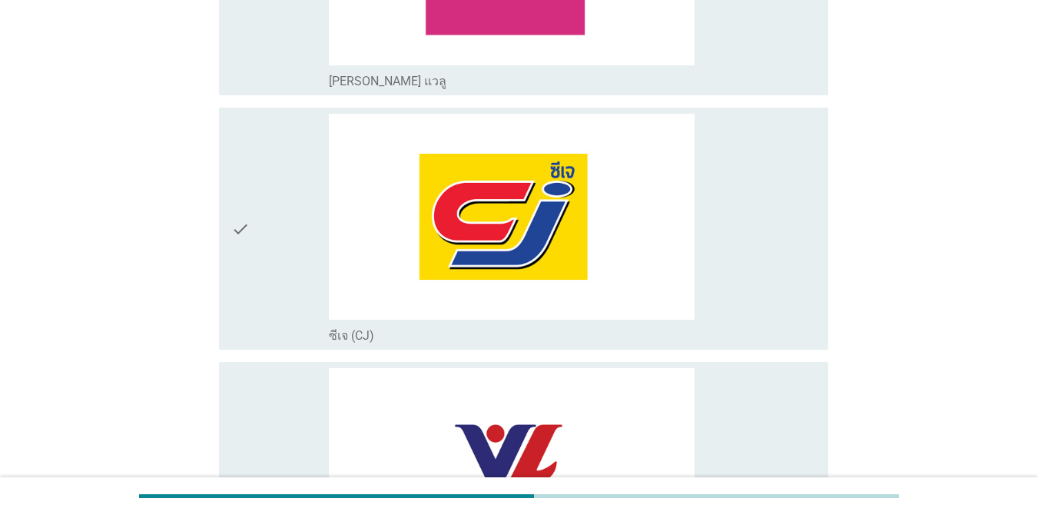
scroll to position [2536, 0]
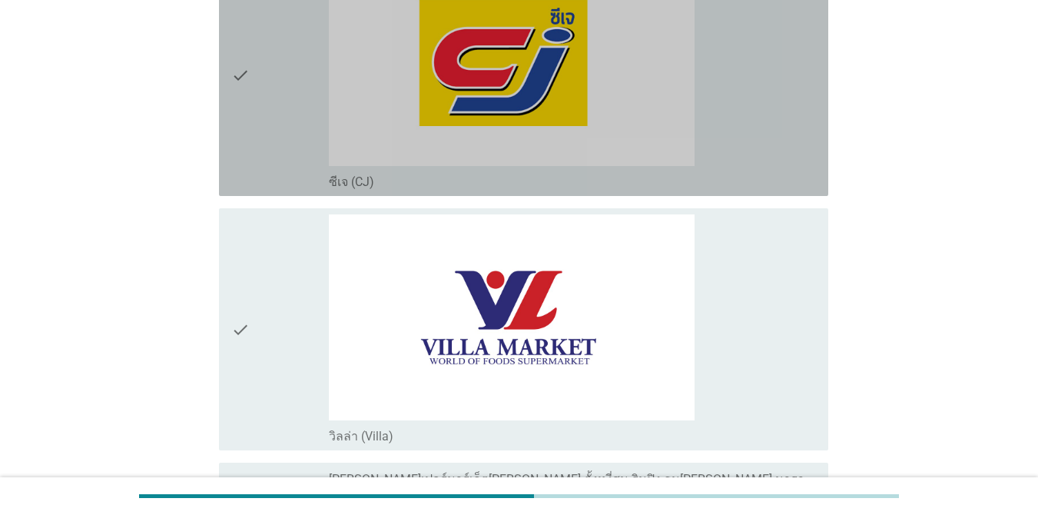
click at [277, 93] on div "check" at bounding box center [280, 75] width 98 height 230
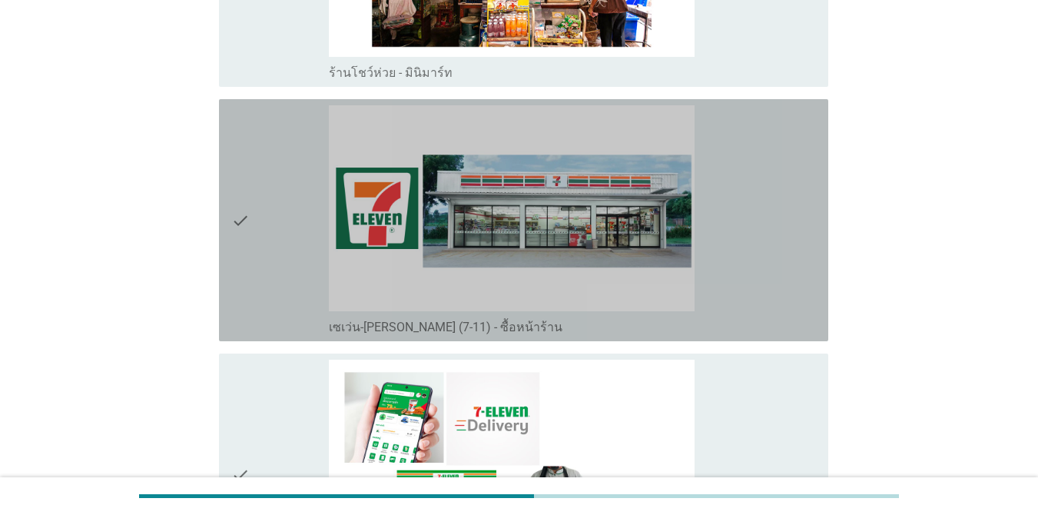
click at [279, 126] on div "check" at bounding box center [280, 220] width 98 height 230
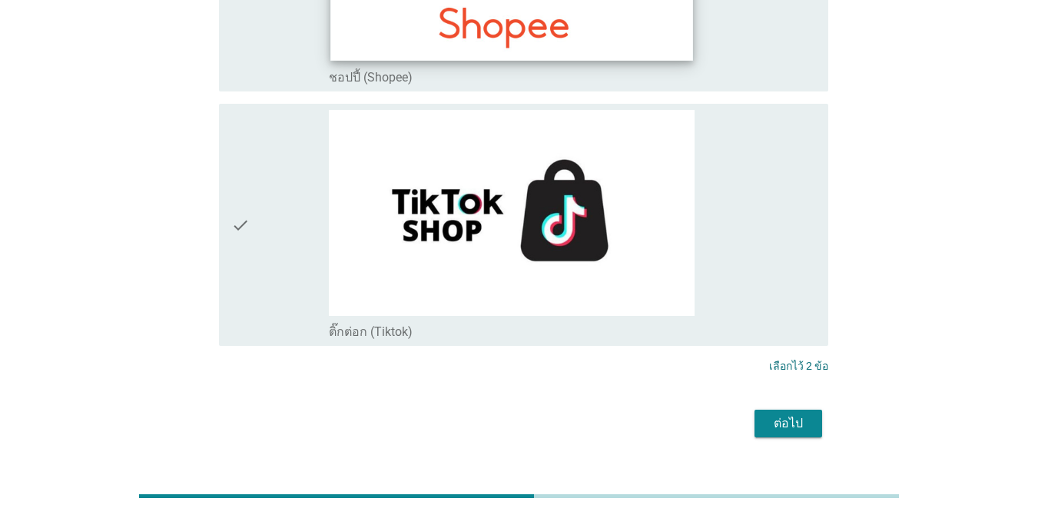
scroll to position [4766, 0]
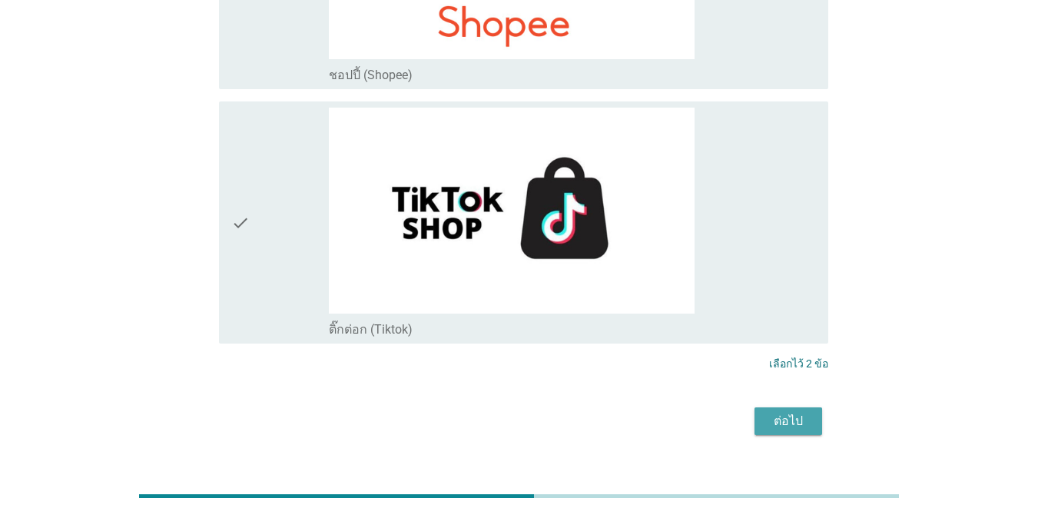
click at [805, 407] on button "ต่อไป" at bounding box center [789, 421] width 68 height 28
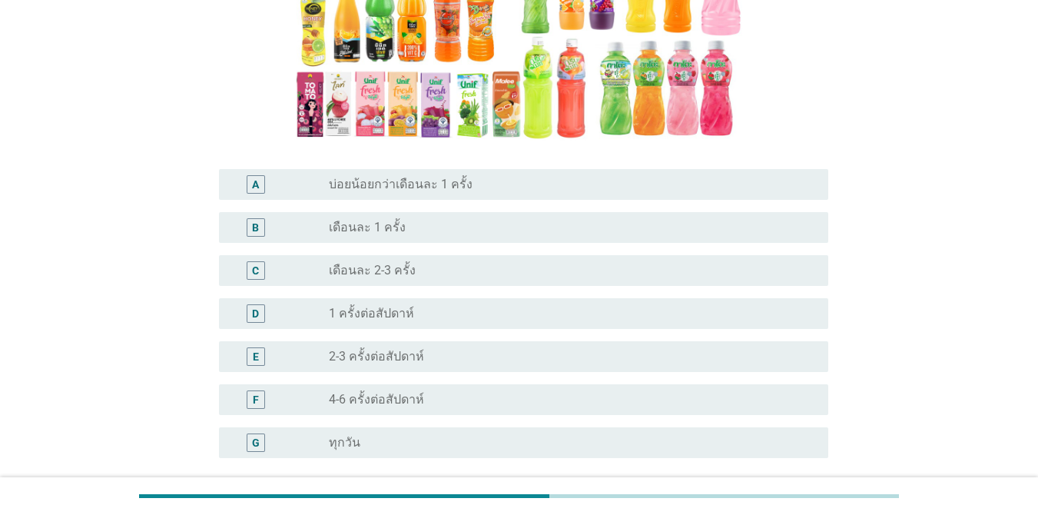
scroll to position [307, 0]
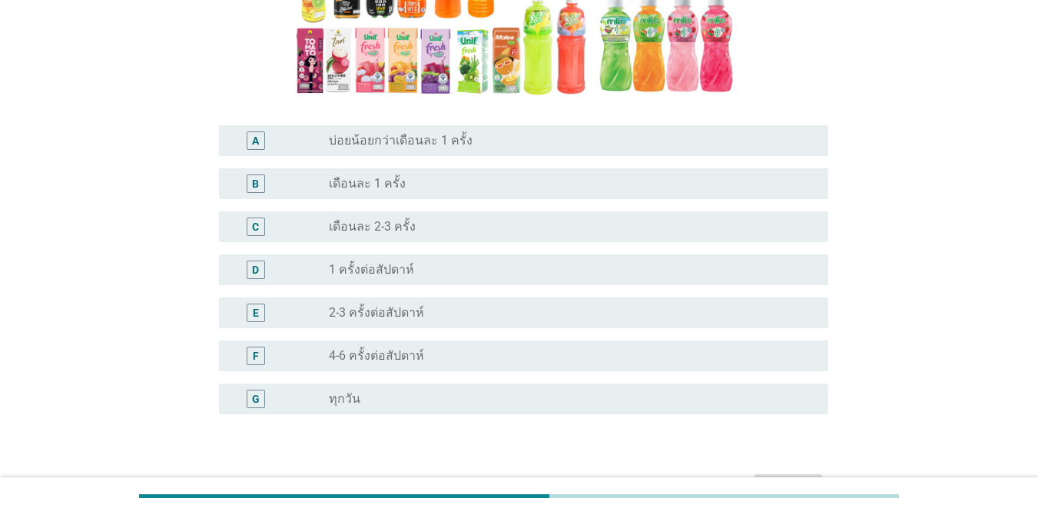
click at [497, 313] on div "radio_button_unchecked 2-3 ครั้งต่อสัปดาห์" at bounding box center [566, 312] width 475 height 15
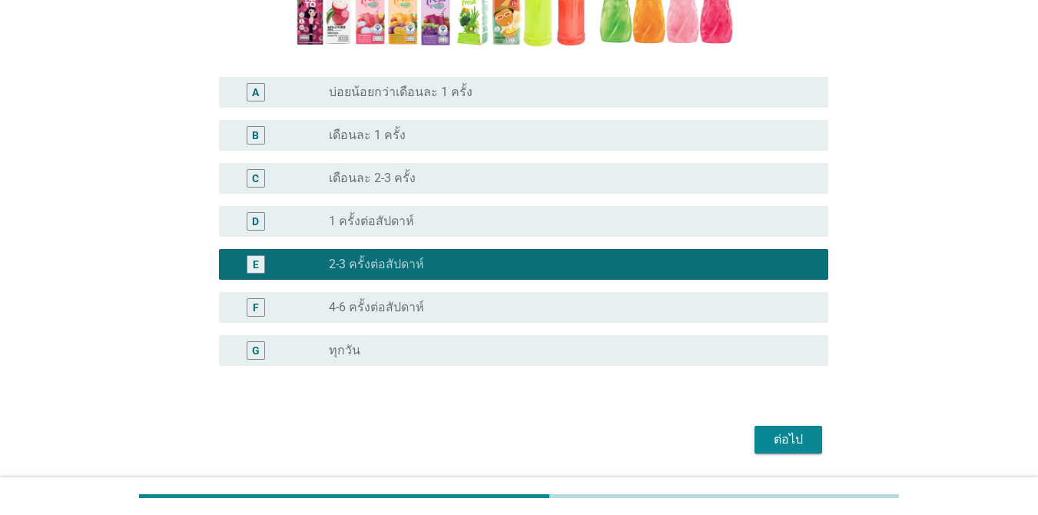
scroll to position [405, 0]
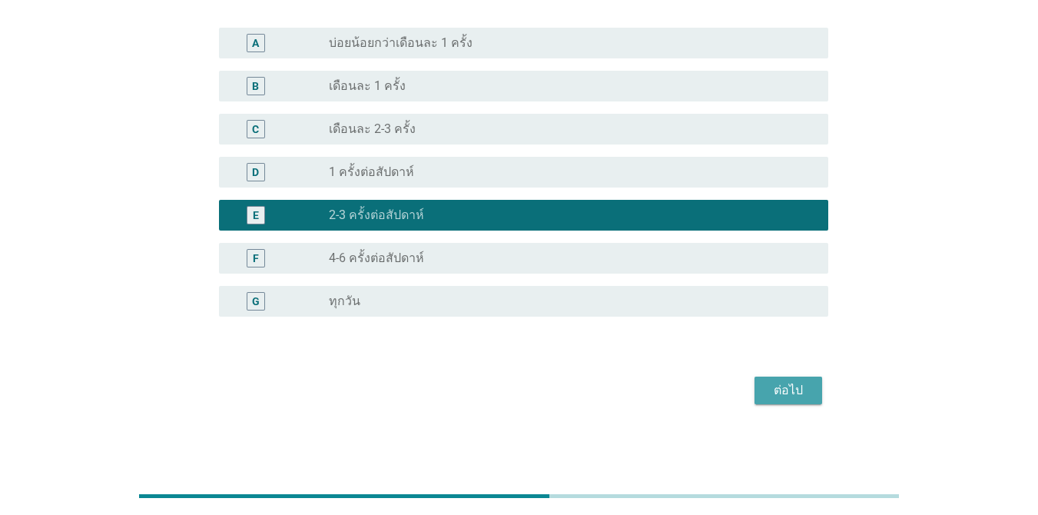
click at [814, 394] on button "ต่อไป" at bounding box center [789, 390] width 68 height 28
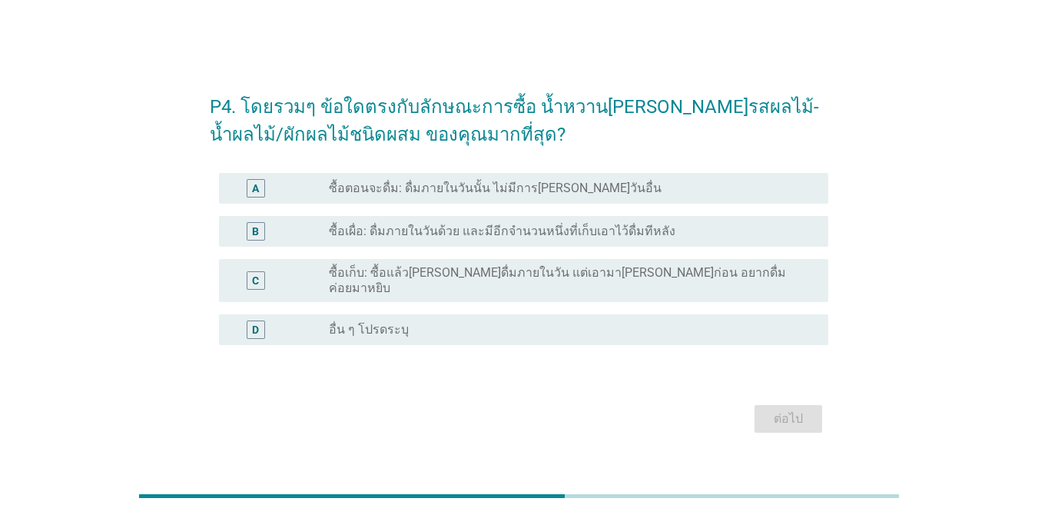
click at [554, 196] on label "ซื้อตอนจะดื่ม: ดื่มภายในวันนั้น ไม่มีการ[PERSON_NAME]วันอื่น" at bounding box center [495, 188] width 333 height 15
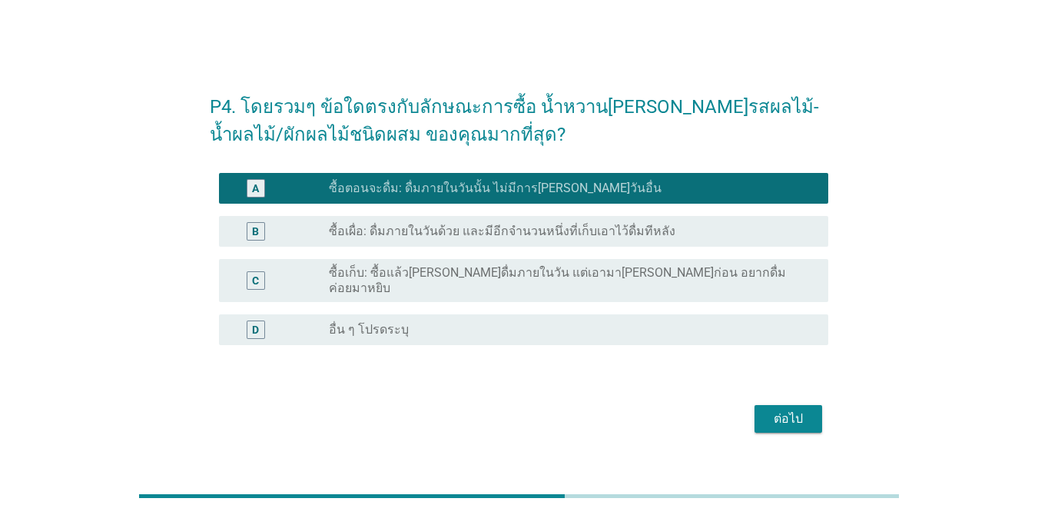
click at [785, 412] on div "ต่อไป" at bounding box center [788, 419] width 43 height 18
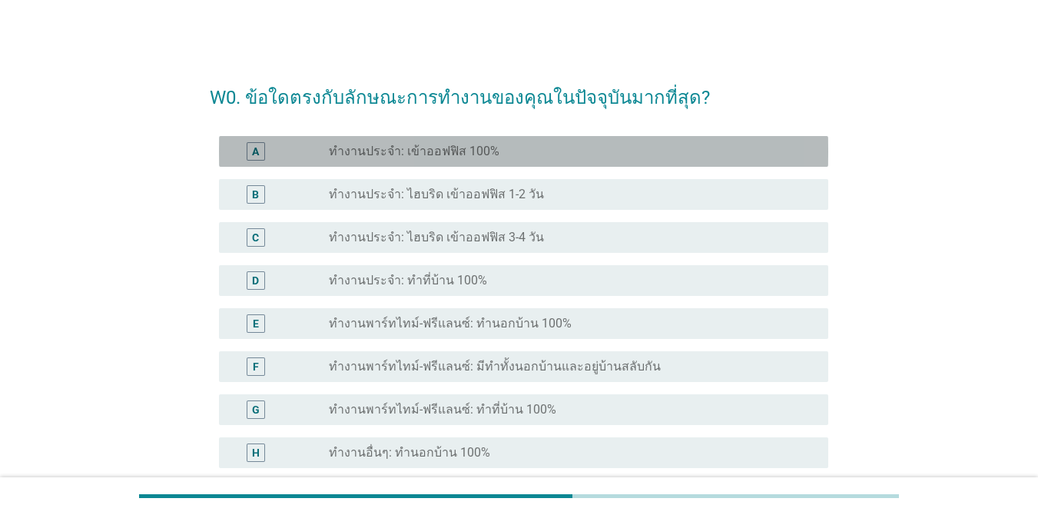
click at [469, 155] on label "ทำงานประจำ: เข้าออฟฟิส 100%" at bounding box center [414, 151] width 171 height 15
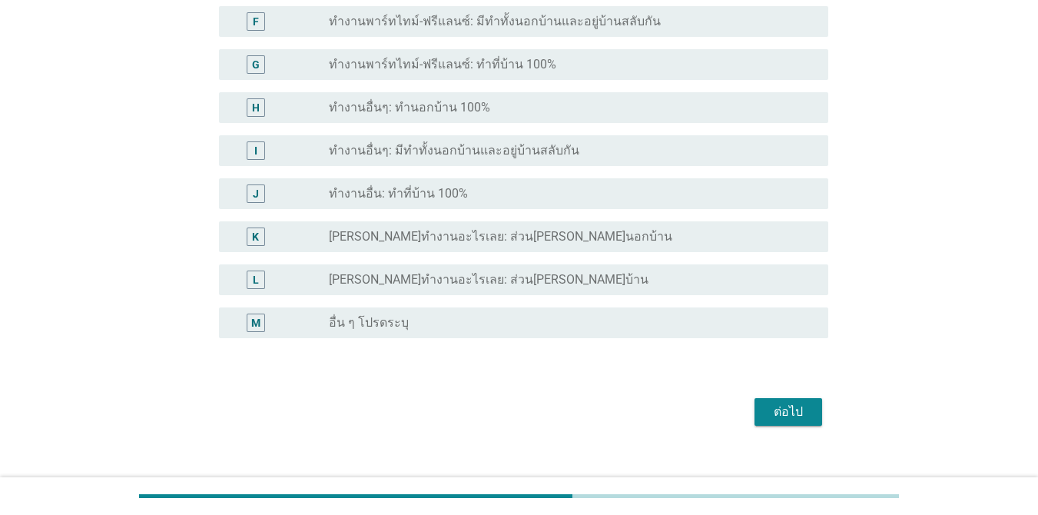
scroll to position [366, 0]
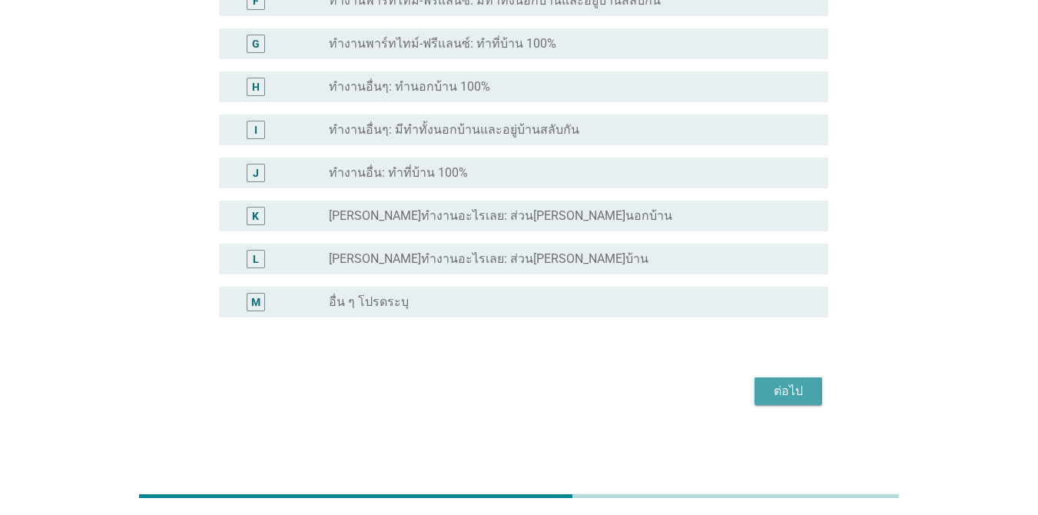
click at [815, 400] on button "ต่อไป" at bounding box center [789, 391] width 68 height 28
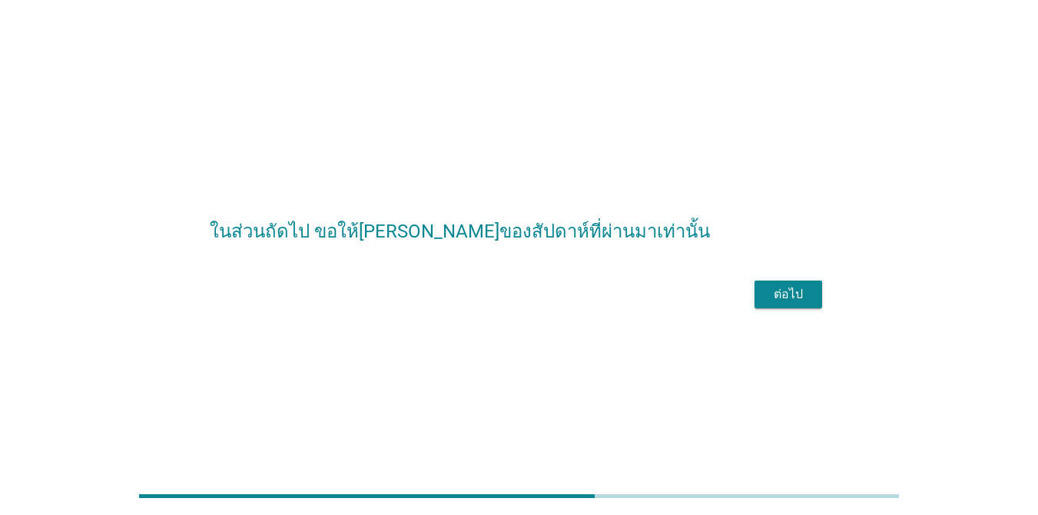
click at [807, 303] on div "ต่อไป" at bounding box center [788, 294] width 43 height 18
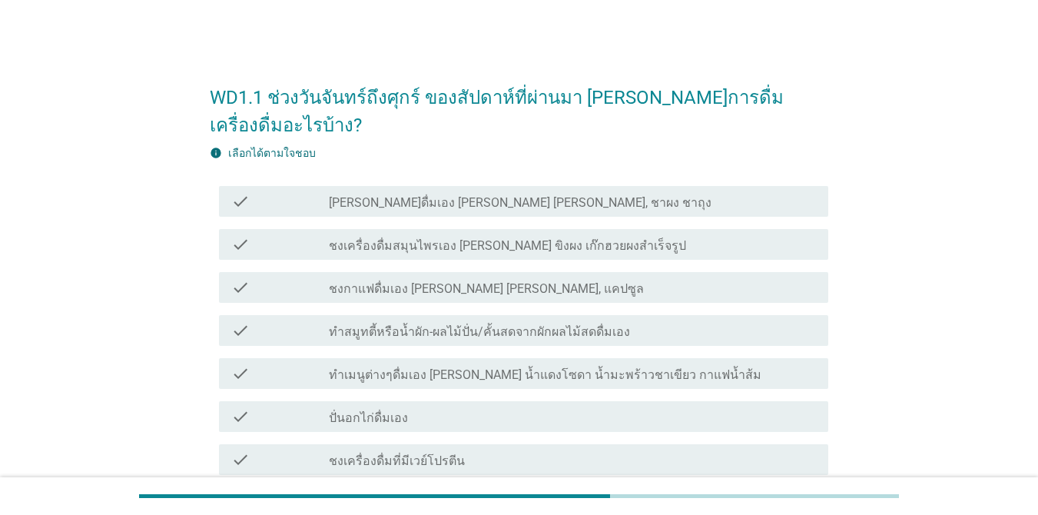
scroll to position [77, 0]
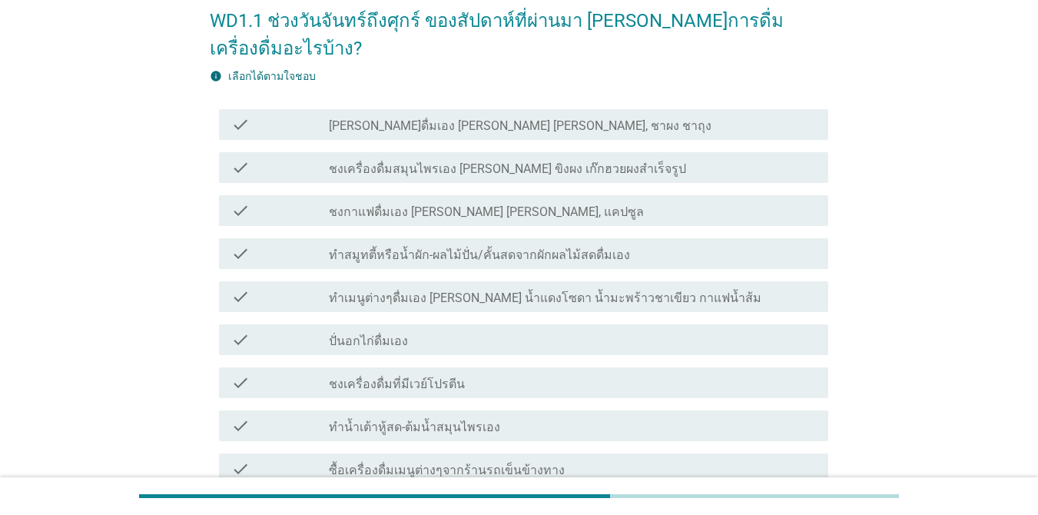
click at [635, 201] on div "check_box_outline_blank ชงกาแฟดื่มเอง [PERSON_NAME] [PERSON_NAME], แคปซูล" at bounding box center [572, 210] width 487 height 18
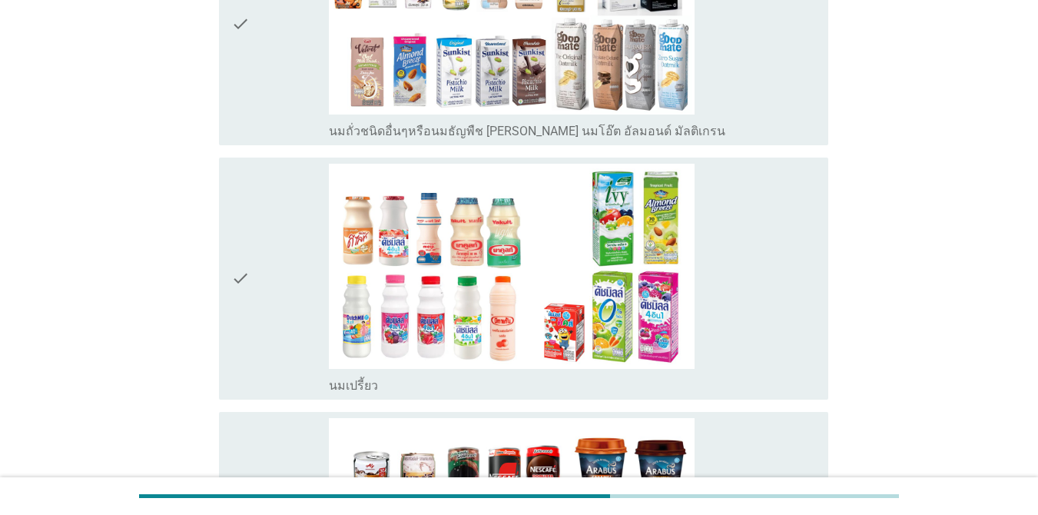
scroll to position [1383, 0]
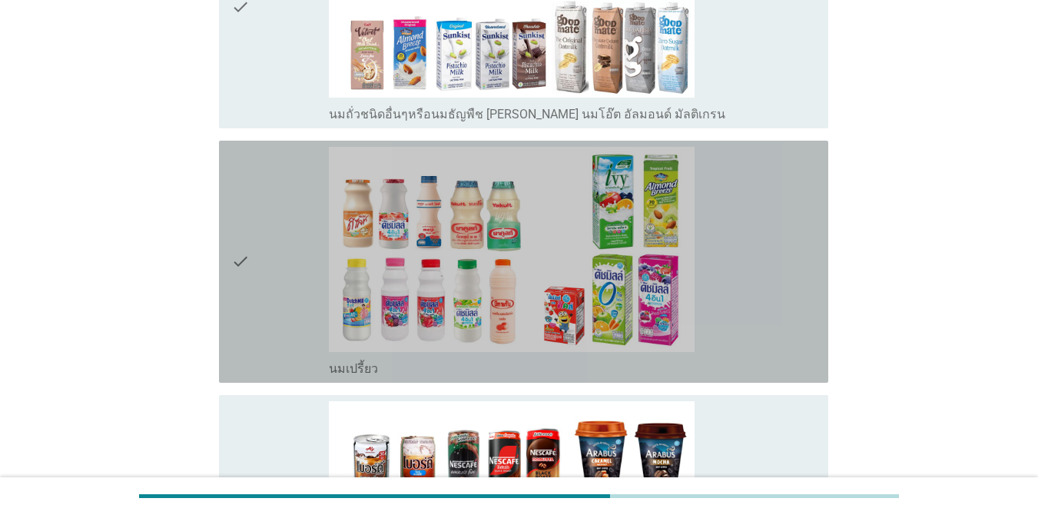
click at [313, 191] on div "check" at bounding box center [280, 262] width 98 height 230
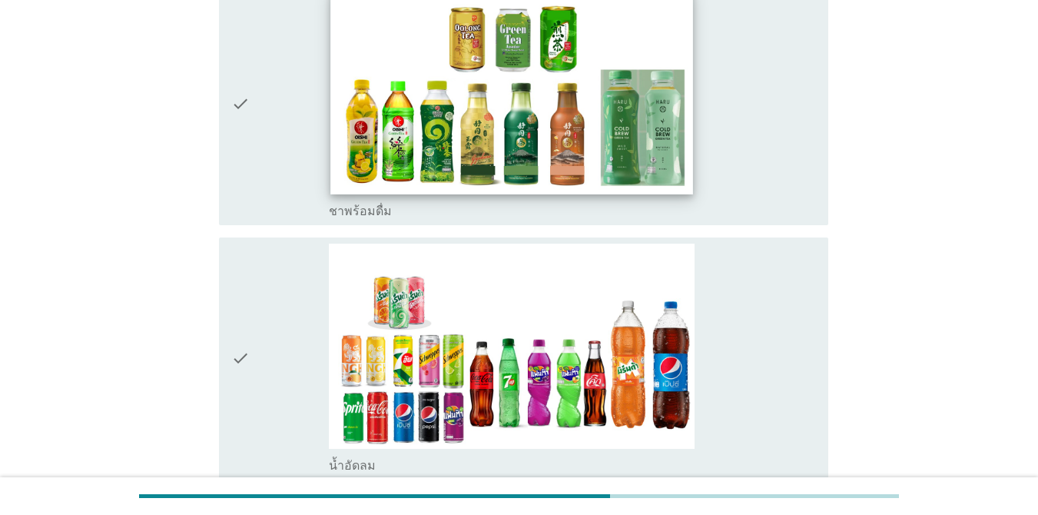
scroll to position [2075, 0]
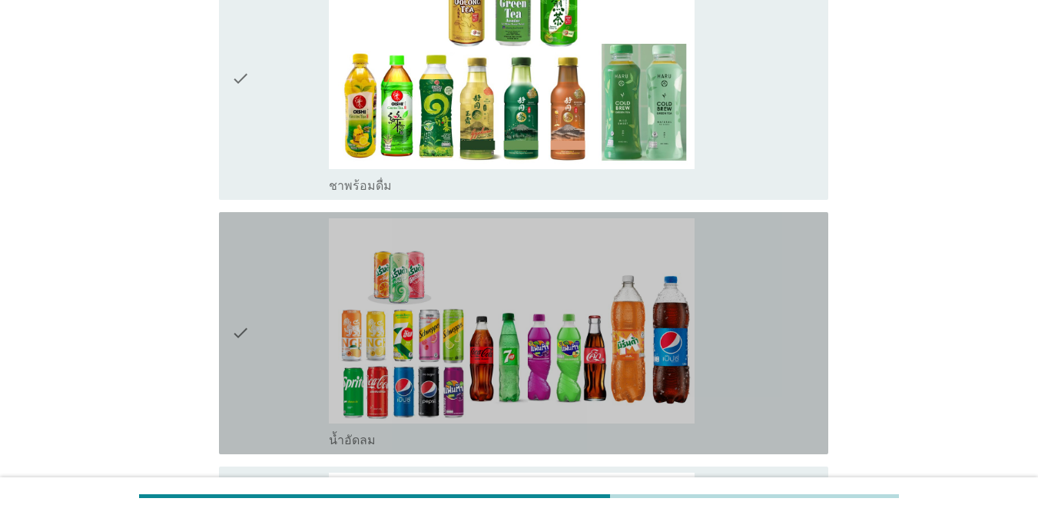
click at [264, 300] on div "check" at bounding box center [280, 333] width 98 height 230
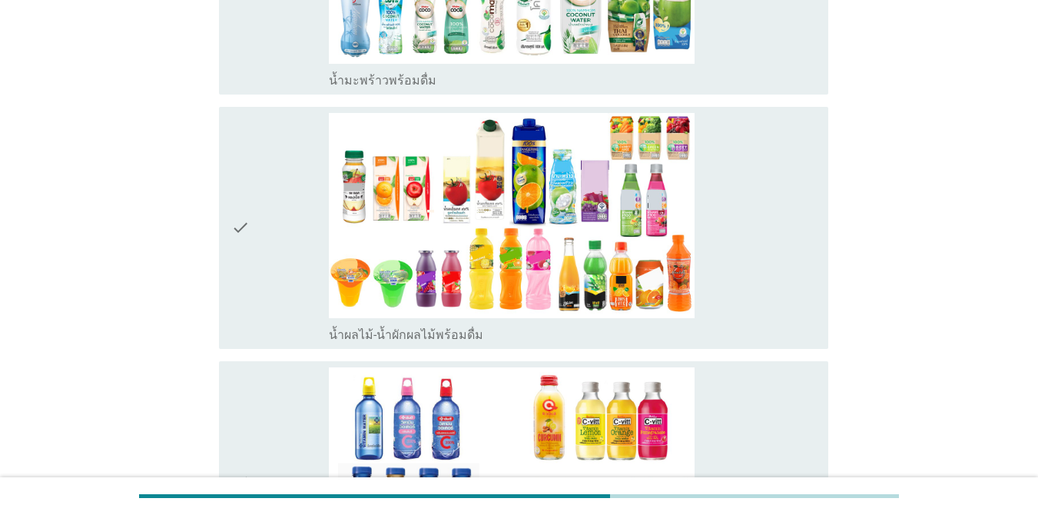
scroll to position [2689, 0]
click at [292, 232] on div "check" at bounding box center [280, 227] width 98 height 230
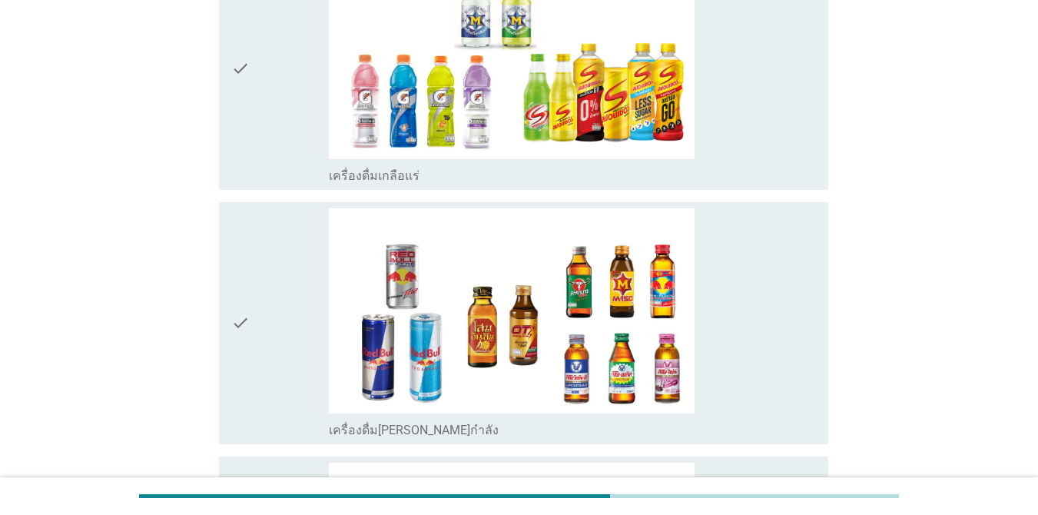
scroll to position [3611, 0]
click at [298, 102] on div "check" at bounding box center [280, 68] width 98 height 230
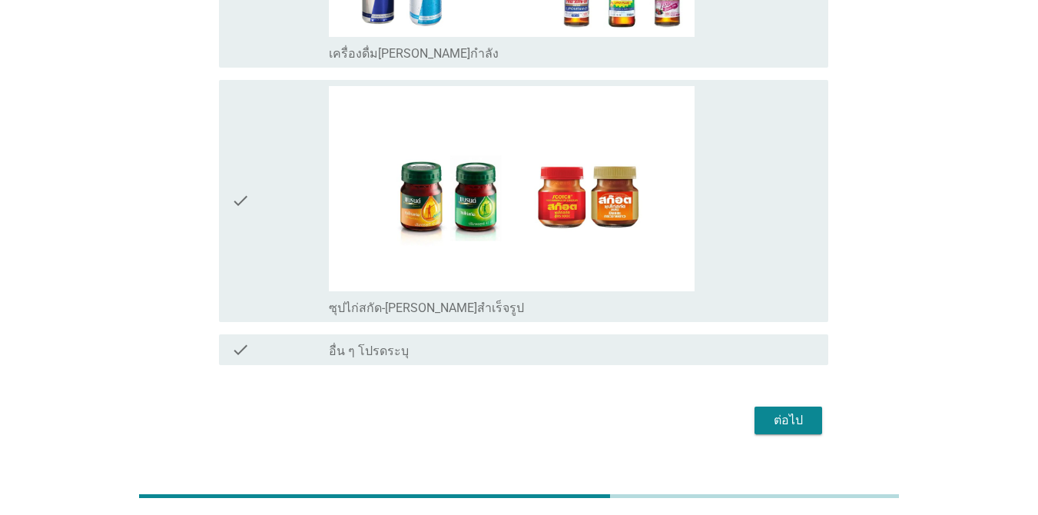
scroll to position [3988, 0]
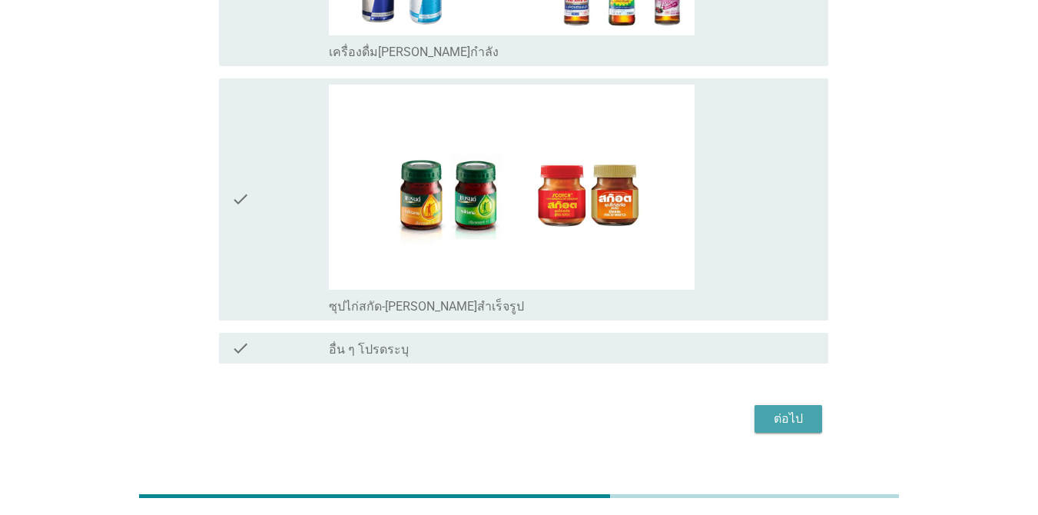
click at [787, 410] on div "ต่อไป" at bounding box center [788, 419] width 43 height 18
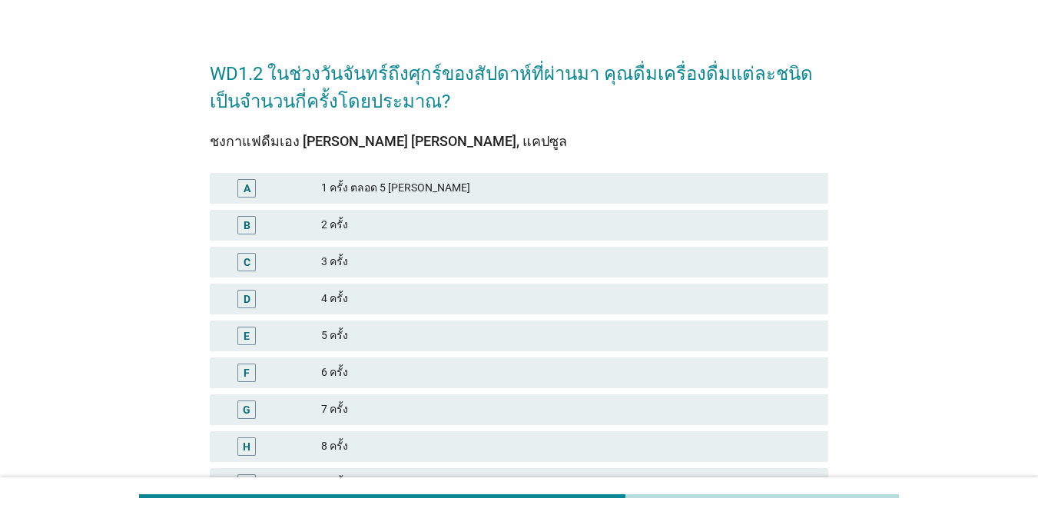
scroll to position [0, 0]
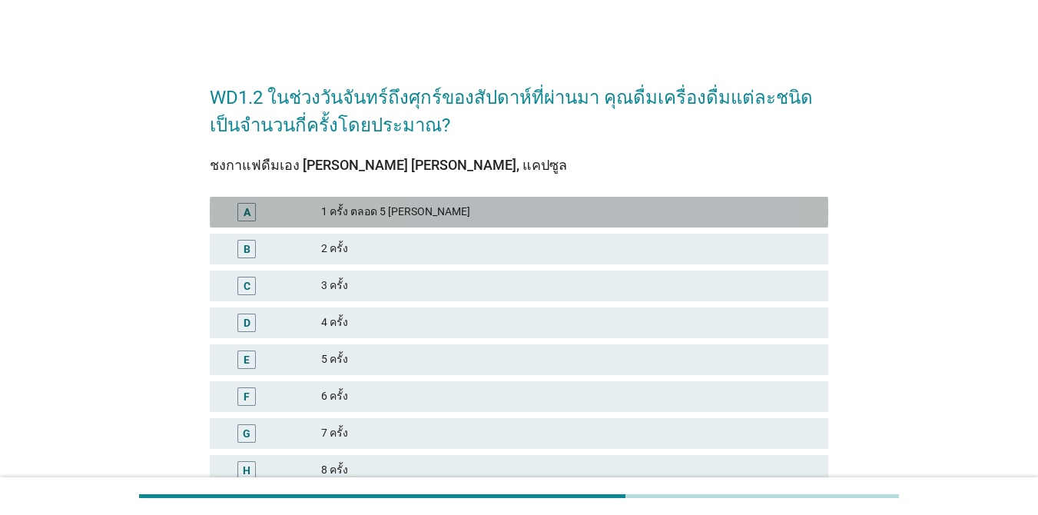
click at [489, 214] on div "1 ครั้ง ตลอด 5 [PERSON_NAME]" at bounding box center [568, 212] width 495 height 18
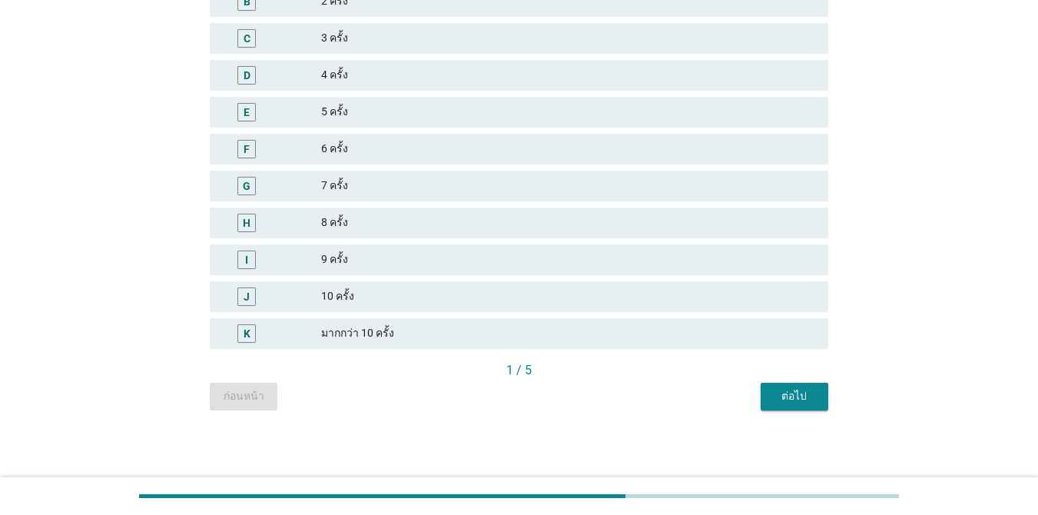
scroll to position [248, 0]
click at [781, 399] on div "ต่อไป" at bounding box center [794, 395] width 43 height 16
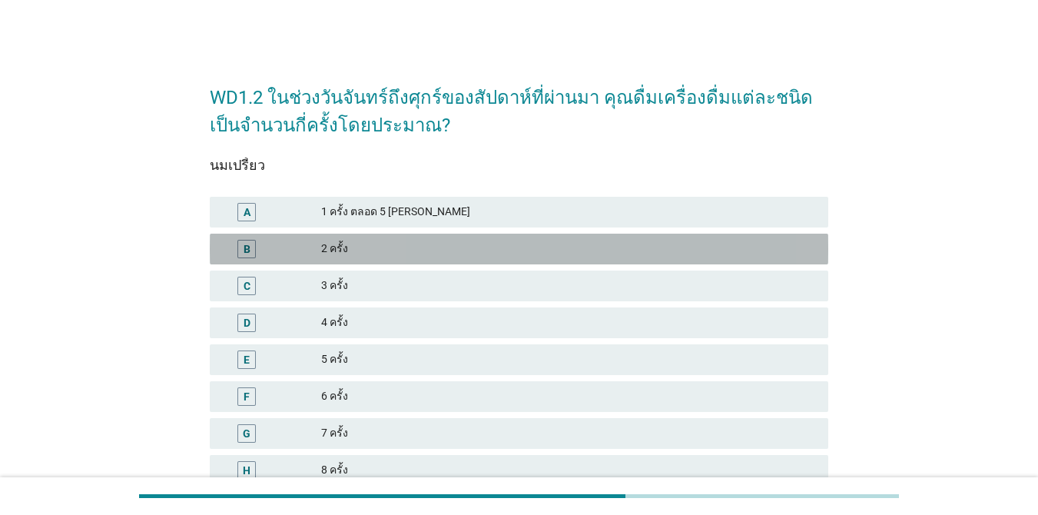
click at [435, 237] on div "B 2 ครั้ง" at bounding box center [519, 249] width 619 height 31
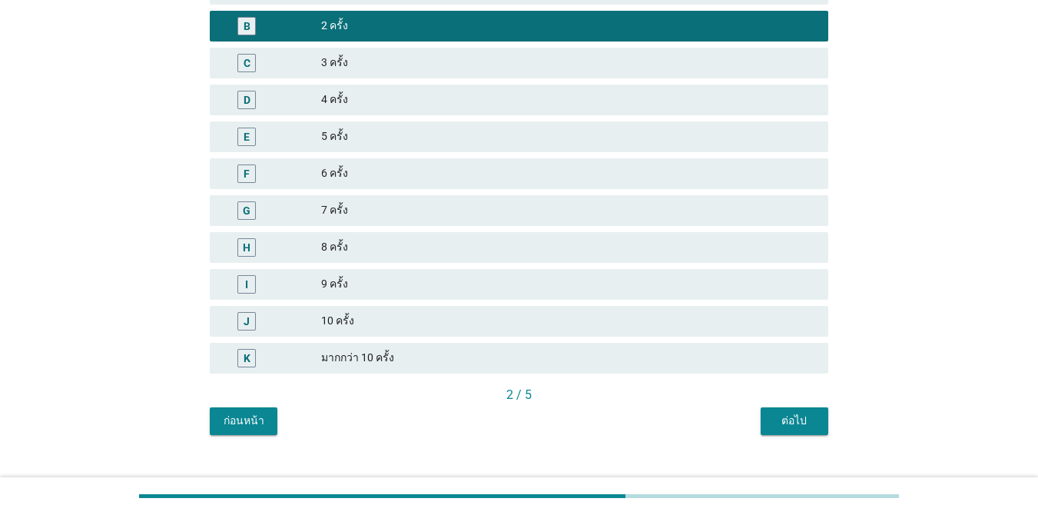
scroll to position [231, 0]
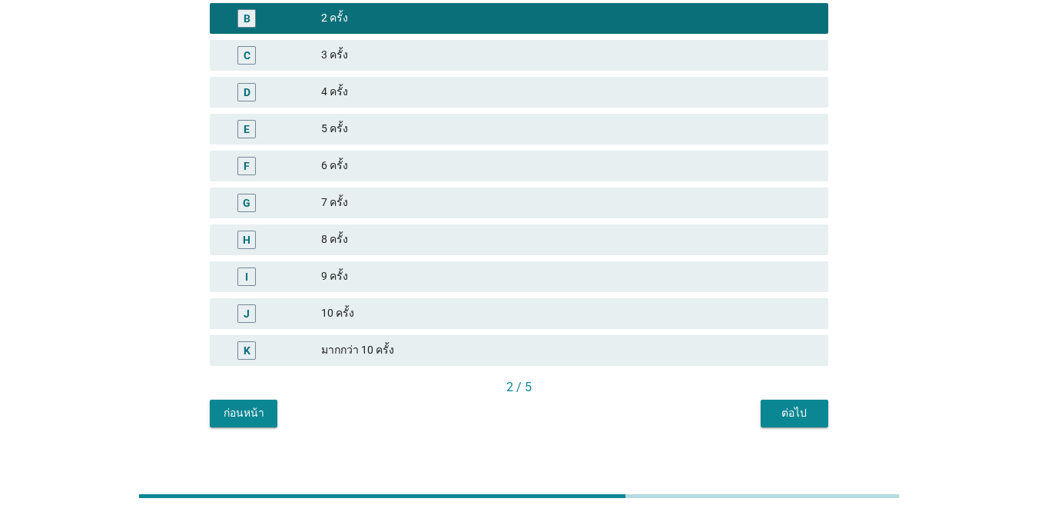
click at [781, 411] on div "ต่อไป" at bounding box center [794, 413] width 43 height 16
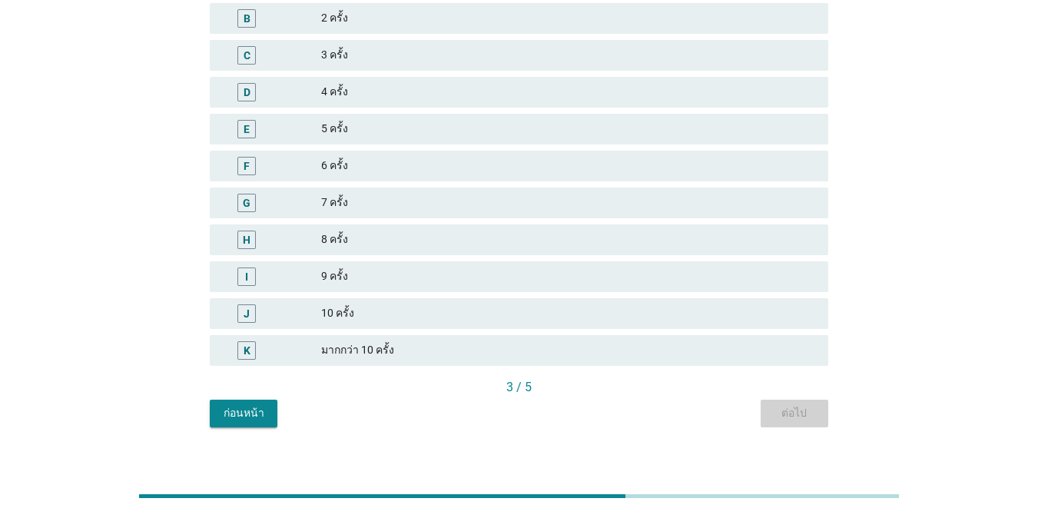
scroll to position [0, 0]
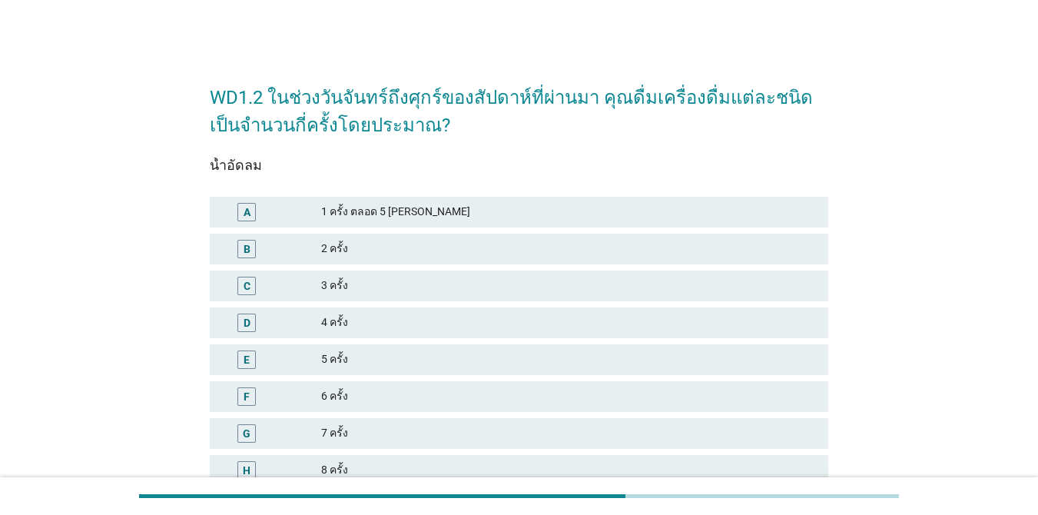
click at [535, 289] on div "3 ครั้ง" at bounding box center [568, 286] width 495 height 18
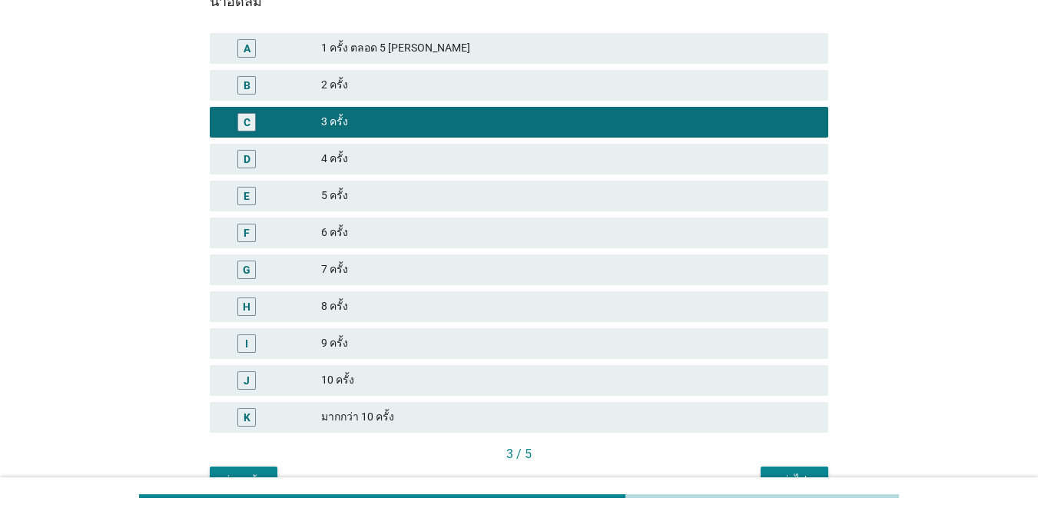
scroll to position [231, 0]
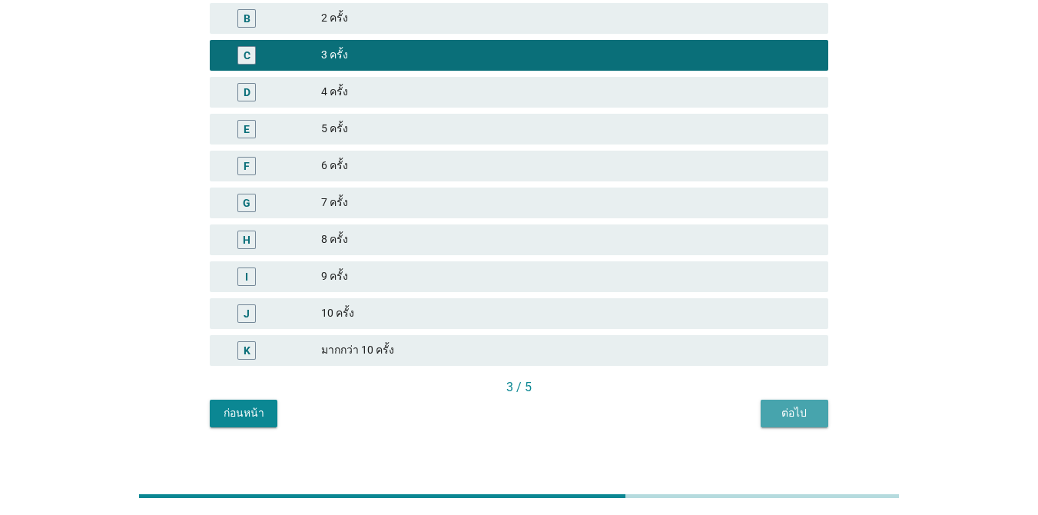
click at [794, 420] on div "ต่อไป" at bounding box center [794, 413] width 43 height 16
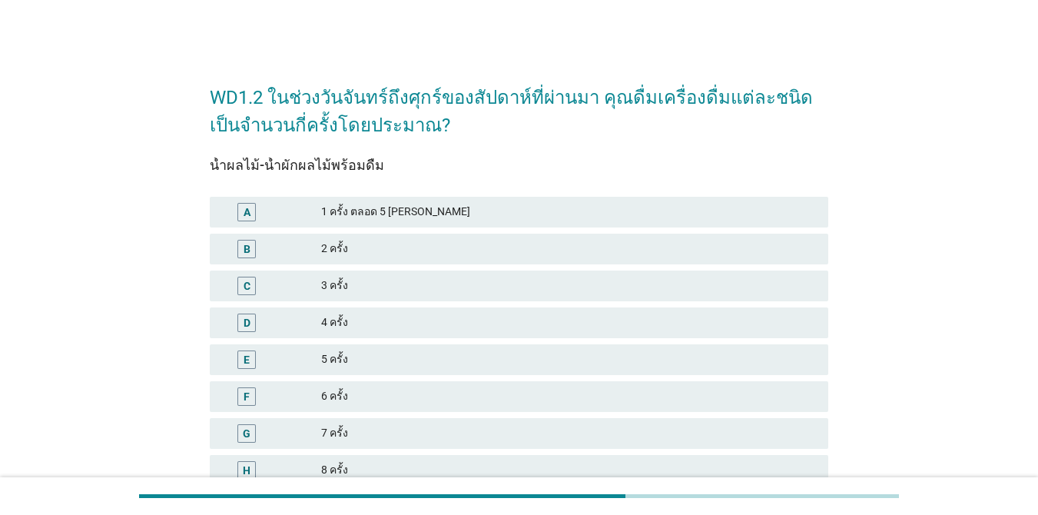
click at [626, 215] on div "1 ครั้ง ตลอด 5 [PERSON_NAME]" at bounding box center [568, 212] width 495 height 18
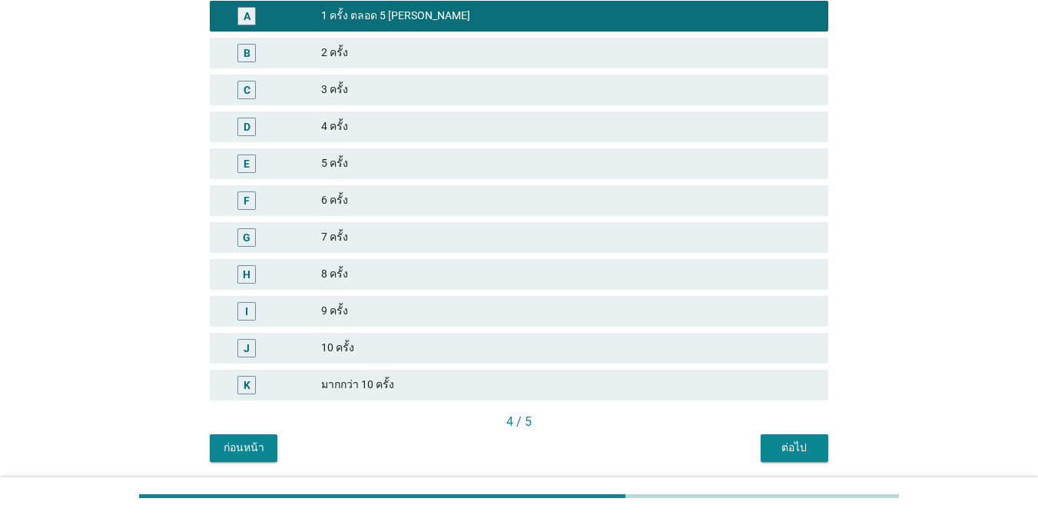
scroll to position [231, 0]
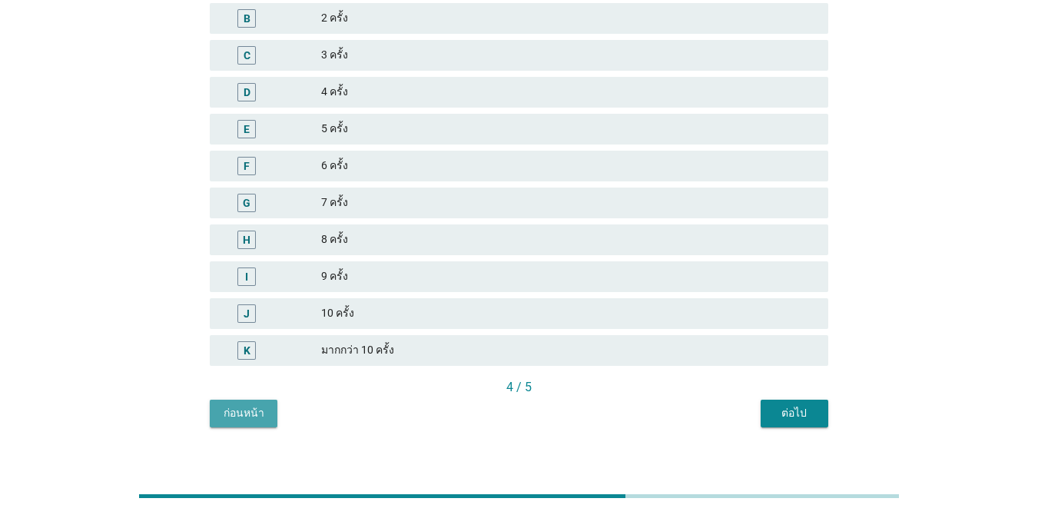
click at [246, 419] on div "ก่อนหน้า" at bounding box center [243, 413] width 43 height 16
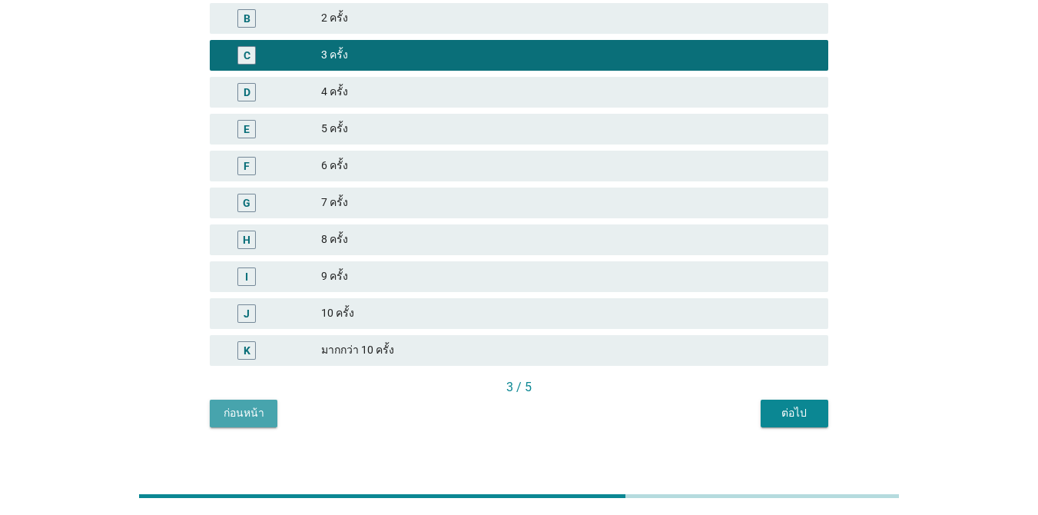
click at [249, 416] on div "ก่อนหน้า" at bounding box center [243, 413] width 43 height 16
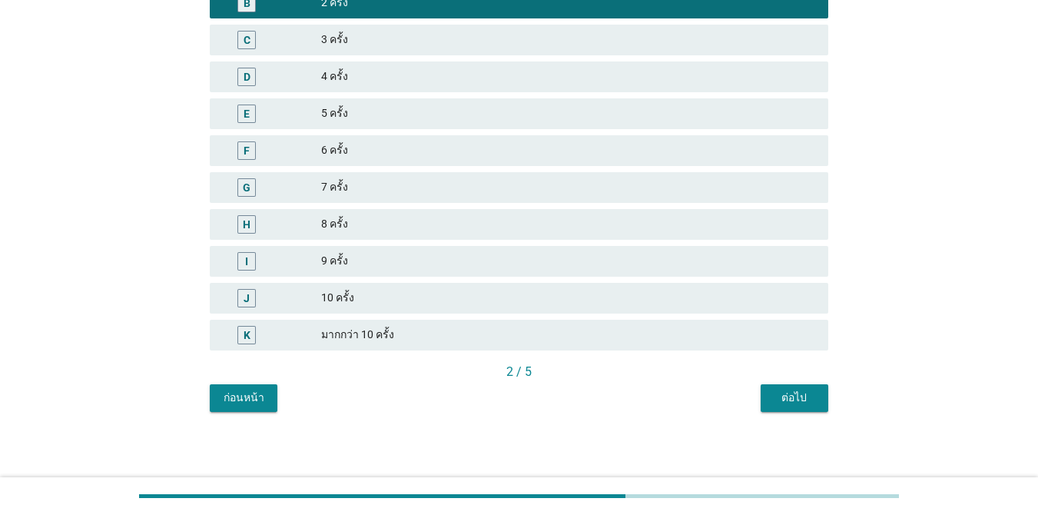
scroll to position [248, 0]
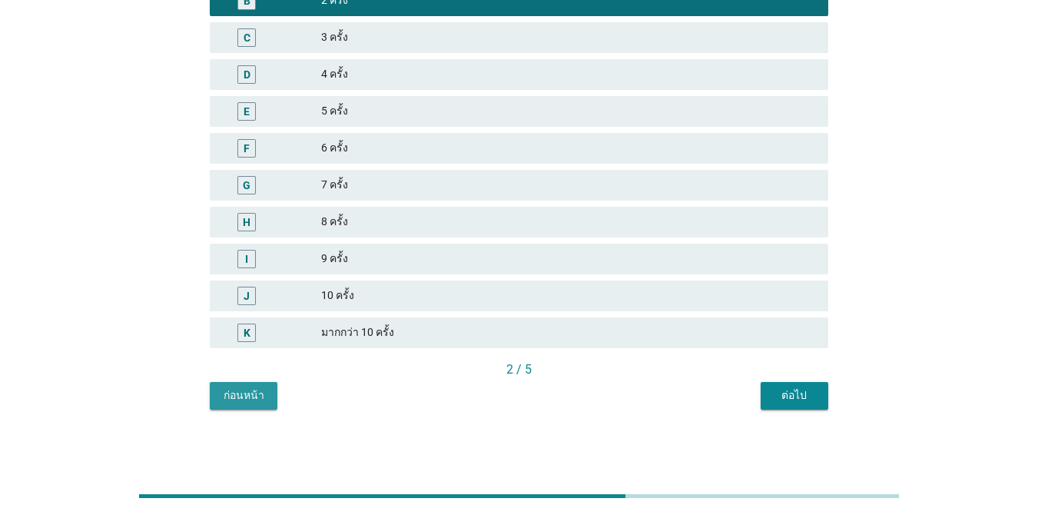
click at [250, 383] on button "ก่อนหน้า" at bounding box center [244, 396] width 68 height 28
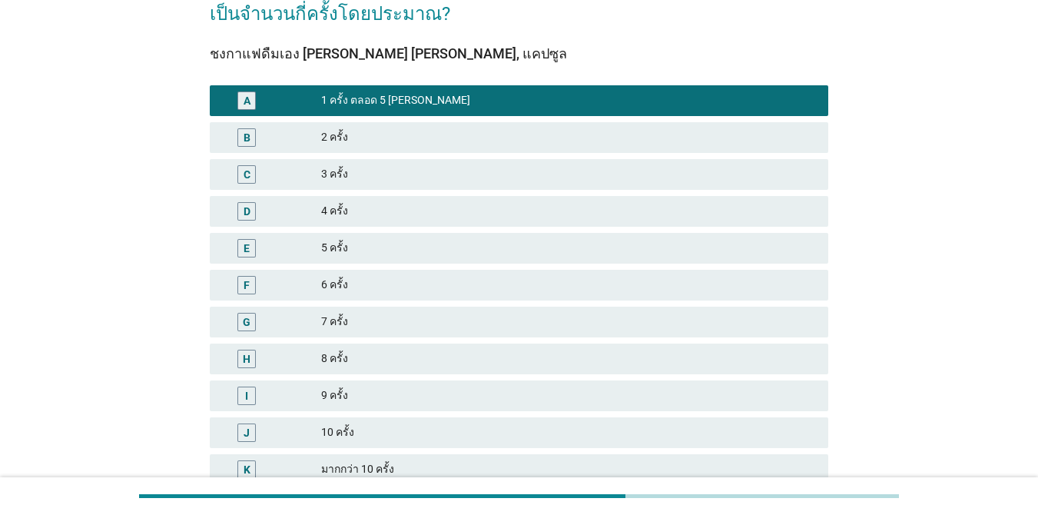
scroll to position [154, 0]
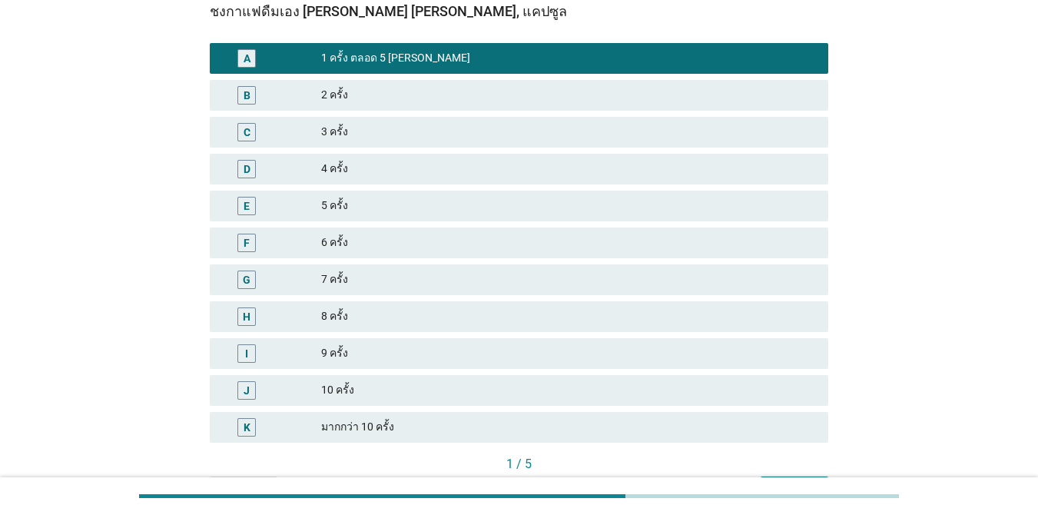
click at [356, 205] on div "5 ครั้ง" at bounding box center [568, 206] width 495 height 18
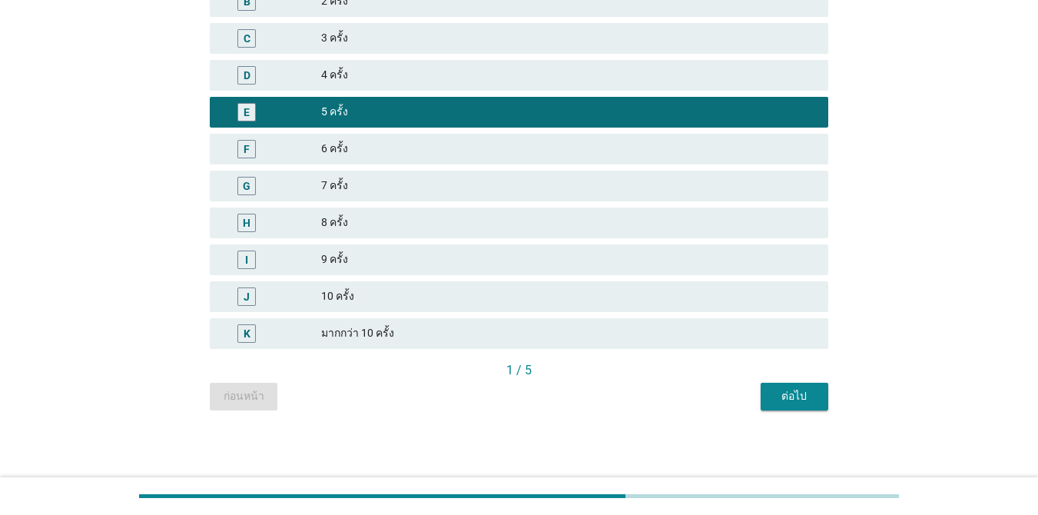
scroll to position [248, 0]
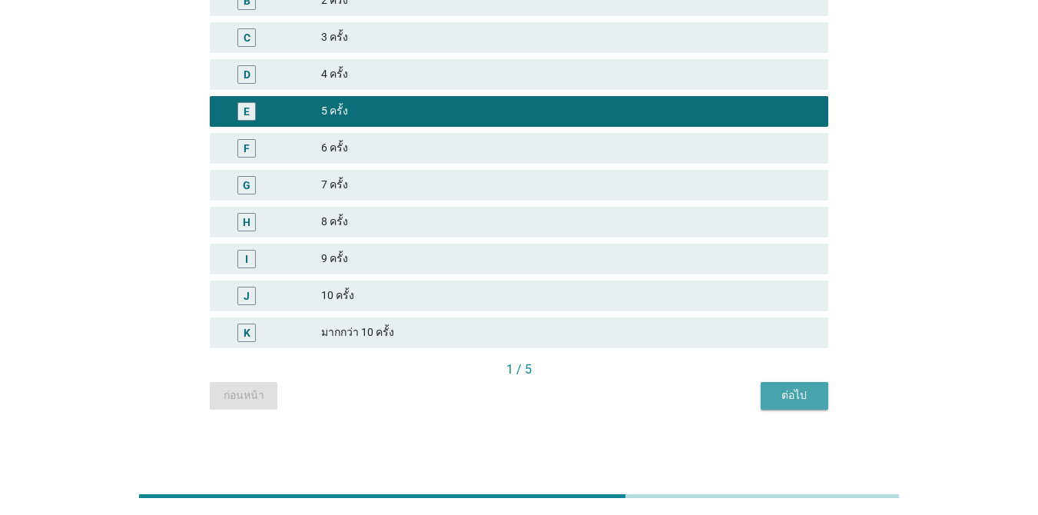
click at [792, 396] on div "ต่อไป" at bounding box center [794, 395] width 43 height 16
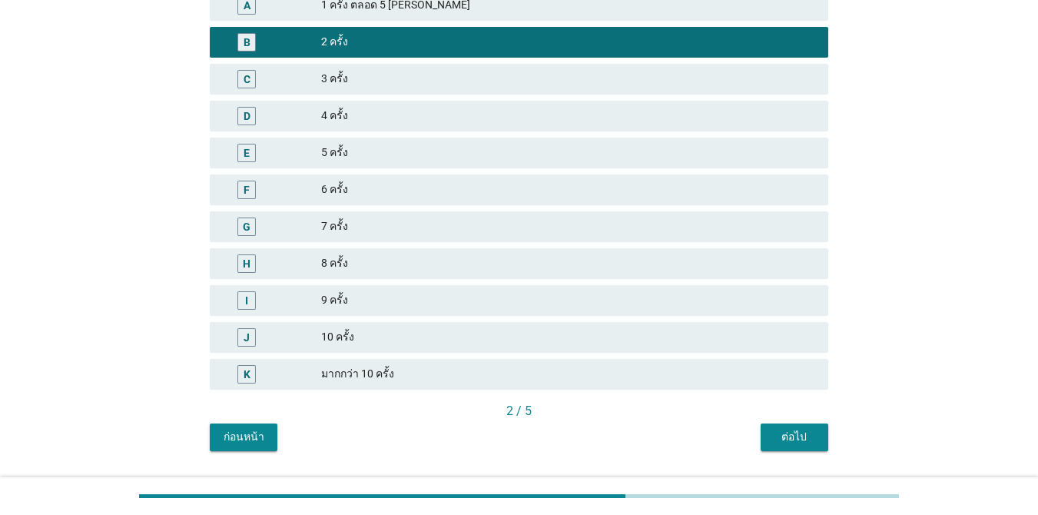
scroll to position [231, 0]
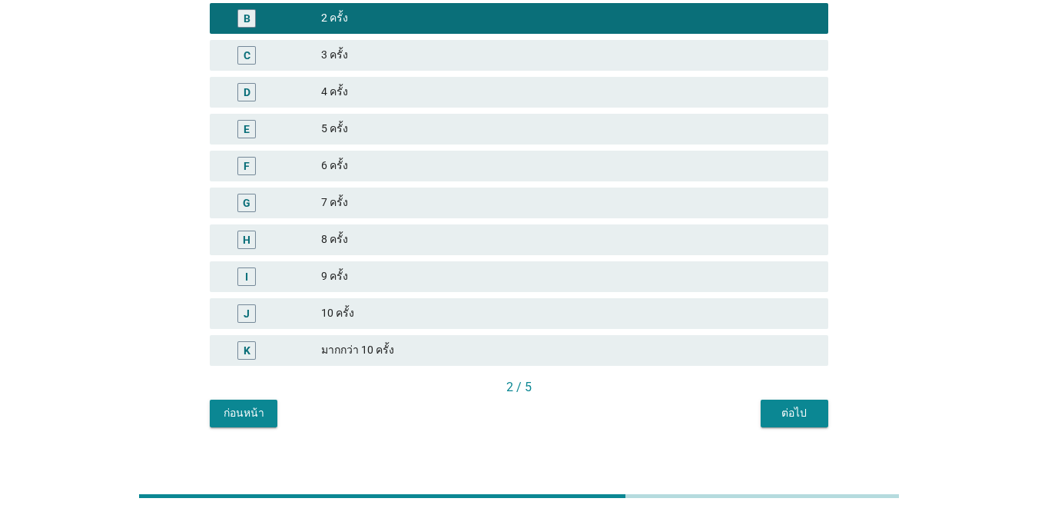
click at [805, 422] on button "ต่อไป" at bounding box center [795, 414] width 68 height 28
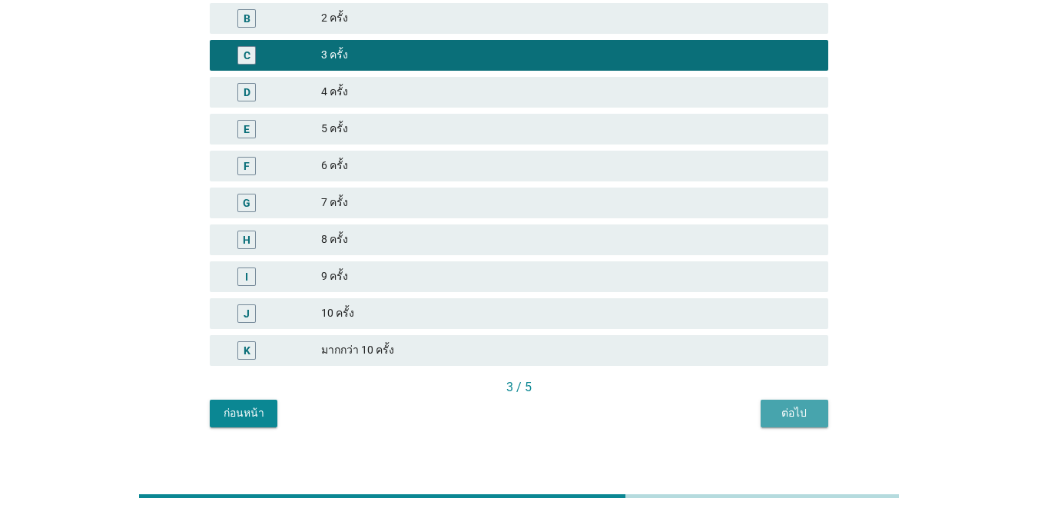
click at [784, 409] on div "ต่อไป" at bounding box center [794, 413] width 43 height 16
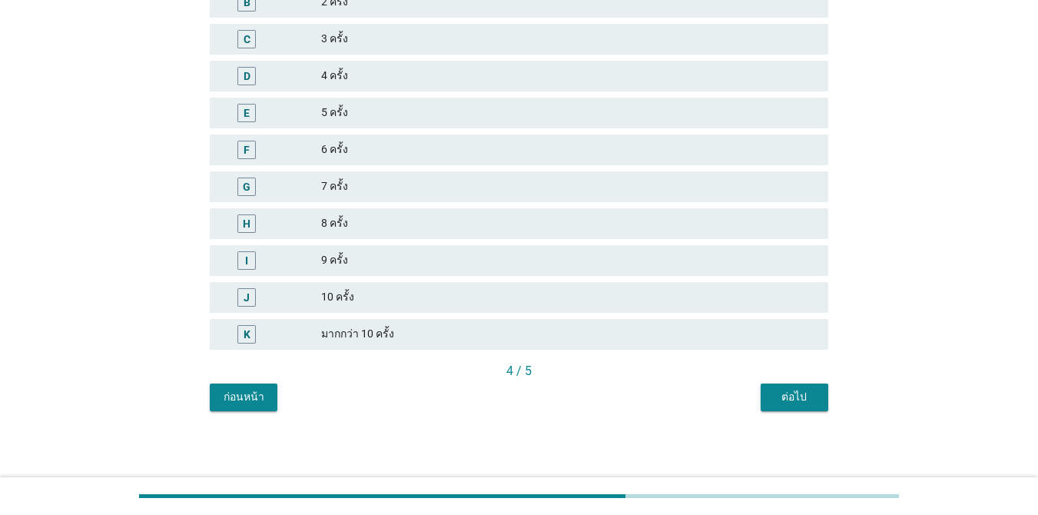
scroll to position [248, 0]
click at [784, 407] on button "ต่อไป" at bounding box center [795, 396] width 68 height 28
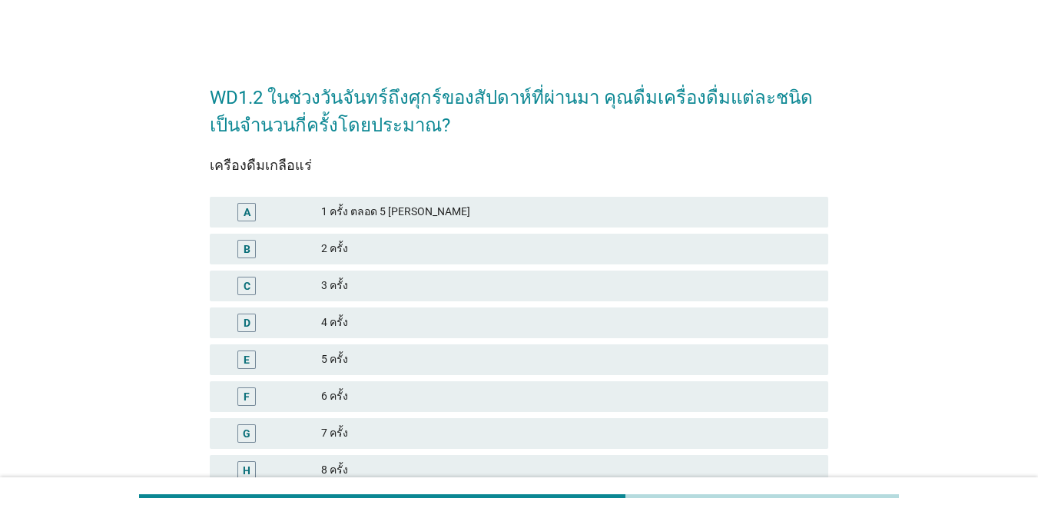
scroll to position [77, 0]
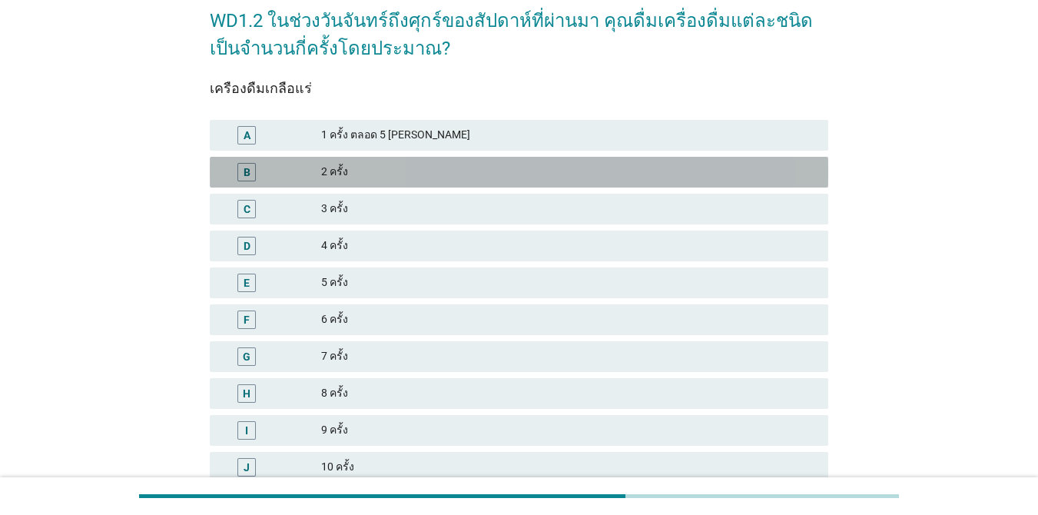
click at [412, 176] on div "2 ครั้ง" at bounding box center [568, 172] width 495 height 18
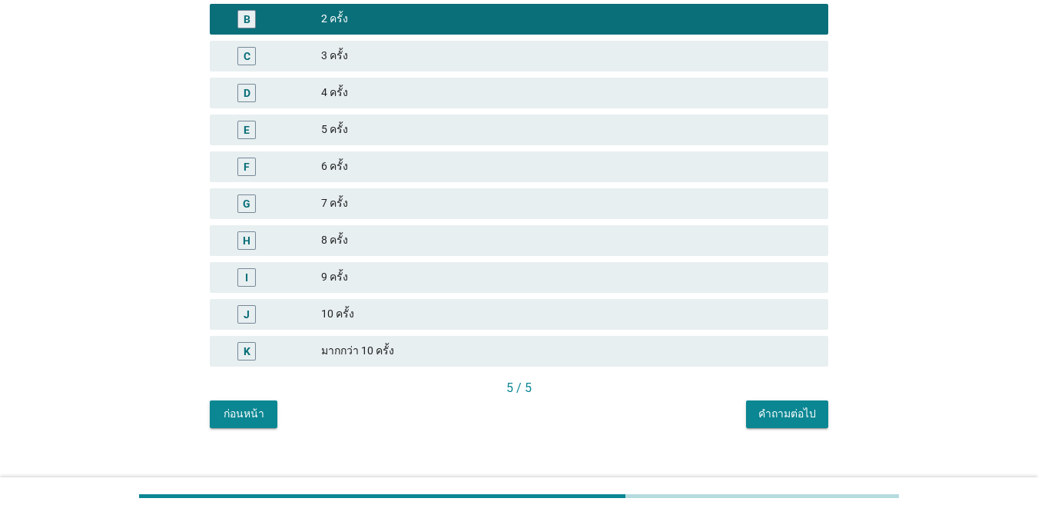
scroll to position [231, 0]
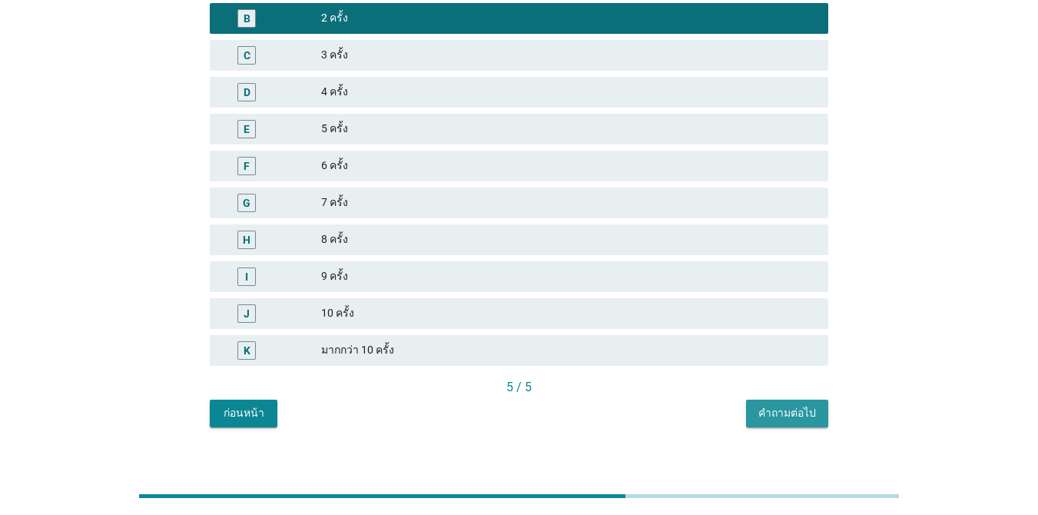
click at [768, 416] on div "คำถามต่อไป" at bounding box center [787, 413] width 58 height 16
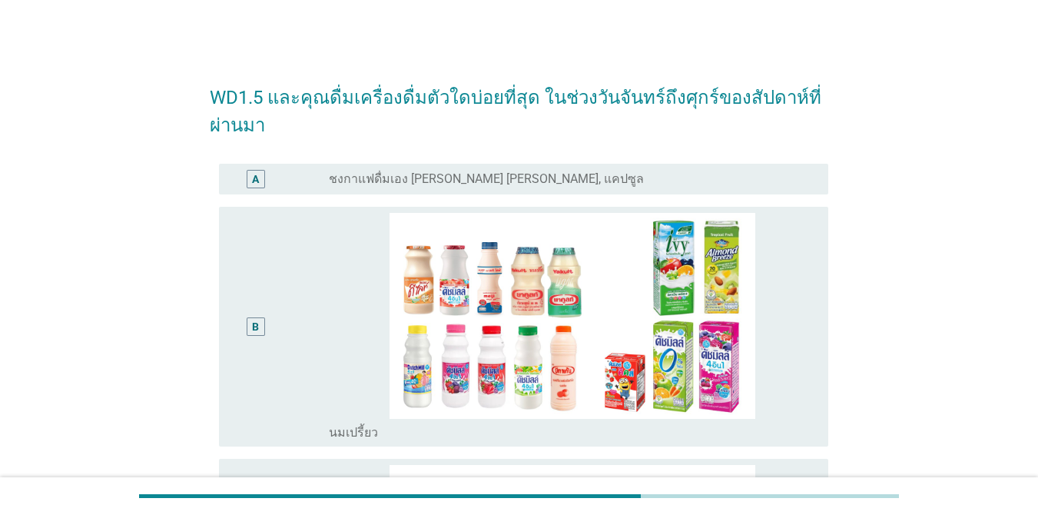
scroll to position [0, 0]
click at [310, 316] on div "B" at bounding box center [280, 326] width 98 height 227
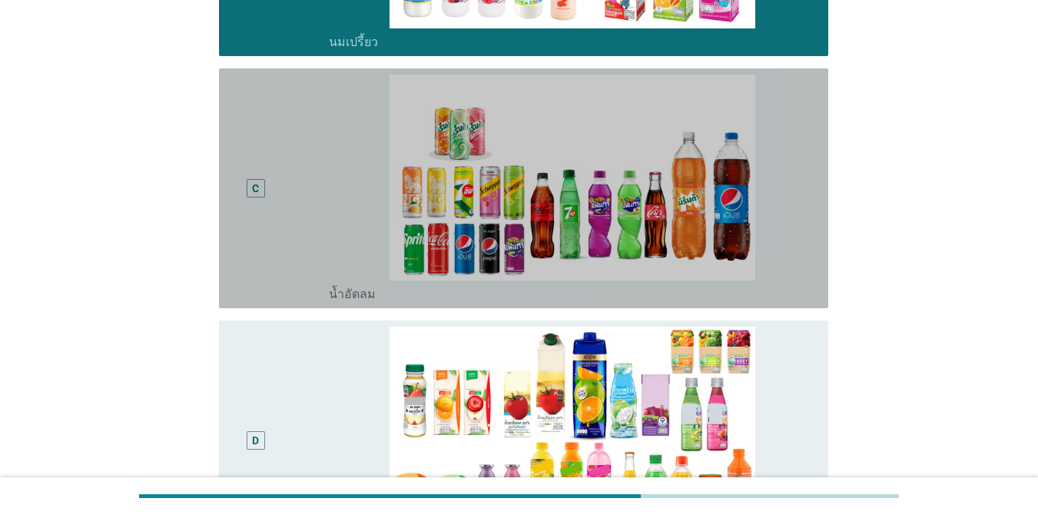
click at [317, 207] on div "C" at bounding box center [280, 188] width 98 height 227
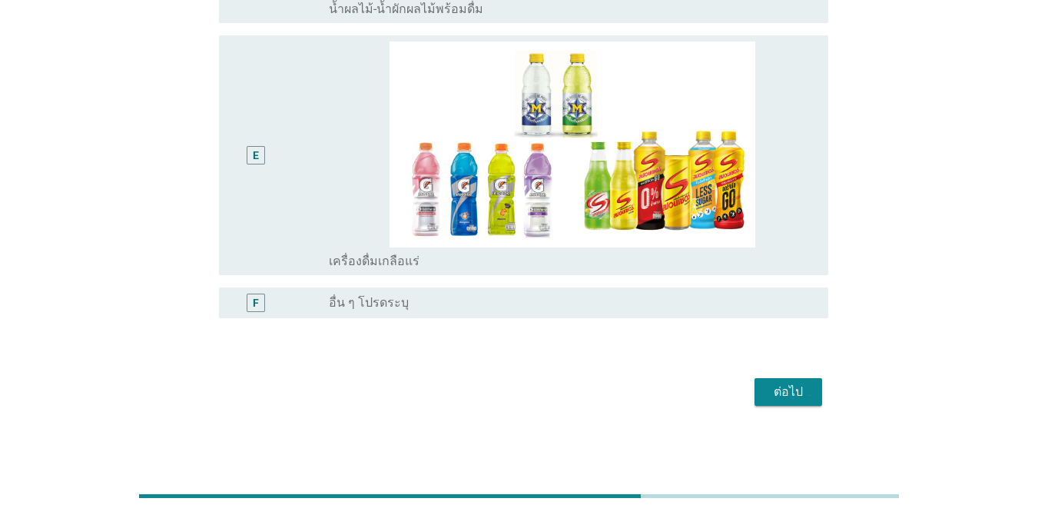
scroll to position [928, 0]
click at [814, 386] on button "ต่อไป" at bounding box center [789, 391] width 68 height 28
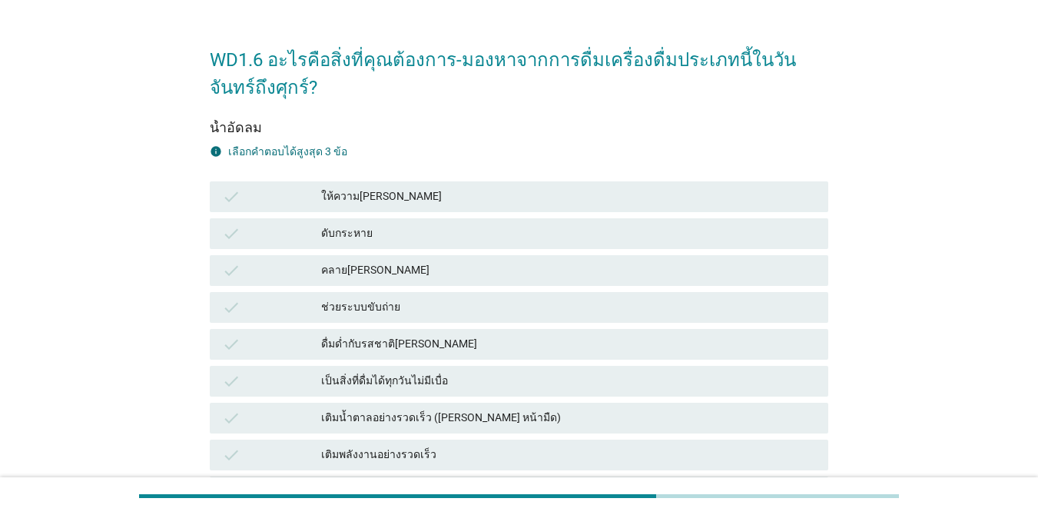
scroll to position [0, 0]
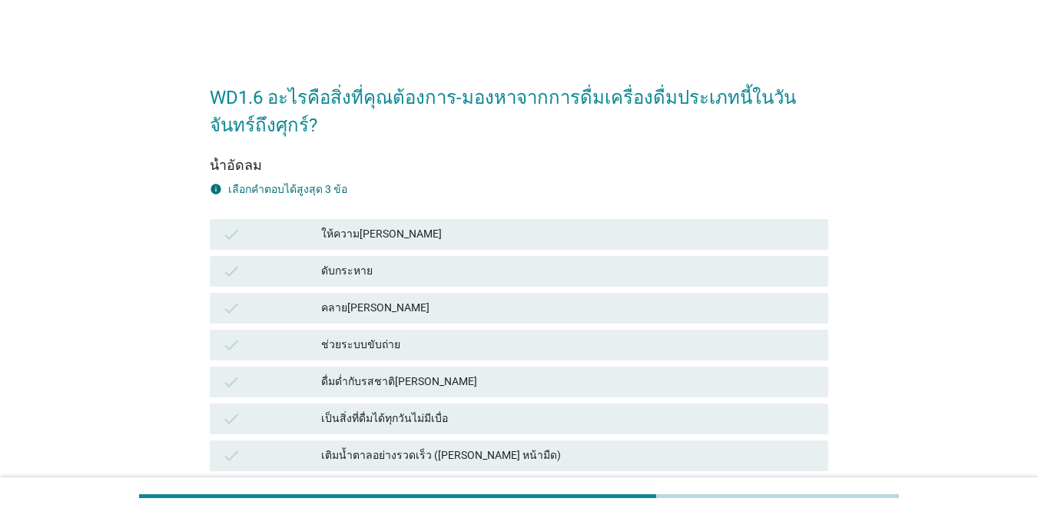
click at [407, 239] on div "ให้ความ[PERSON_NAME]" at bounding box center [568, 234] width 495 height 18
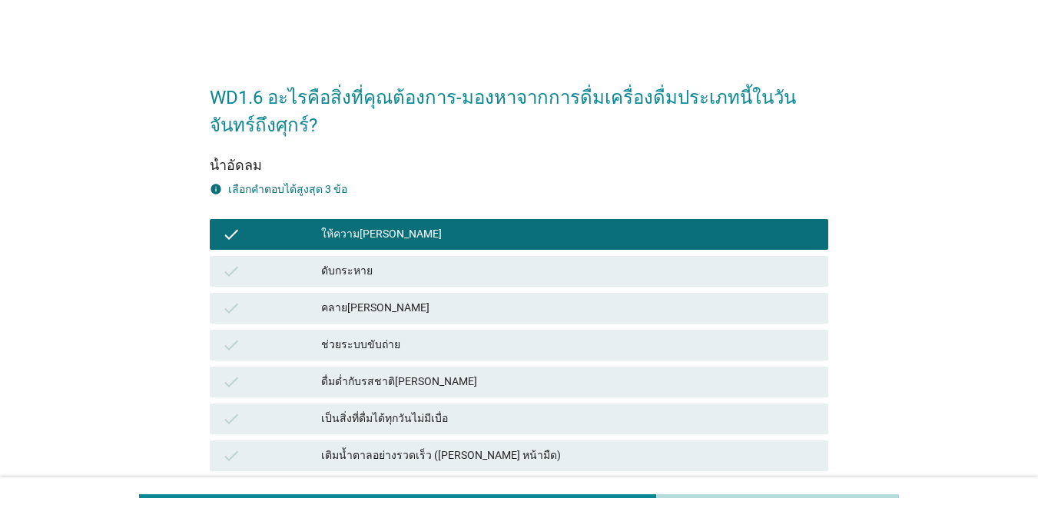
click at [406, 280] on div "ดับกระหาย" at bounding box center [568, 271] width 495 height 18
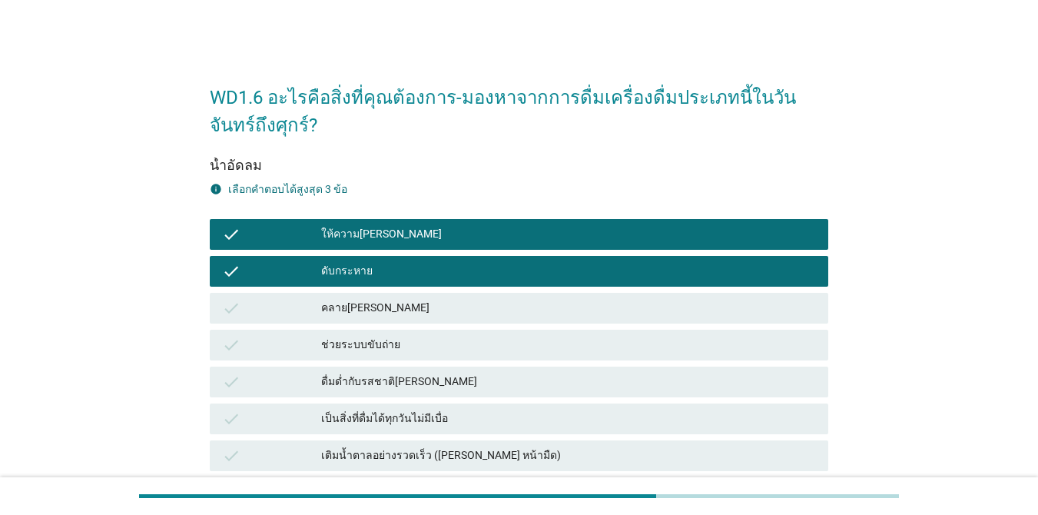
click at [410, 309] on div "คลาย[PERSON_NAME]" at bounding box center [568, 308] width 495 height 18
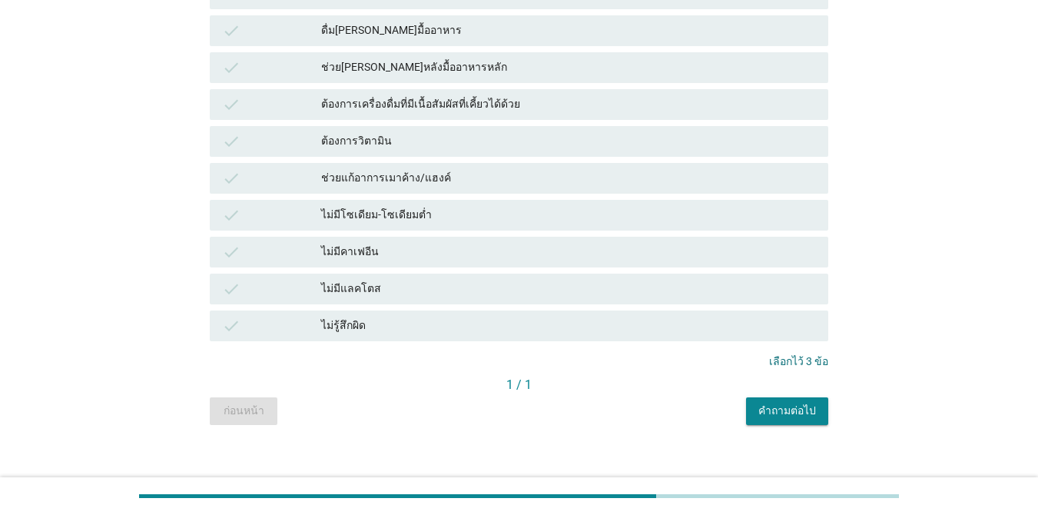
scroll to position [1104, 0]
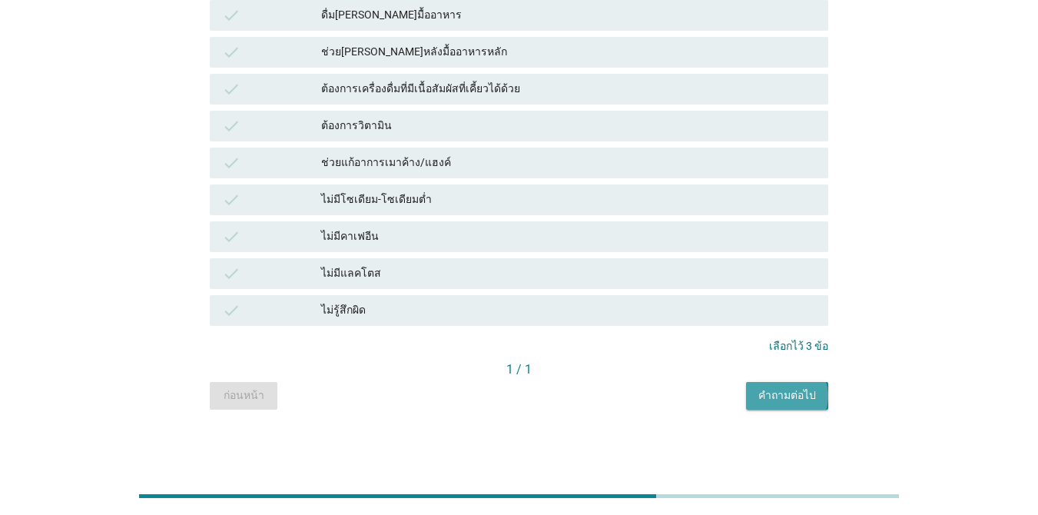
click at [764, 392] on div "คำถามต่อไป" at bounding box center [787, 395] width 58 height 16
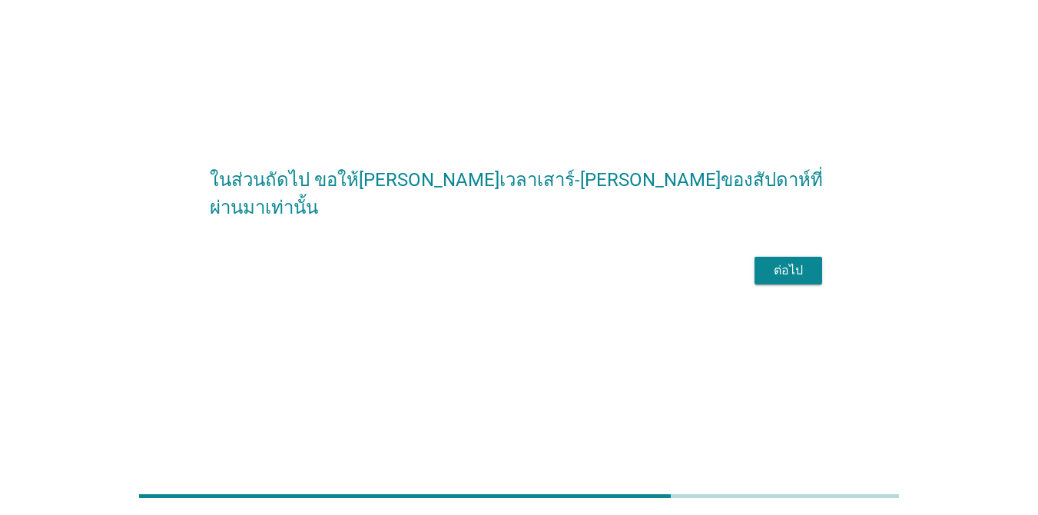
scroll to position [0, 0]
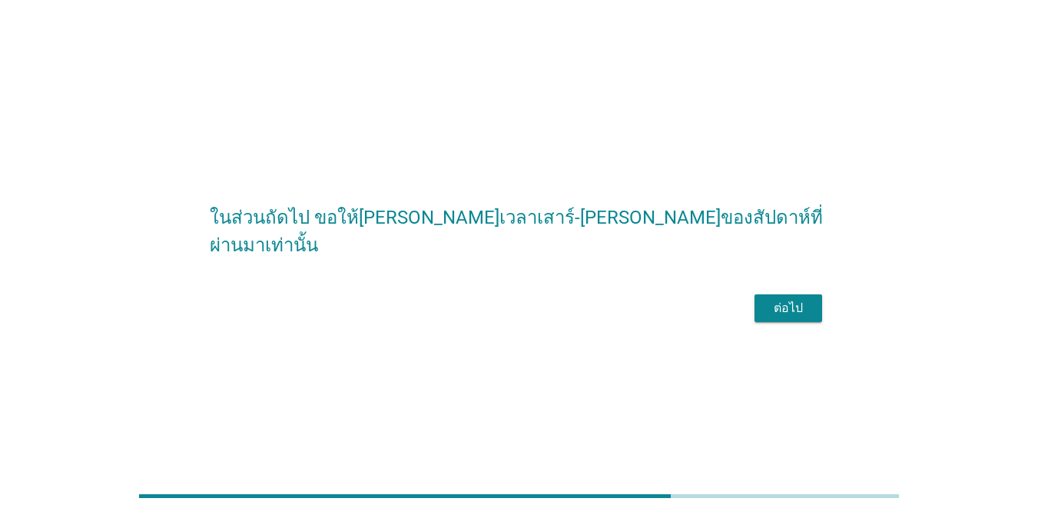
click at [781, 317] on div "ต่อไป" at bounding box center [788, 308] width 43 height 18
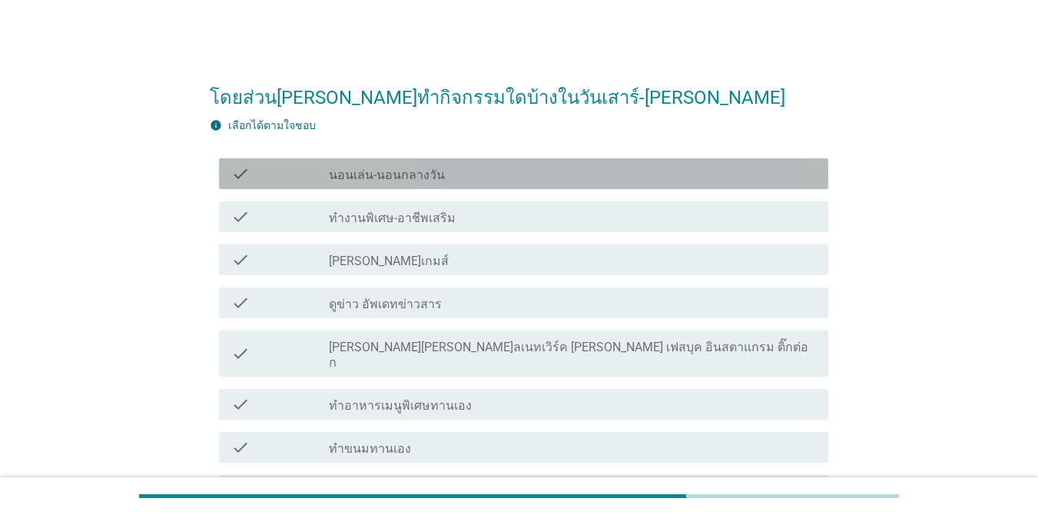
click at [477, 177] on div "check_box_outline_blank นอนเล่น-นอนกลางวัน" at bounding box center [572, 173] width 487 height 18
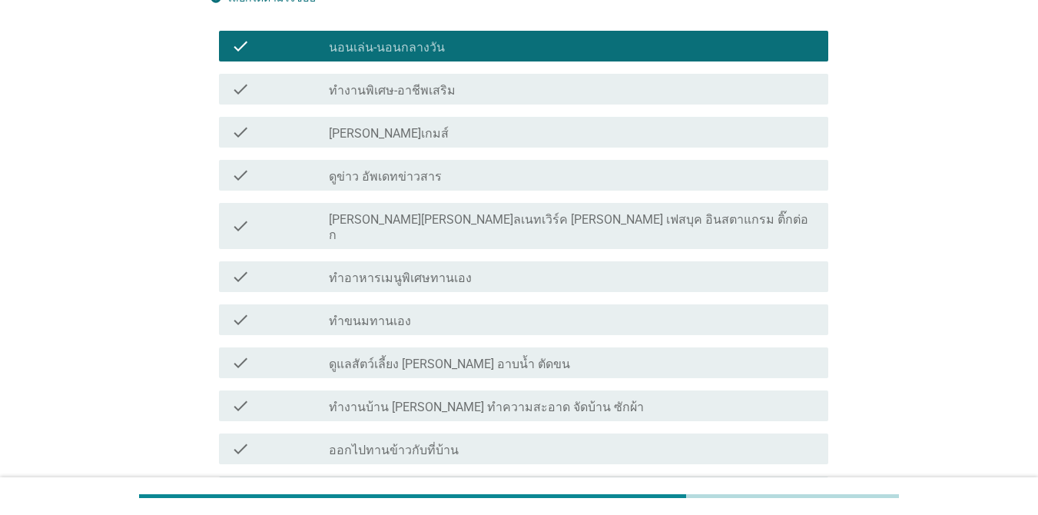
scroll to position [154, 0]
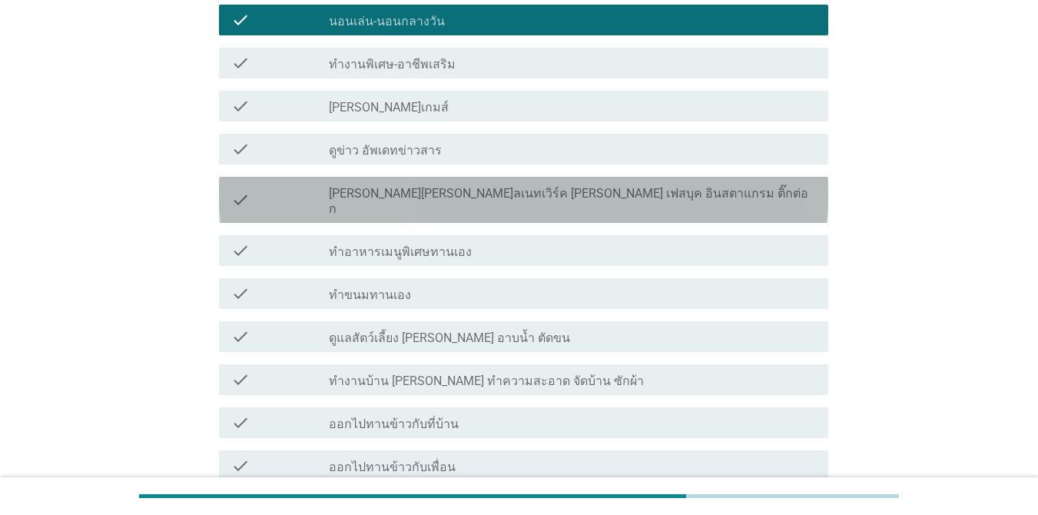
click at [499, 199] on label "[PERSON_NAME][PERSON_NAME]ลเนทเวิร์ค [PERSON_NAME] เฟสบุค อินสตาแกรม ติ๊กต่อก" at bounding box center [572, 201] width 487 height 31
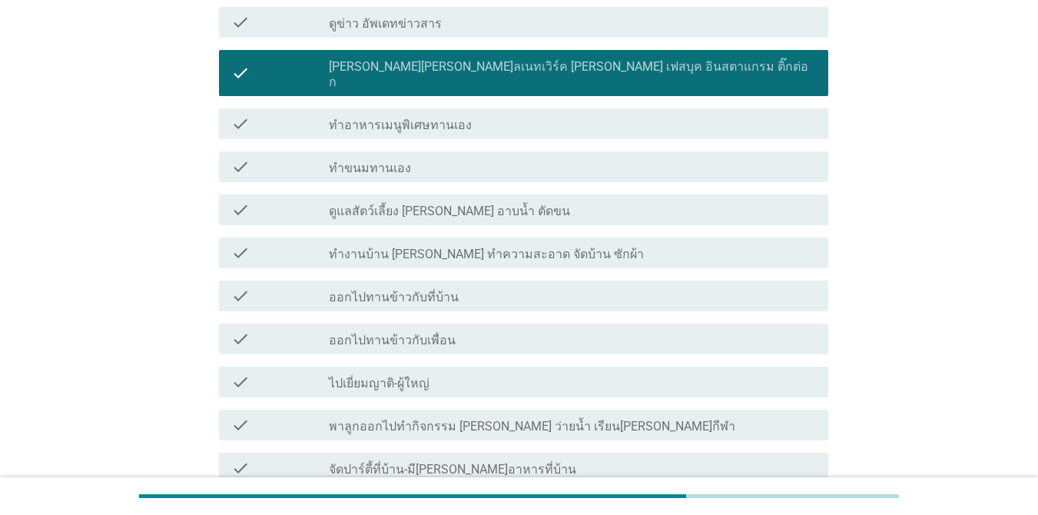
scroll to position [307, 0]
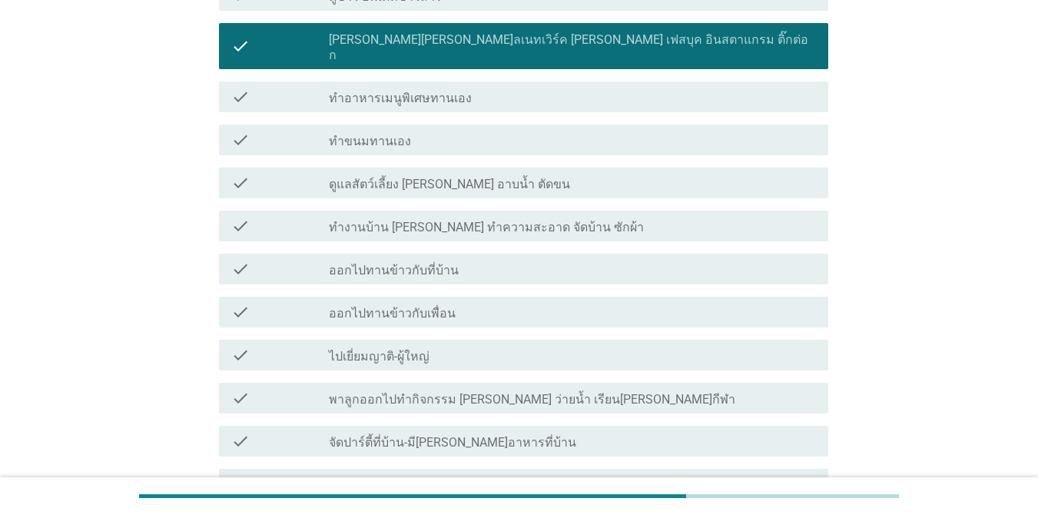
click at [504, 220] on label "ทำงานบ้าน [PERSON_NAME] ทำความสะอาด จัดบ้าน ซักผ้า" at bounding box center [486, 227] width 315 height 15
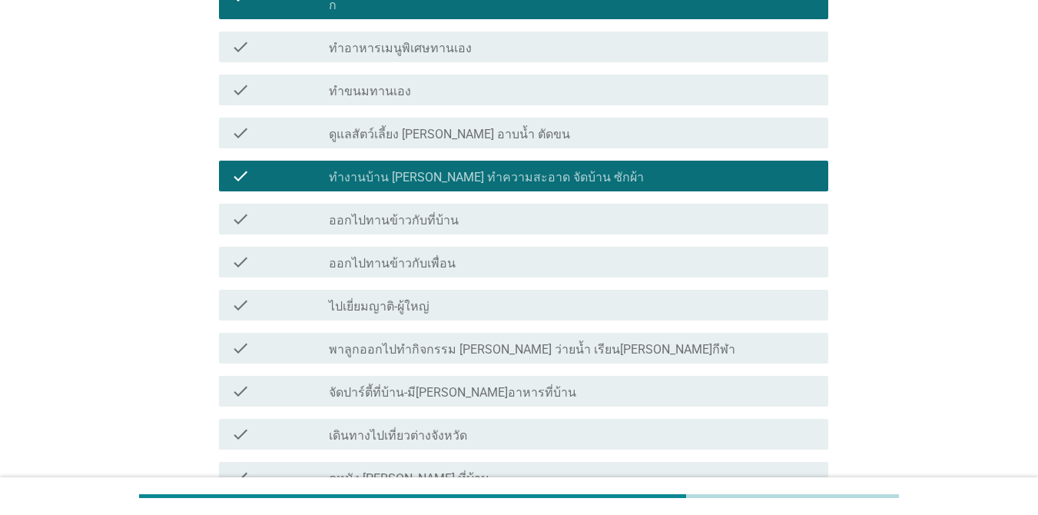
scroll to position [384, 0]
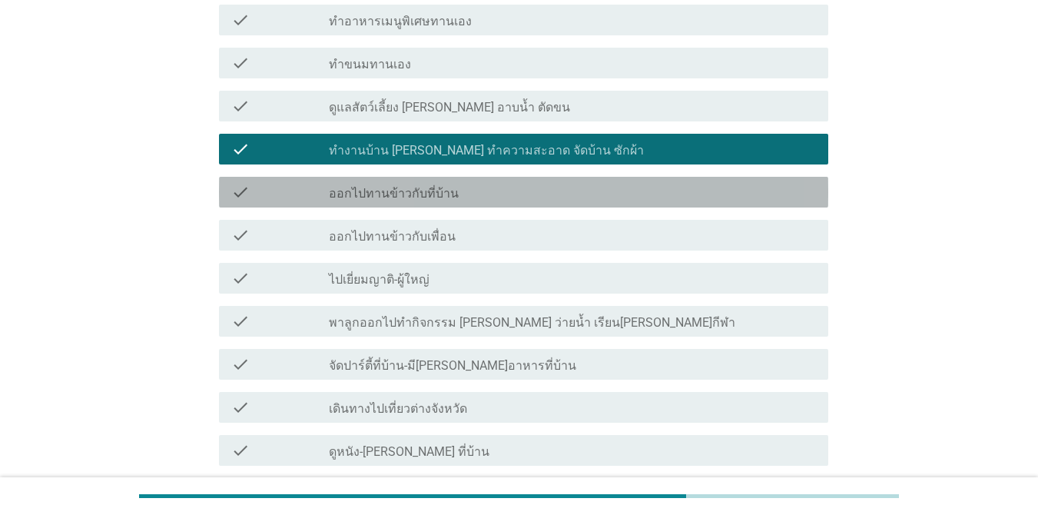
click at [504, 183] on div "check_box_outline_blank ออกไปทานข้าวกับที่บ้าน" at bounding box center [572, 192] width 487 height 18
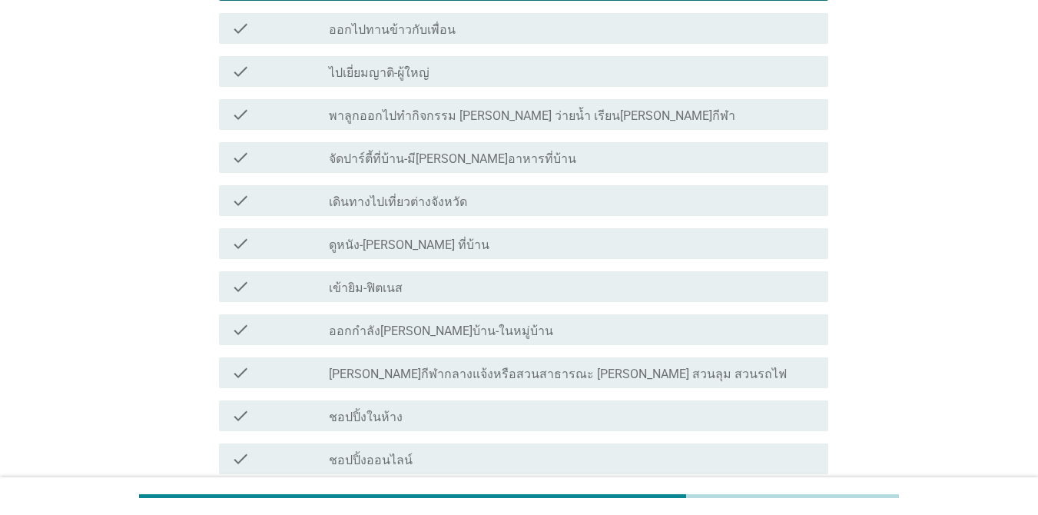
scroll to position [615, 0]
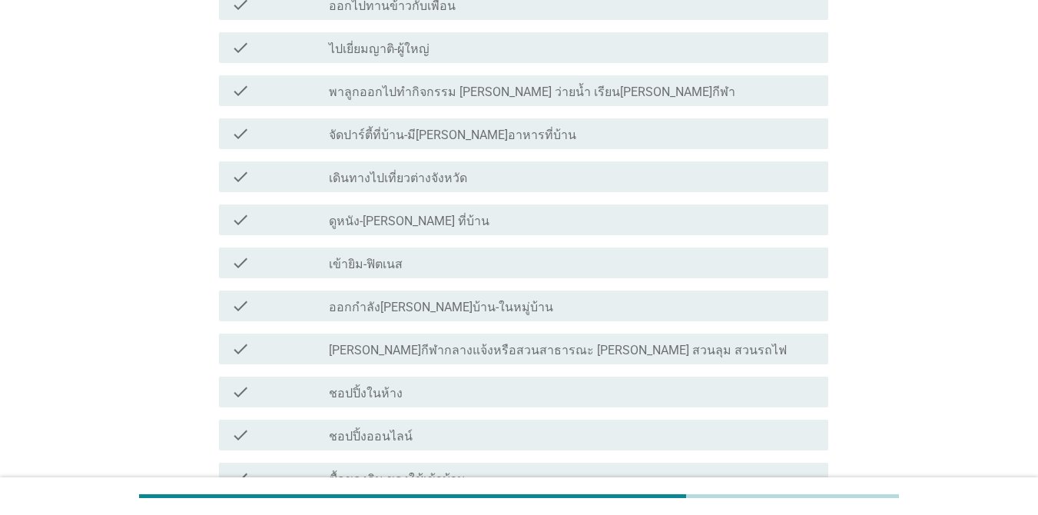
click at [508, 167] on div "check_box_outline_blank เดินทางไปเที่ยวต่างจังหวัด" at bounding box center [572, 176] width 487 height 18
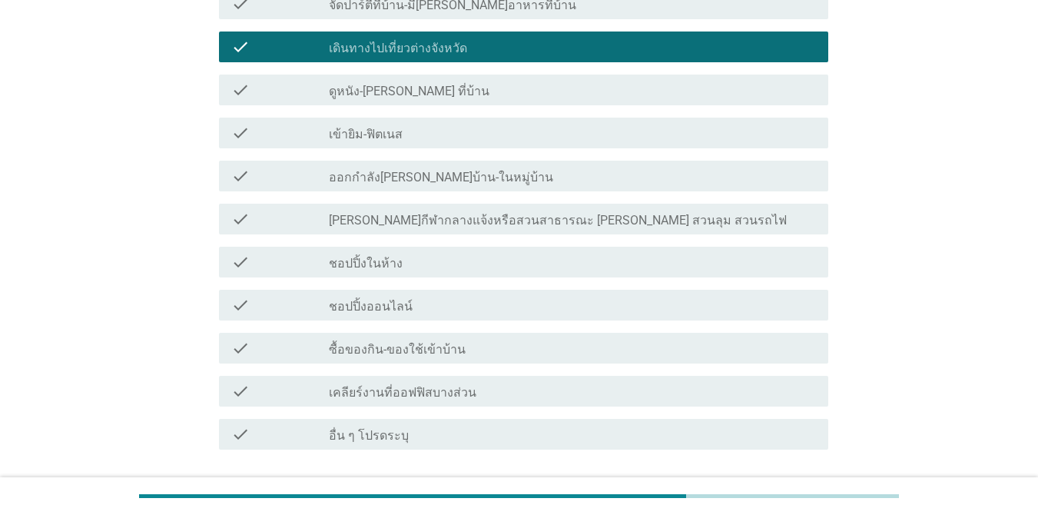
scroll to position [768, 0]
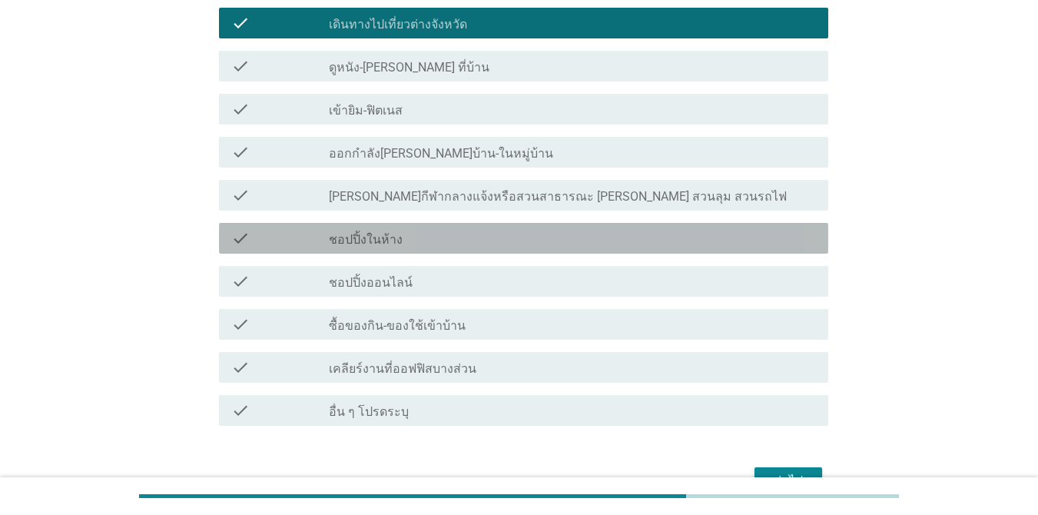
click at [490, 223] on div "check check_box_outline_blank ชอปปิ้งในห้าง" at bounding box center [523, 238] width 609 height 31
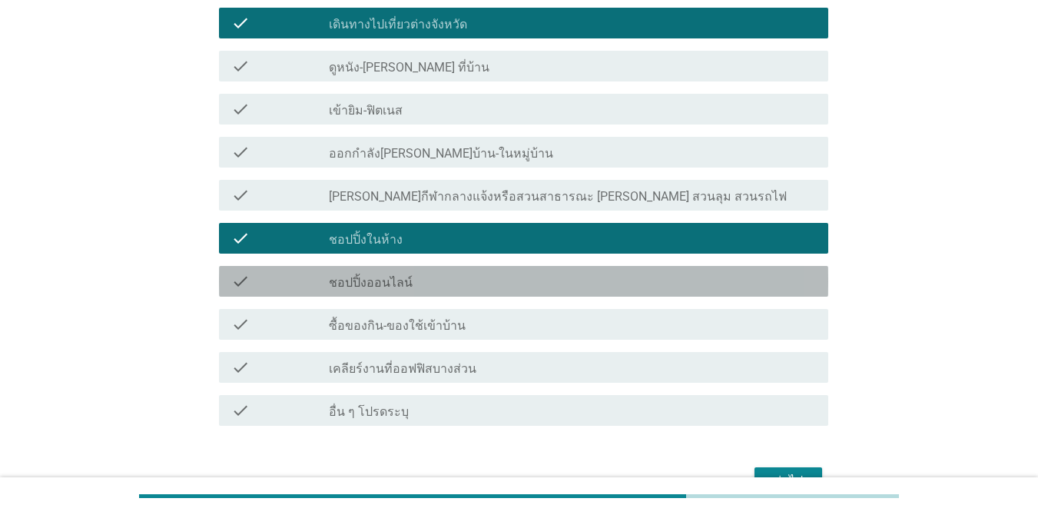
click at [483, 272] on div "check_box_outline_blank ชอปปิ้งออนไลน์" at bounding box center [572, 281] width 487 height 18
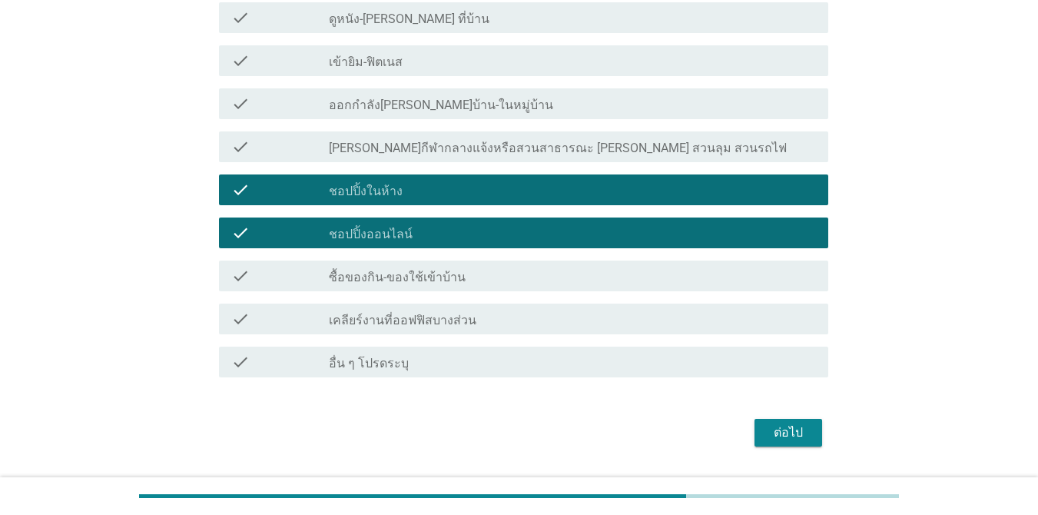
scroll to position [843, 0]
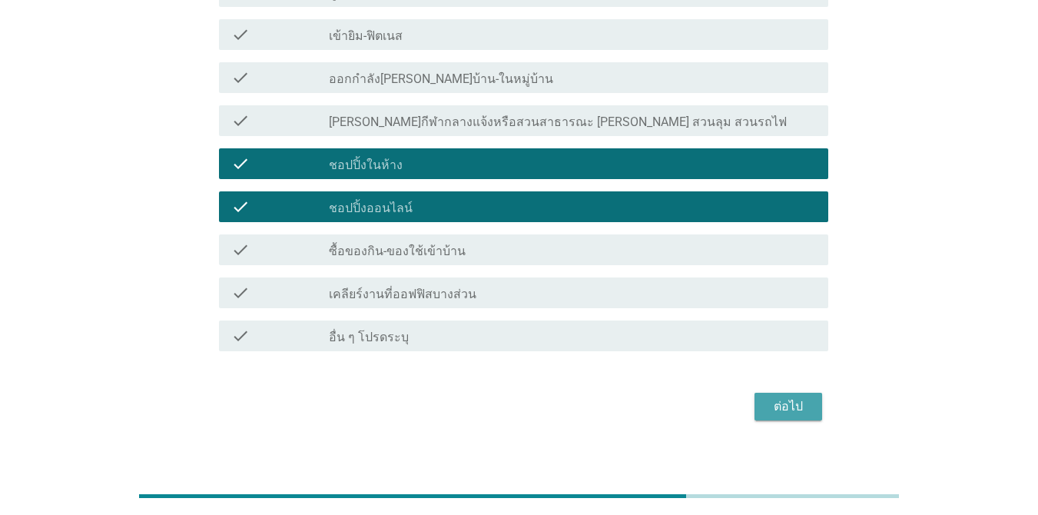
click at [795, 397] on div "ต่อไป" at bounding box center [788, 406] width 43 height 18
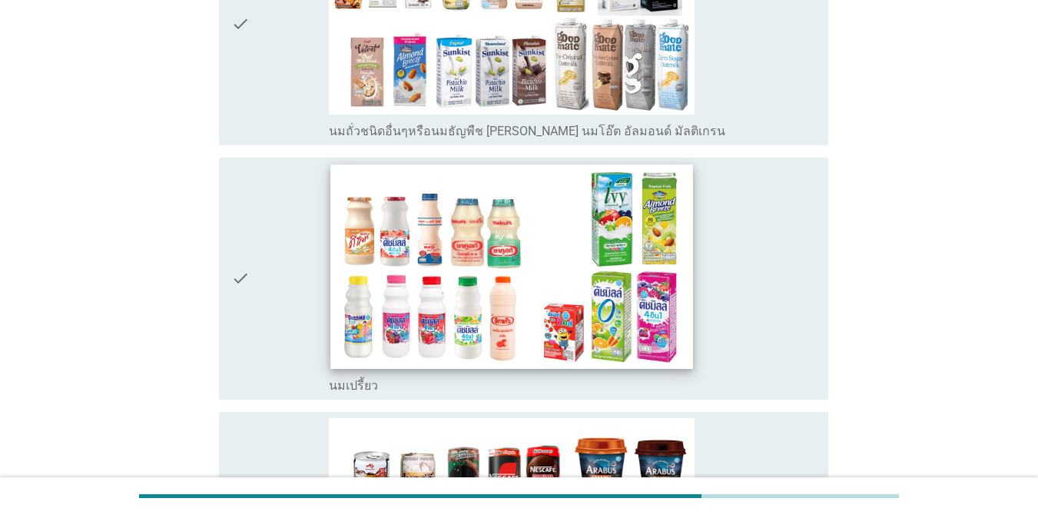
scroll to position [1383, 0]
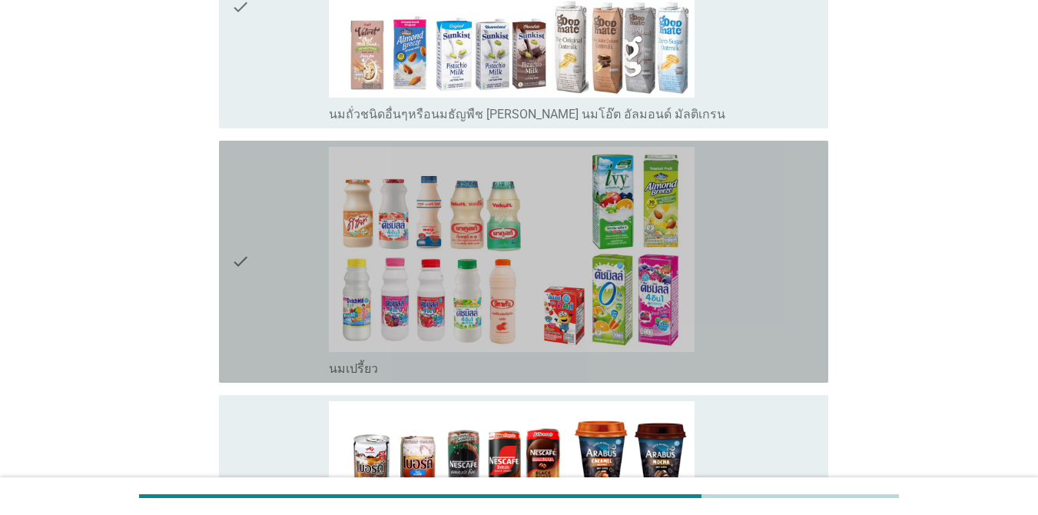
click at [274, 224] on div "check" at bounding box center [280, 262] width 98 height 230
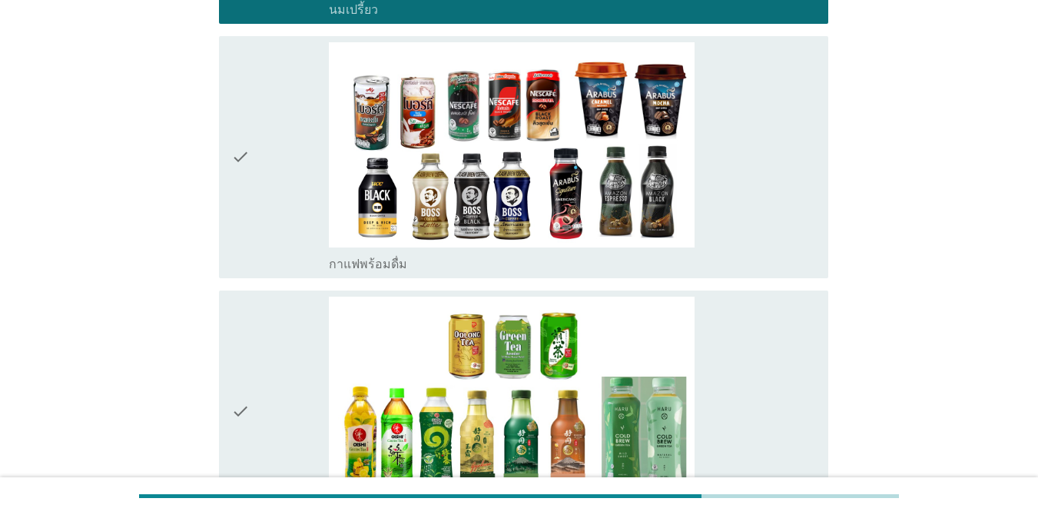
scroll to position [1844, 0]
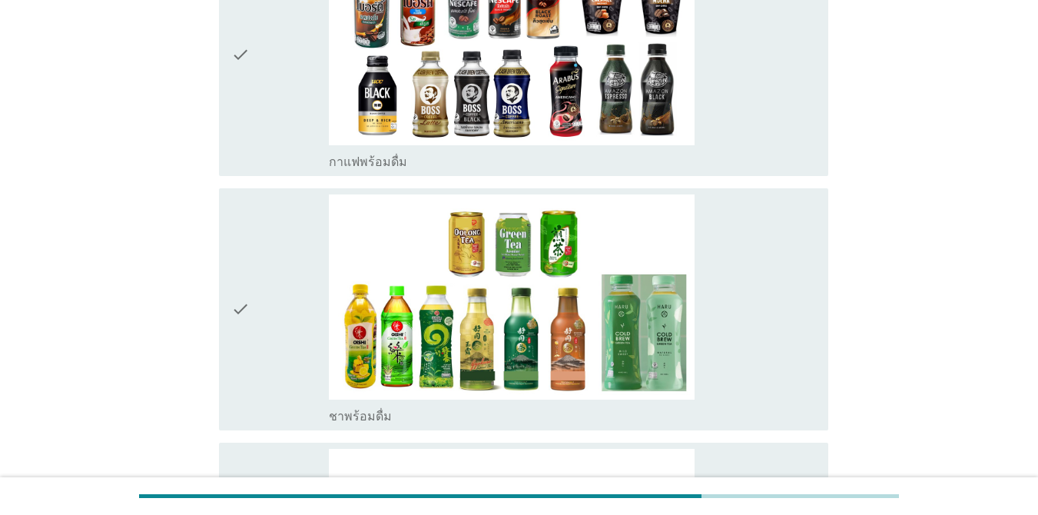
click at [284, 240] on div "check" at bounding box center [280, 309] width 98 height 230
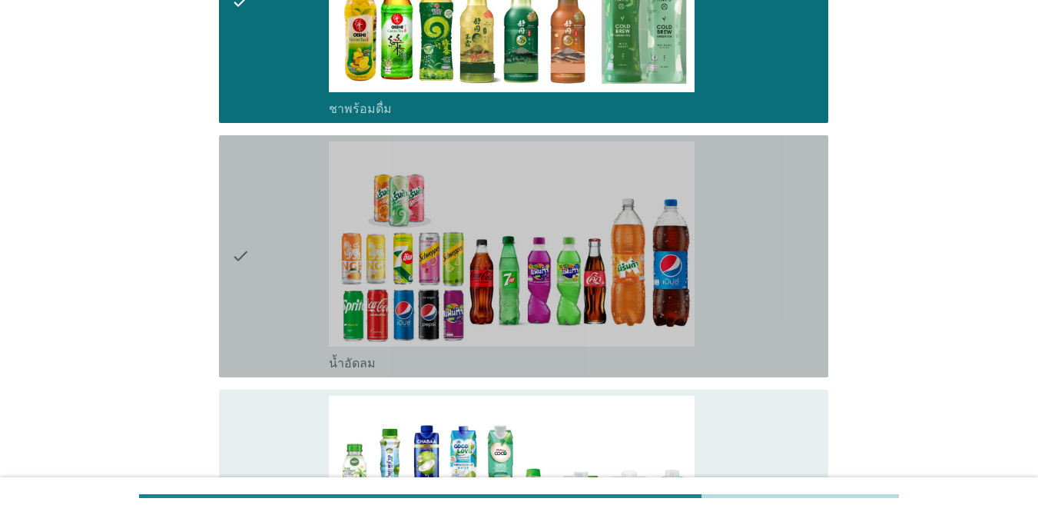
click at [284, 182] on div "check" at bounding box center [280, 256] width 98 height 230
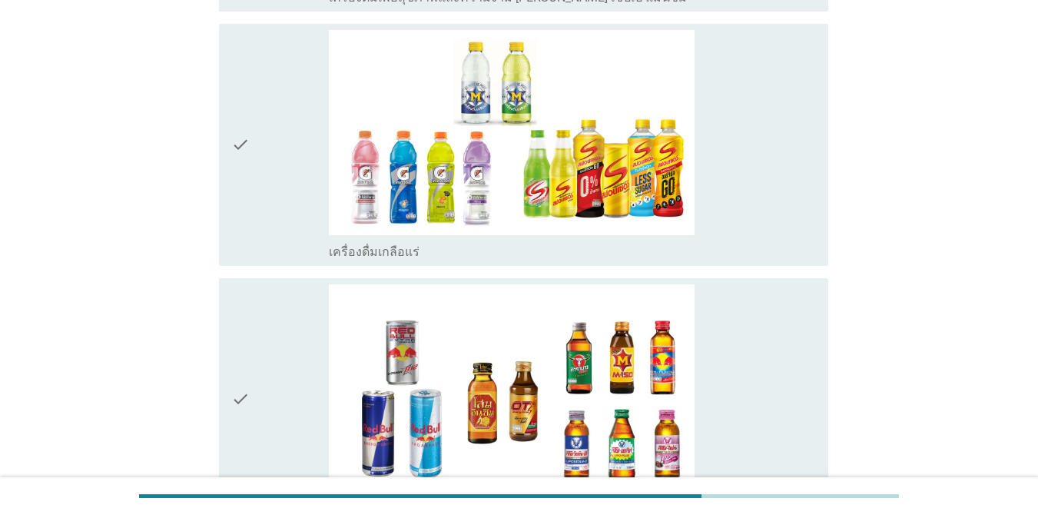
scroll to position [3611, 0]
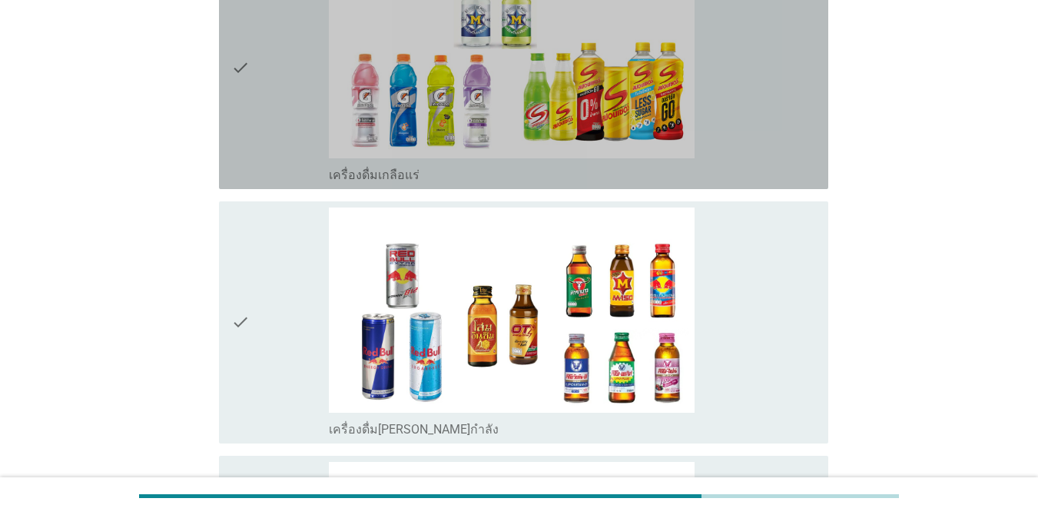
click at [290, 87] on div "check" at bounding box center [280, 68] width 98 height 230
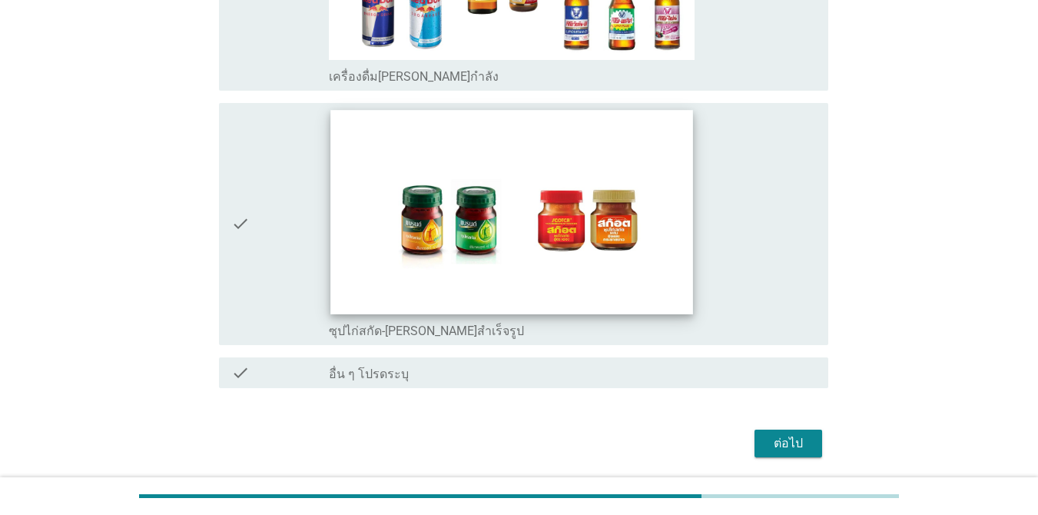
scroll to position [3988, 0]
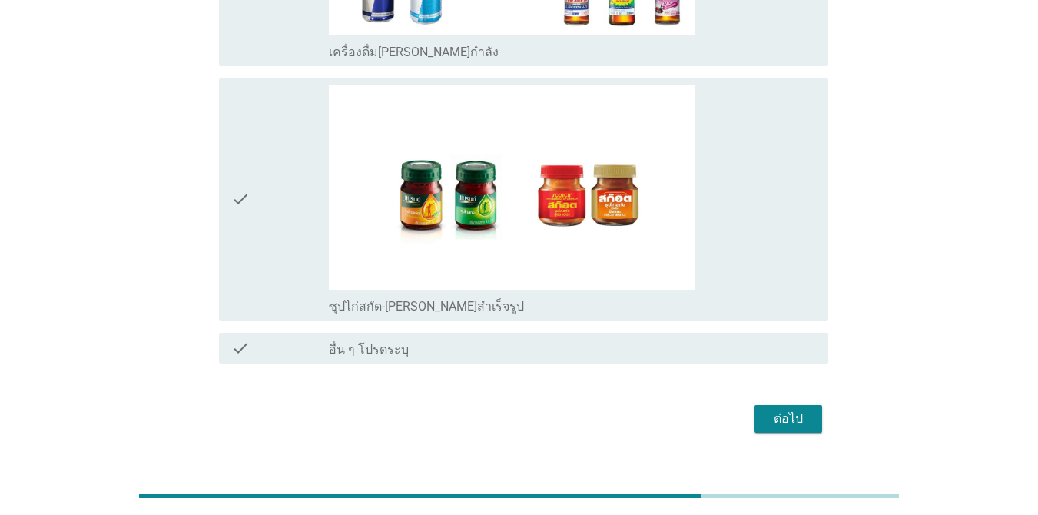
click at [773, 410] on div "ต่อไป" at bounding box center [788, 419] width 43 height 18
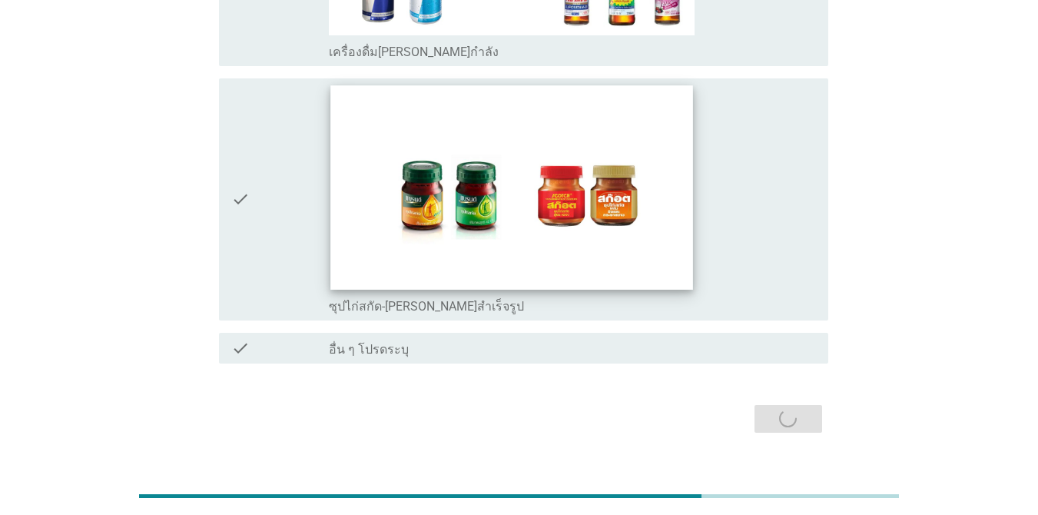
scroll to position [0, 0]
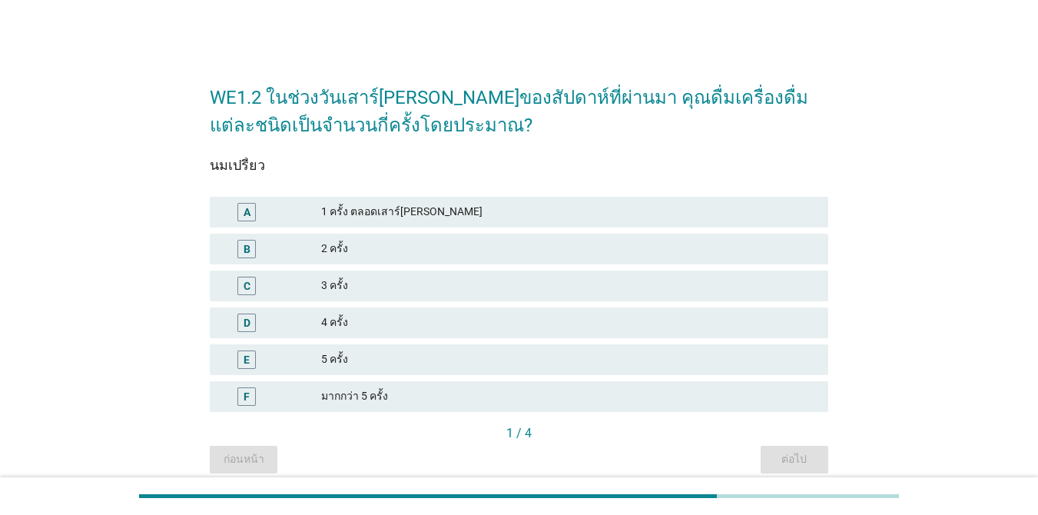
click at [524, 209] on div "1 ครั้ง ตลอดเสาร์[PERSON_NAME]" at bounding box center [568, 212] width 495 height 18
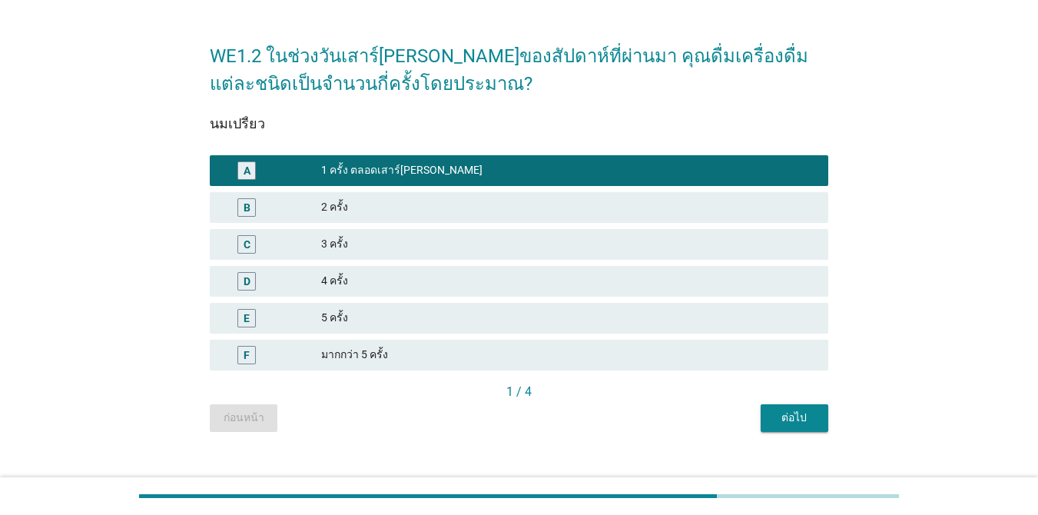
scroll to position [64, 0]
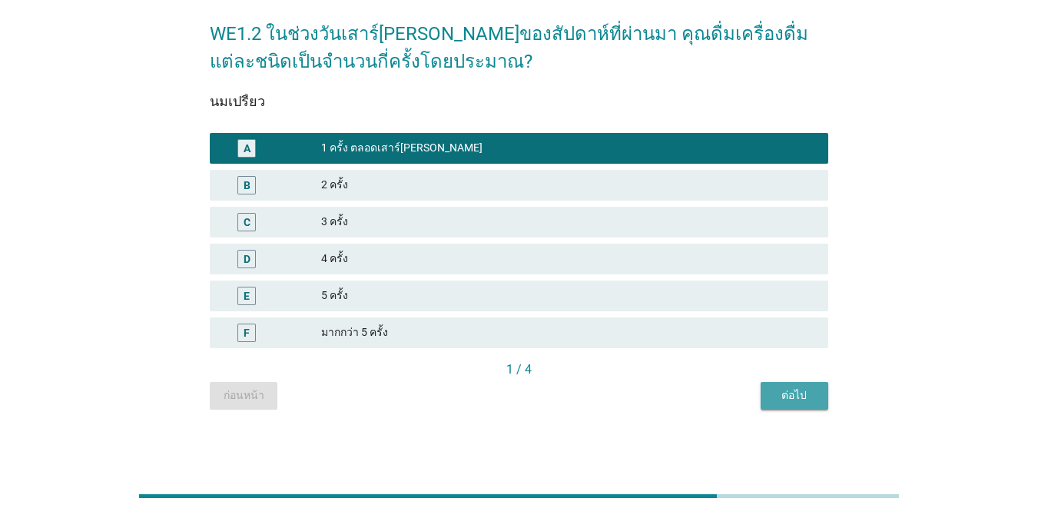
click at [796, 390] on div "ต่อไป" at bounding box center [794, 395] width 43 height 16
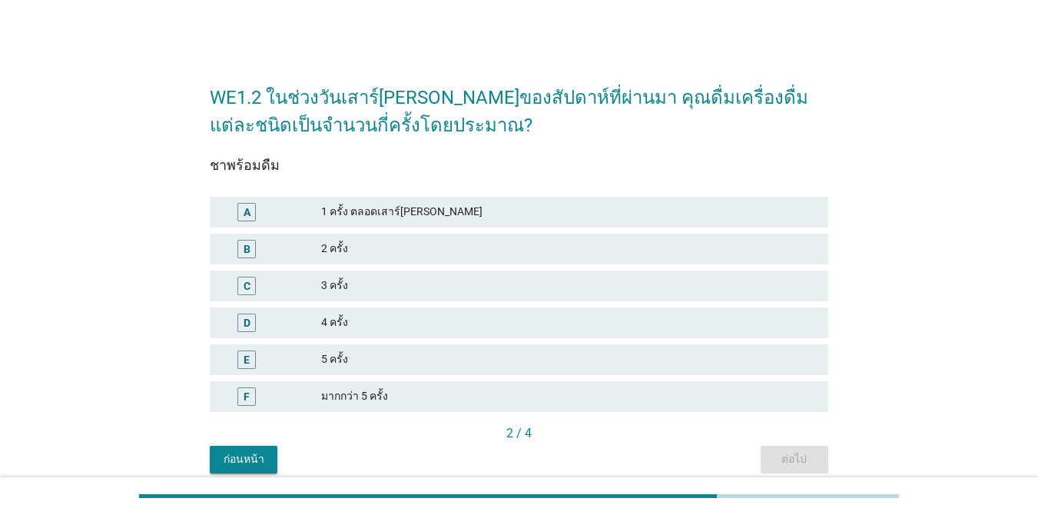
click at [487, 213] on div "1 ครั้ง ตลอดเสาร์[PERSON_NAME]" at bounding box center [568, 212] width 495 height 18
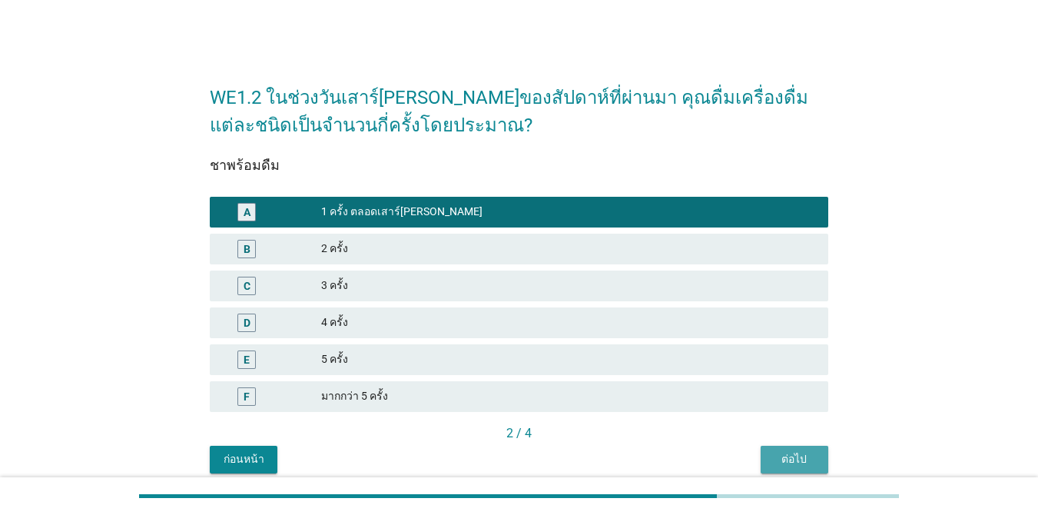
click at [801, 454] on div "ต่อไป" at bounding box center [794, 459] width 43 height 16
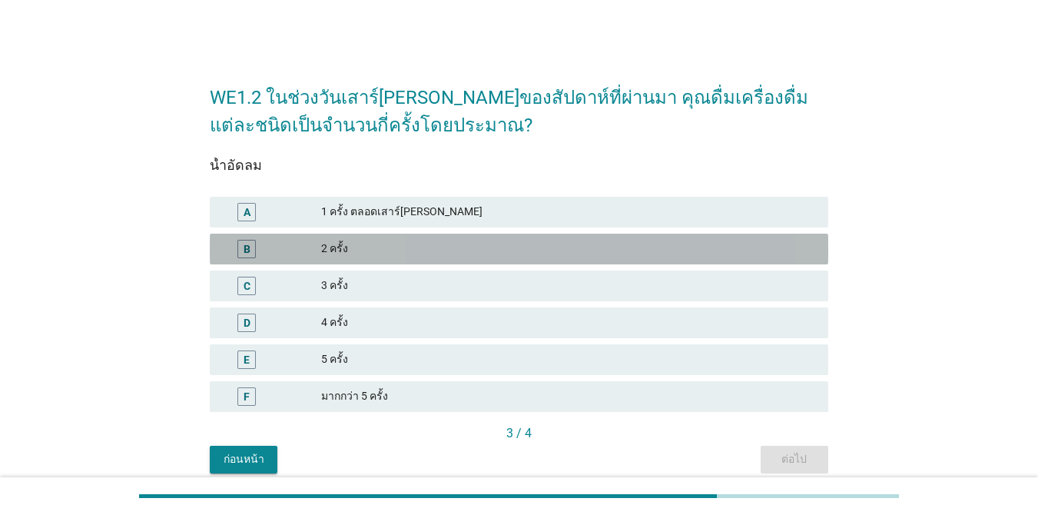
click at [565, 240] on div "2 ครั้ง" at bounding box center [568, 249] width 495 height 18
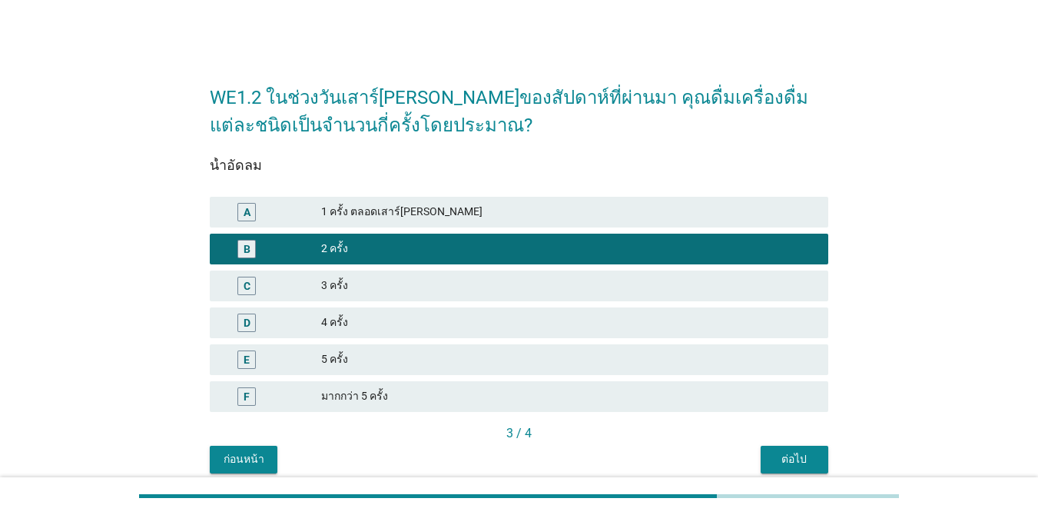
click at [802, 463] on div "ต่อไป" at bounding box center [794, 459] width 43 height 16
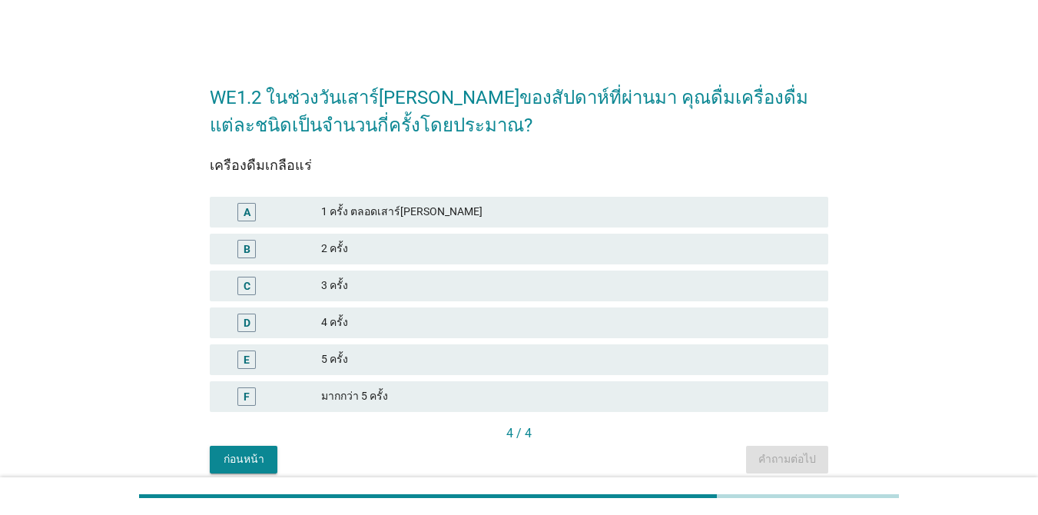
click at [404, 215] on div "1 ครั้ง ตลอดเสาร์[PERSON_NAME]" at bounding box center [568, 212] width 495 height 18
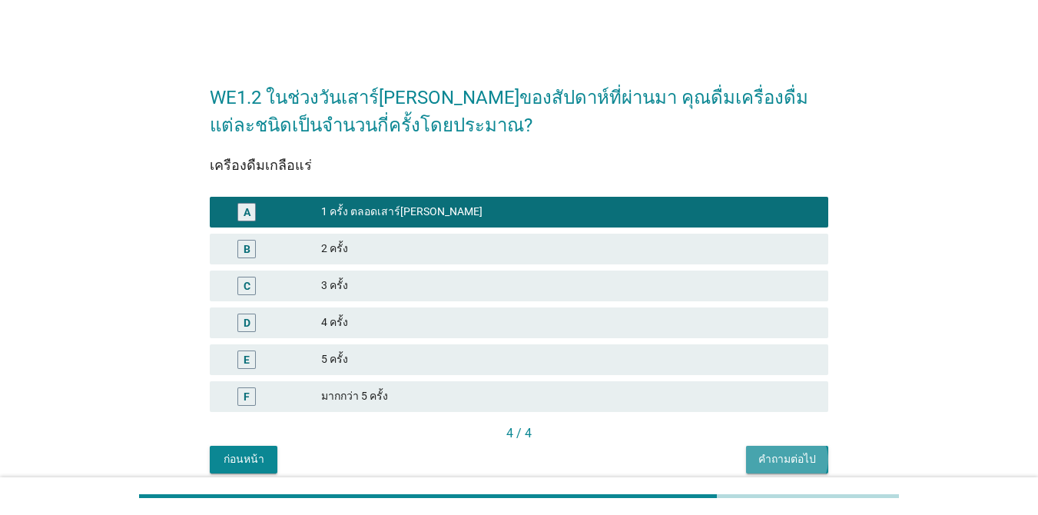
click at [804, 466] on div "คำถามต่อไป" at bounding box center [787, 459] width 58 height 16
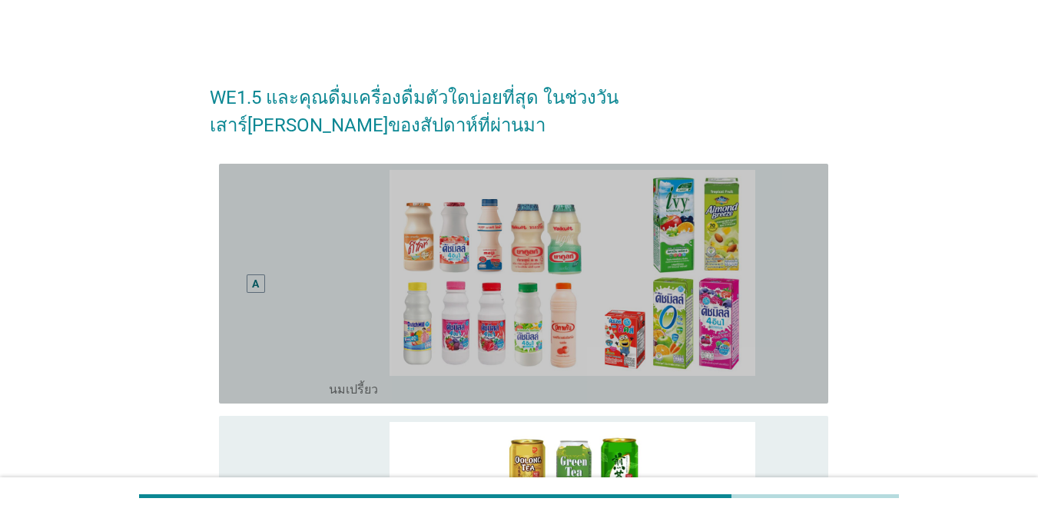
click at [310, 306] on div "A" at bounding box center [280, 283] width 98 height 227
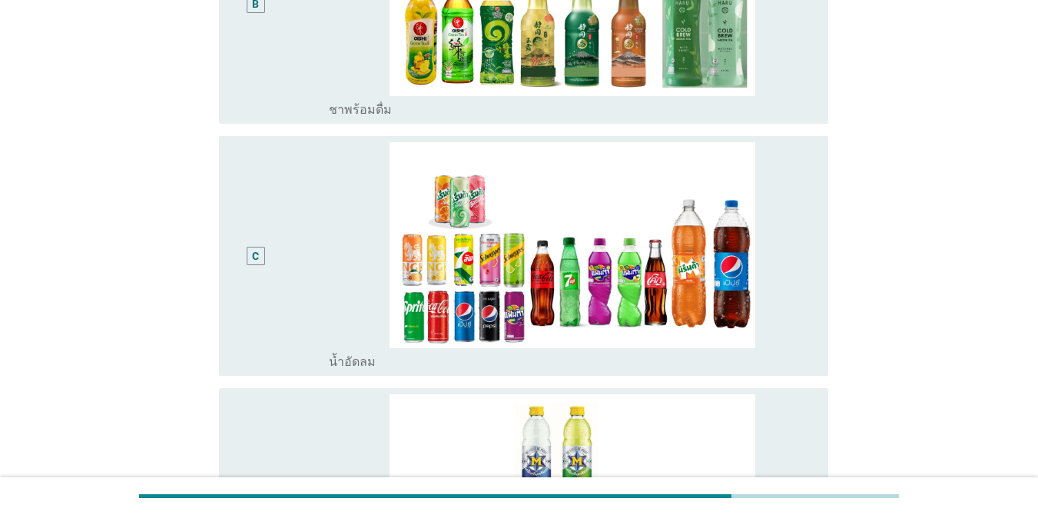
scroll to position [538, 0]
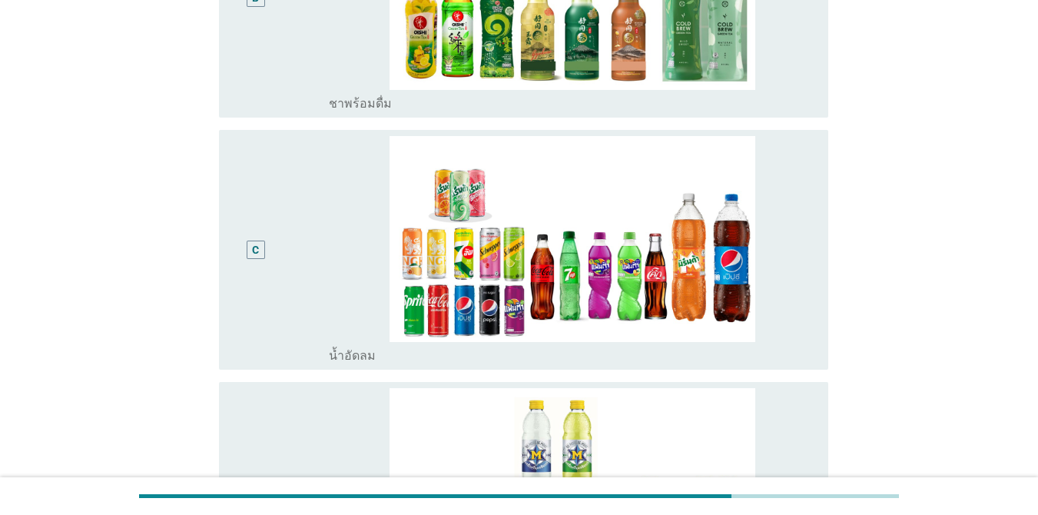
click at [326, 236] on div "C" at bounding box center [280, 249] width 98 height 227
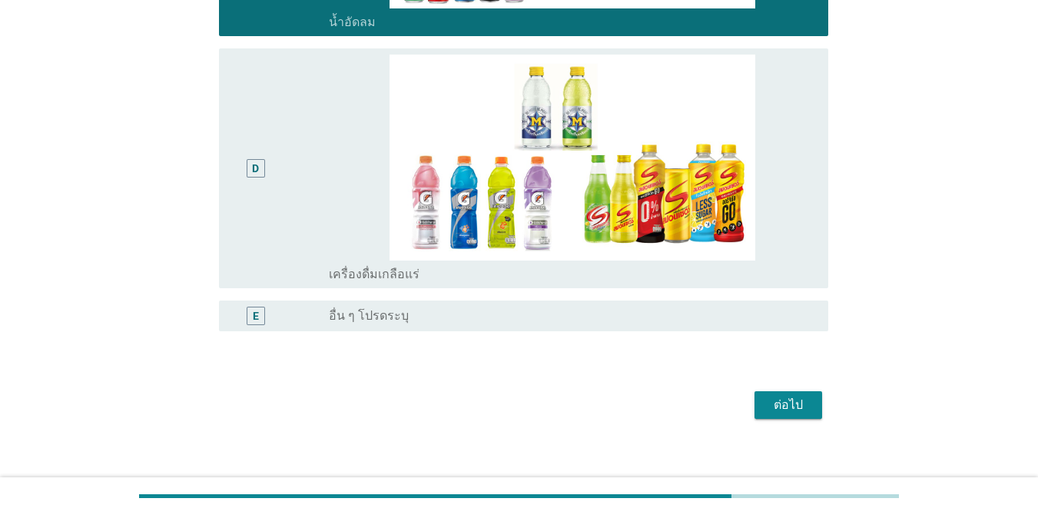
scroll to position [885, 0]
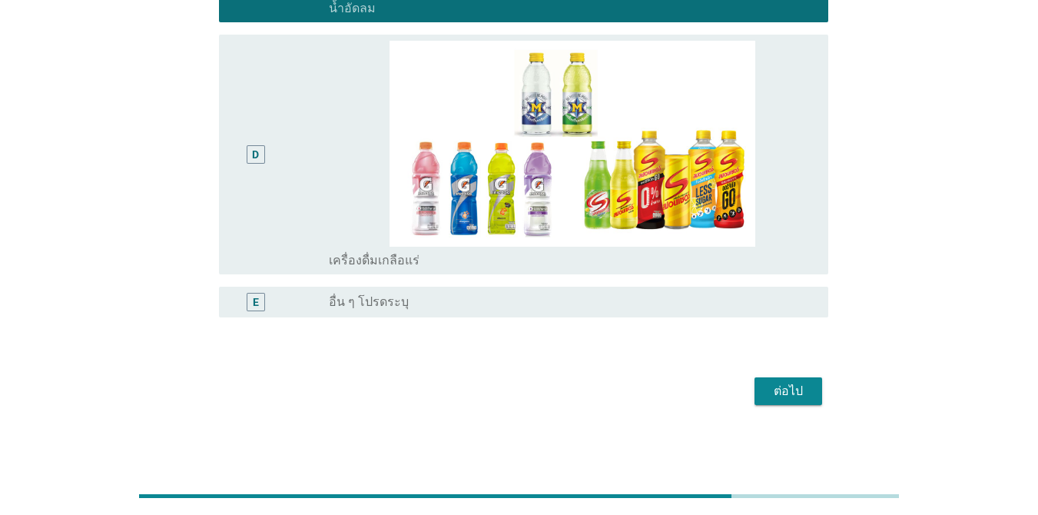
click at [784, 392] on div "ต่อไป" at bounding box center [788, 391] width 43 height 18
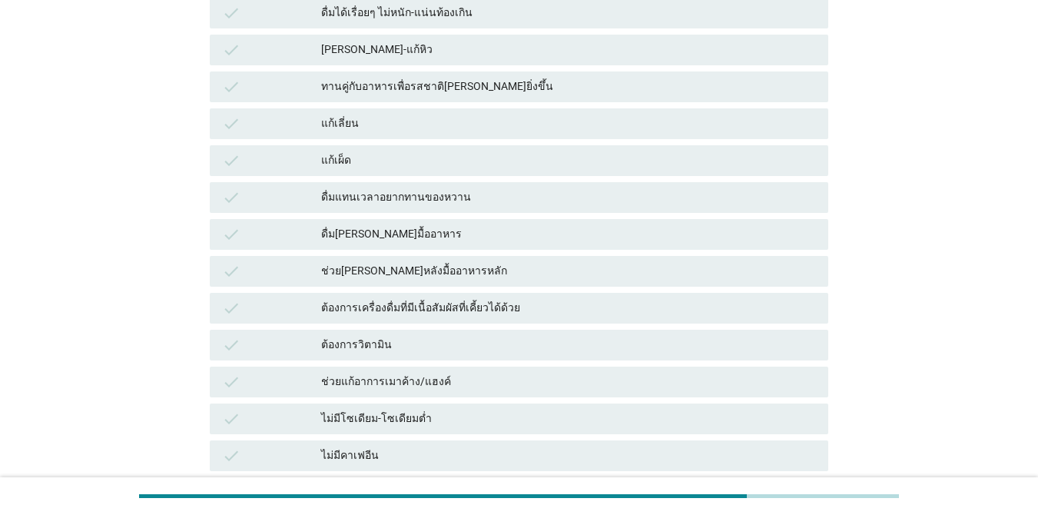
scroll to position [0, 0]
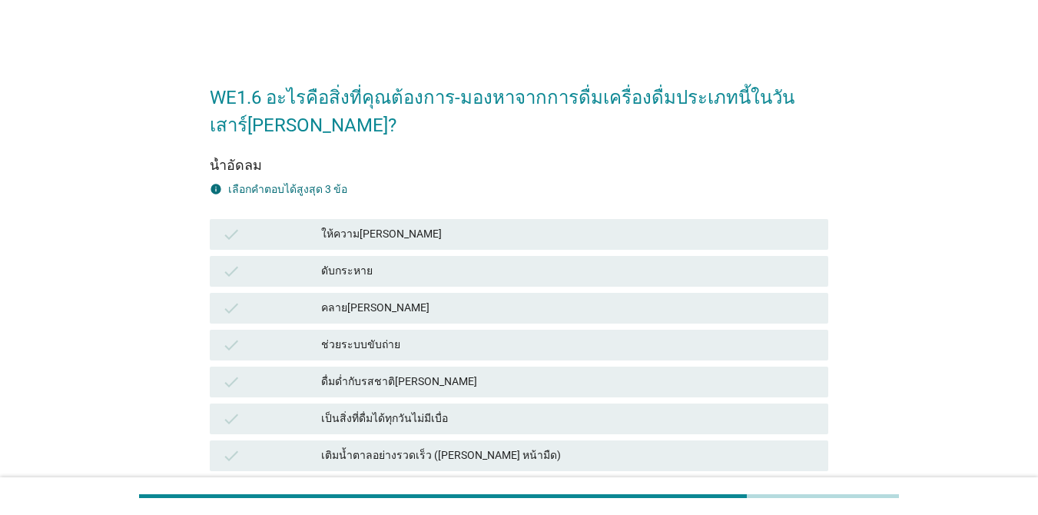
click at [389, 250] on div "check ให้ความ[PERSON_NAME]" at bounding box center [519, 234] width 625 height 37
click at [384, 239] on div "ให้ความ[PERSON_NAME]" at bounding box center [568, 234] width 495 height 18
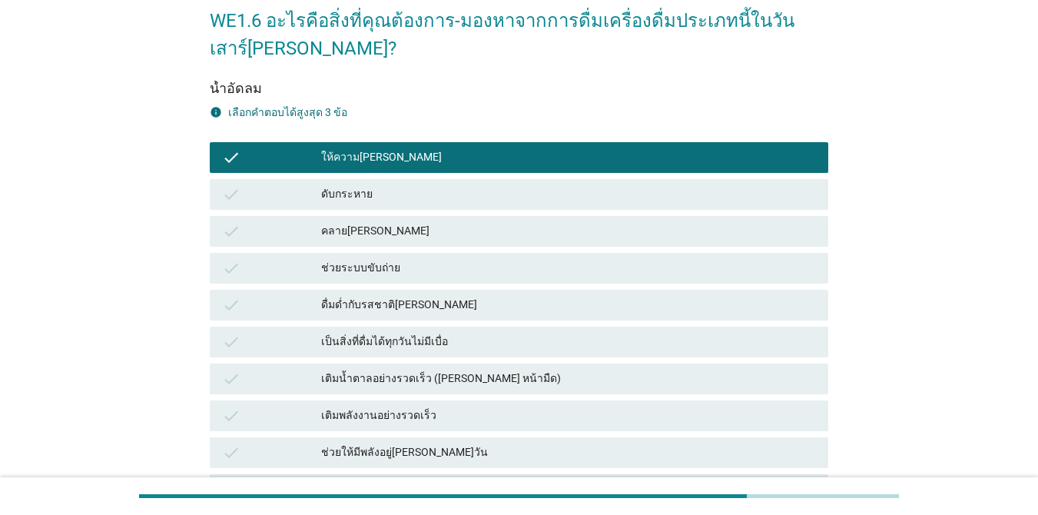
click at [396, 224] on div "คลาย[PERSON_NAME]" at bounding box center [568, 231] width 495 height 18
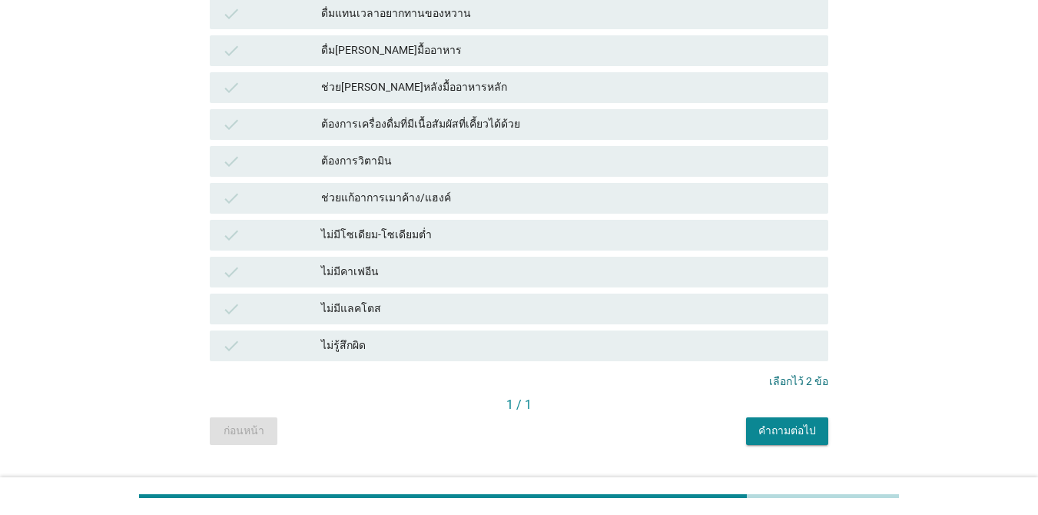
scroll to position [1104, 0]
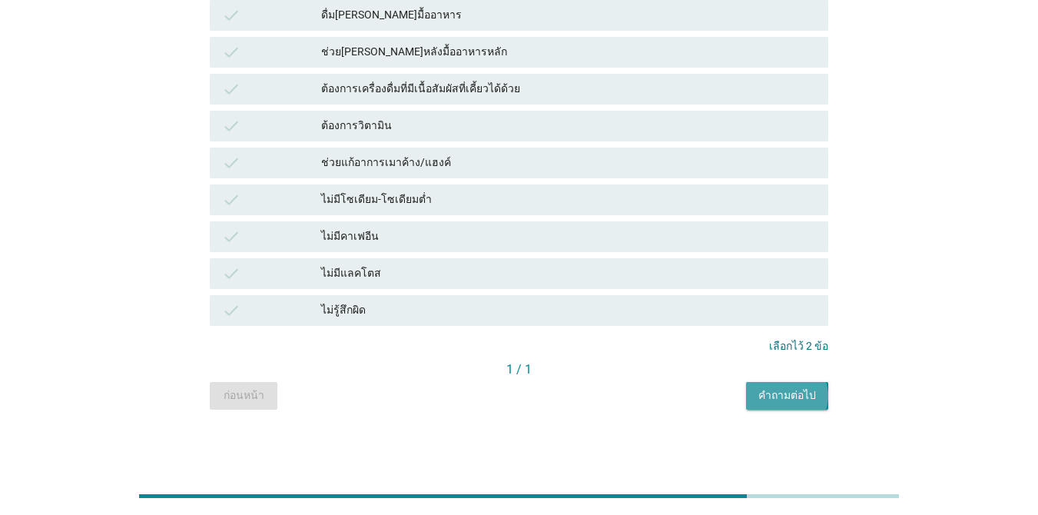
click at [813, 403] on div "คำถามต่อไป" at bounding box center [787, 395] width 58 height 16
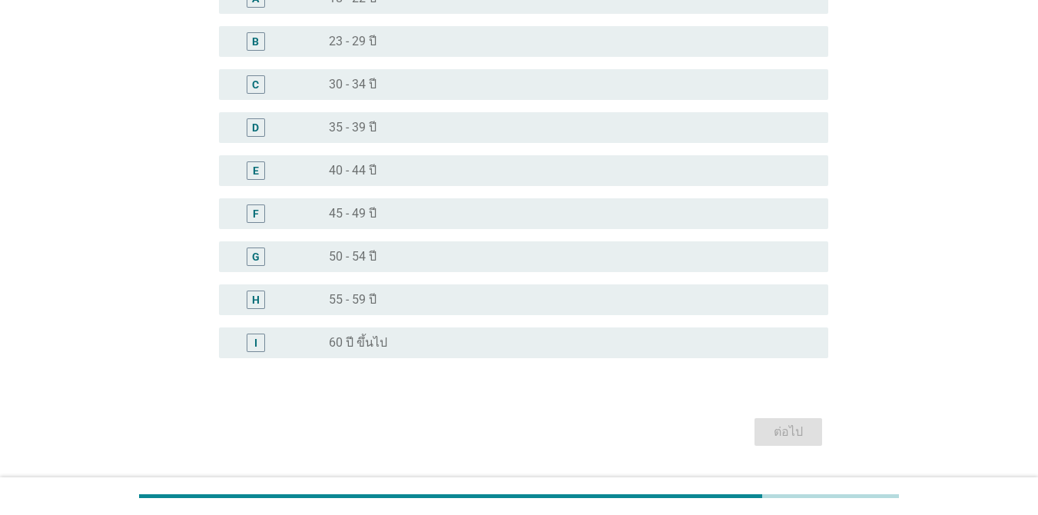
scroll to position [154, 0]
click at [465, 301] on div "radio_button_unchecked 55 - 59 ปี" at bounding box center [566, 298] width 475 height 15
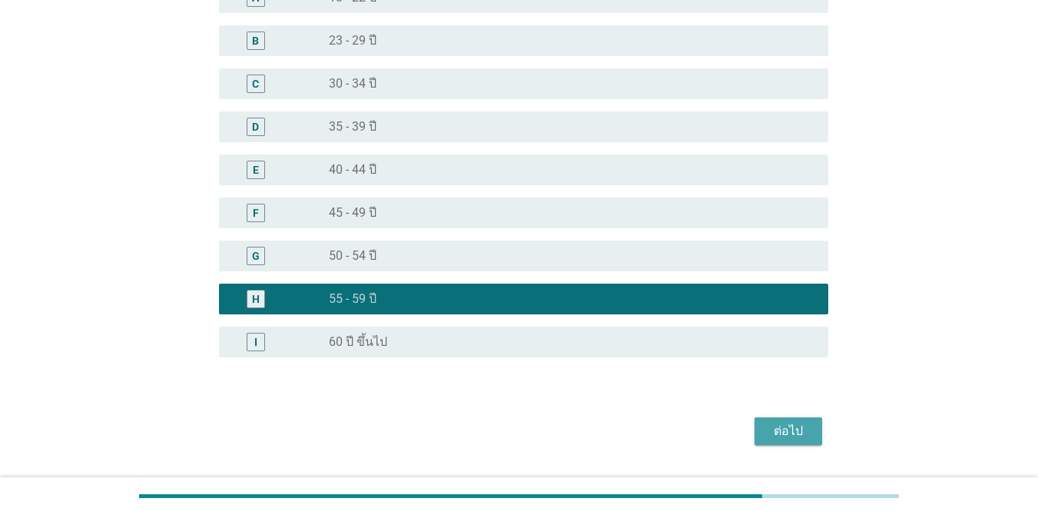
click at [795, 433] on div "ต่อไป" at bounding box center [788, 431] width 43 height 18
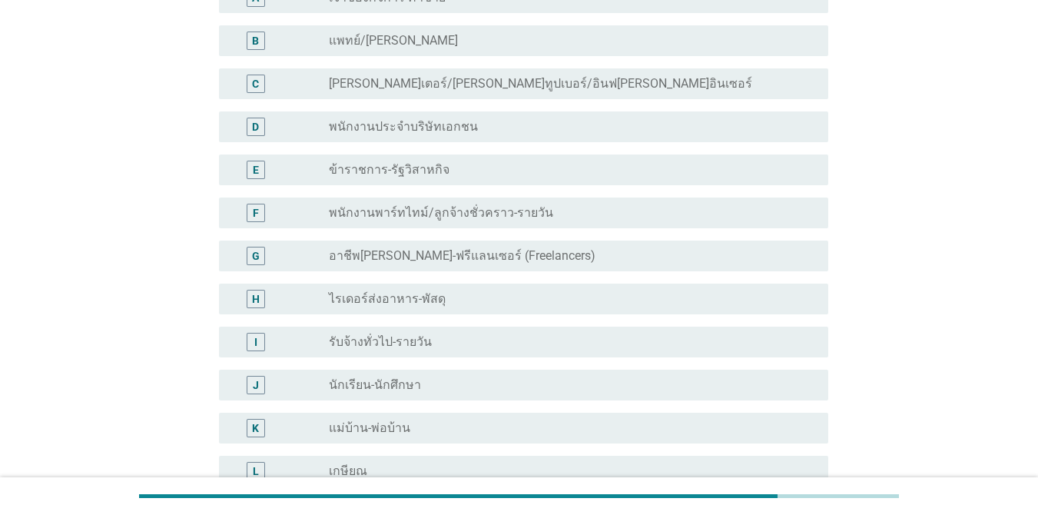
scroll to position [0, 0]
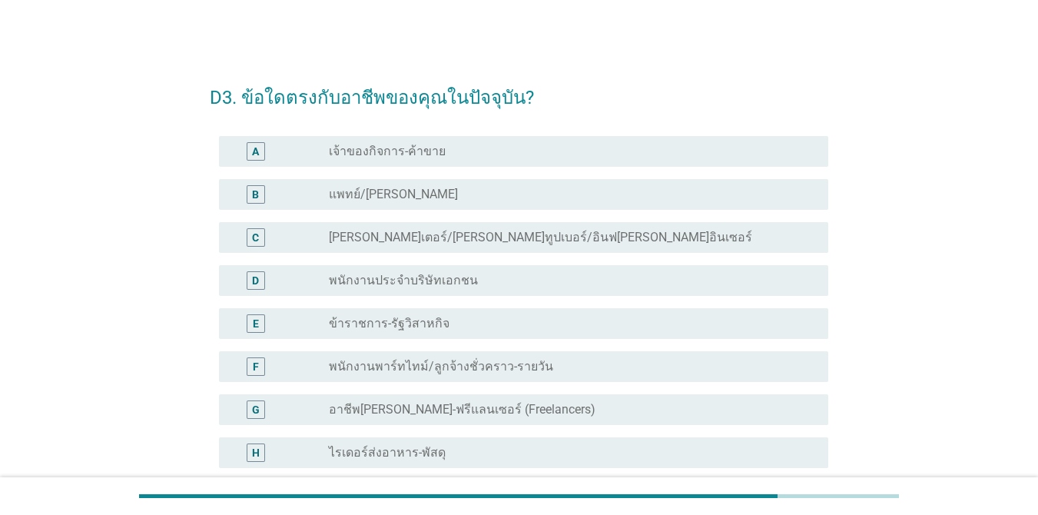
click at [544, 284] on div "radio_button_unchecked พนักงานประจำบริษัทเอกชน" at bounding box center [566, 280] width 475 height 15
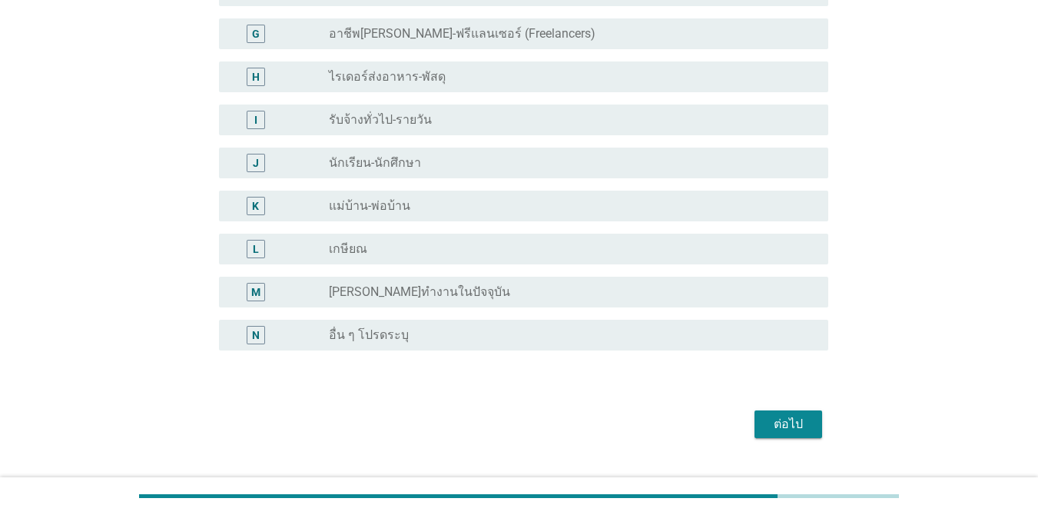
scroll to position [384, 0]
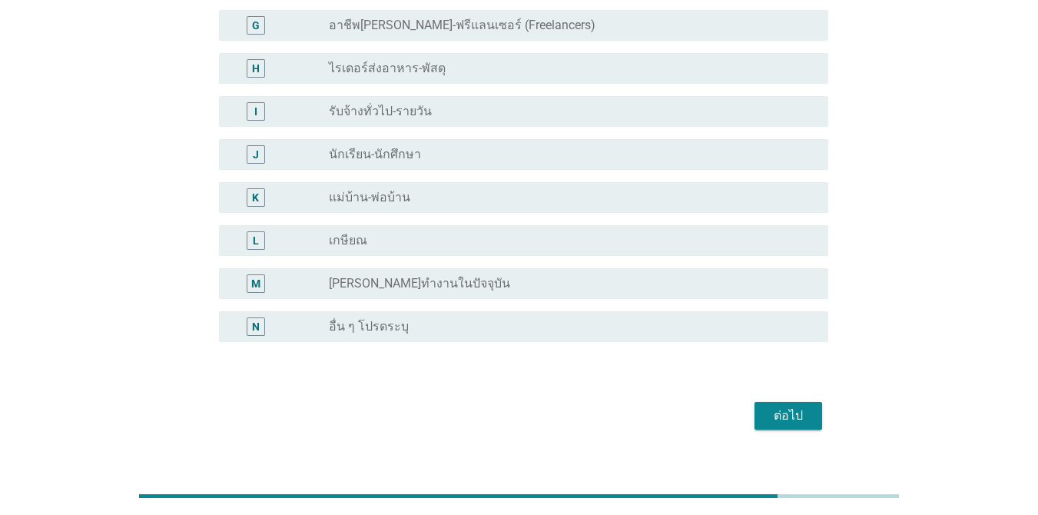
click at [794, 413] on div "ต่อไป" at bounding box center [788, 415] width 43 height 18
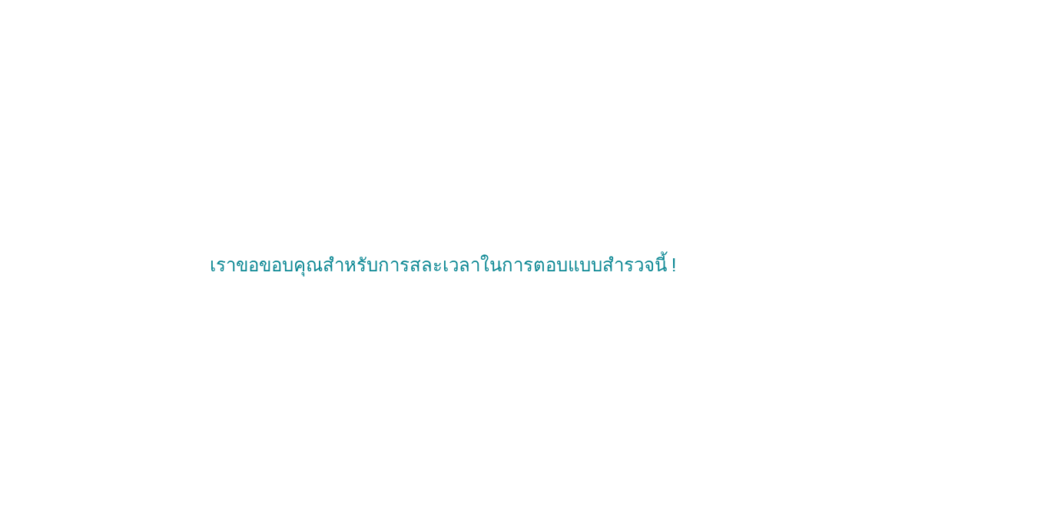
scroll to position [0, 0]
